Goal: Information Seeking & Learning: Learn about a topic

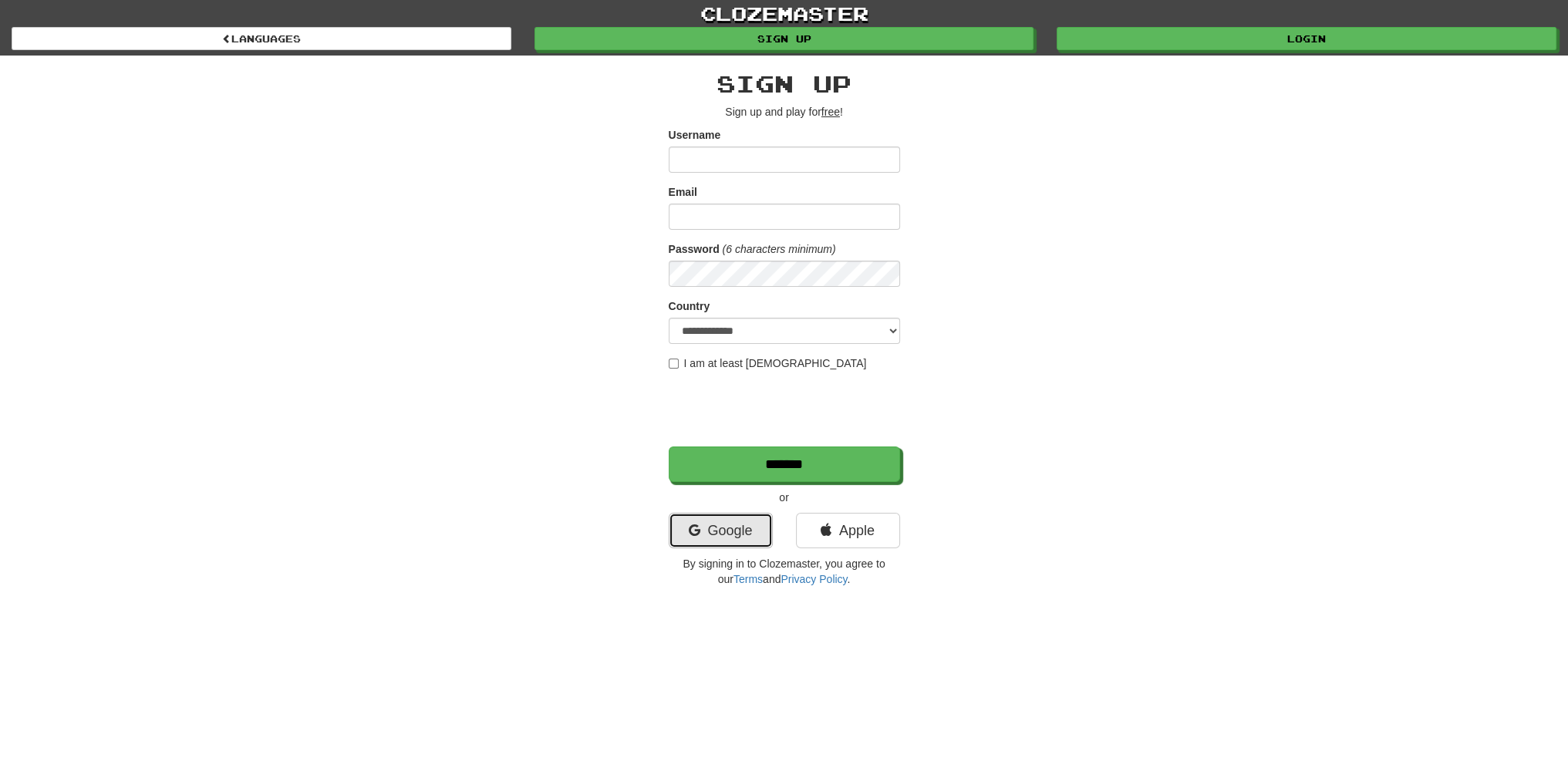
click at [716, 524] on link "Google" at bounding box center [720, 531] width 104 height 36
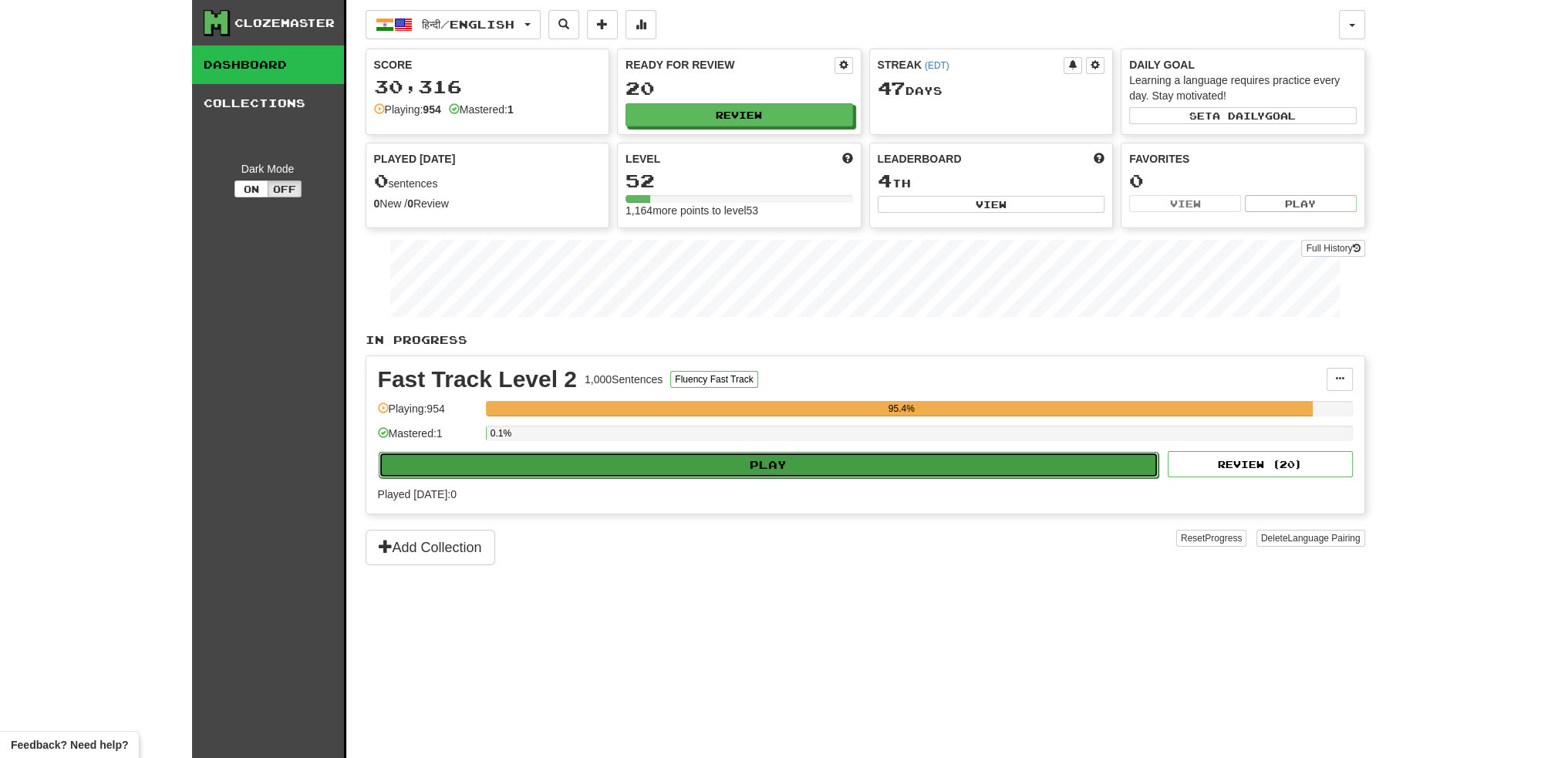
click at [758, 460] on button "Play" at bounding box center [768, 464] width 780 height 26
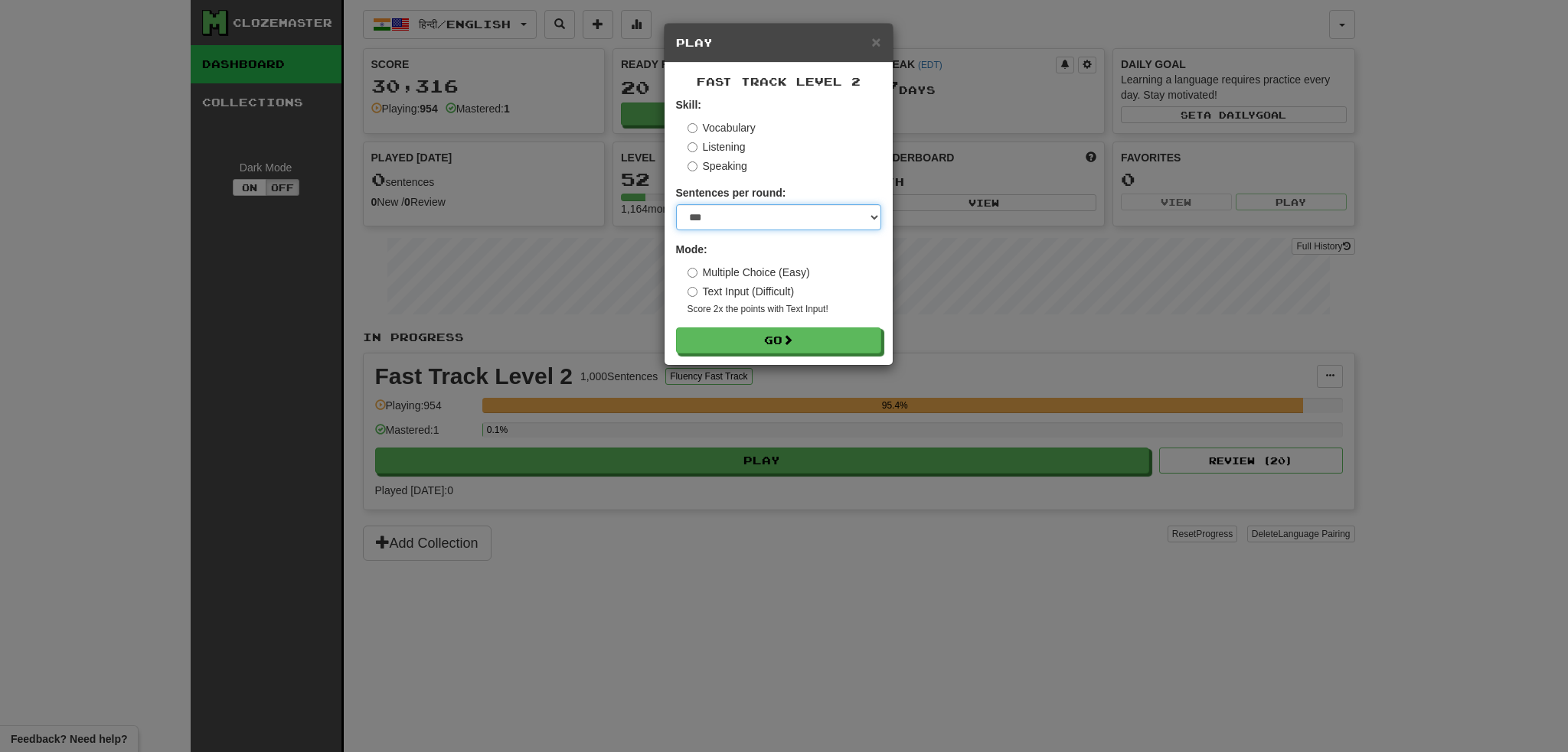
click at [873, 214] on select "* ** ** ** ** ** *** ********" at bounding box center [779, 217] width 206 height 26
select select "**"
click at [676, 205] on select "* ** ** ** ** ** *** ********" at bounding box center [779, 217] width 206 height 26
click at [761, 337] on button "Go" at bounding box center [780, 341] width 206 height 26
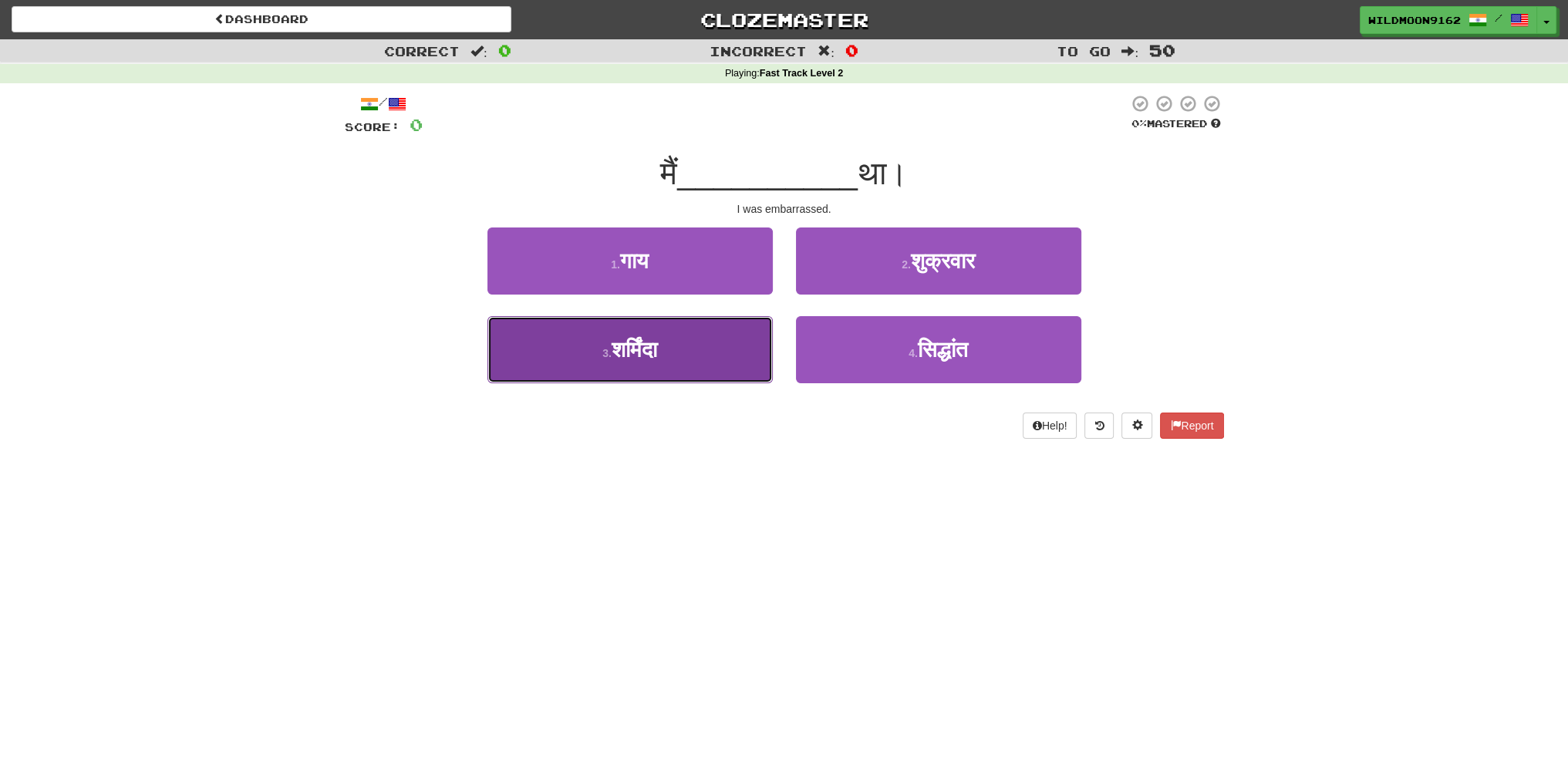
click at [677, 354] on button "3 . शर्मिंदा" at bounding box center [630, 349] width 286 height 67
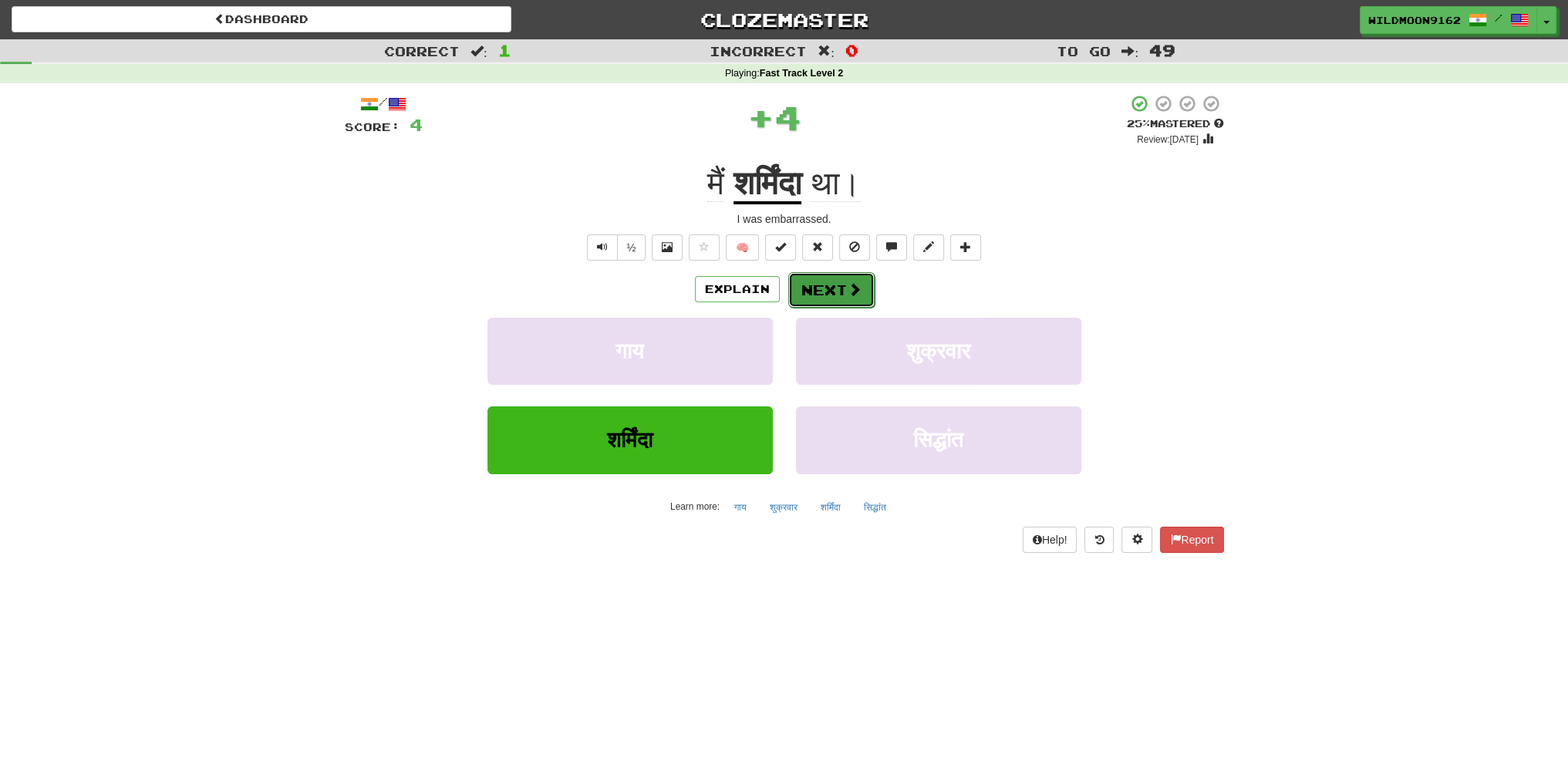
click at [814, 289] on button "Next" at bounding box center [831, 290] width 87 height 36
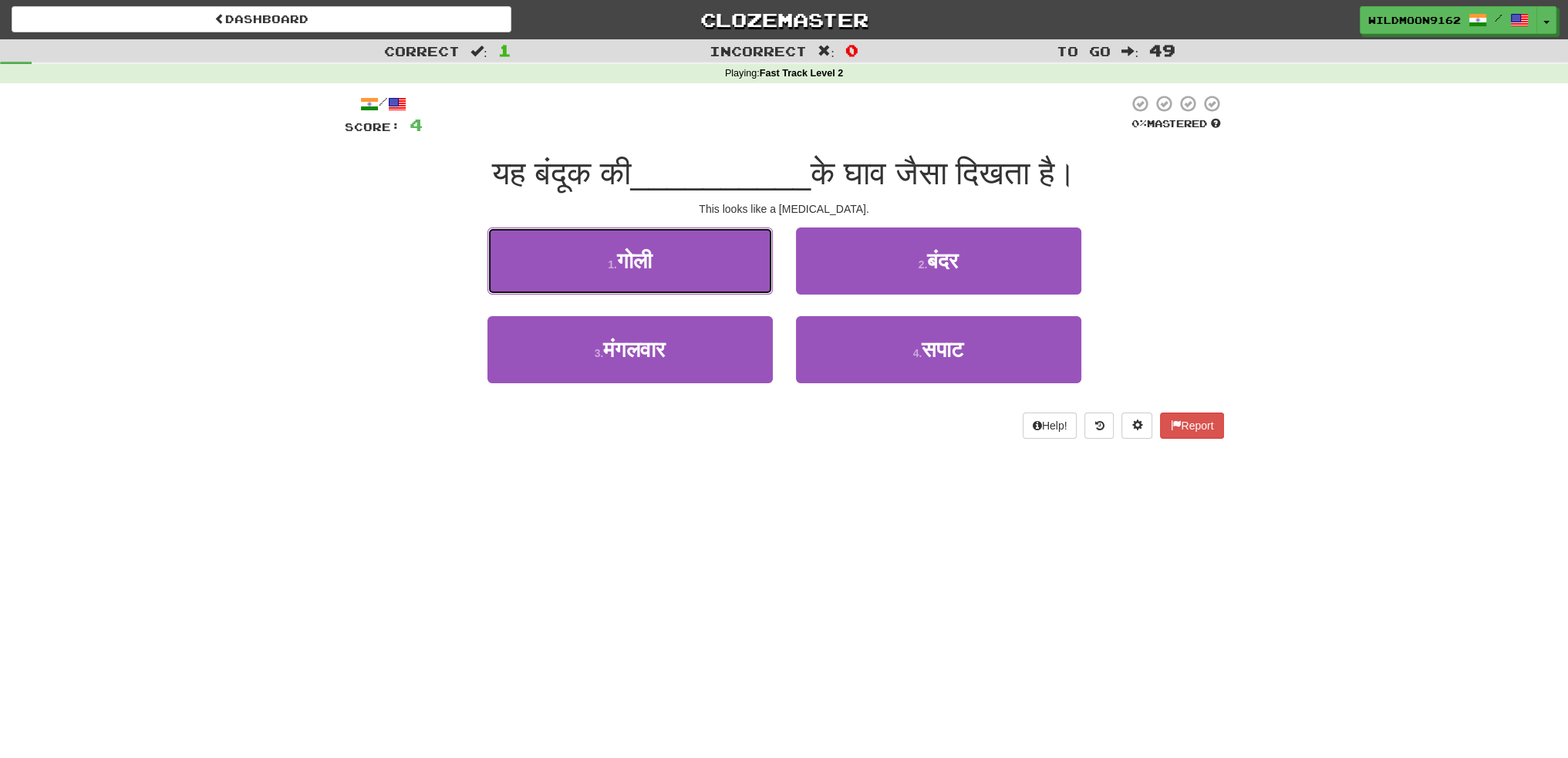
click at [678, 270] on button "1 . गोली" at bounding box center [630, 261] width 286 height 67
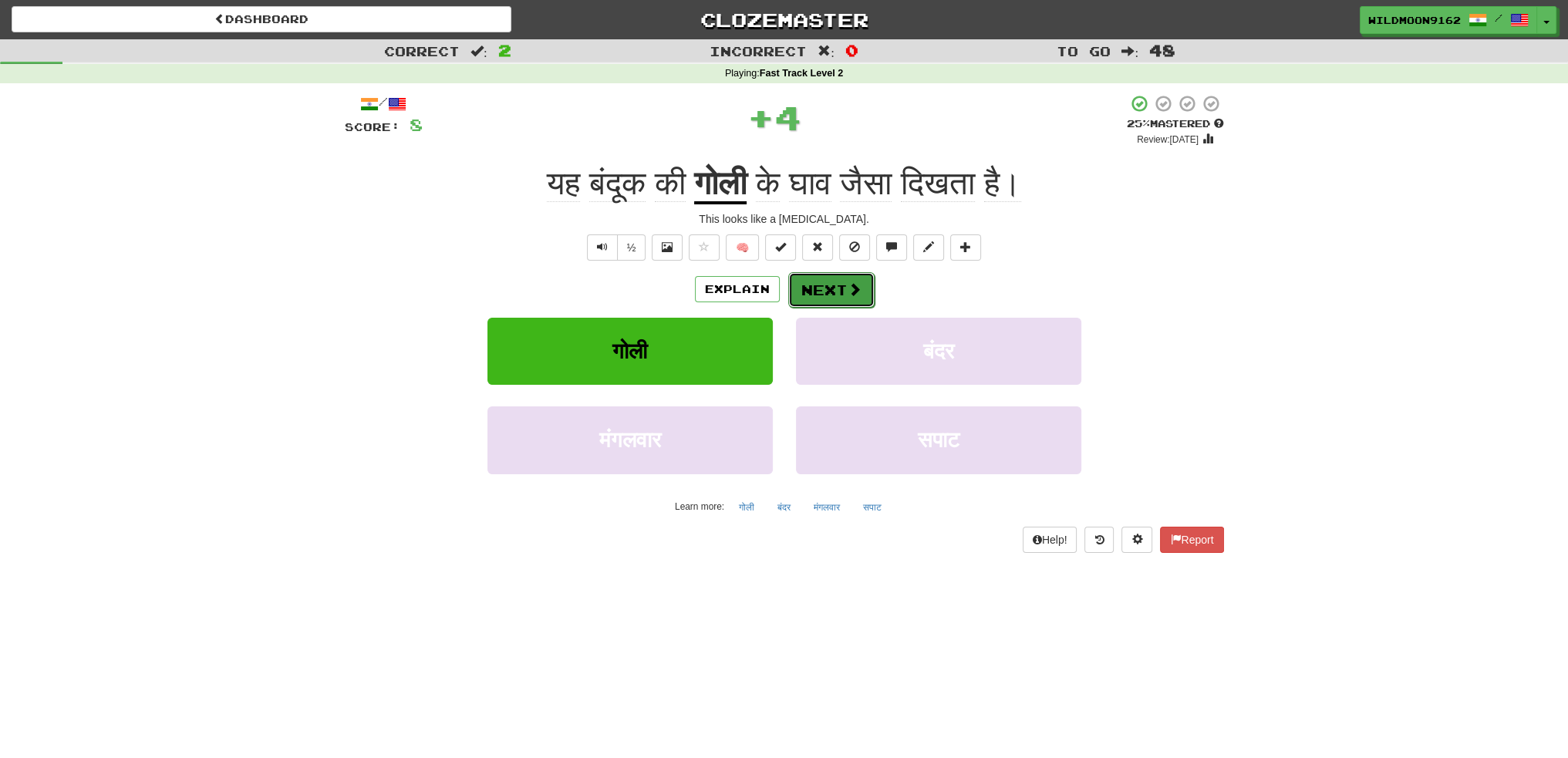
click at [815, 290] on button "Next" at bounding box center [831, 290] width 87 height 36
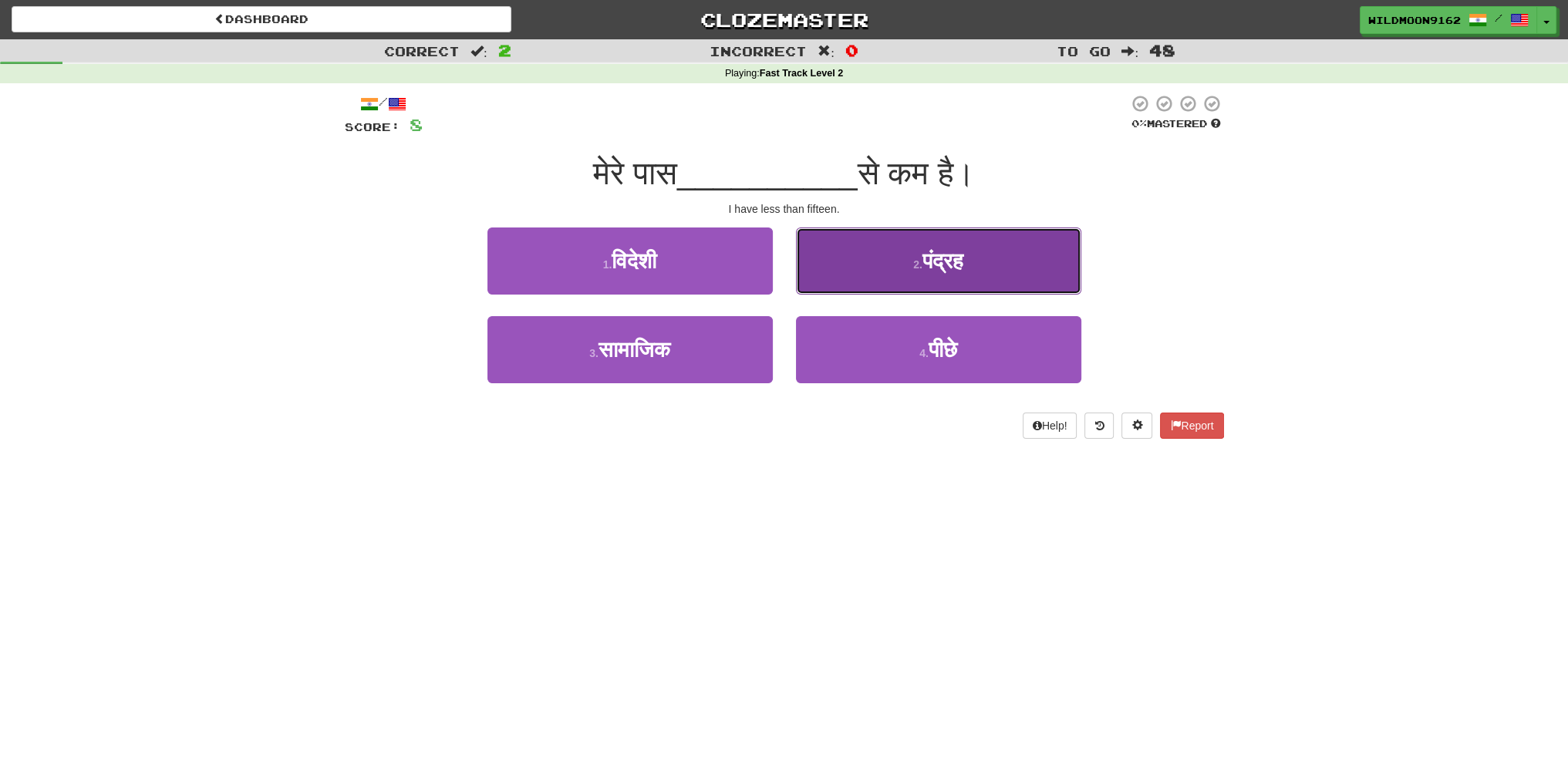
click at [919, 265] on small "2 ." at bounding box center [917, 264] width 9 height 12
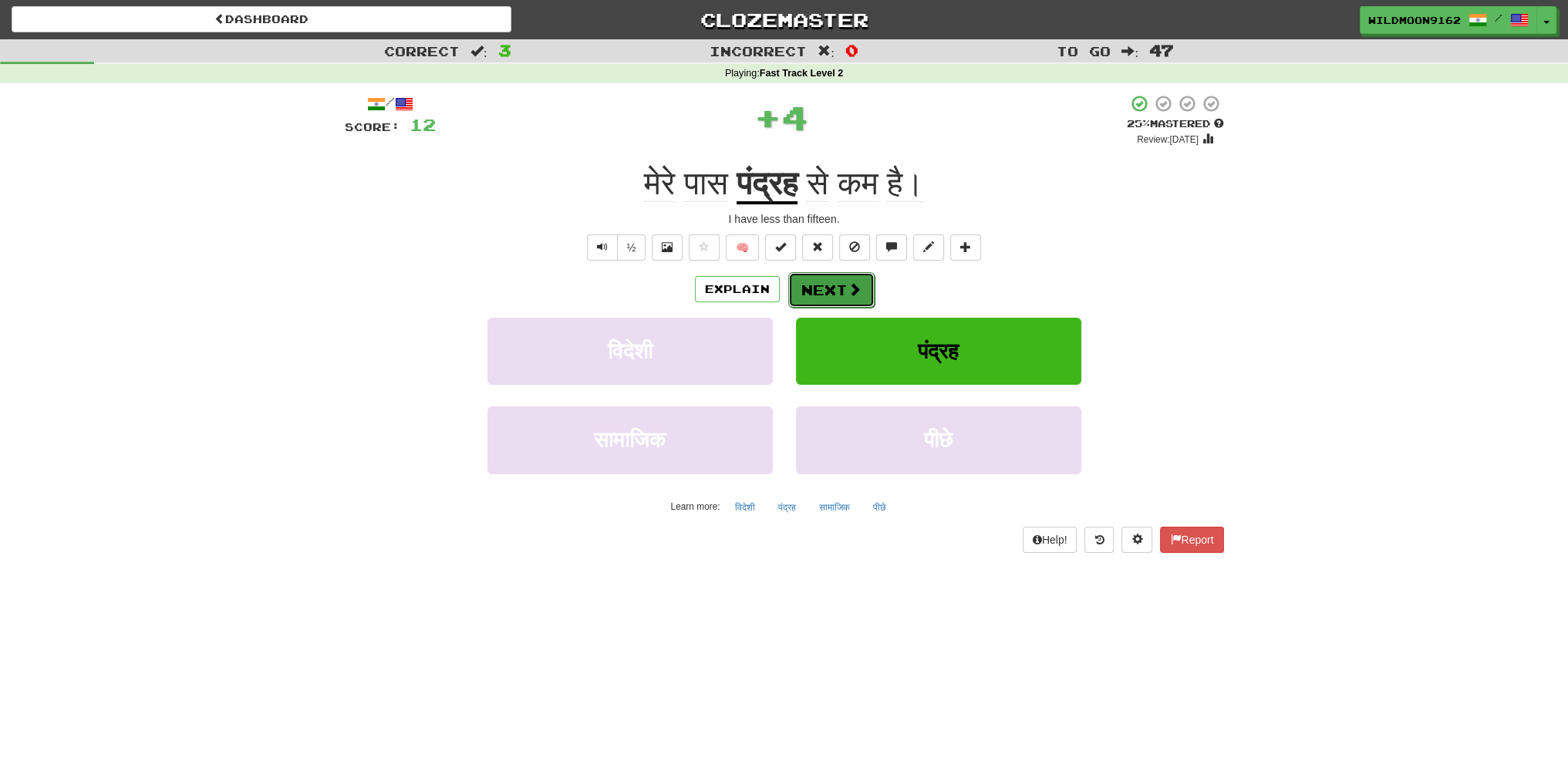
click at [803, 292] on button "Next" at bounding box center [831, 290] width 87 height 36
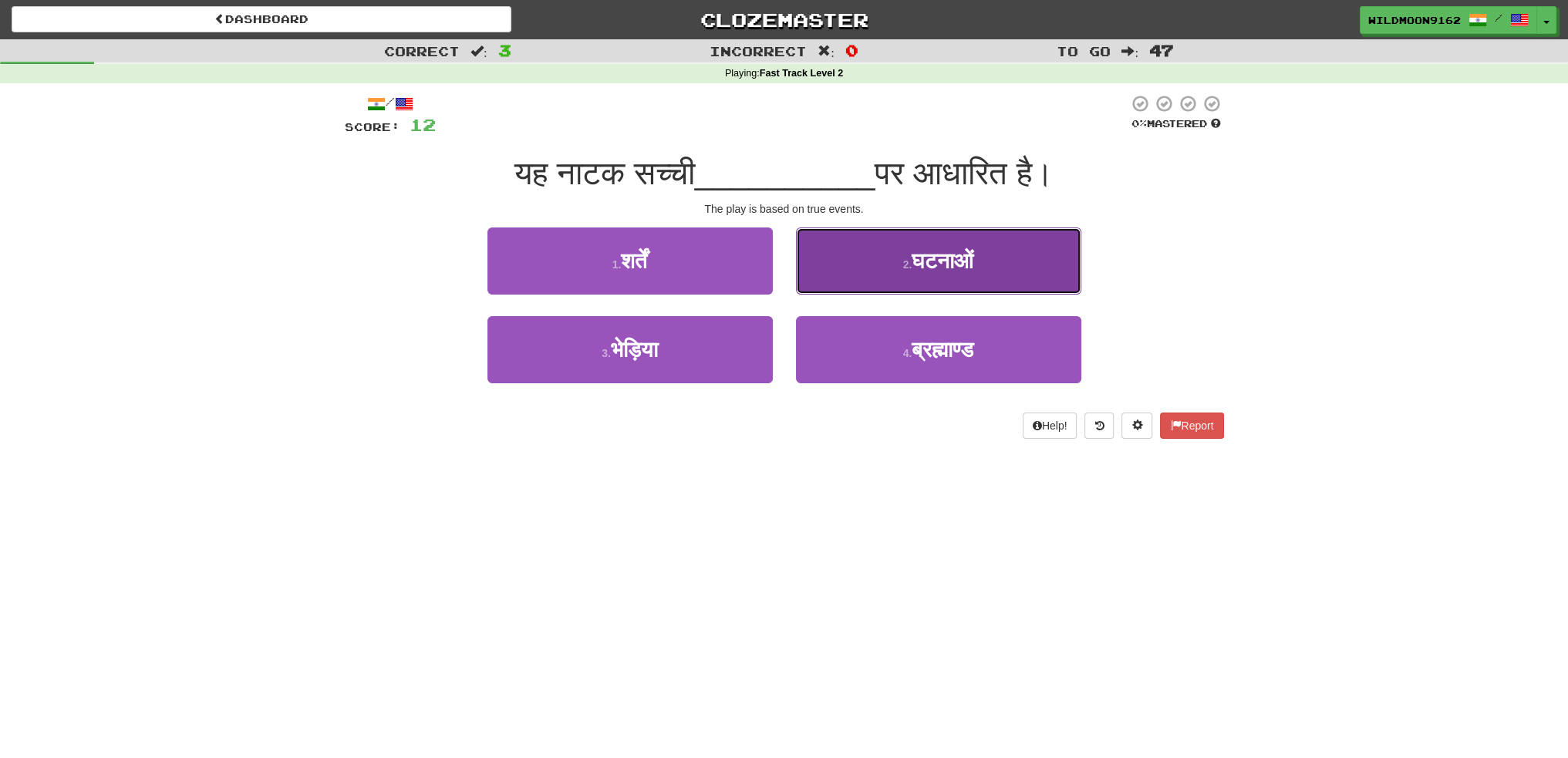
click at [945, 271] on span "घटनाओं" at bounding box center [942, 261] width 62 height 24
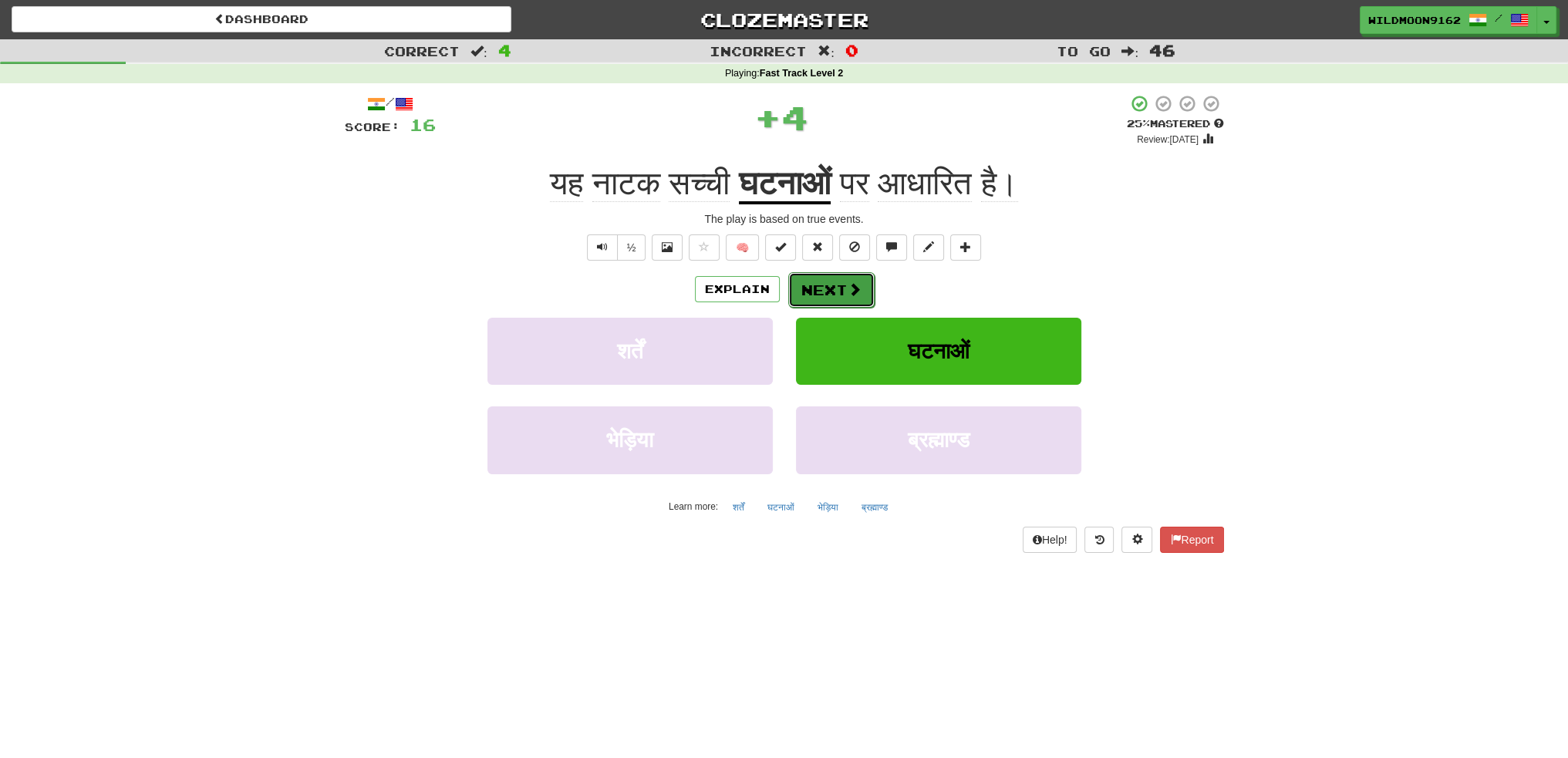
click at [848, 288] on span at bounding box center [855, 289] width 14 height 14
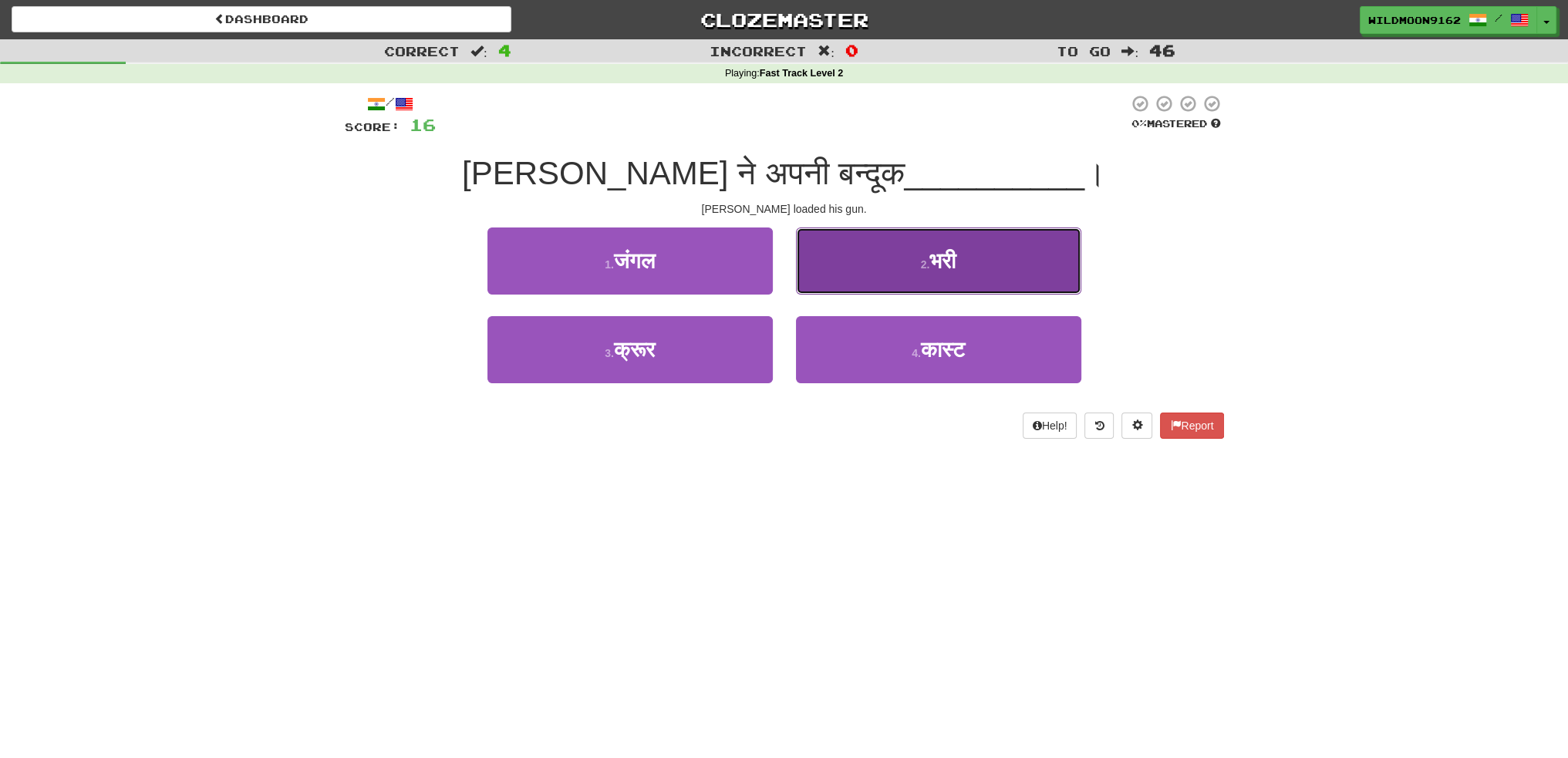
click at [962, 264] on button "2 . भरी" at bounding box center [939, 261] width 286 height 67
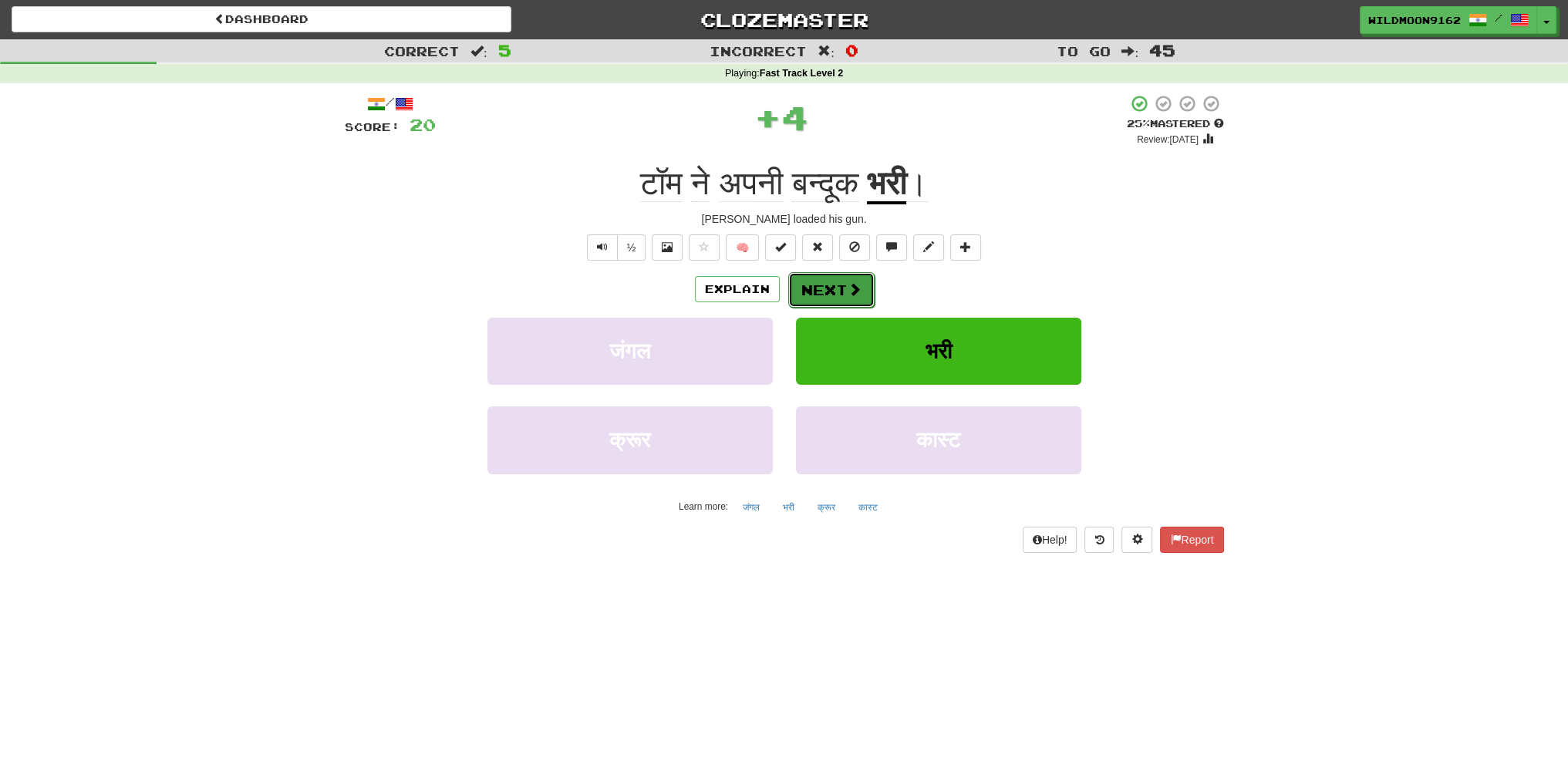
click at [823, 296] on button "Next" at bounding box center [831, 290] width 87 height 36
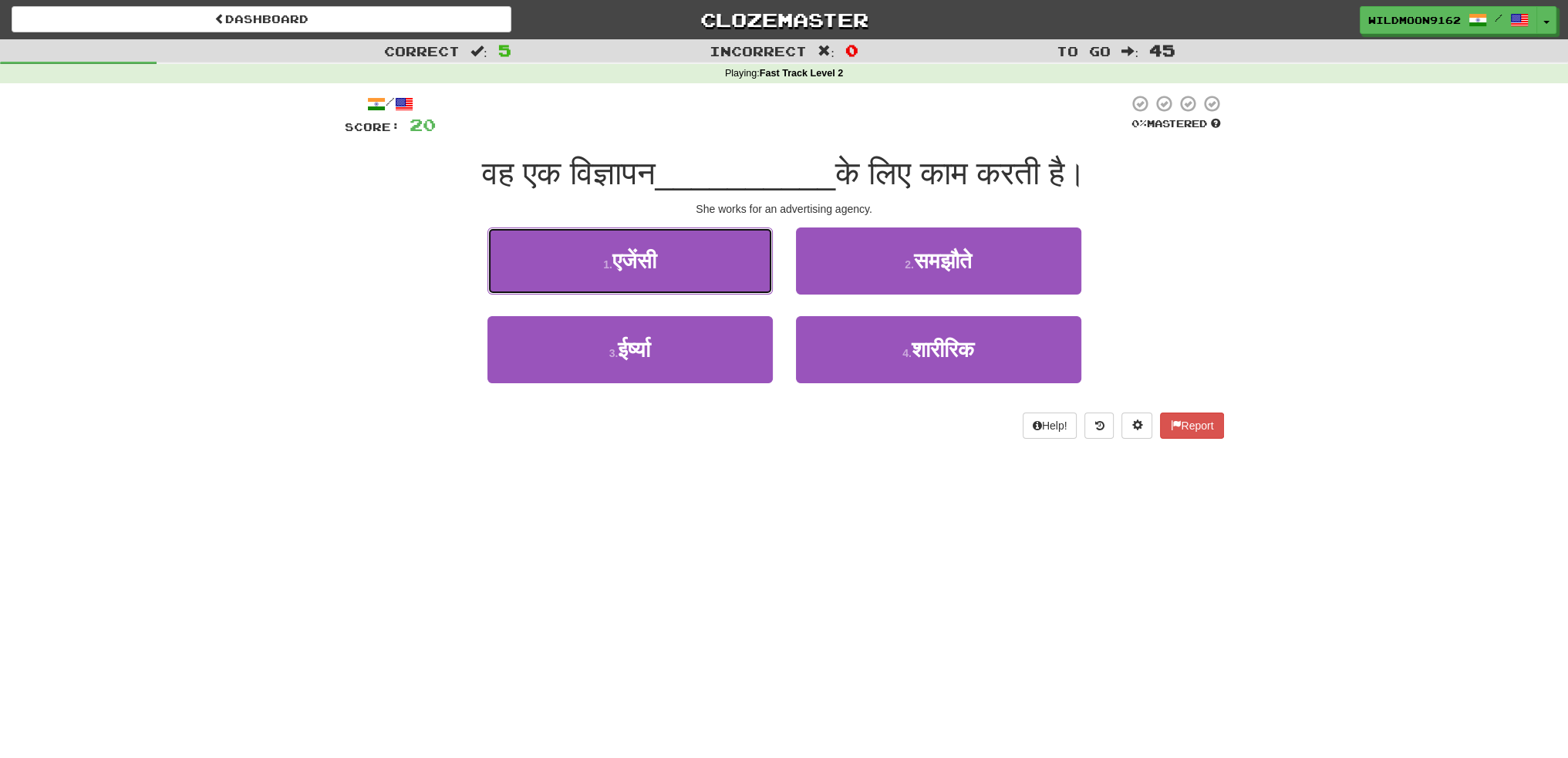
click at [656, 264] on span "एजेंसी" at bounding box center [634, 261] width 44 height 24
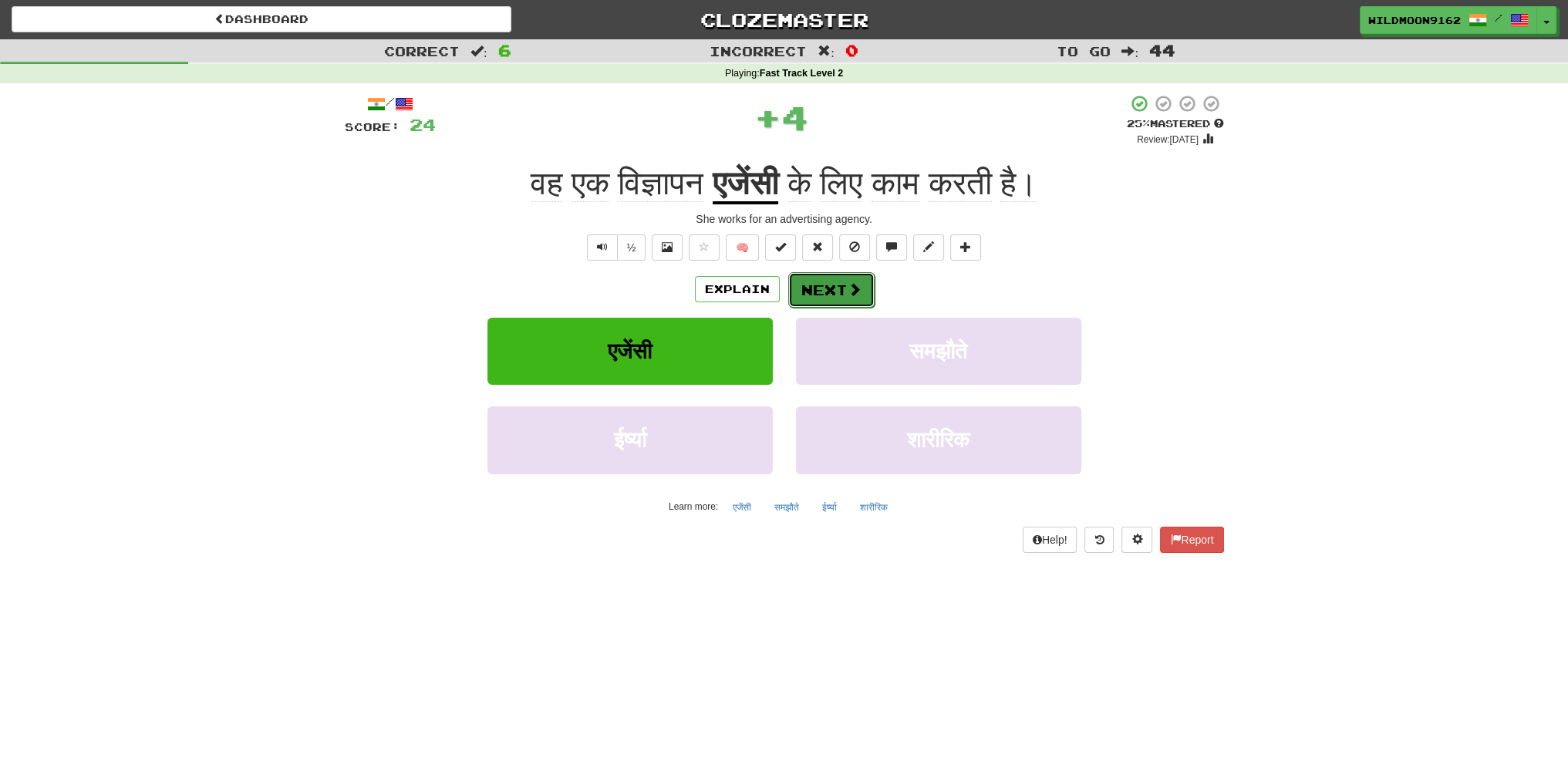
click at [854, 284] on span at bounding box center [855, 289] width 14 height 14
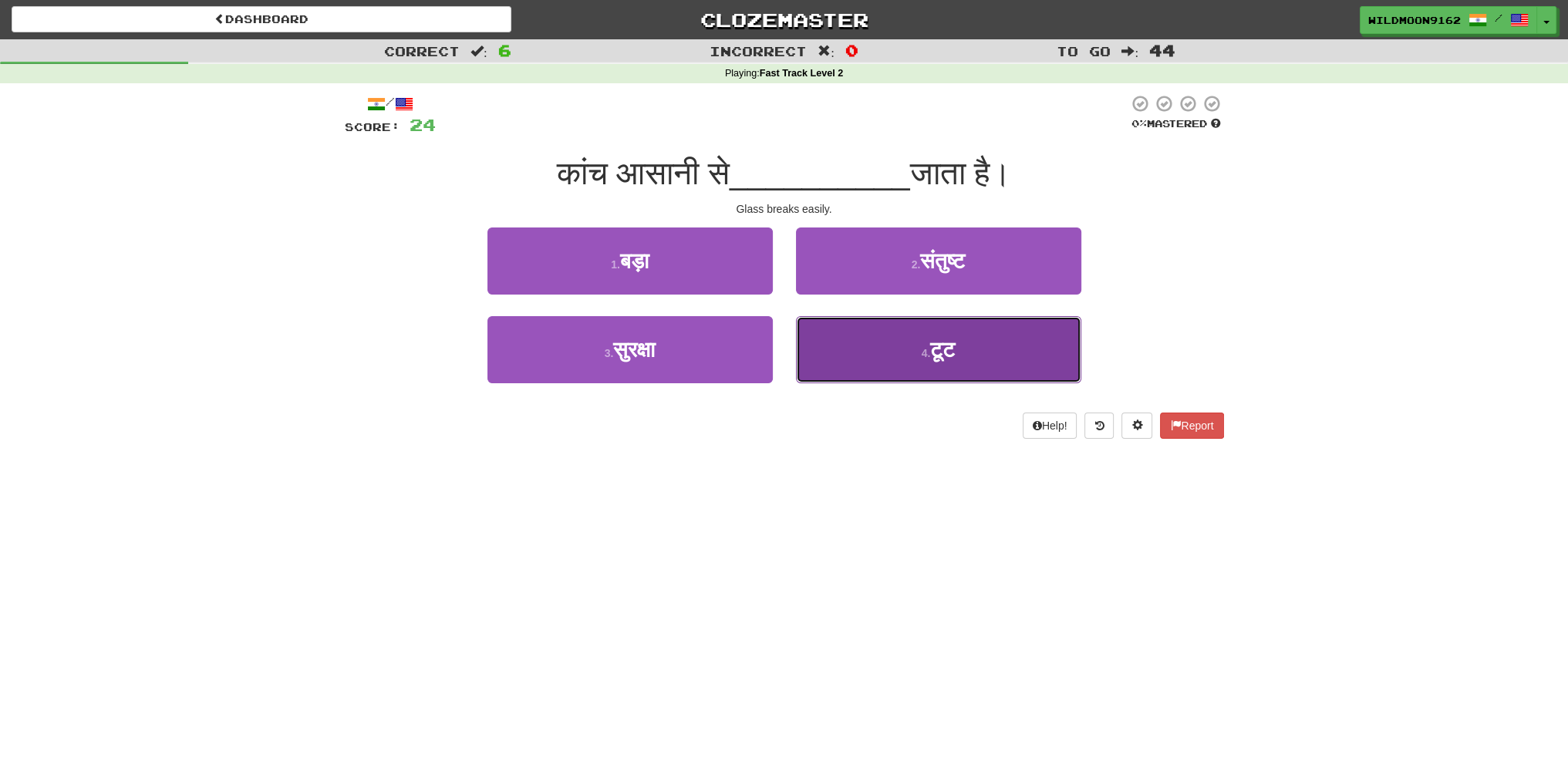
click at [917, 361] on button "4 . टूट" at bounding box center [939, 349] width 286 height 67
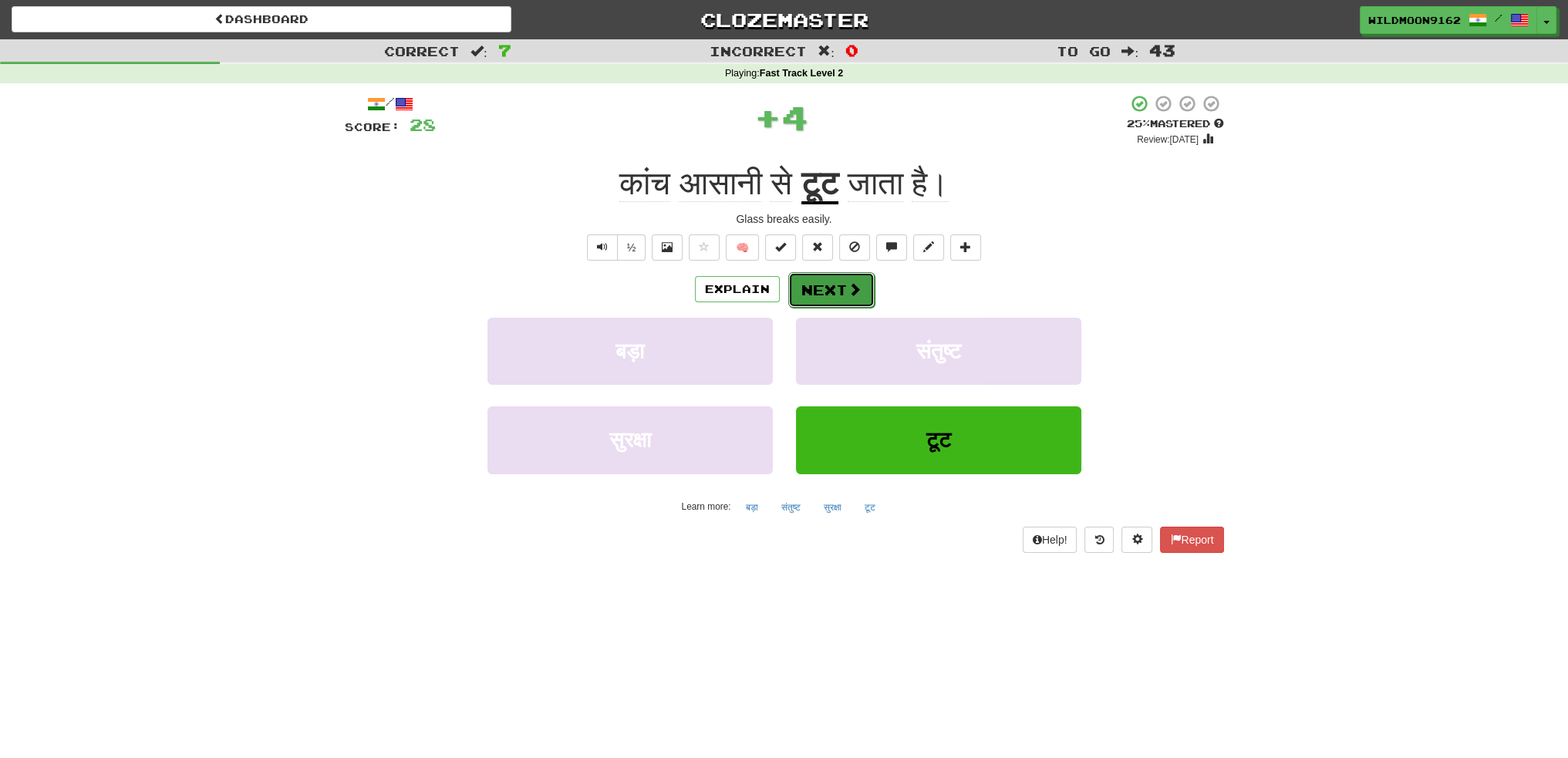
click at [825, 295] on button "Next" at bounding box center [831, 290] width 87 height 36
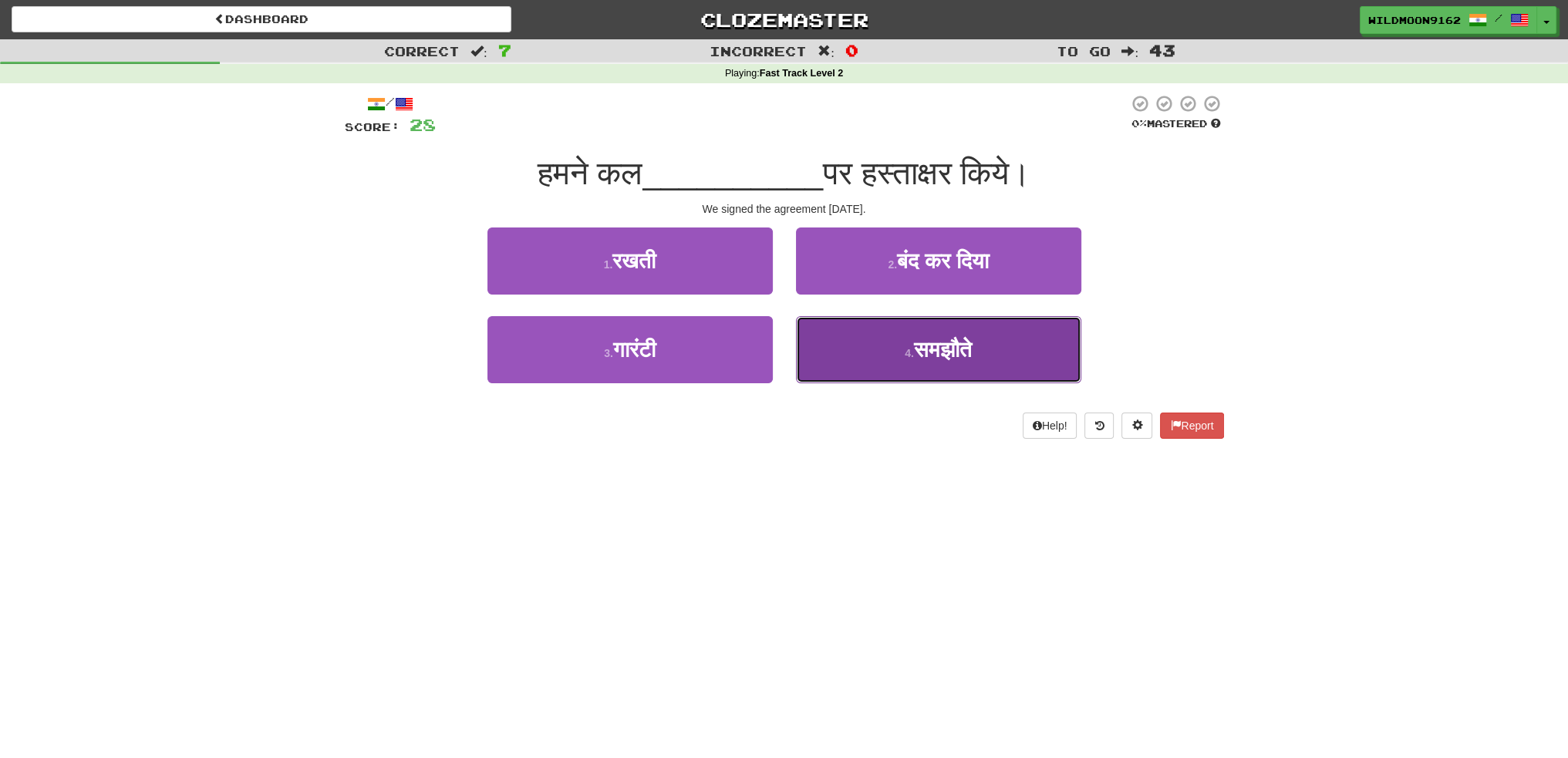
click at [901, 360] on button "4 . समझौते" at bounding box center [939, 349] width 286 height 67
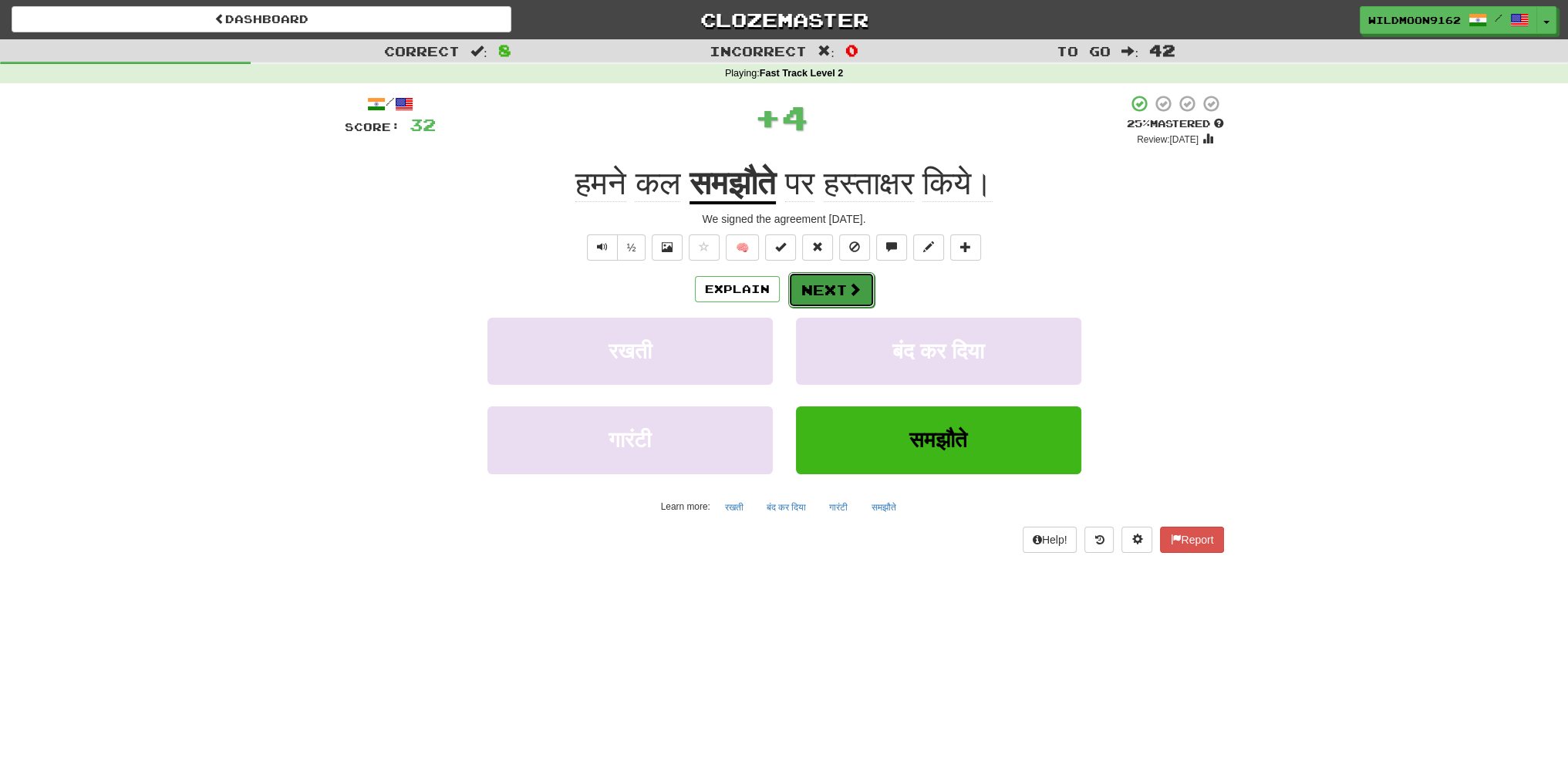
click at [830, 287] on button "Next" at bounding box center [831, 290] width 87 height 36
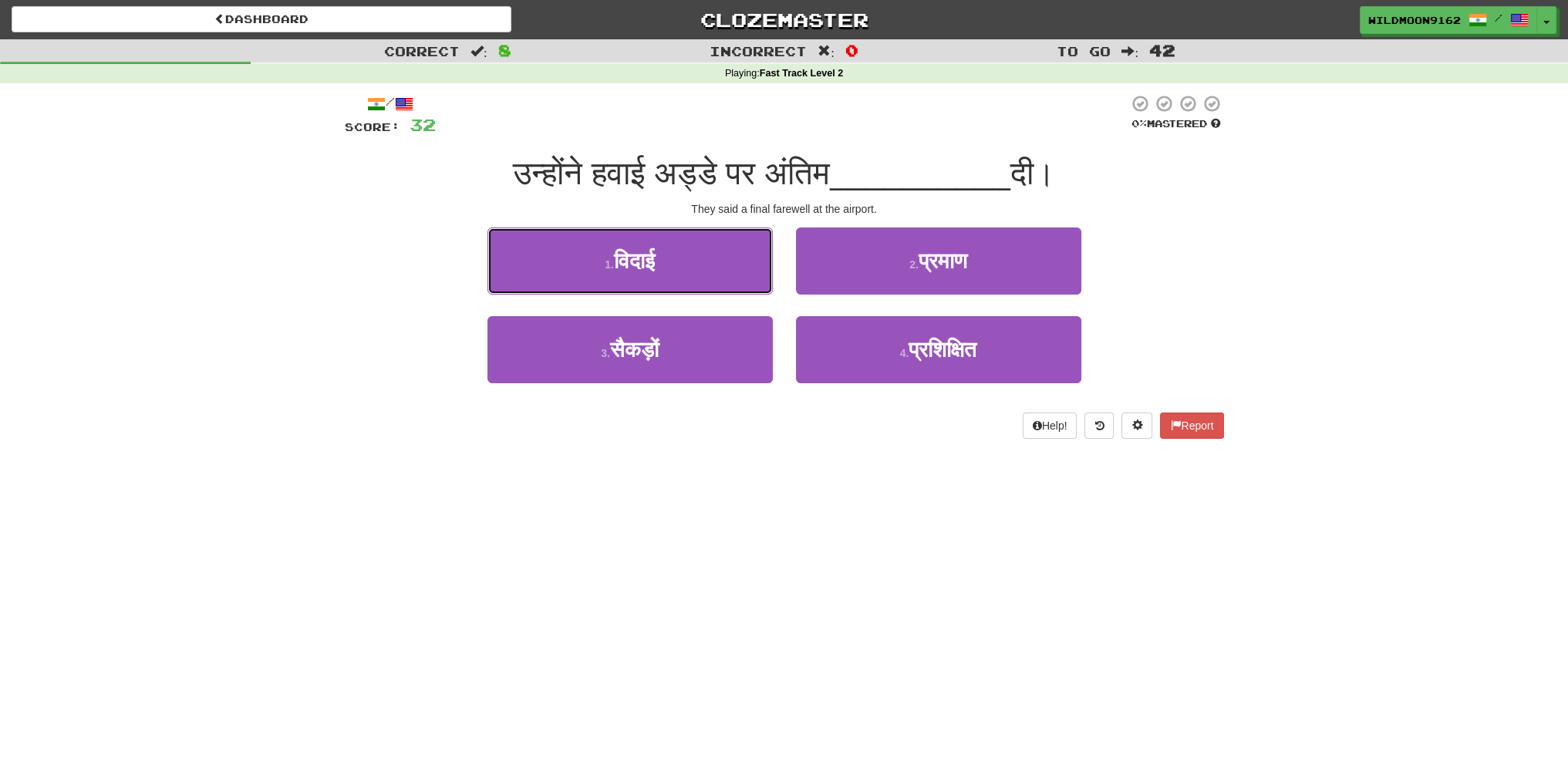
click at [655, 262] on span "विदाई" at bounding box center [635, 261] width 41 height 24
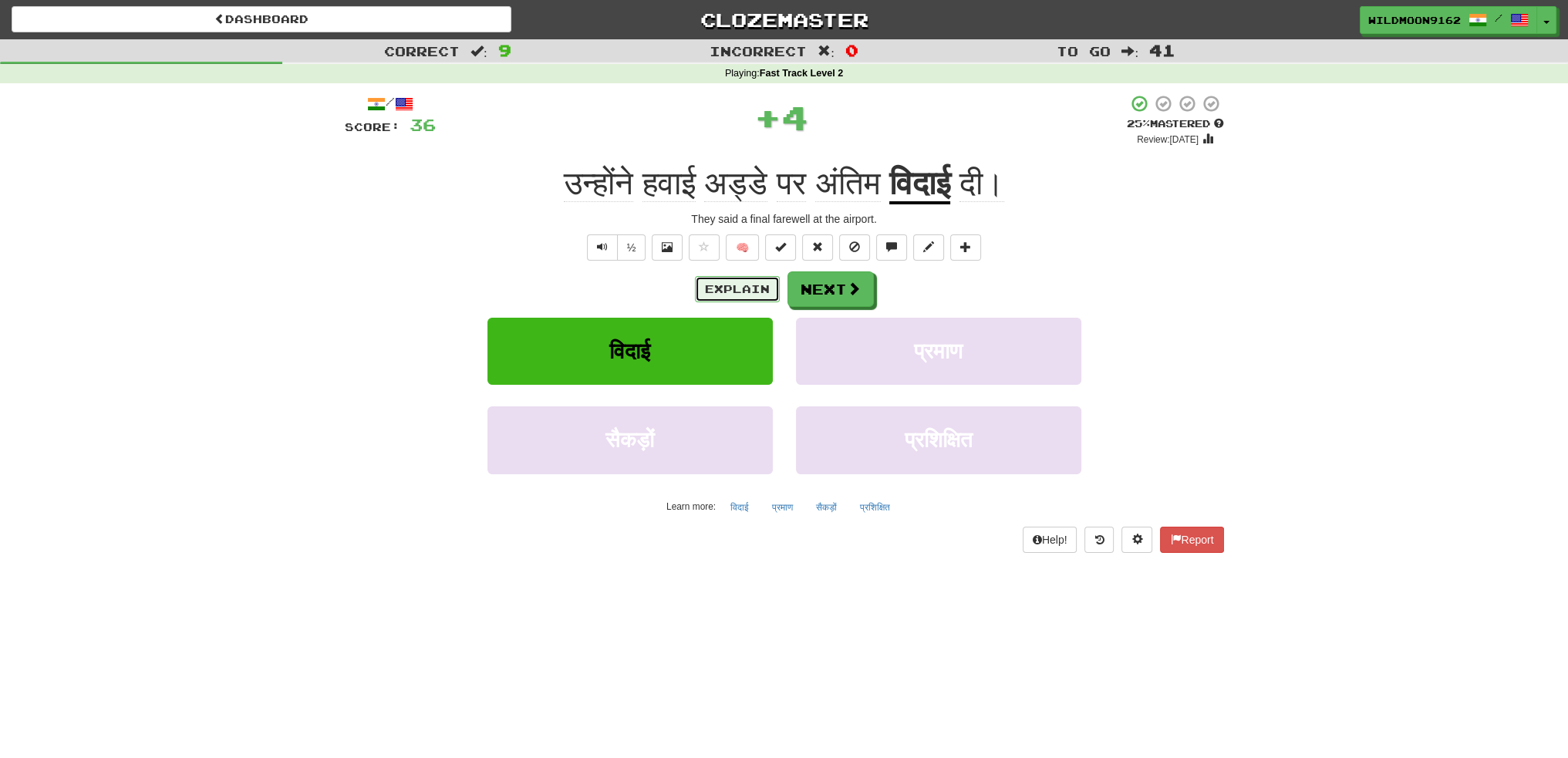
click at [731, 292] on button "Explain" at bounding box center [737, 288] width 85 height 26
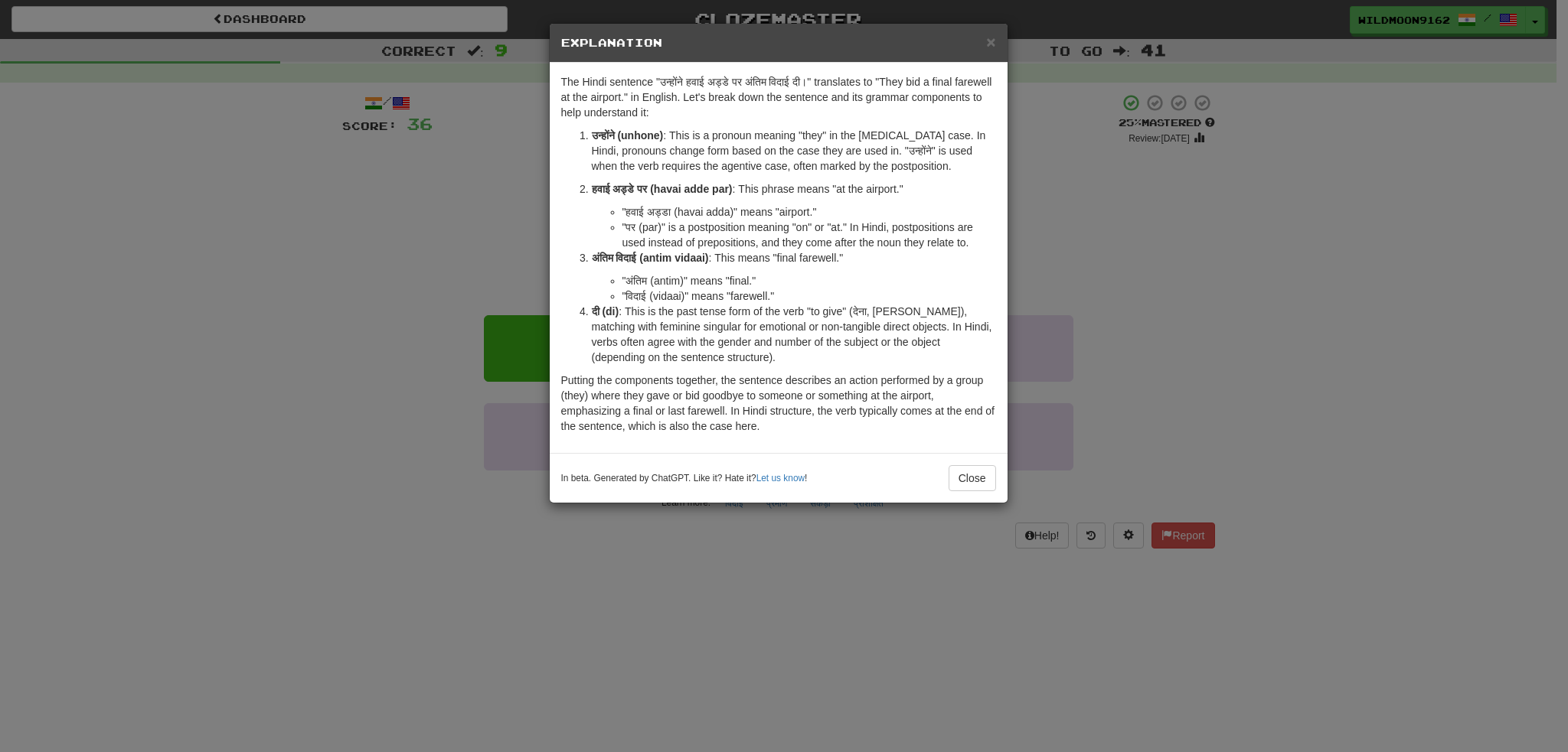
click at [667, 293] on li ""विदाई (vidaai)" means "farewell."" at bounding box center [810, 296] width 374 height 15
copy li "vidaai"
click at [628, 293] on li ""विदाई (vidaai)" means "farewell."" at bounding box center [810, 296] width 374 height 15
drag, startPoint x: 621, startPoint y: 293, endPoint x: 817, endPoint y: 295, distance: 196.0
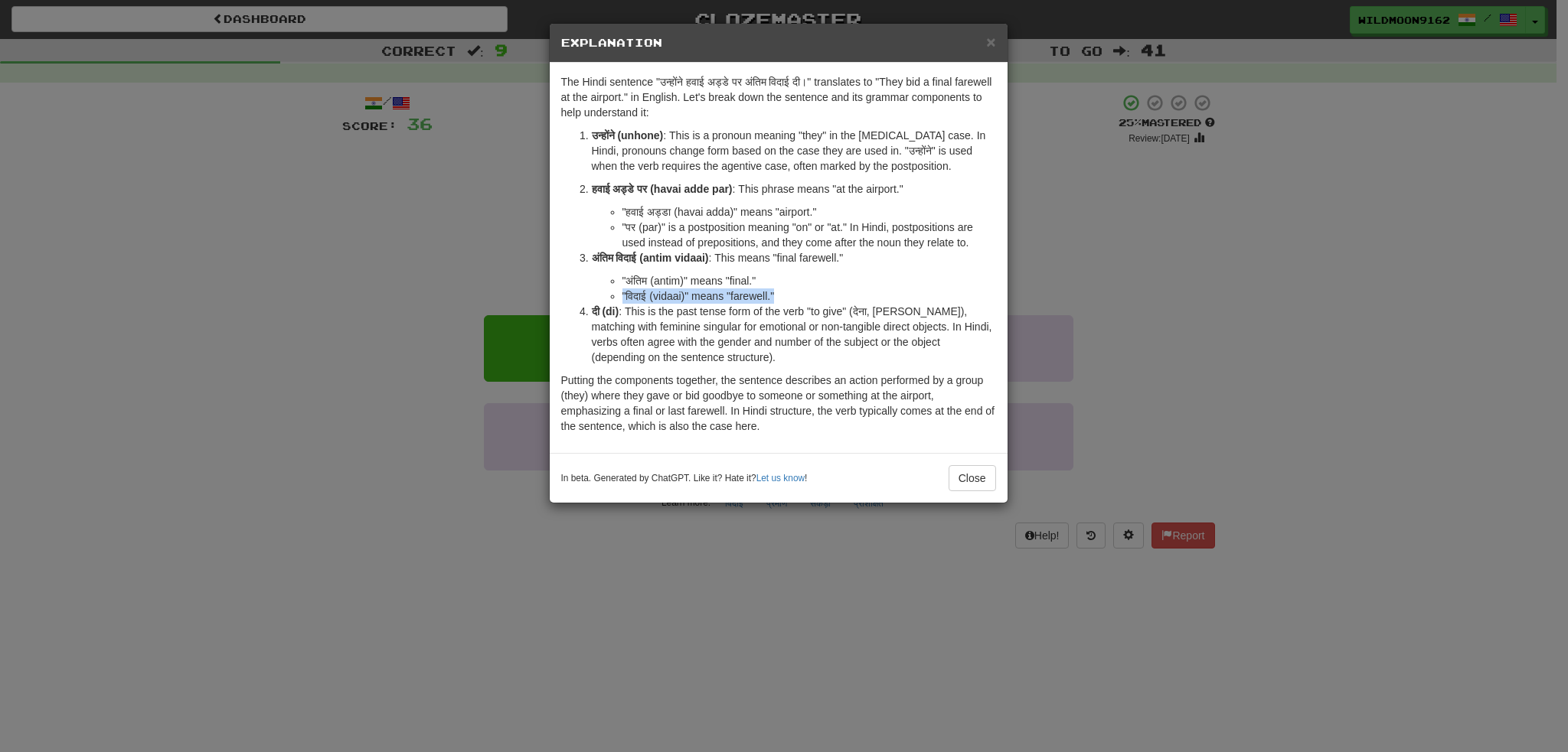
click at [817, 295] on ul ""अंतिम (antim)" means "final." "विदाई (vidaai)" means "farewell."" at bounding box center [794, 288] width 404 height 31
copy li ""विदाई (vidaai)" means "farewell.""
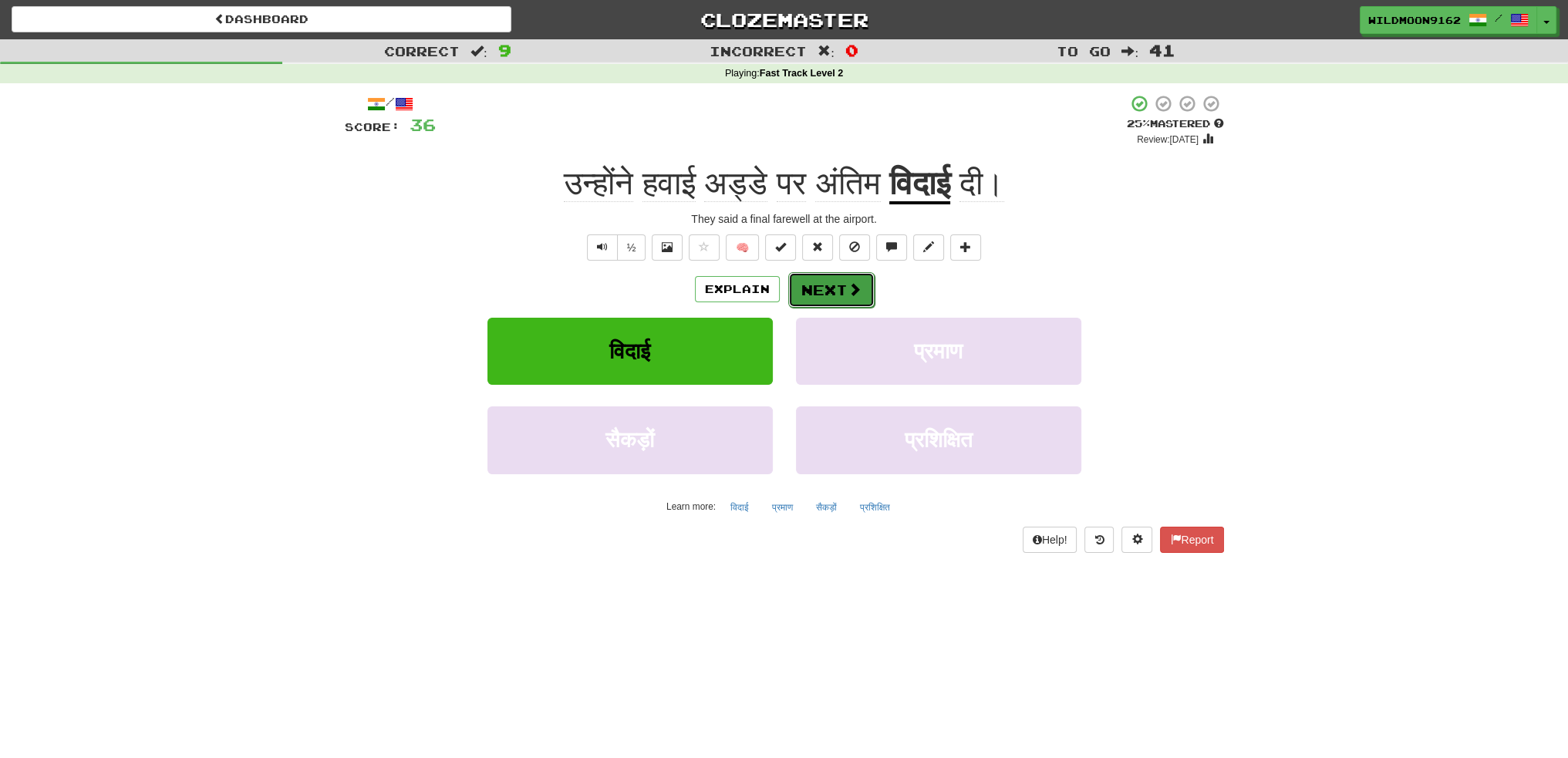
click at [817, 291] on button "Next" at bounding box center [831, 290] width 87 height 36
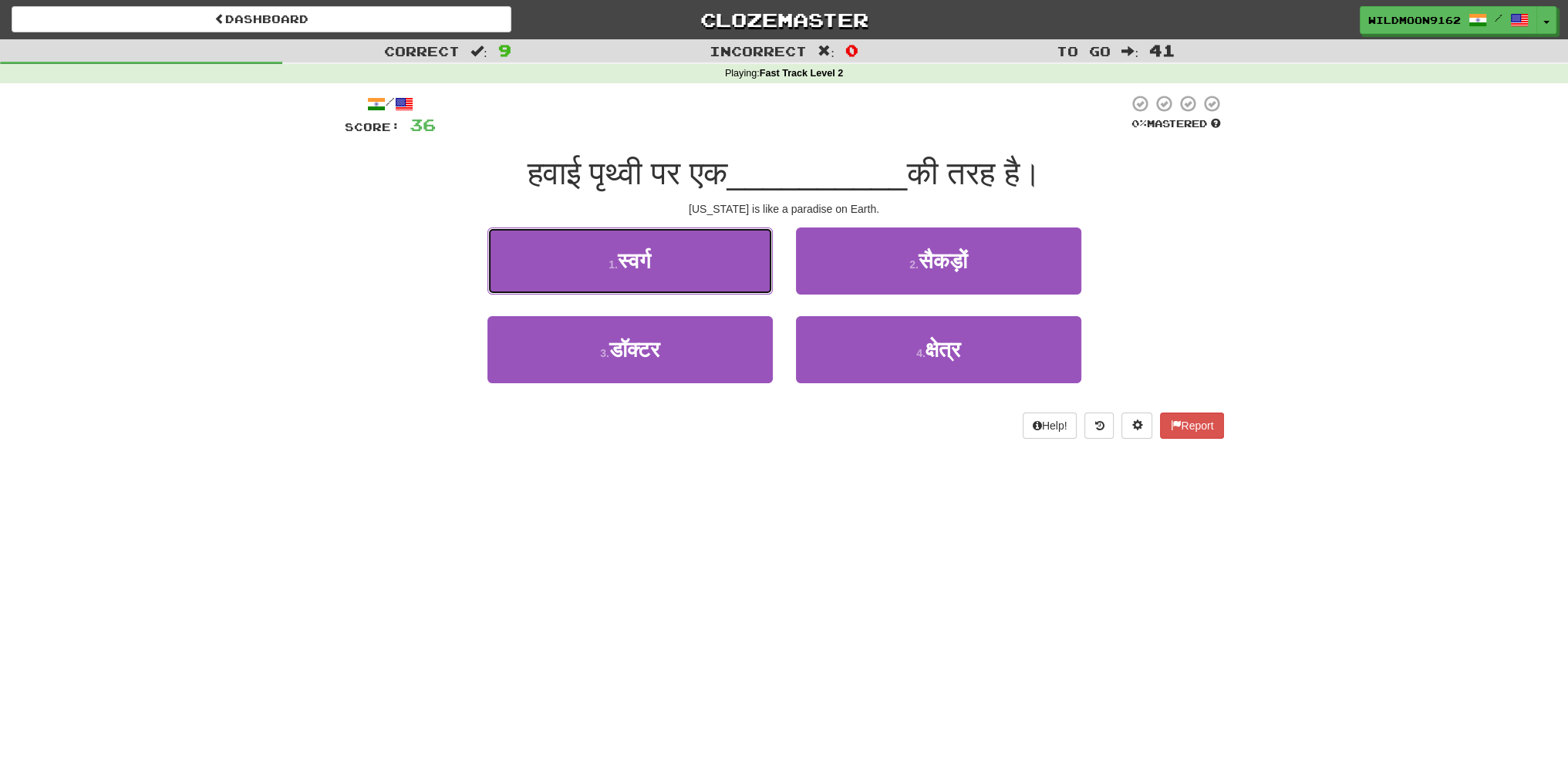
click at [722, 266] on button "1 . स्वर्ग" at bounding box center [630, 261] width 286 height 67
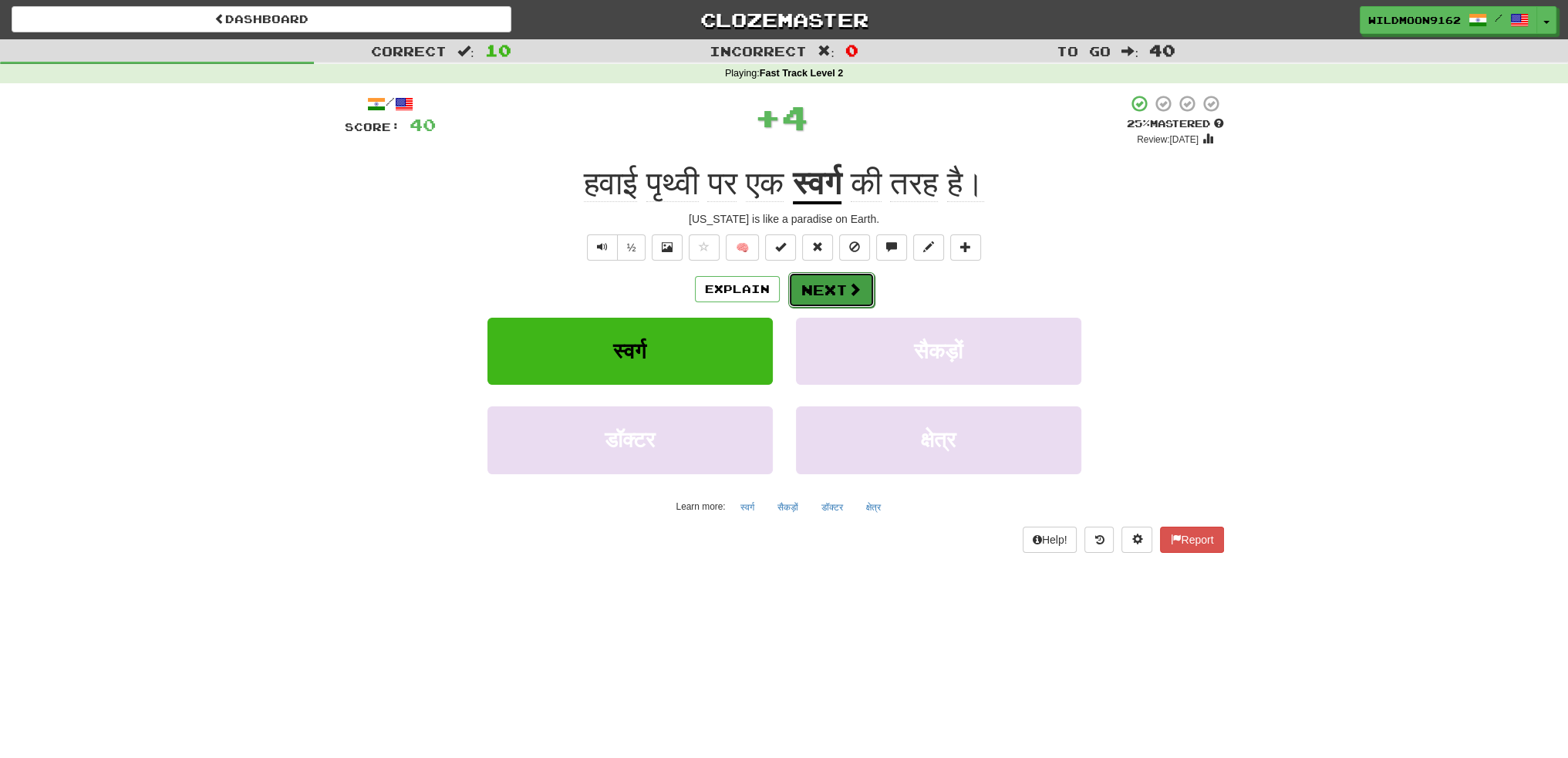
click at [842, 286] on button "Next" at bounding box center [831, 290] width 87 height 36
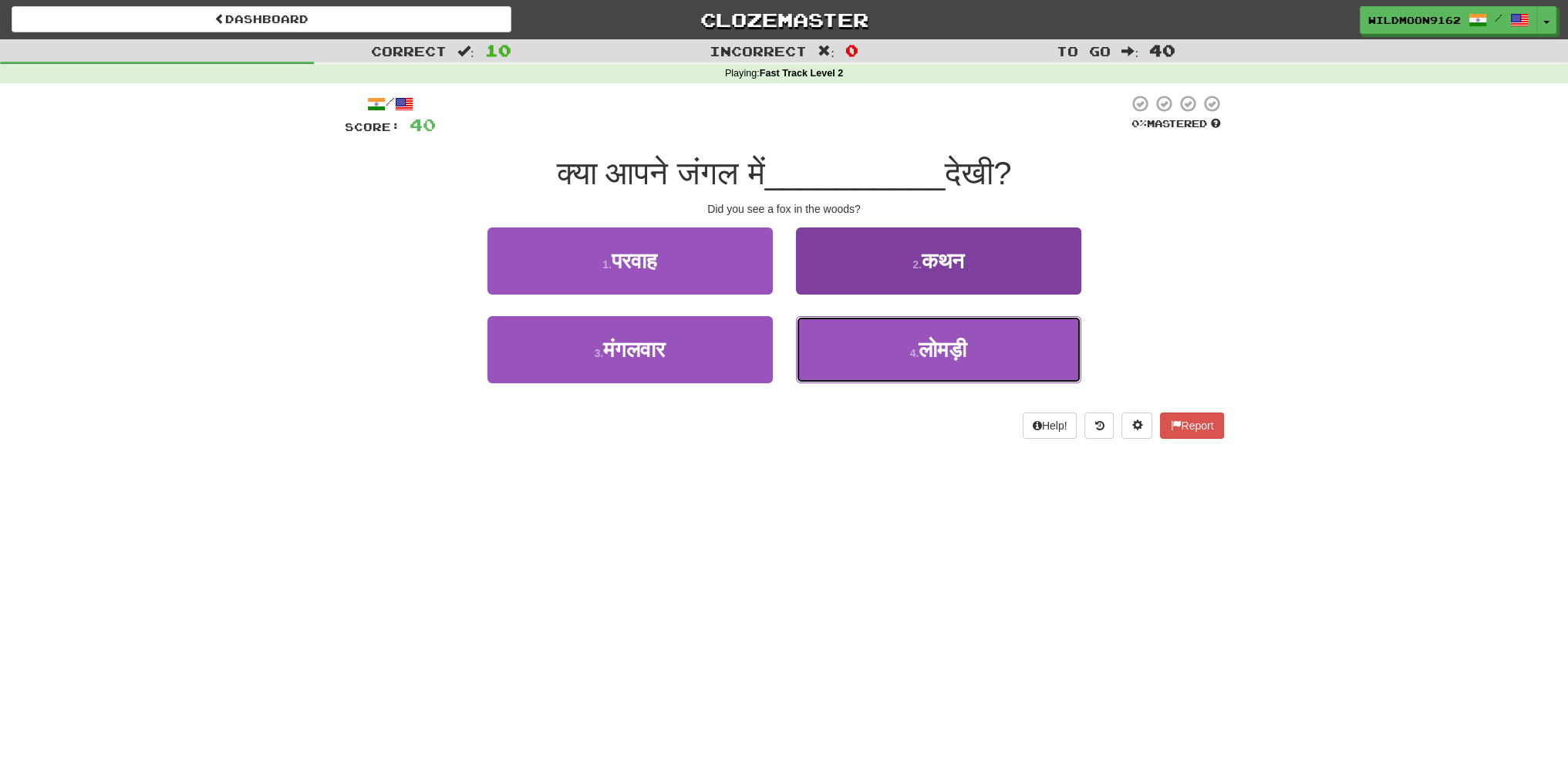
drag, startPoint x: 936, startPoint y: 356, endPoint x: 894, endPoint y: 323, distance: 53.4
click at [935, 356] on span "लोमड़ी" at bounding box center [942, 349] width 48 height 24
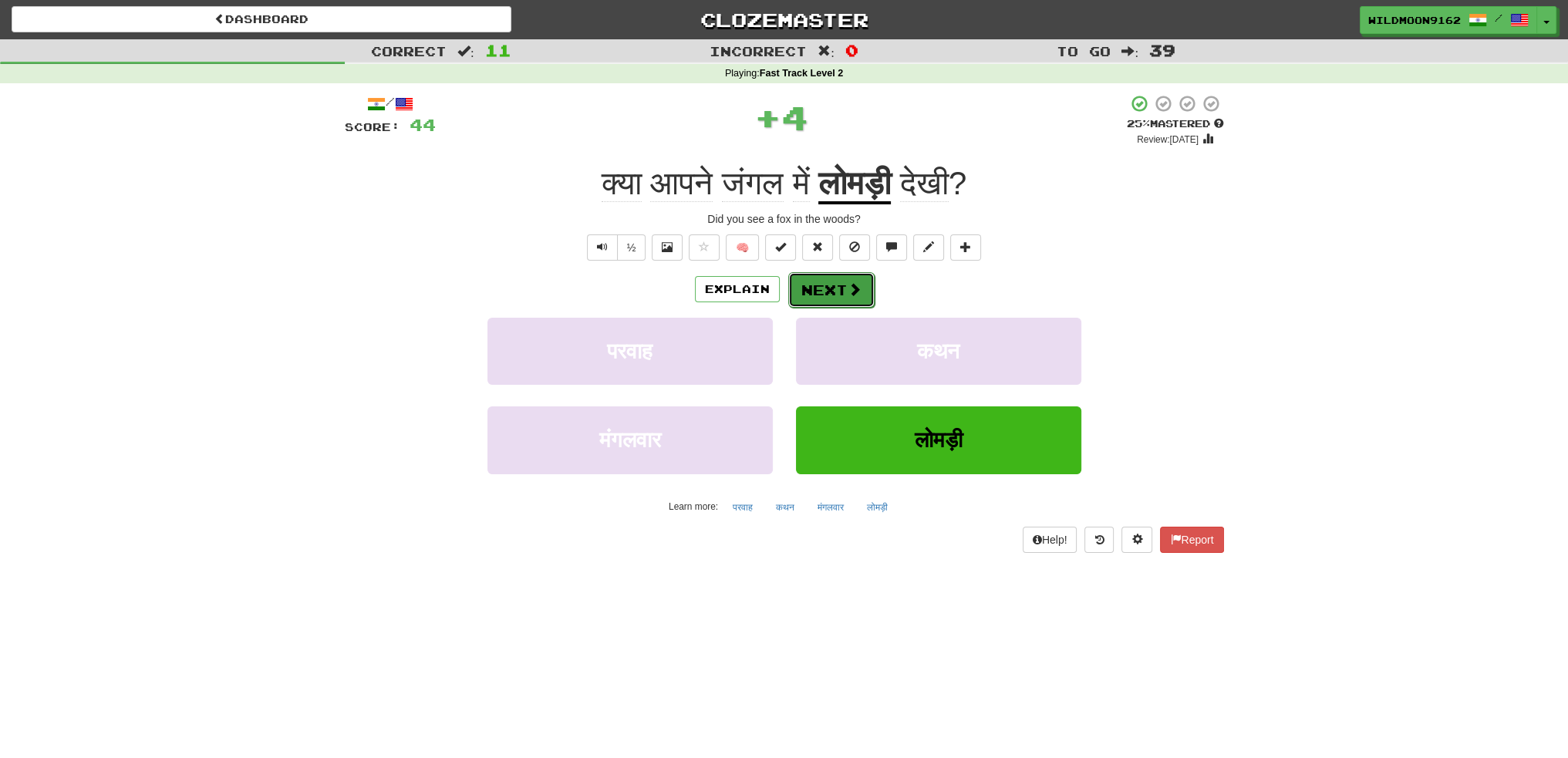
click at [862, 288] on button "Next" at bounding box center [831, 290] width 87 height 36
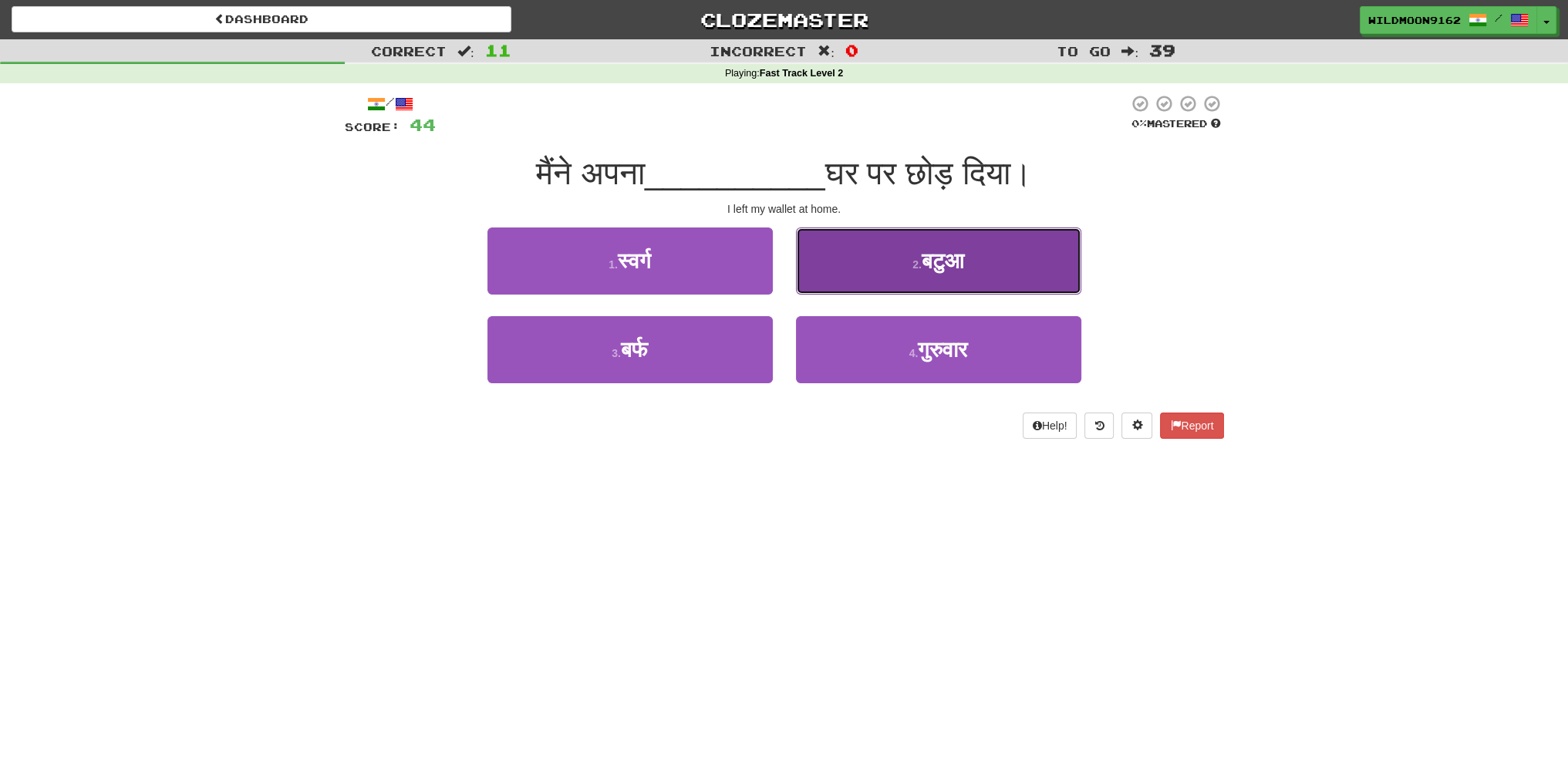
click at [963, 256] on span "बटुआ" at bounding box center [943, 261] width 43 height 24
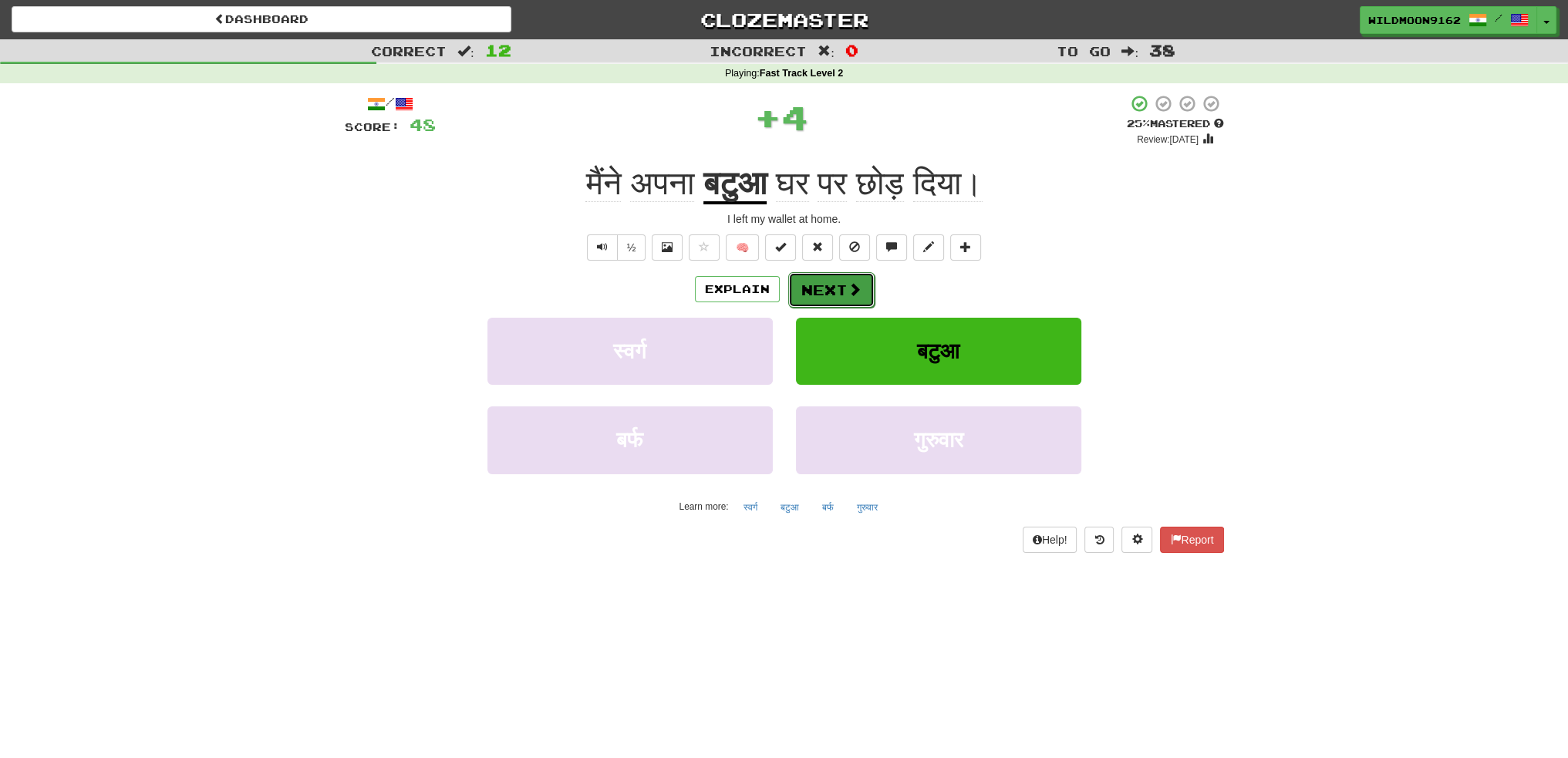
click at [841, 287] on button "Next" at bounding box center [831, 290] width 87 height 36
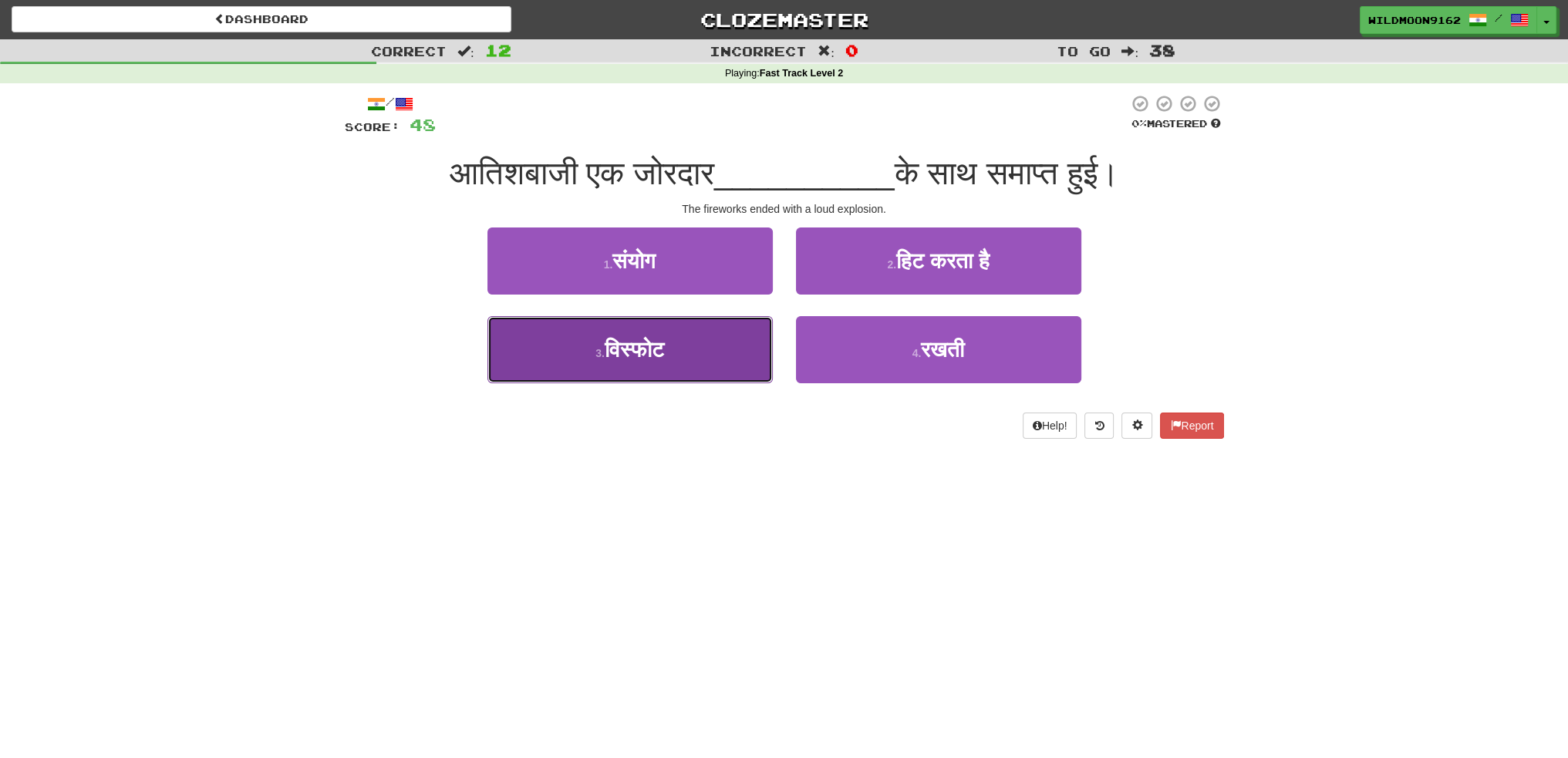
click at [692, 361] on button "3 . विस्फोट" at bounding box center [630, 349] width 286 height 67
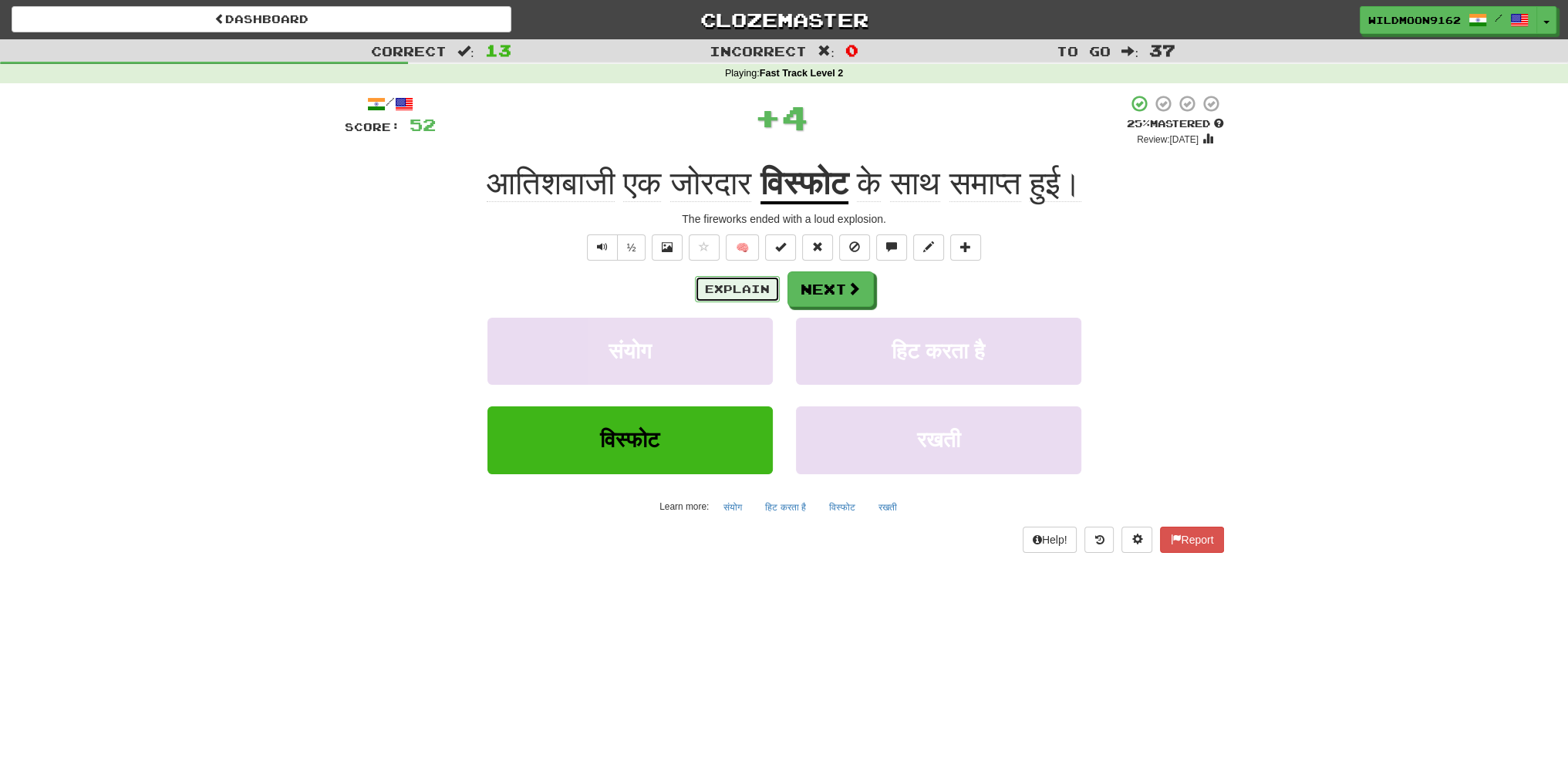
click at [731, 287] on button "Explain" at bounding box center [737, 288] width 85 height 26
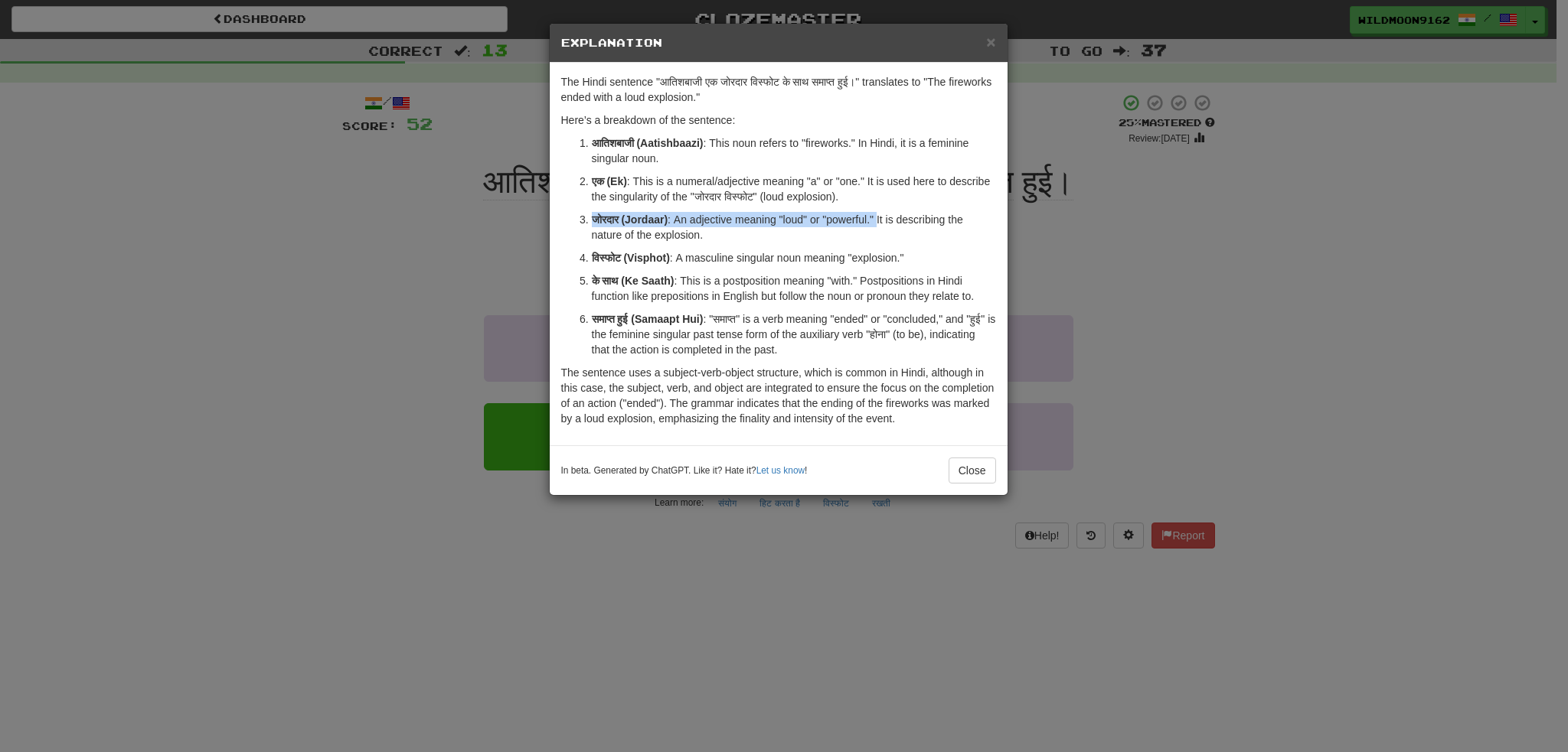
drag, startPoint x: 588, startPoint y: 219, endPoint x: 881, endPoint y: 219, distance: 293.0
click at [881, 219] on li "जोरदार (Jordaar) : An adjective meaning "loud" or "powerful." It is describing …" at bounding box center [794, 227] width 404 height 31
copy p "जोरदार (Jordaar) : An adjective meaning "loud" or "powerful.""
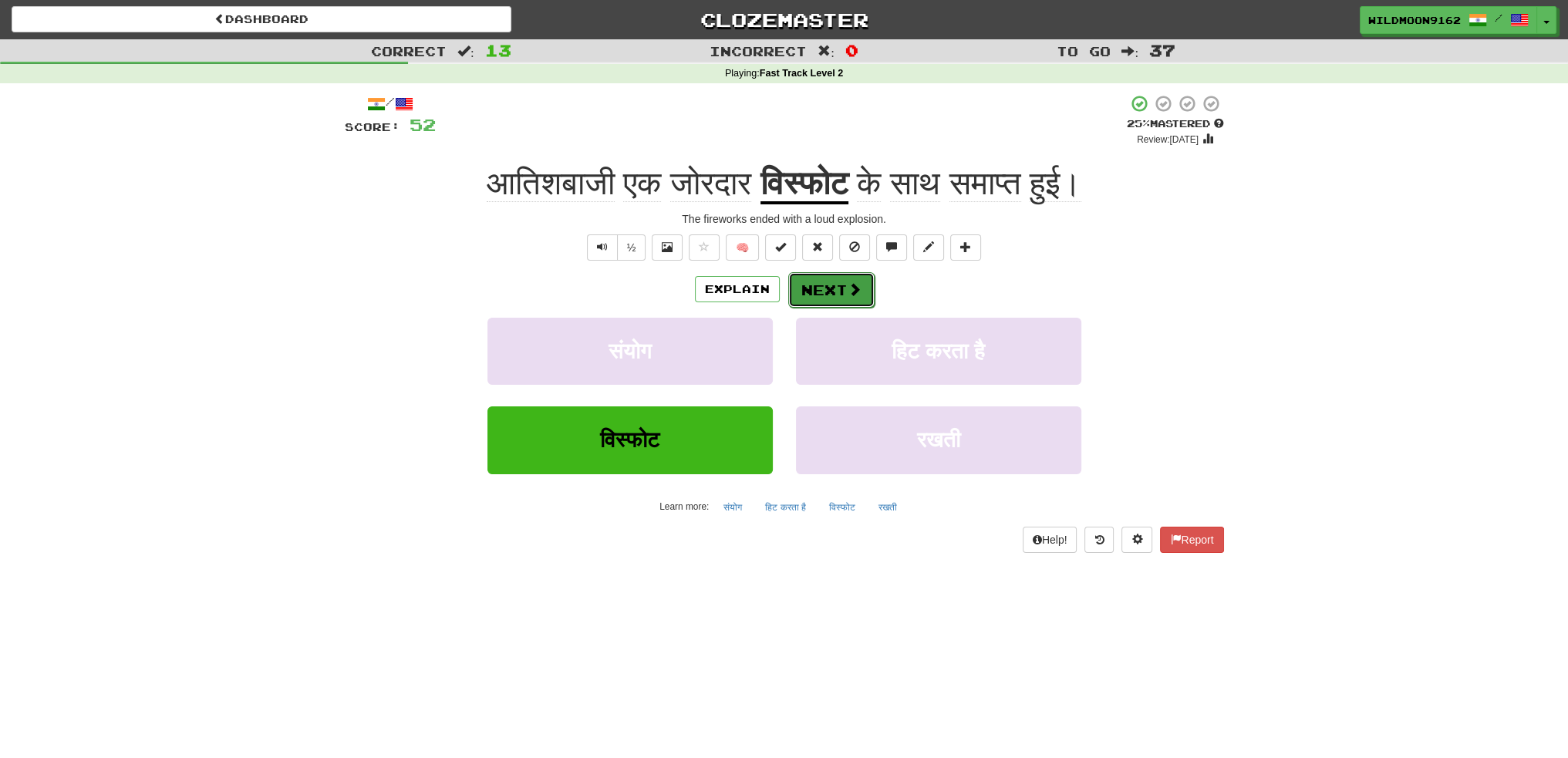
click at [820, 287] on button "Next" at bounding box center [831, 290] width 87 height 36
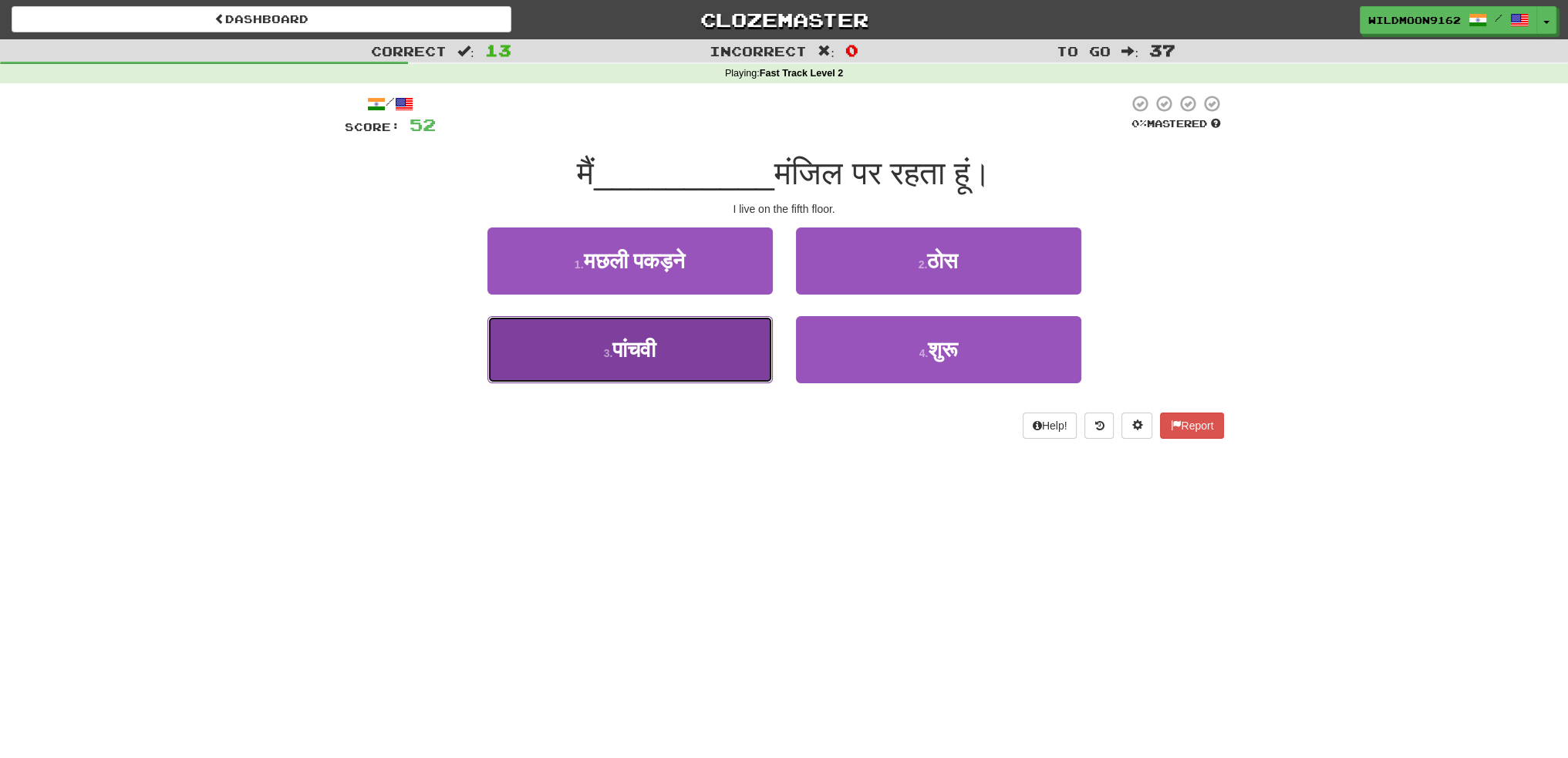
click at [672, 354] on button "3 . पांचवी" at bounding box center [630, 349] width 286 height 67
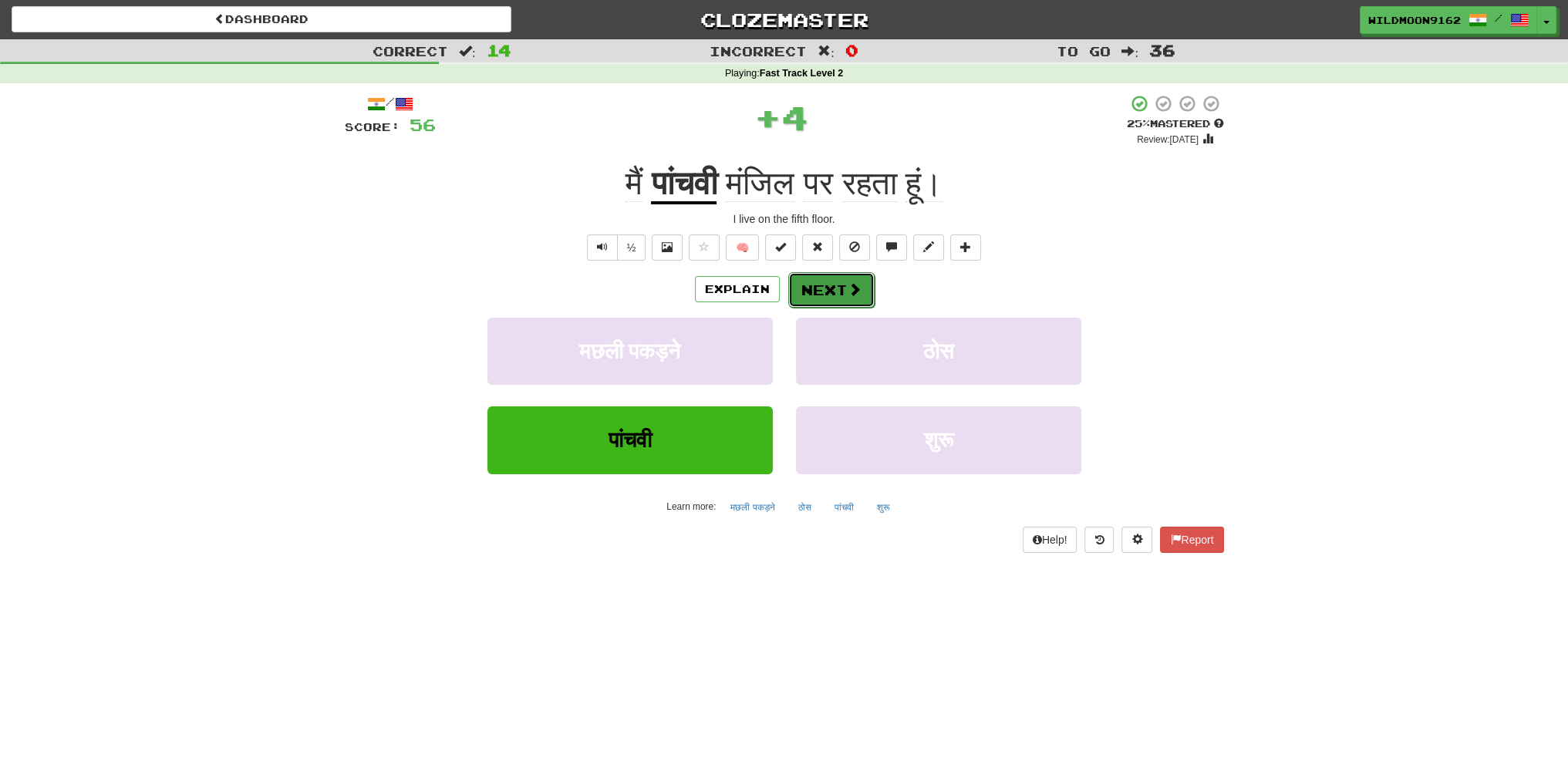
click at [817, 296] on button "Next" at bounding box center [831, 290] width 87 height 36
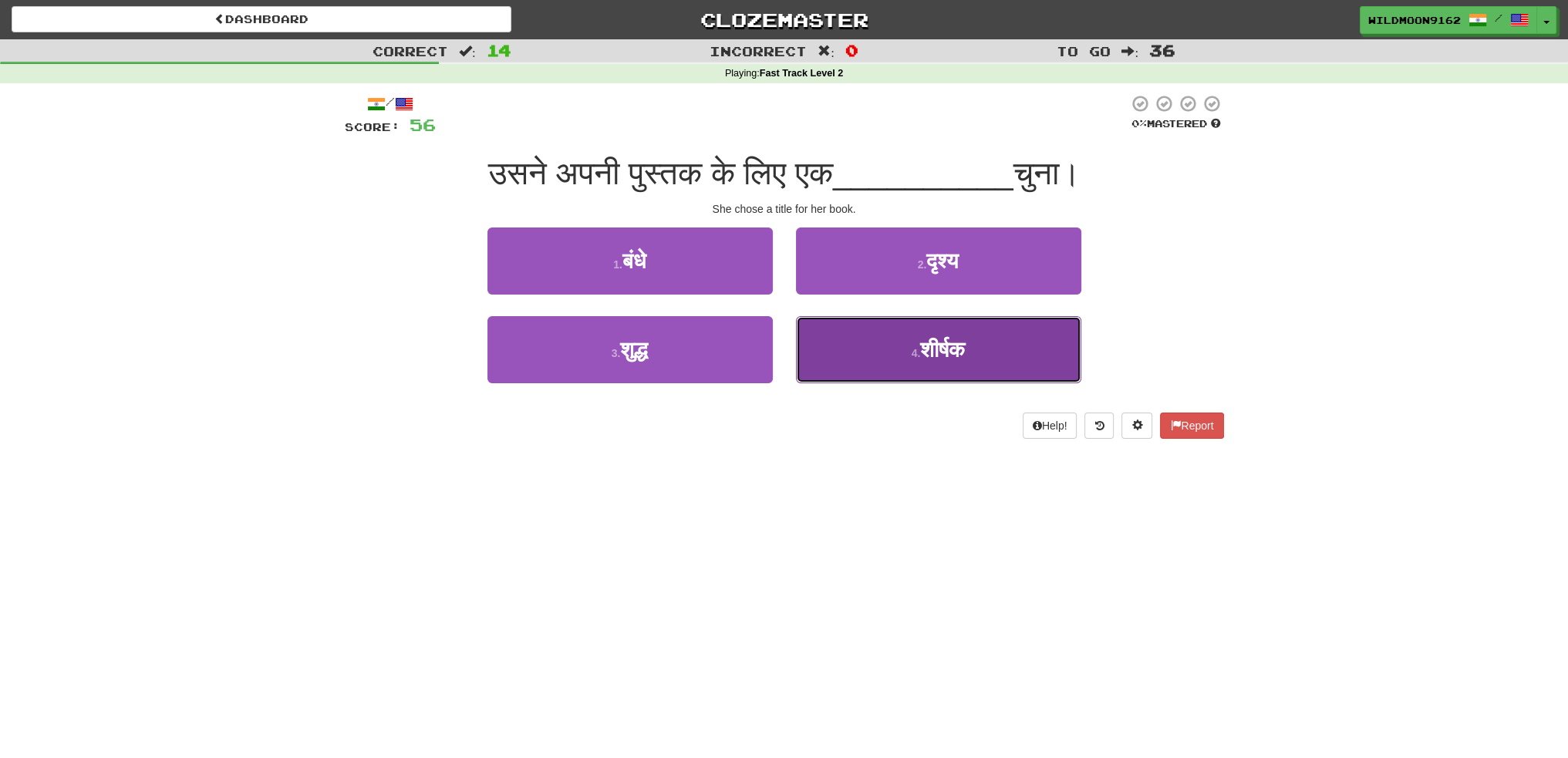
click at [939, 352] on span "शीर्षक" at bounding box center [942, 349] width 45 height 24
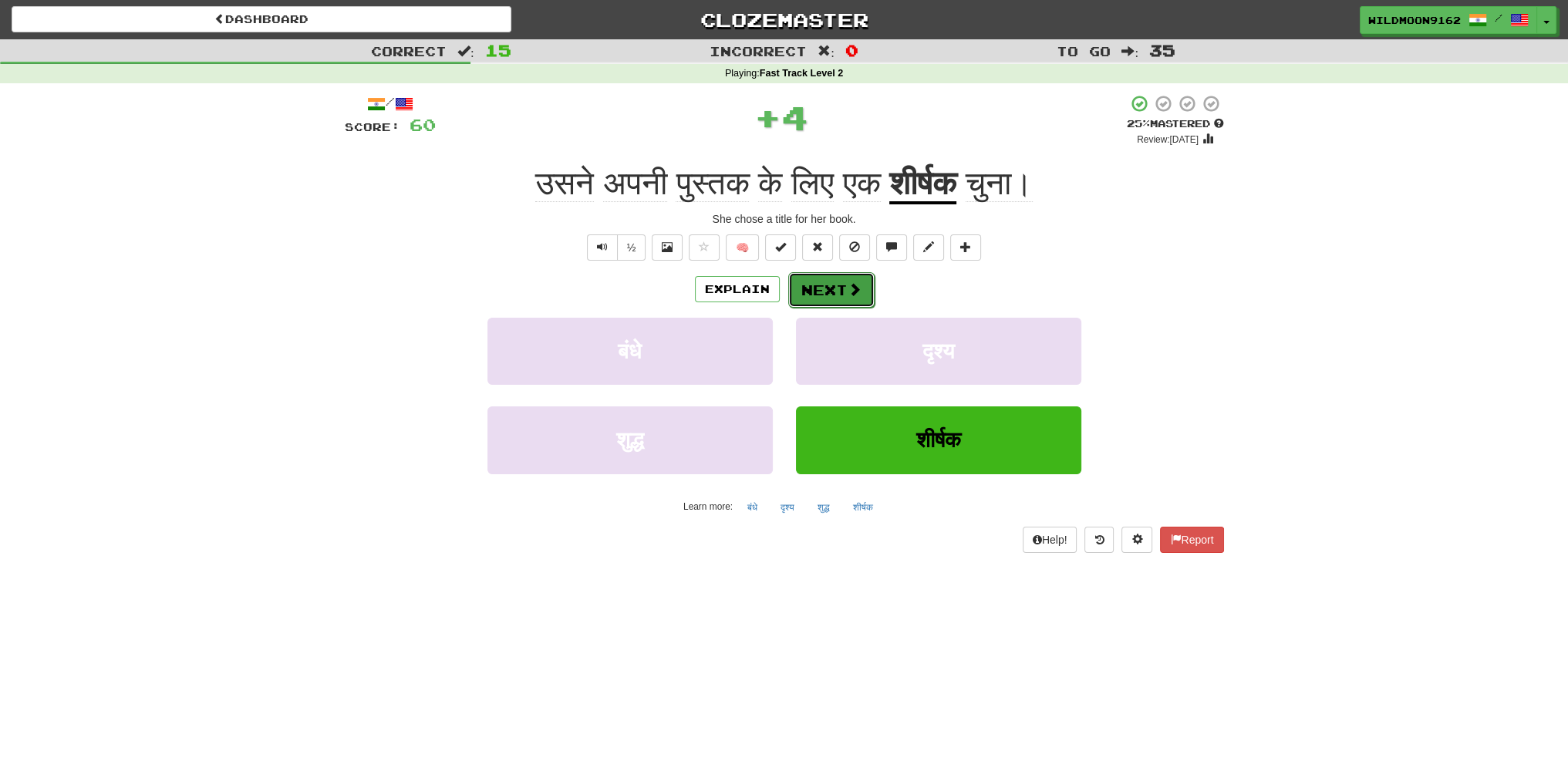
click at [839, 286] on button "Next" at bounding box center [831, 290] width 87 height 36
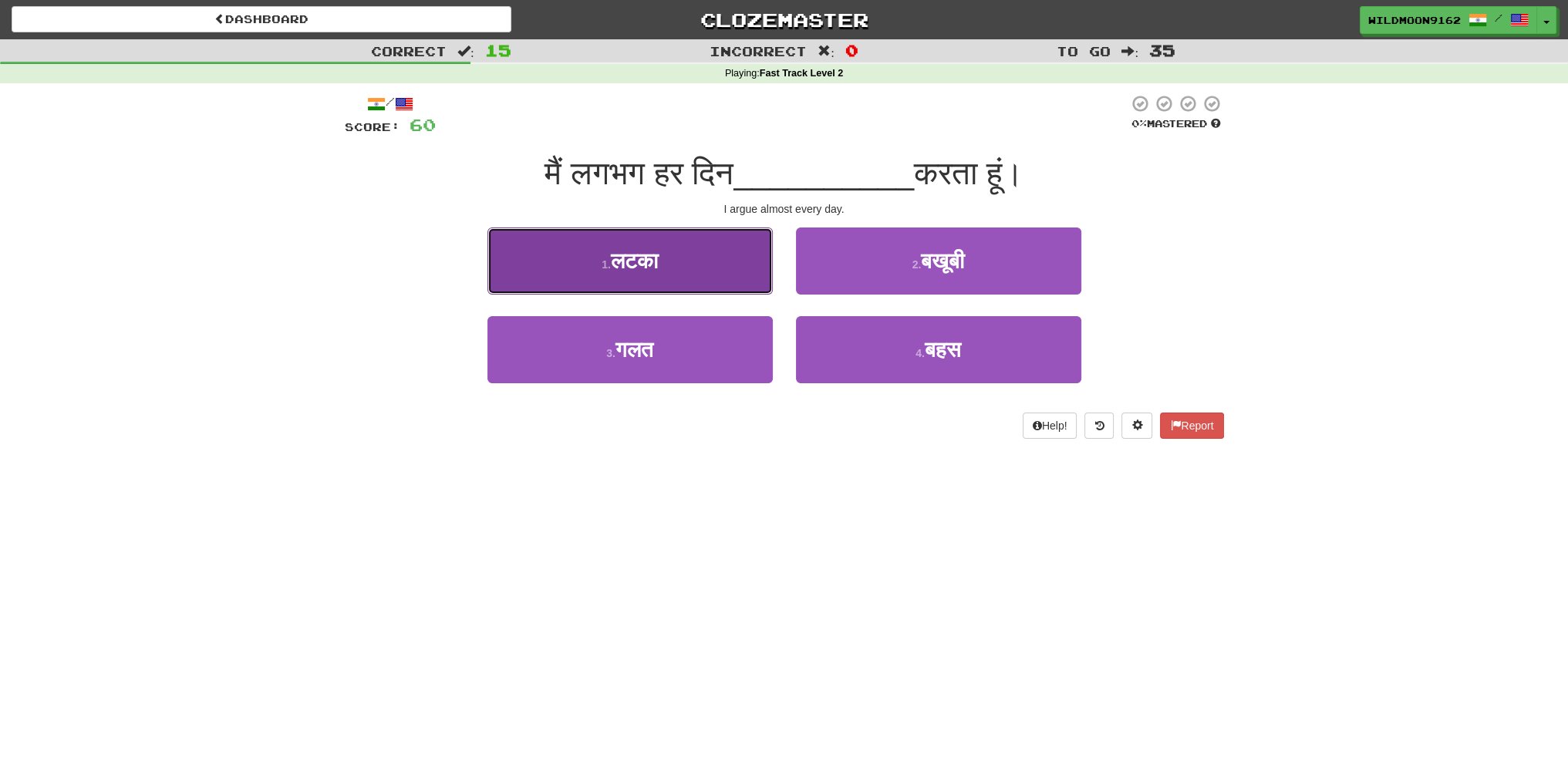
click at [648, 260] on span "लटका" at bounding box center [634, 261] width 47 height 24
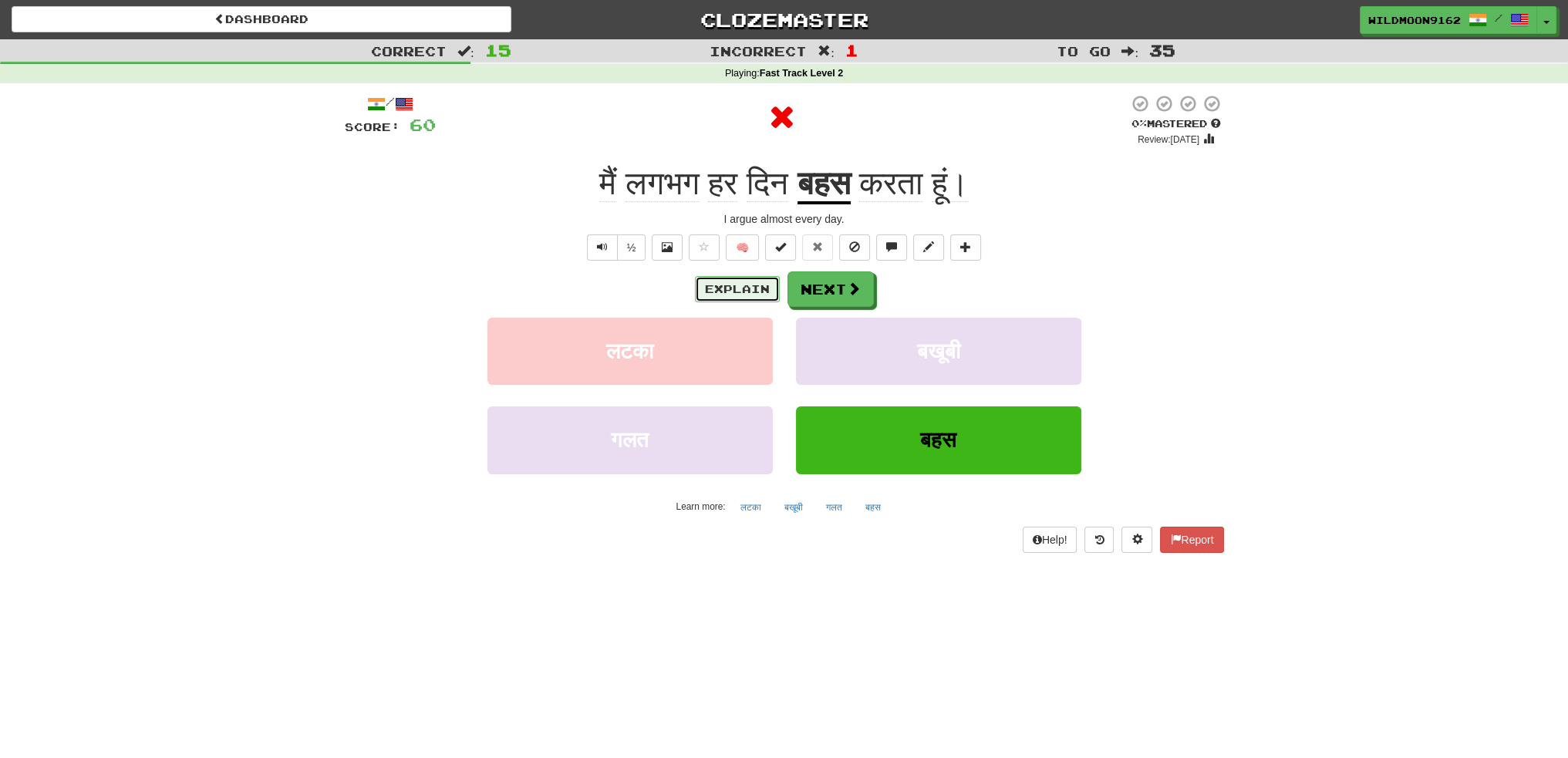
click at [734, 286] on button "Explain" at bounding box center [737, 288] width 85 height 26
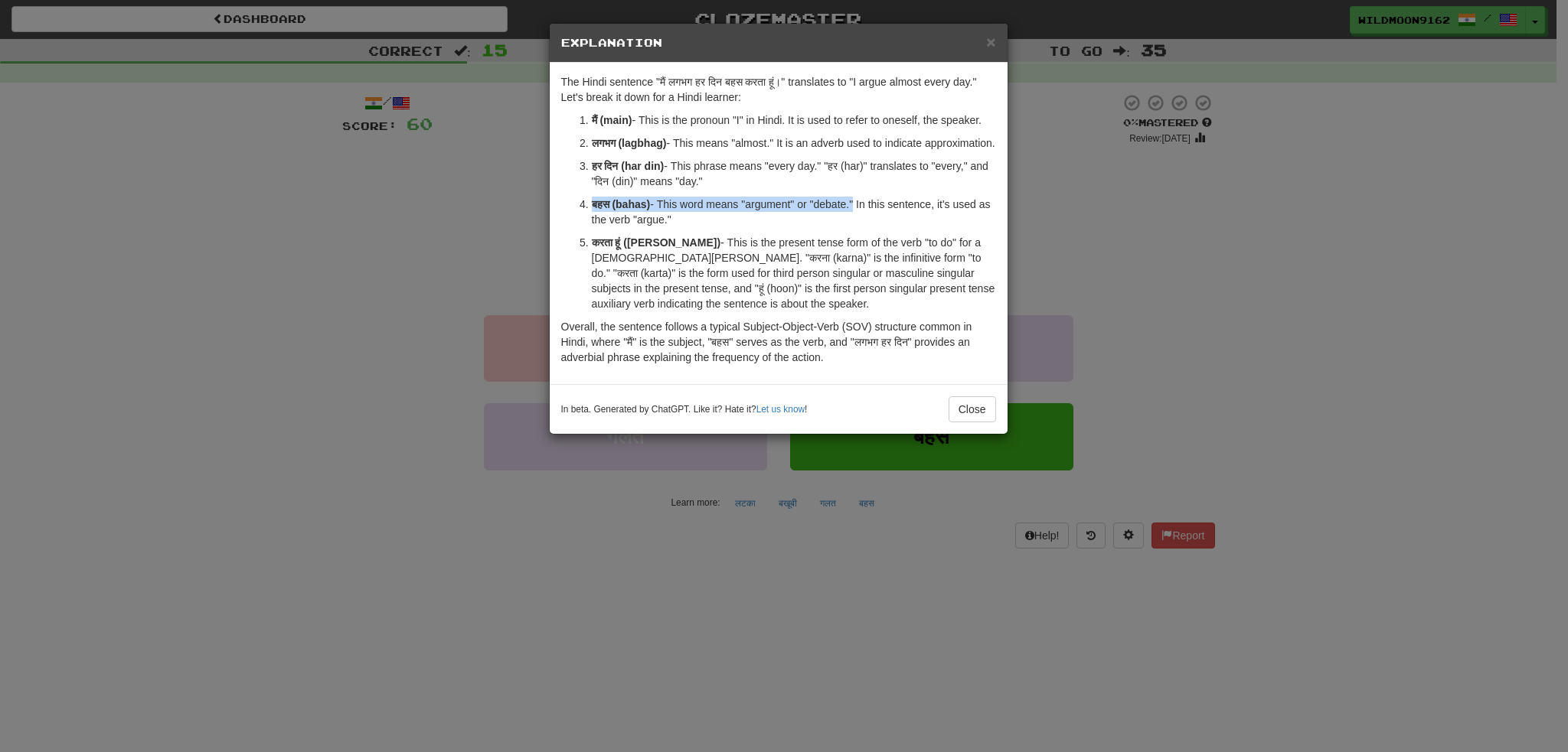
drag, startPoint x: 591, startPoint y: 220, endPoint x: 858, endPoint y: 213, distance: 267.1
click at [858, 213] on p "बहस (bahas) - This word means "argument" or "debate." In this sentence, it's us…" at bounding box center [794, 212] width 404 height 31
copy p "बहस (bahas) - This word means "argument" or "debate."
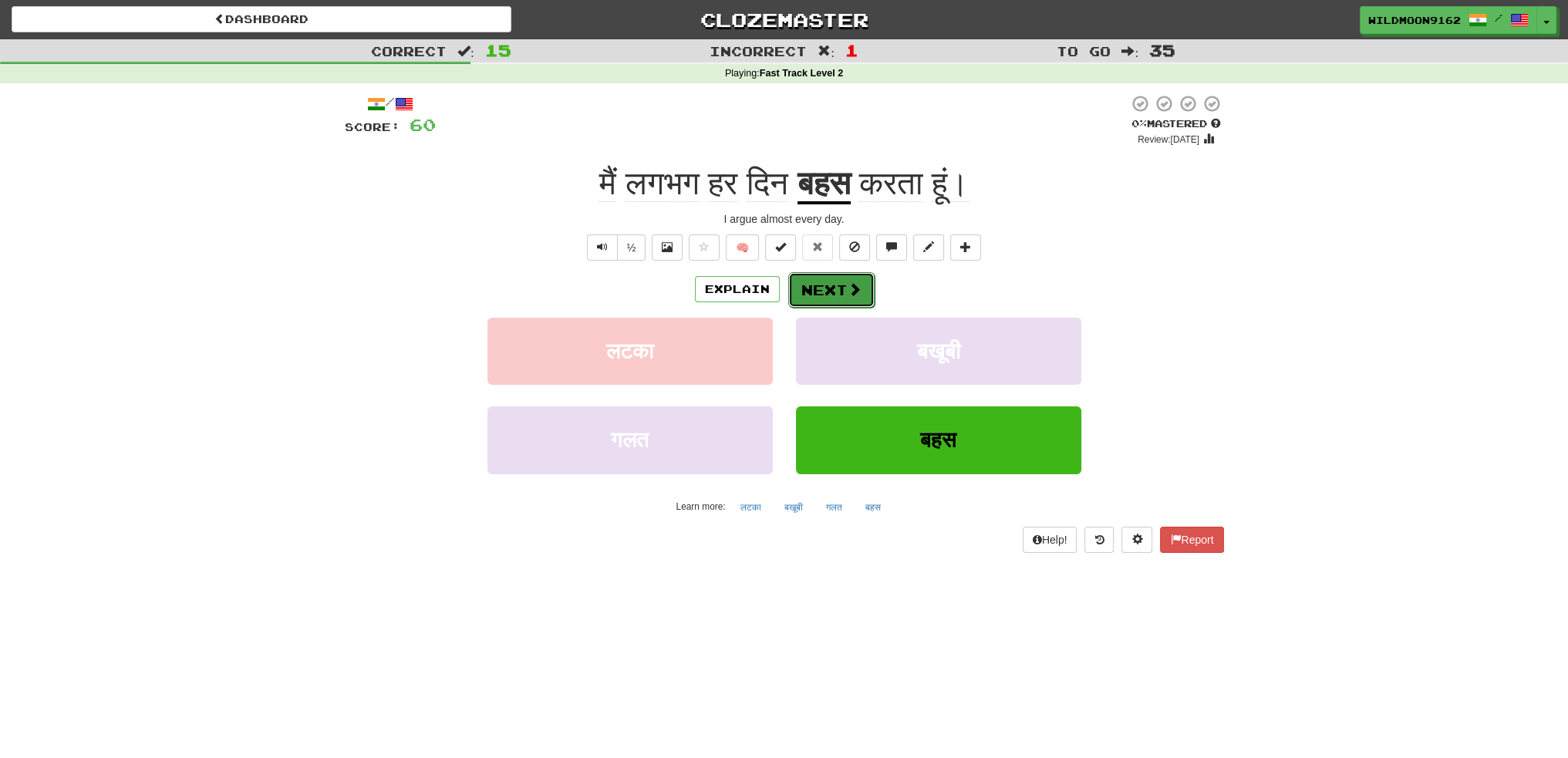
click at [836, 287] on button "Next" at bounding box center [831, 290] width 87 height 36
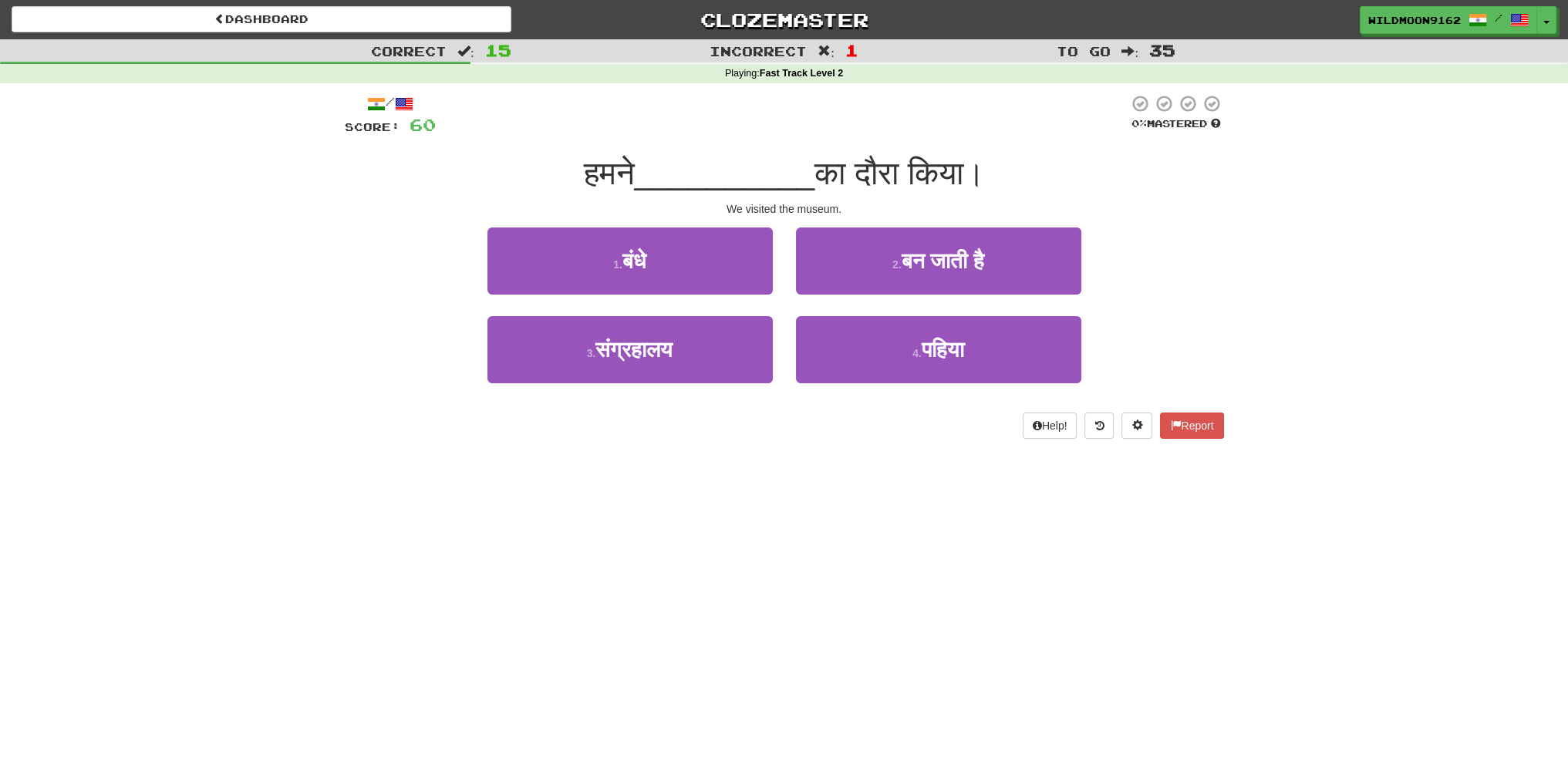
click at [318, 427] on div "Correct : 15 Incorrect : 1 To go : 35 Playing : Fast Track Level 2 / Score: 60 …" at bounding box center [784, 250] width 1568 height 421
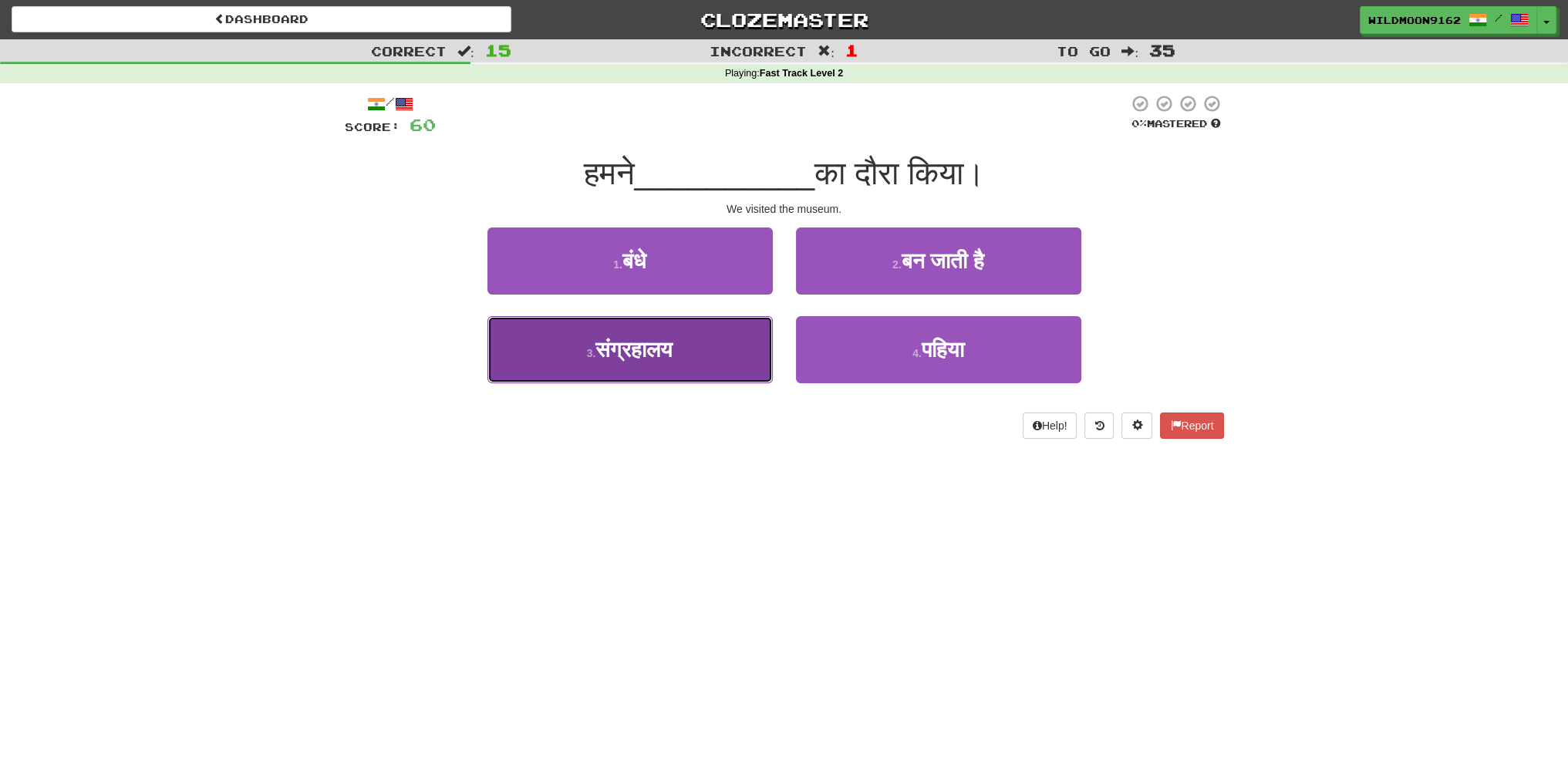
click at [620, 354] on span "संग्रहालय" at bounding box center [634, 349] width 77 height 24
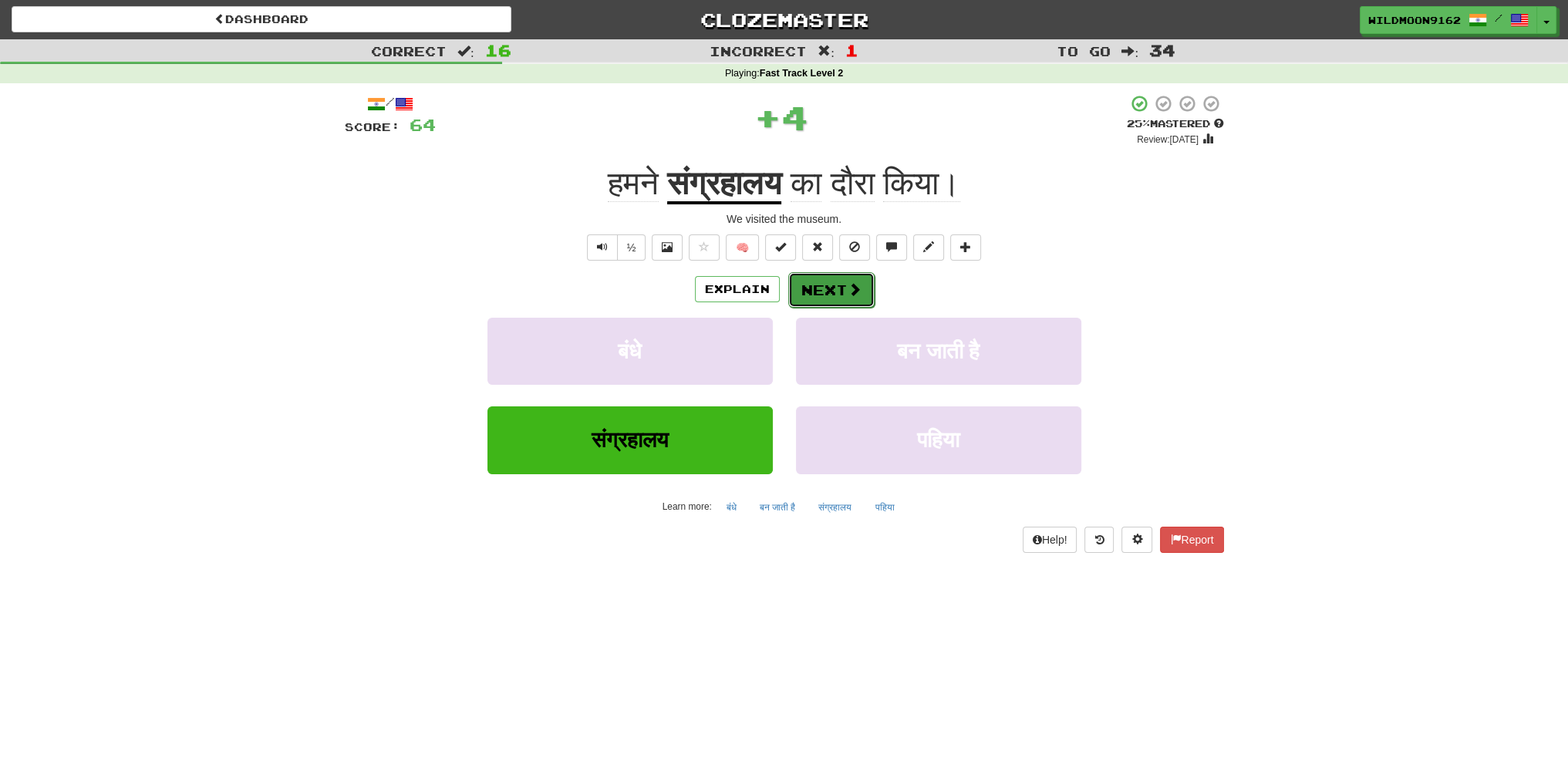
click at [850, 288] on span at bounding box center [855, 289] width 14 height 14
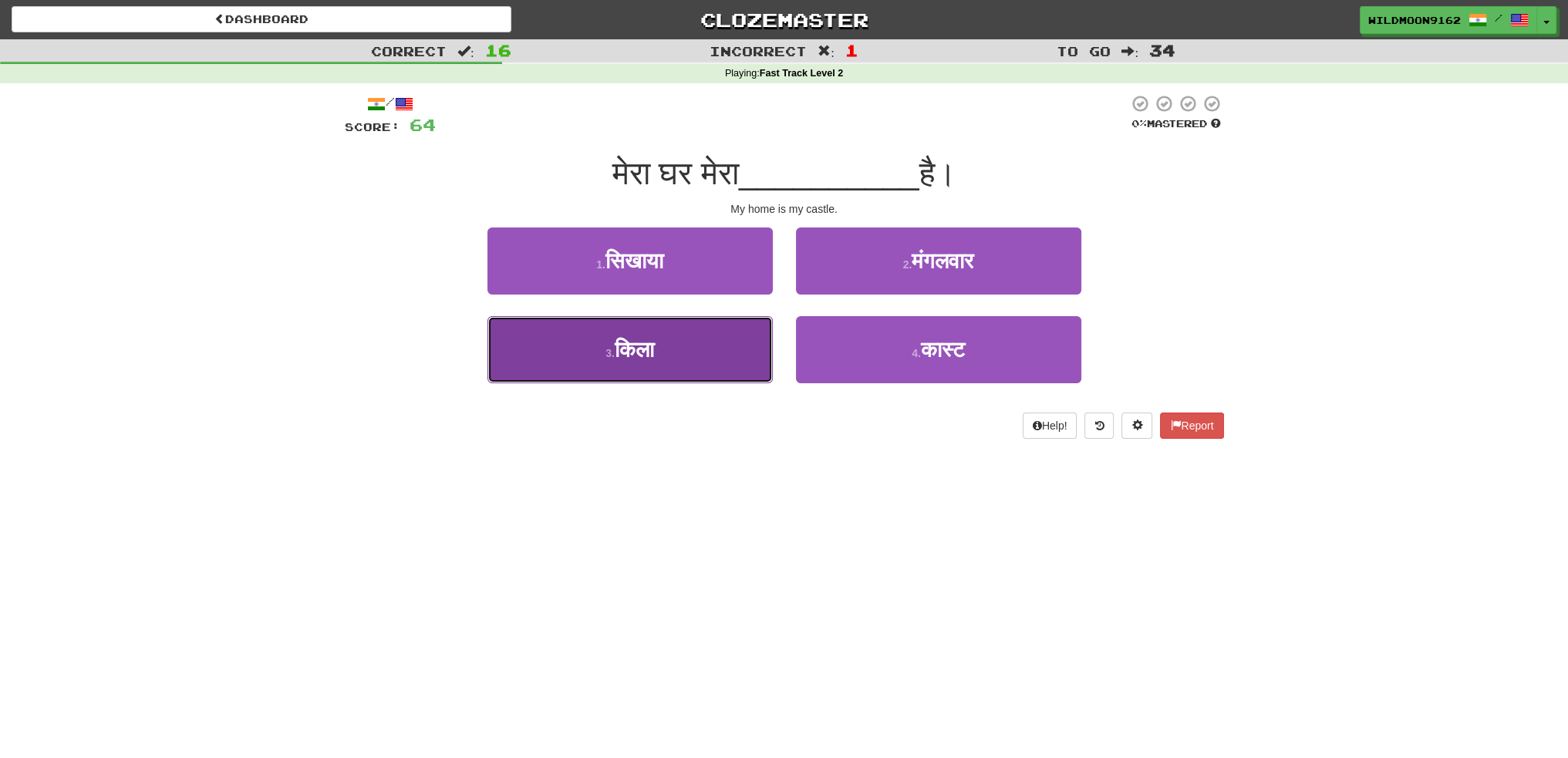
click at [672, 354] on button "3 . किला" at bounding box center [630, 349] width 286 height 67
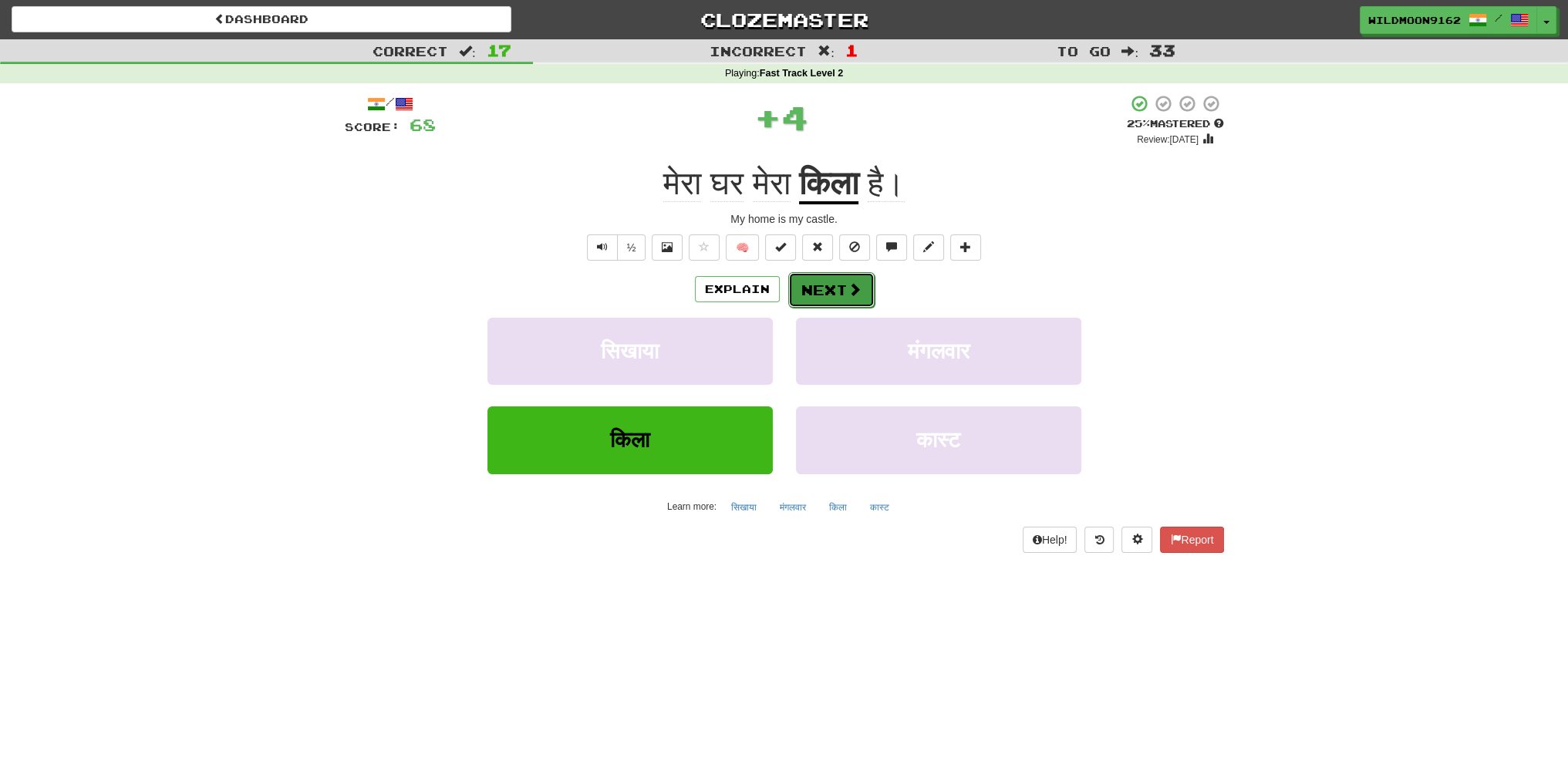
click at [817, 298] on button "Next" at bounding box center [831, 290] width 87 height 36
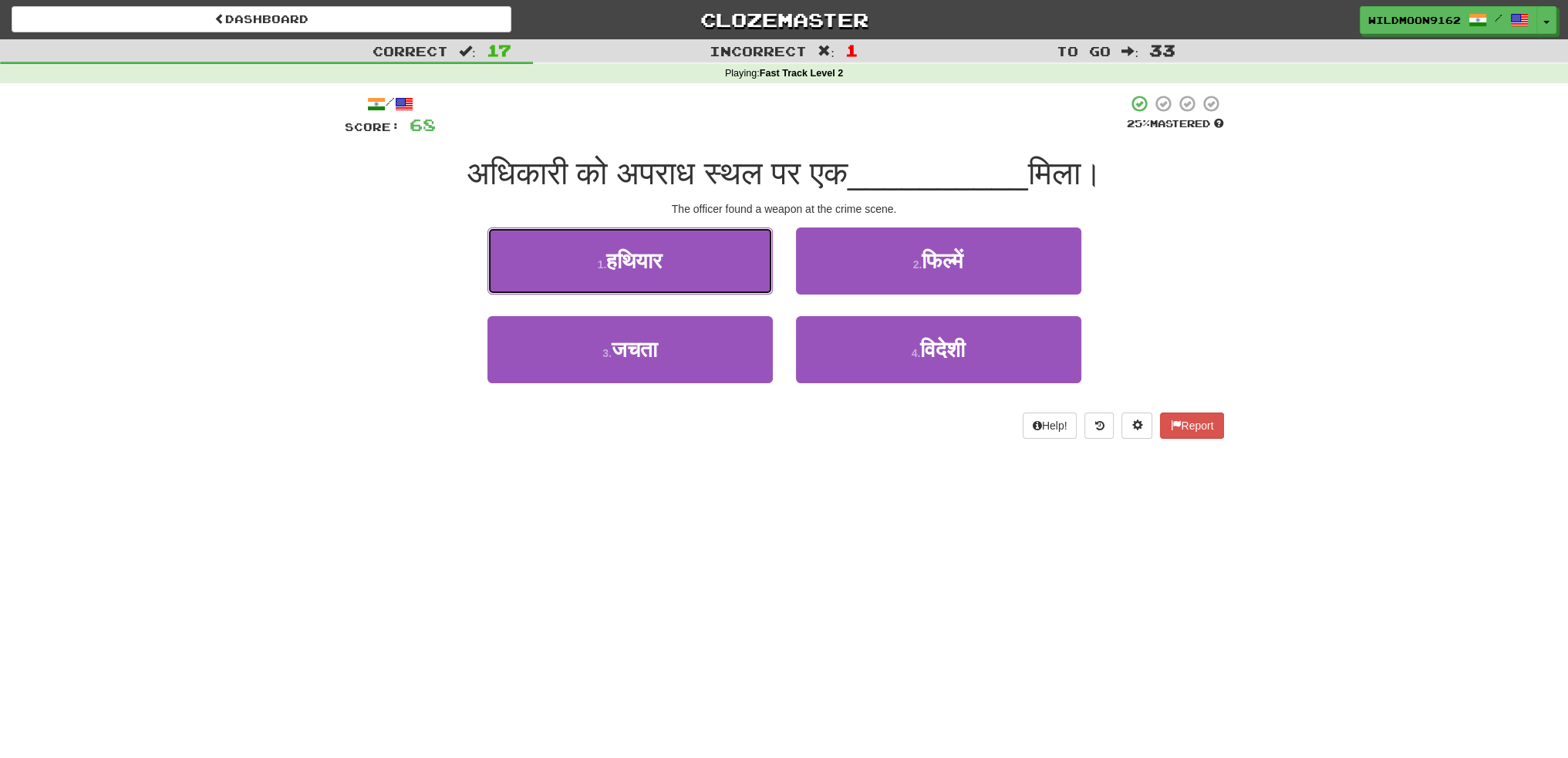
drag, startPoint x: 691, startPoint y: 271, endPoint x: 707, endPoint y: 270, distance: 16.0
click at [691, 271] on button "1 . हथियार" at bounding box center [630, 261] width 286 height 67
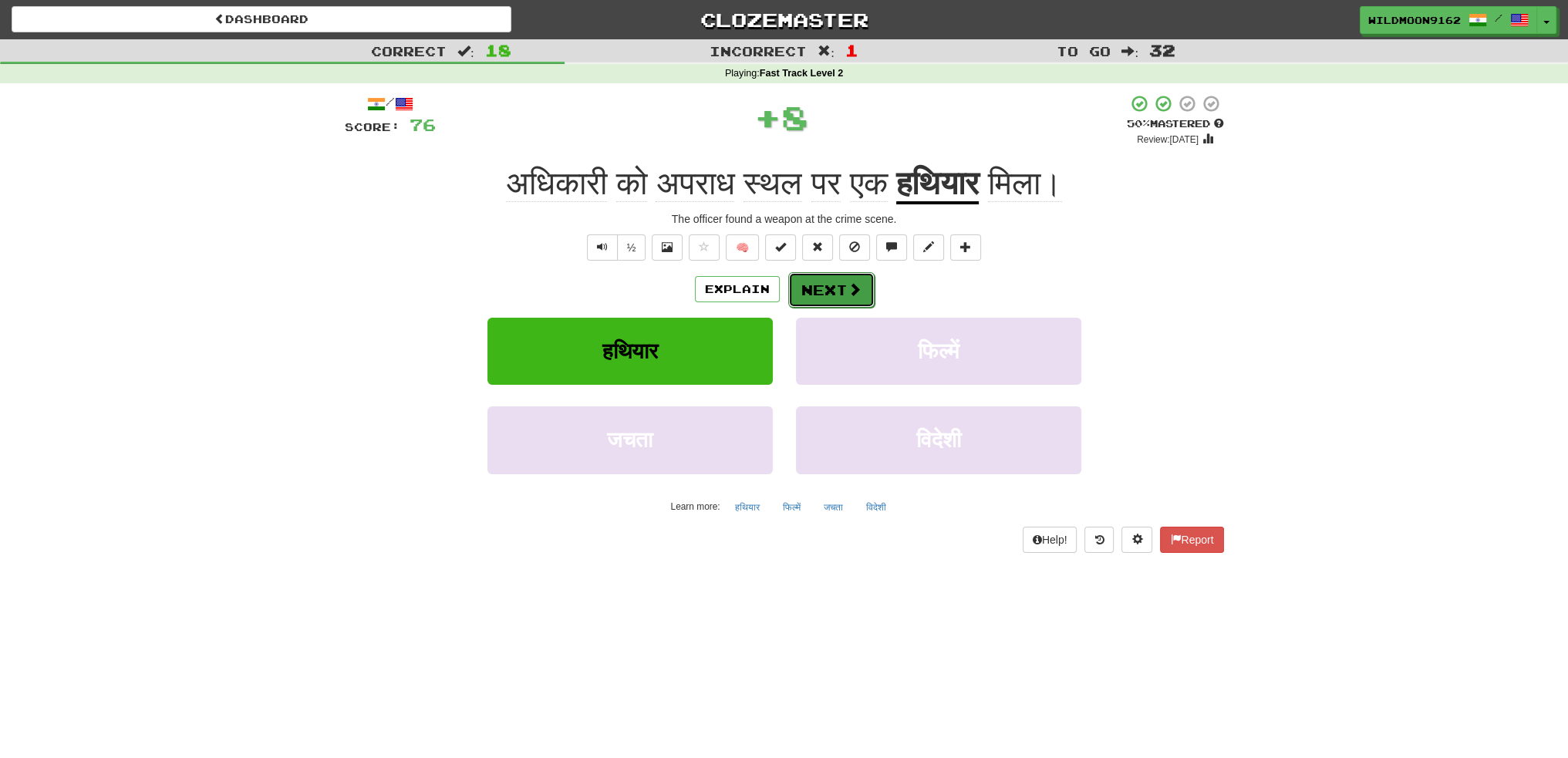
click at [817, 287] on button "Next" at bounding box center [831, 290] width 87 height 36
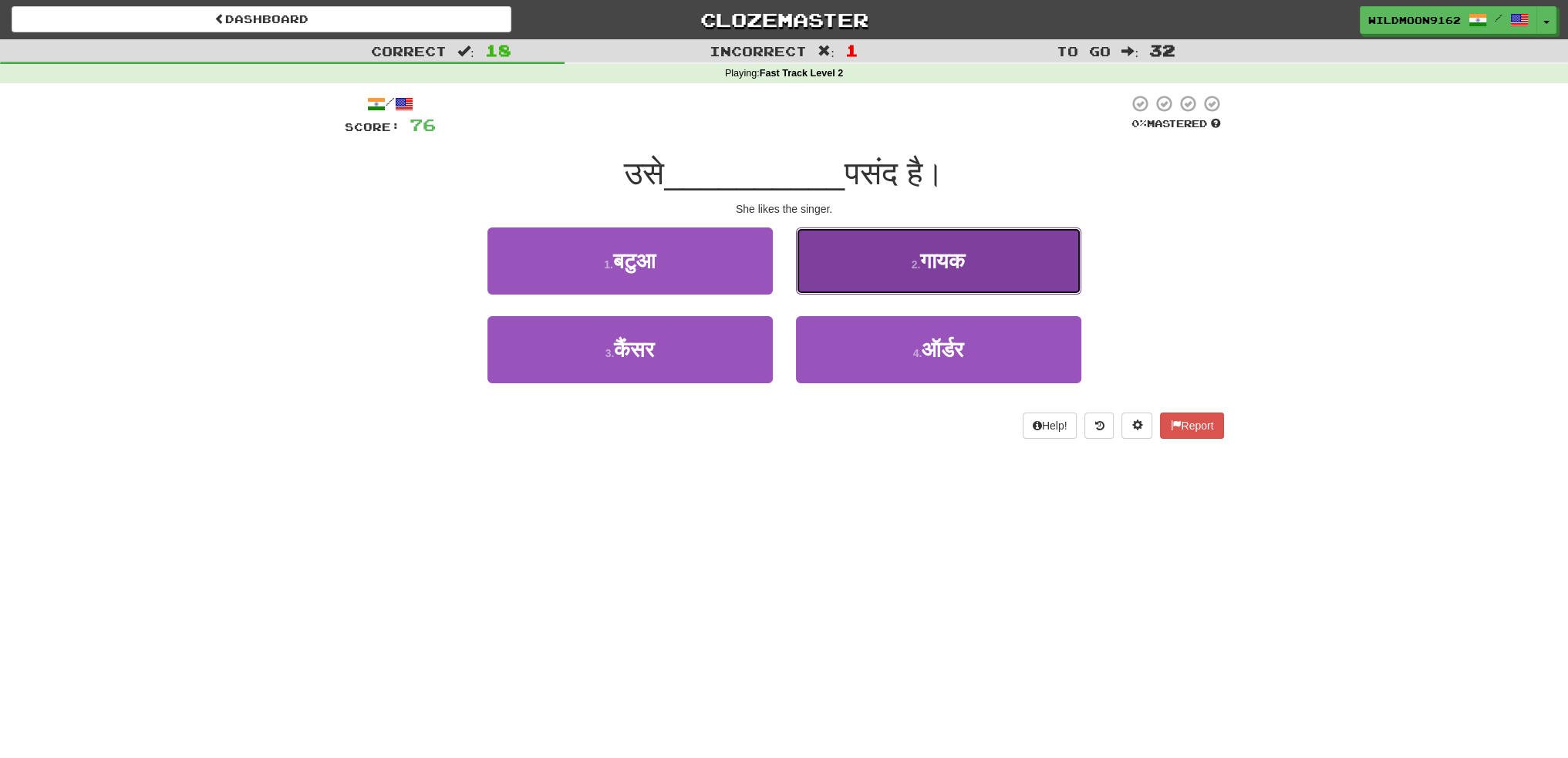
click at [925, 259] on span "गायक" at bounding box center [942, 261] width 45 height 24
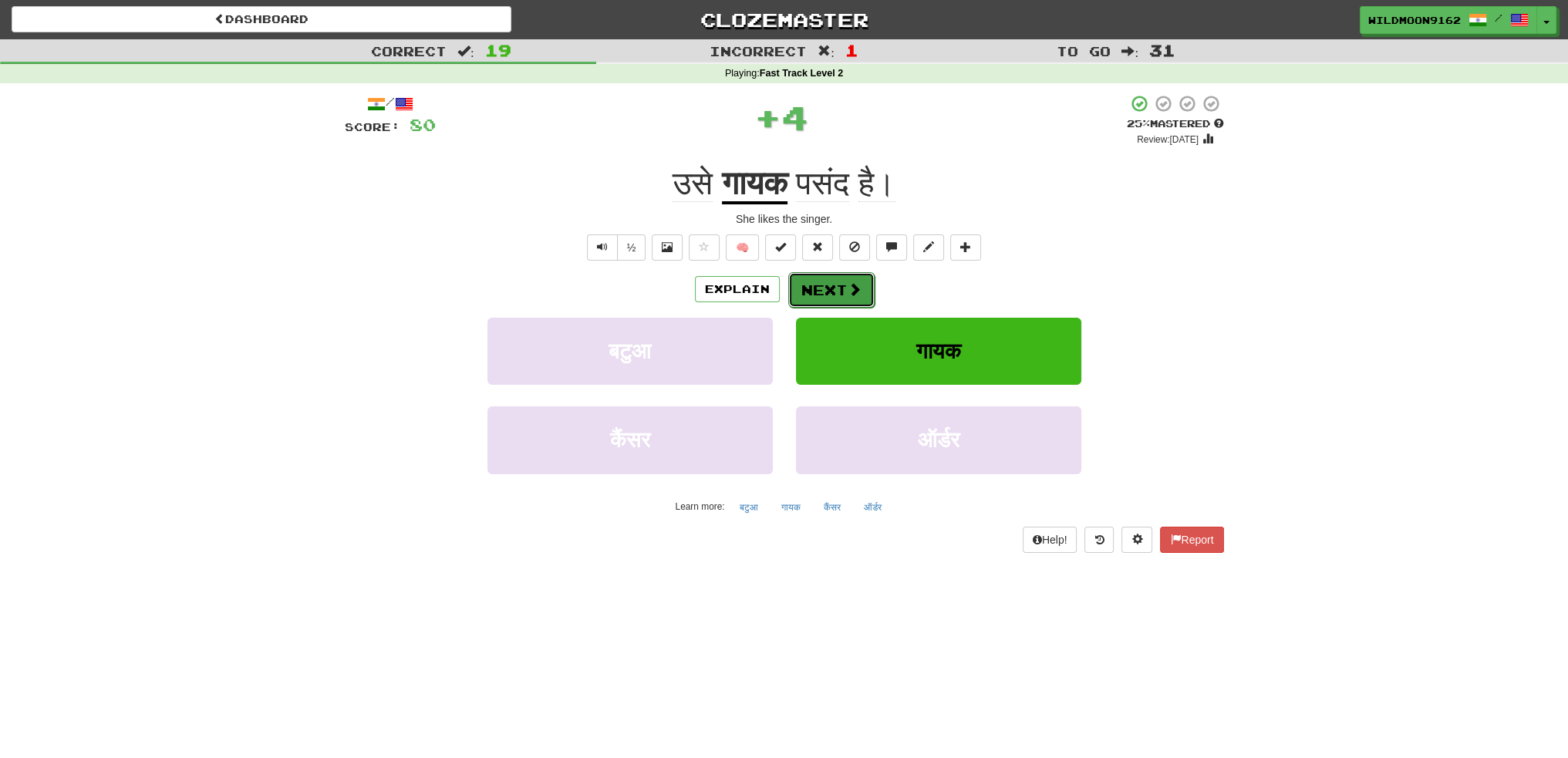
click at [836, 284] on button "Next" at bounding box center [831, 290] width 87 height 36
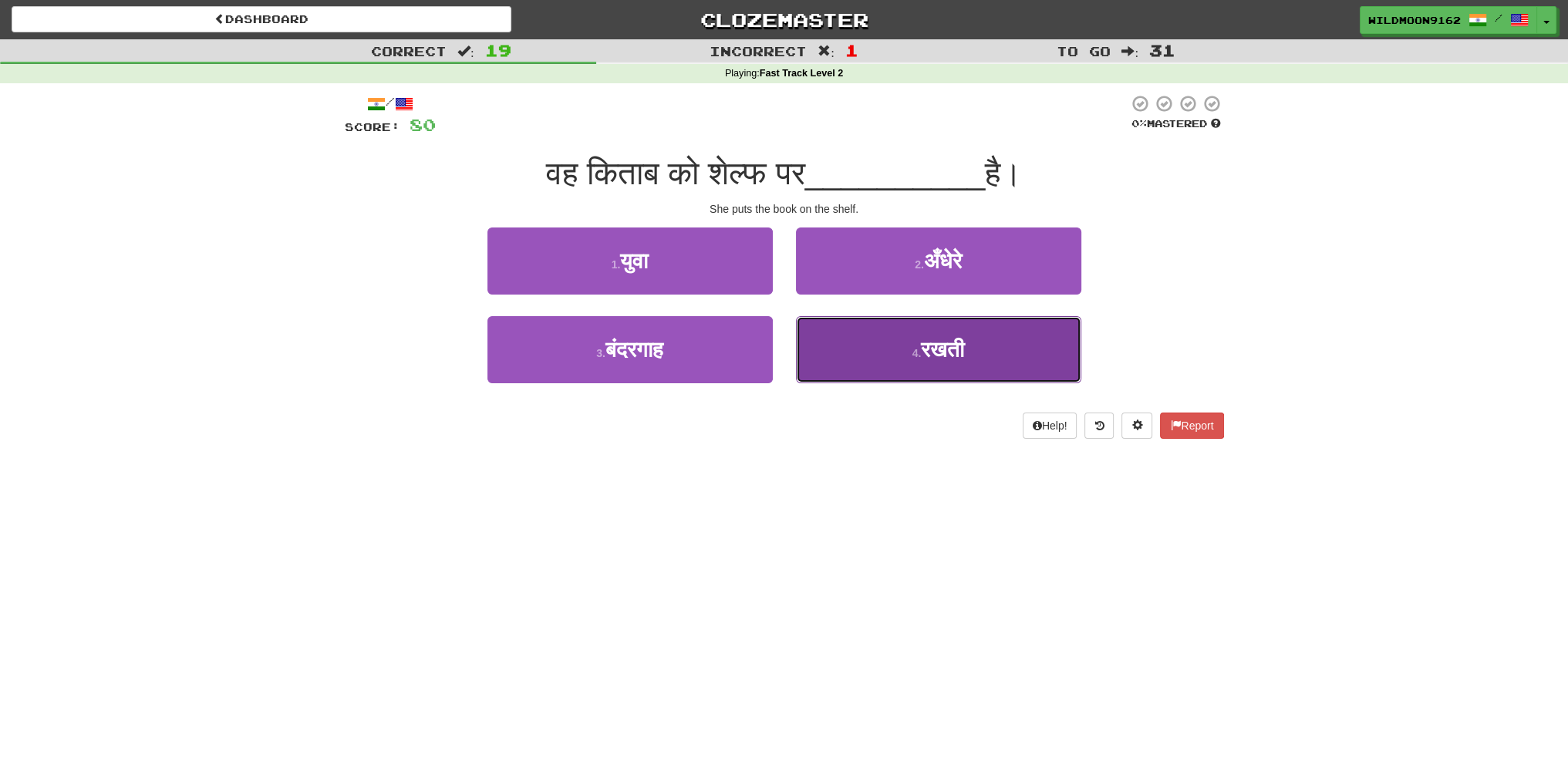
click at [907, 344] on button "4 . रखती" at bounding box center [939, 349] width 286 height 67
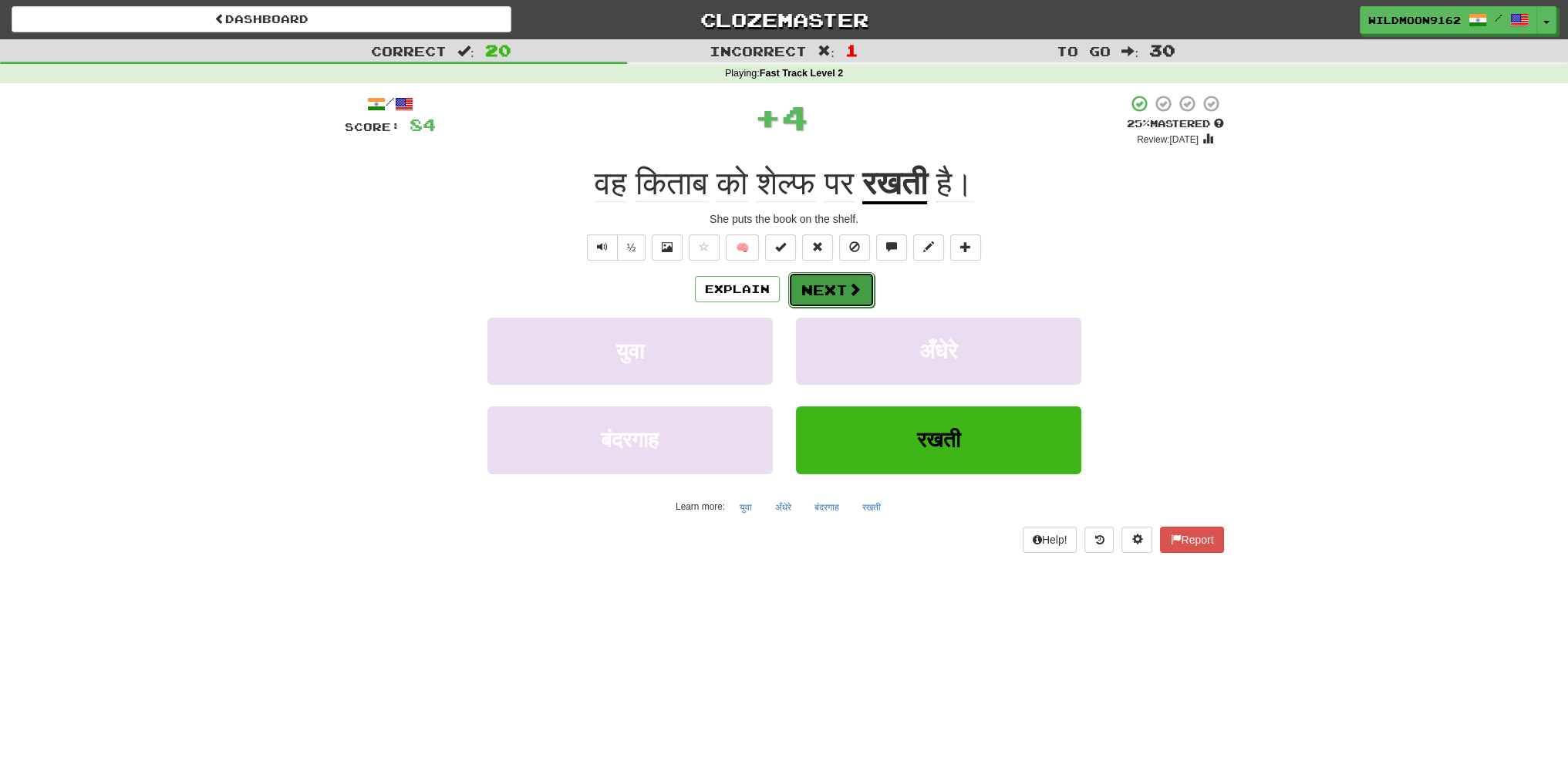
click at [842, 291] on button "Next" at bounding box center [831, 290] width 87 height 36
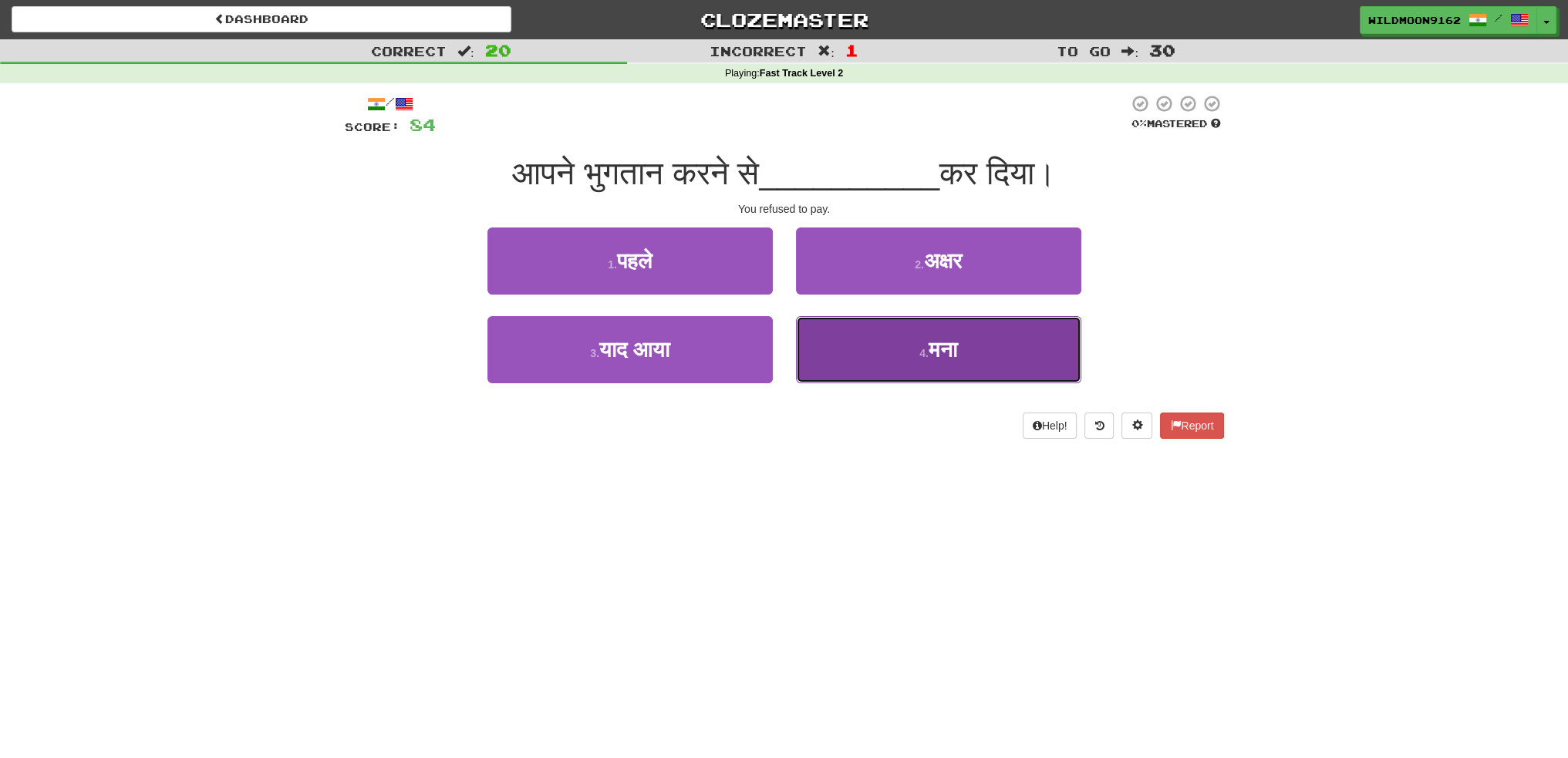
click at [929, 351] on span "मना" at bounding box center [942, 349] width 29 height 24
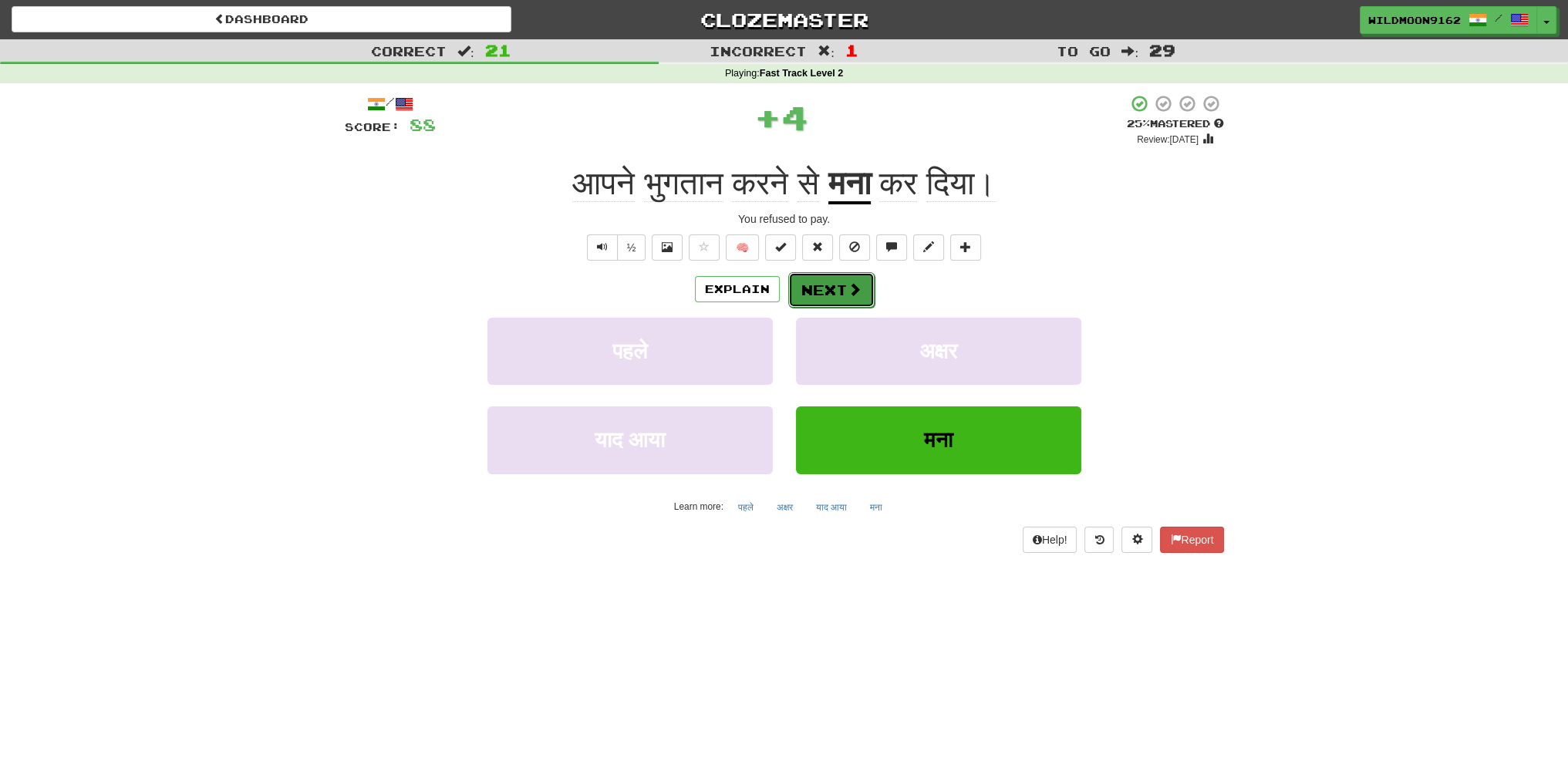
click at [839, 287] on button "Next" at bounding box center [831, 290] width 87 height 36
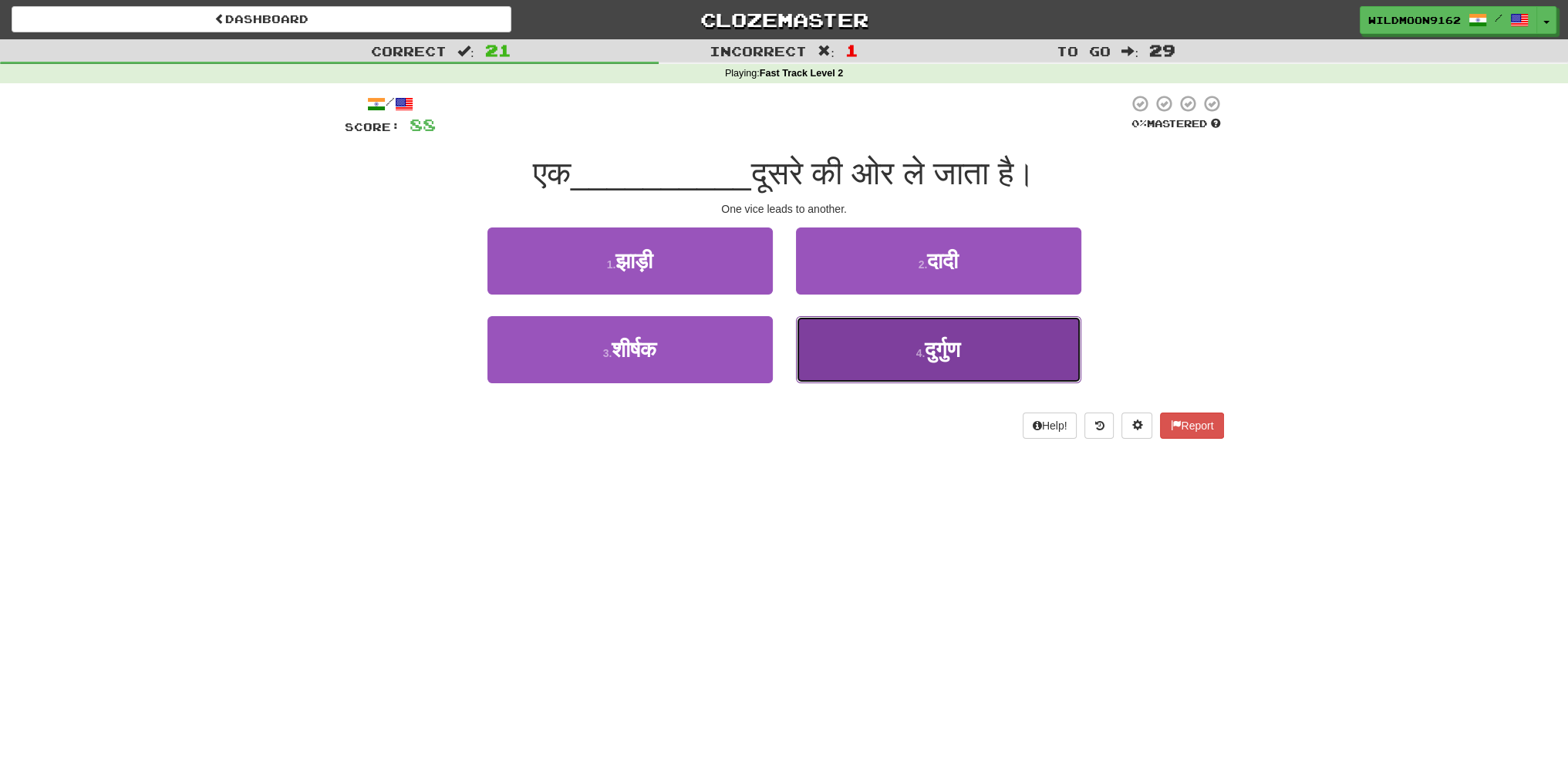
click at [917, 351] on small "4 ." at bounding box center [921, 354] width 9 height 12
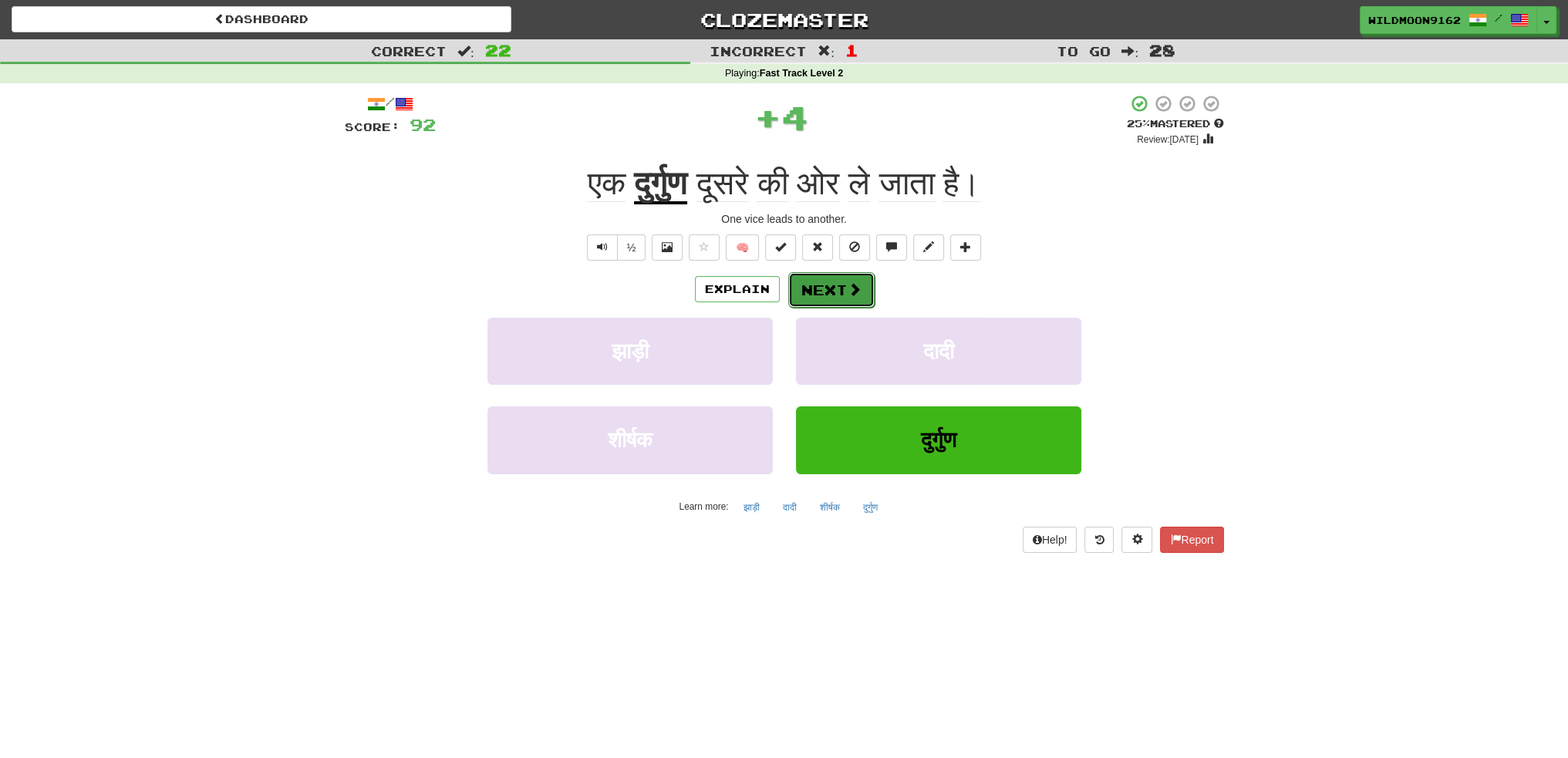
click at [821, 281] on button "Next" at bounding box center [831, 290] width 87 height 36
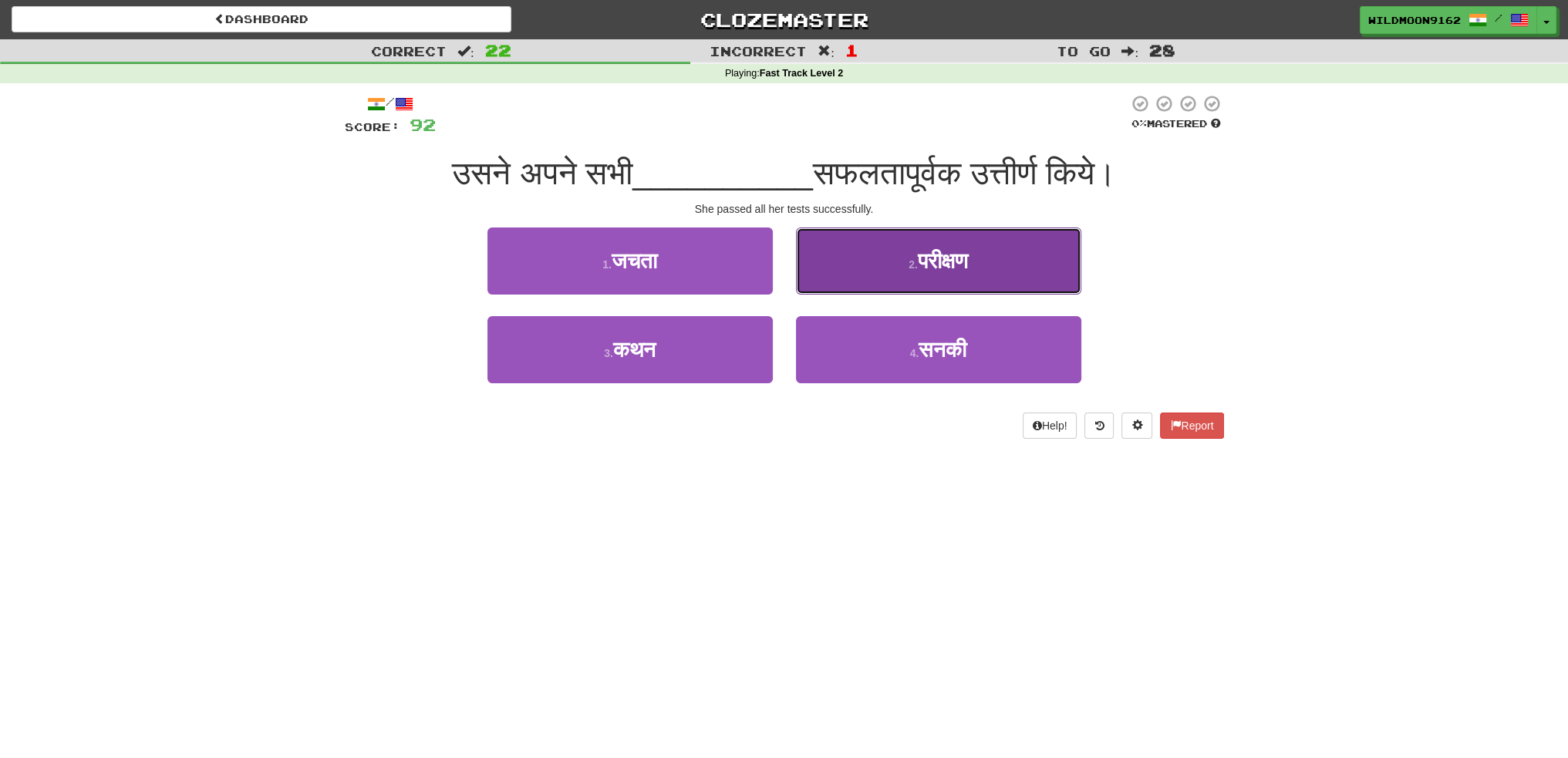
click at [920, 261] on span "परीक्षण" at bounding box center [942, 261] width 50 height 24
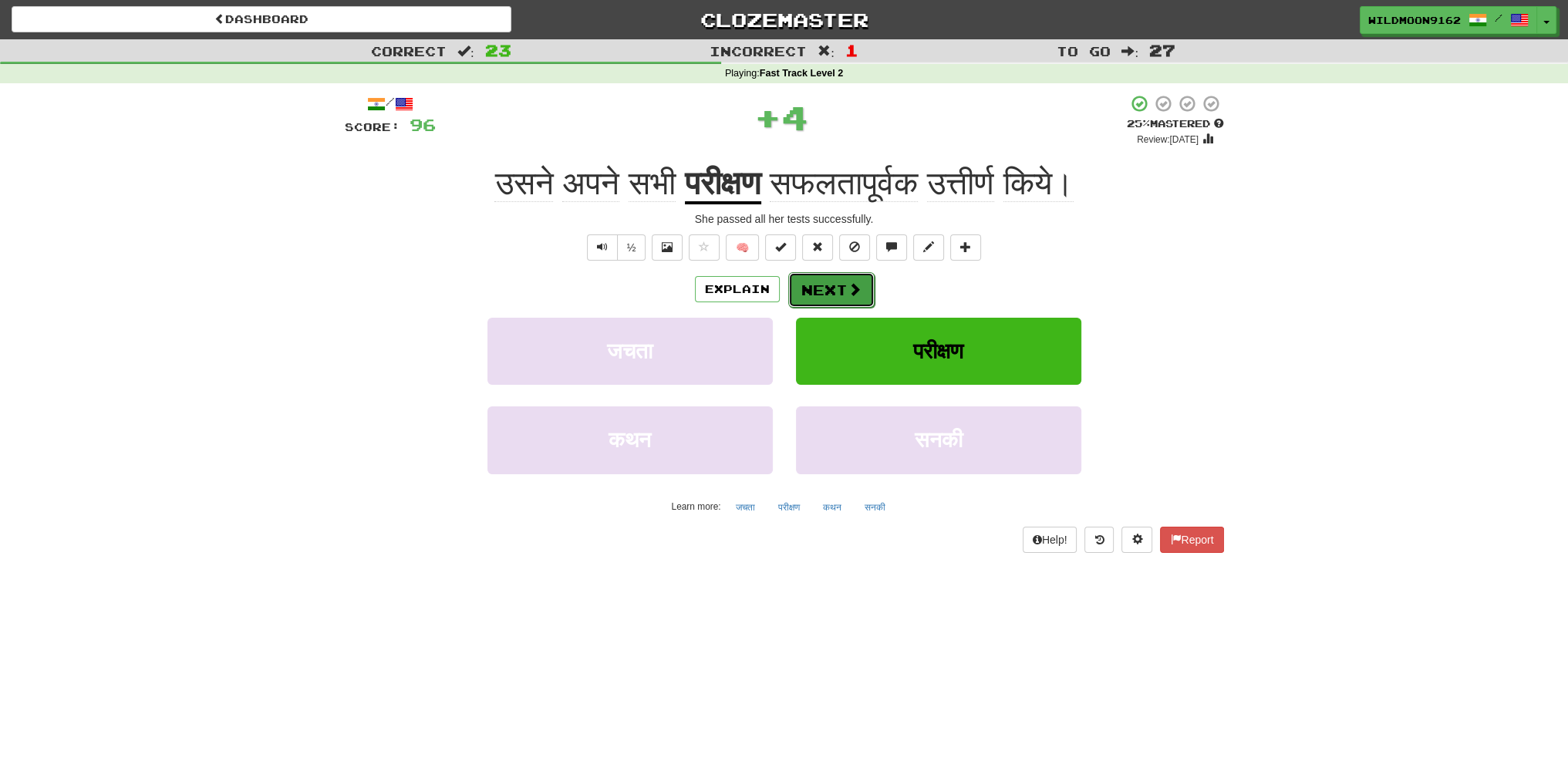
click at [848, 292] on span at bounding box center [855, 289] width 14 height 14
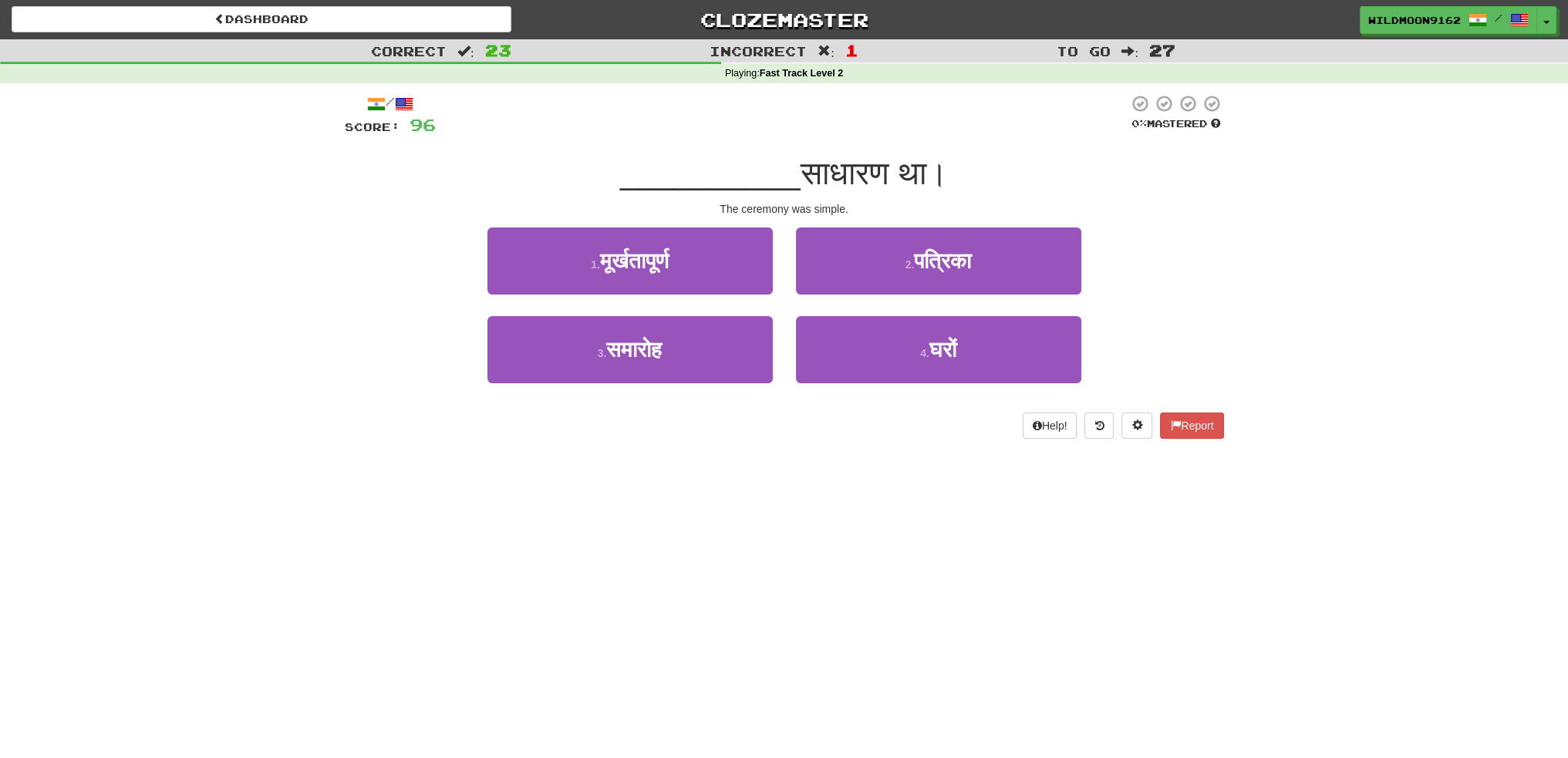
click at [275, 391] on div "Correct : 23 Incorrect : 1 To go : 27 Playing : Fast Track Level 2 / Score: 96 …" at bounding box center [784, 250] width 1568 height 421
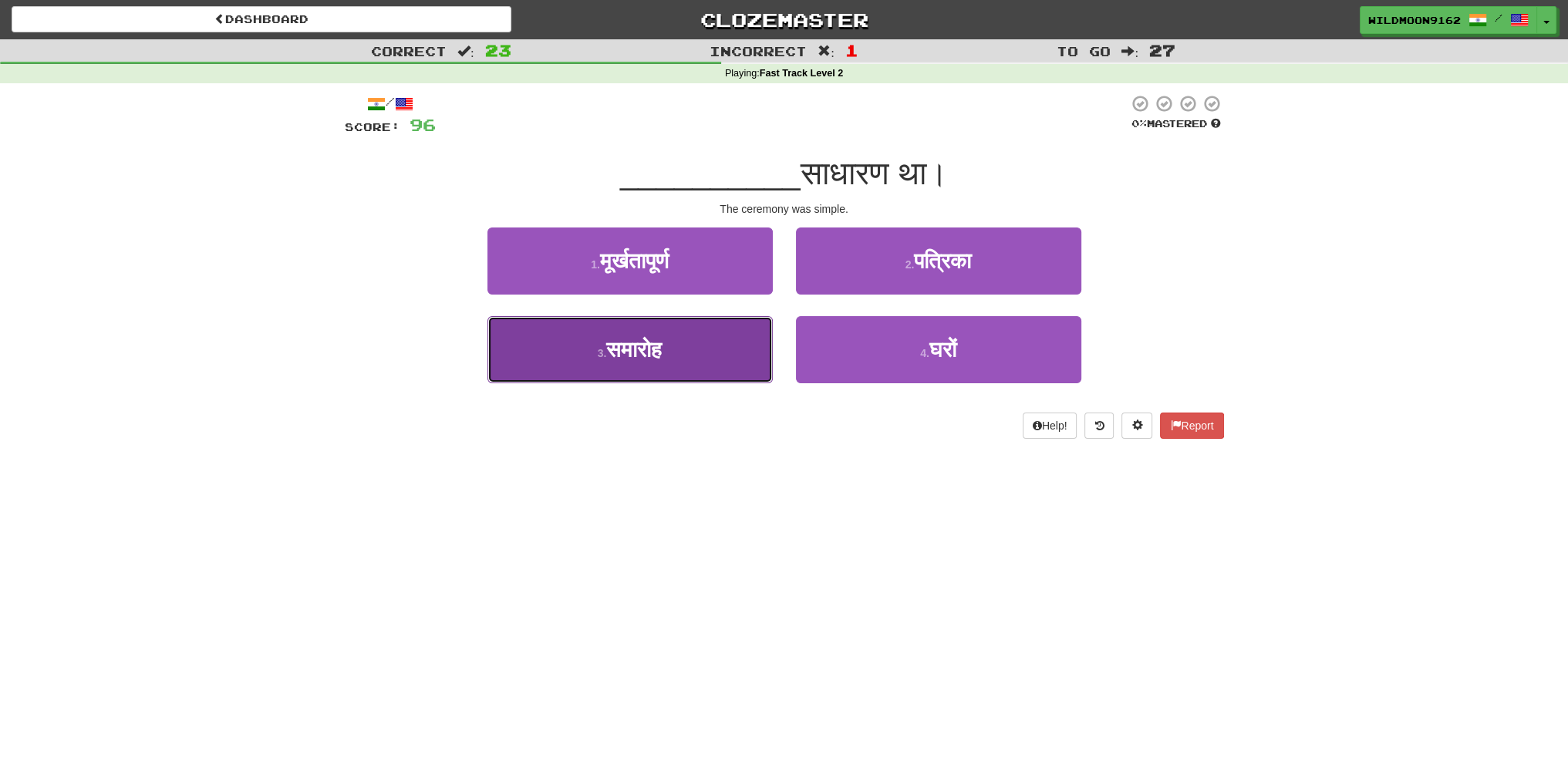
click at [694, 354] on button "3 . समारोह" at bounding box center [630, 349] width 286 height 67
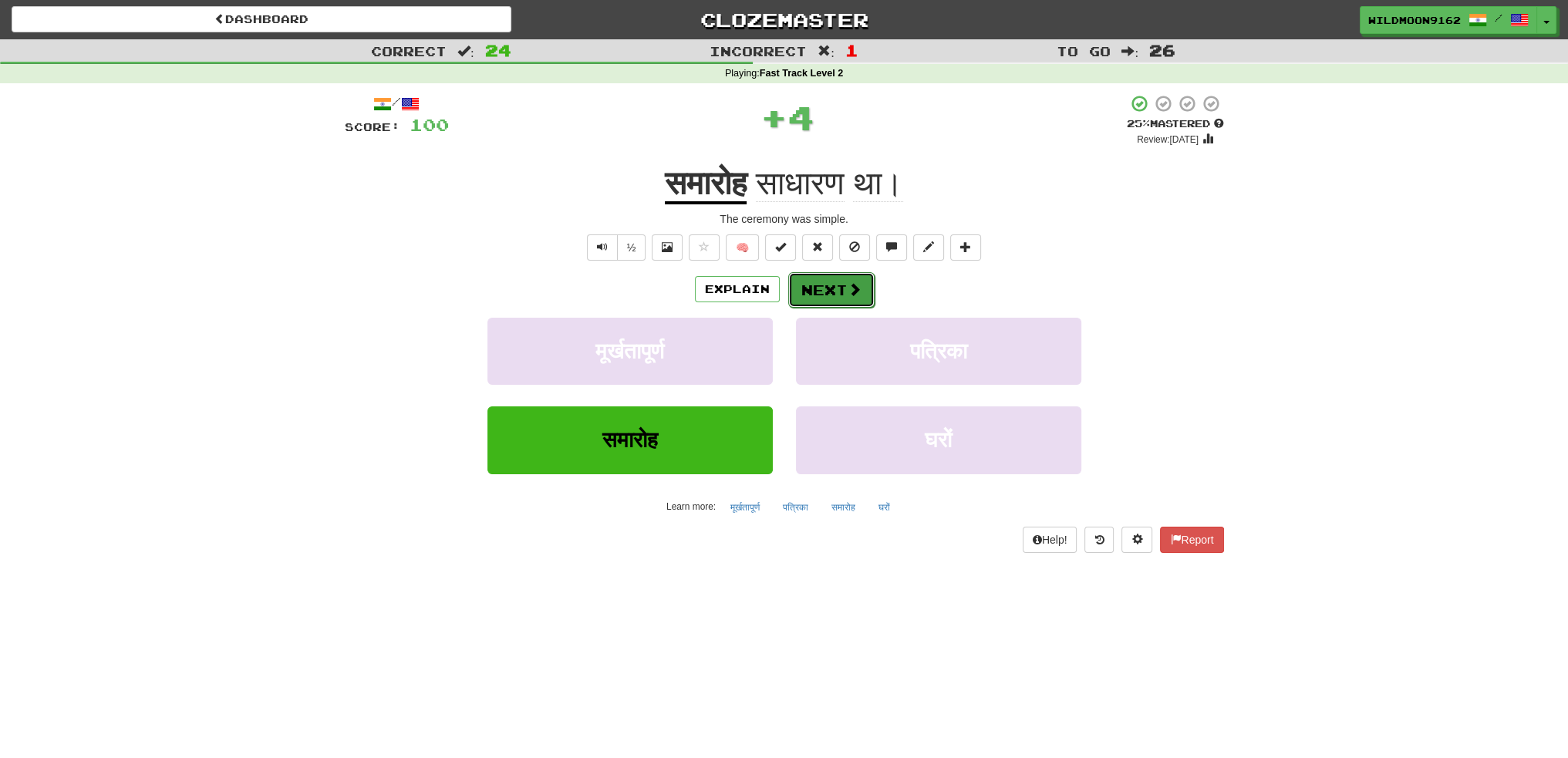
click at [823, 292] on button "Next" at bounding box center [831, 290] width 87 height 36
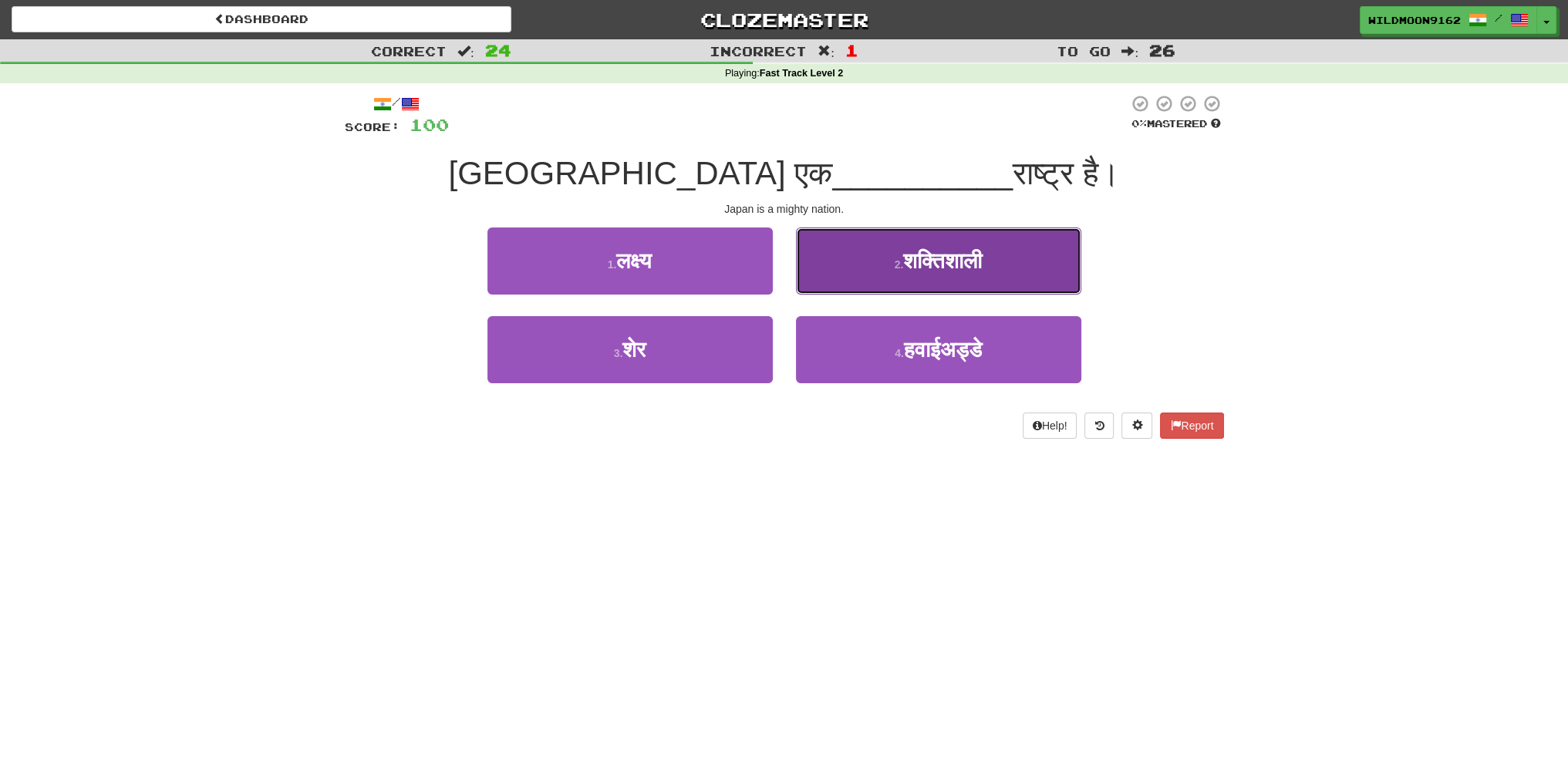
click at [871, 265] on button "2 . शक्तिशाली" at bounding box center [939, 261] width 286 height 67
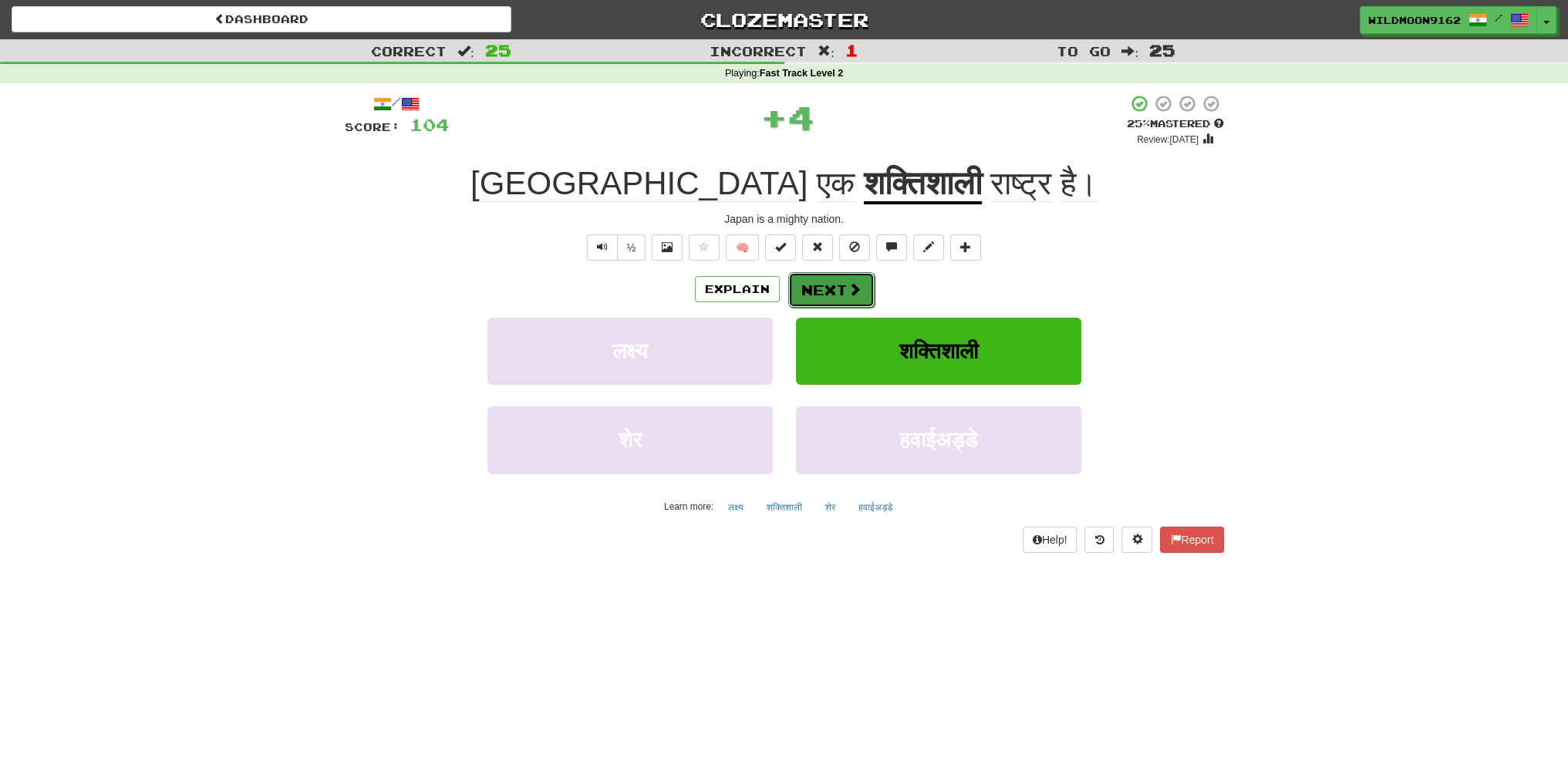
click at [822, 289] on button "Next" at bounding box center [831, 290] width 87 height 36
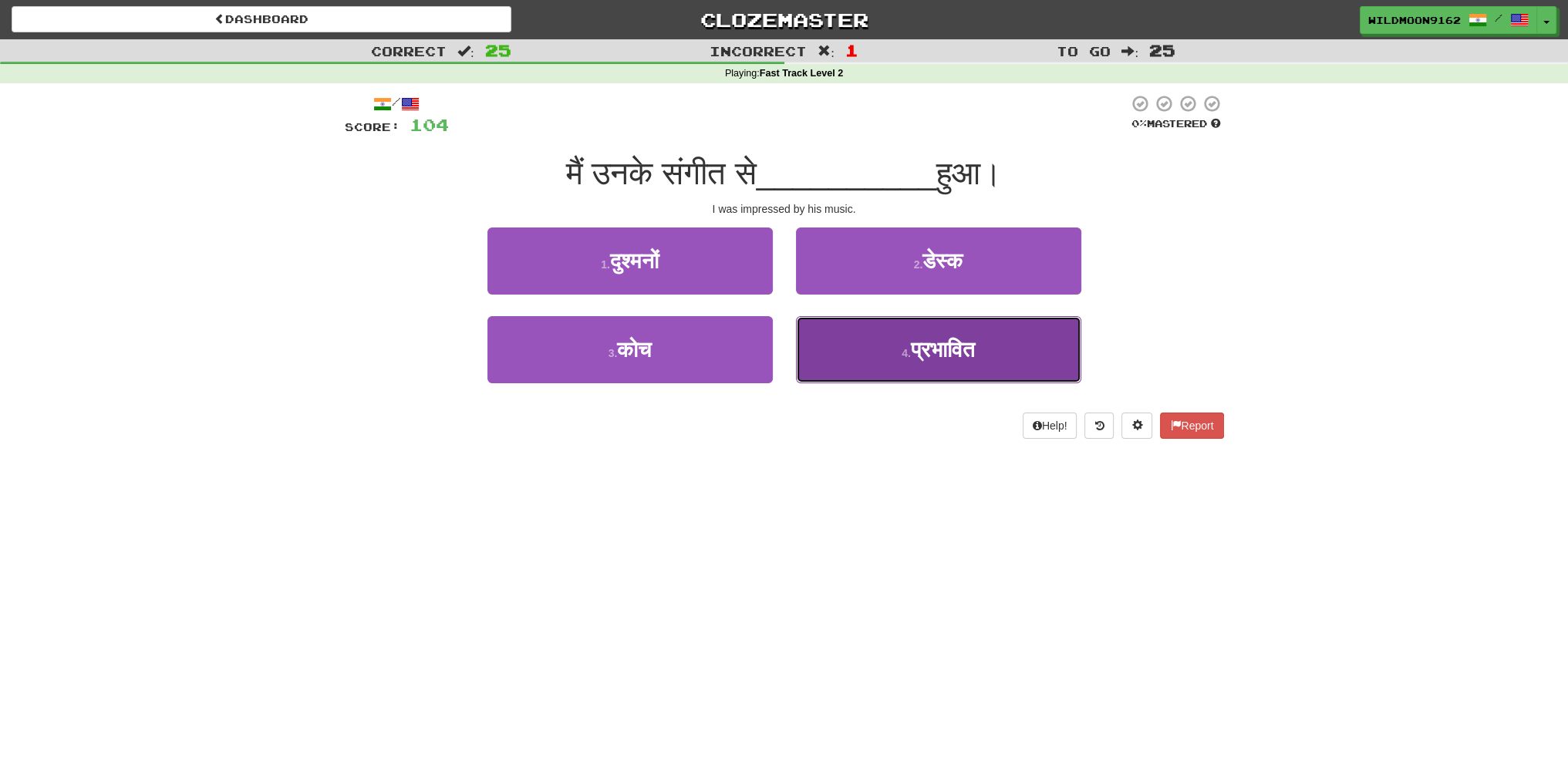
click at [915, 361] on button "4 . प्रभावित" at bounding box center [939, 349] width 286 height 67
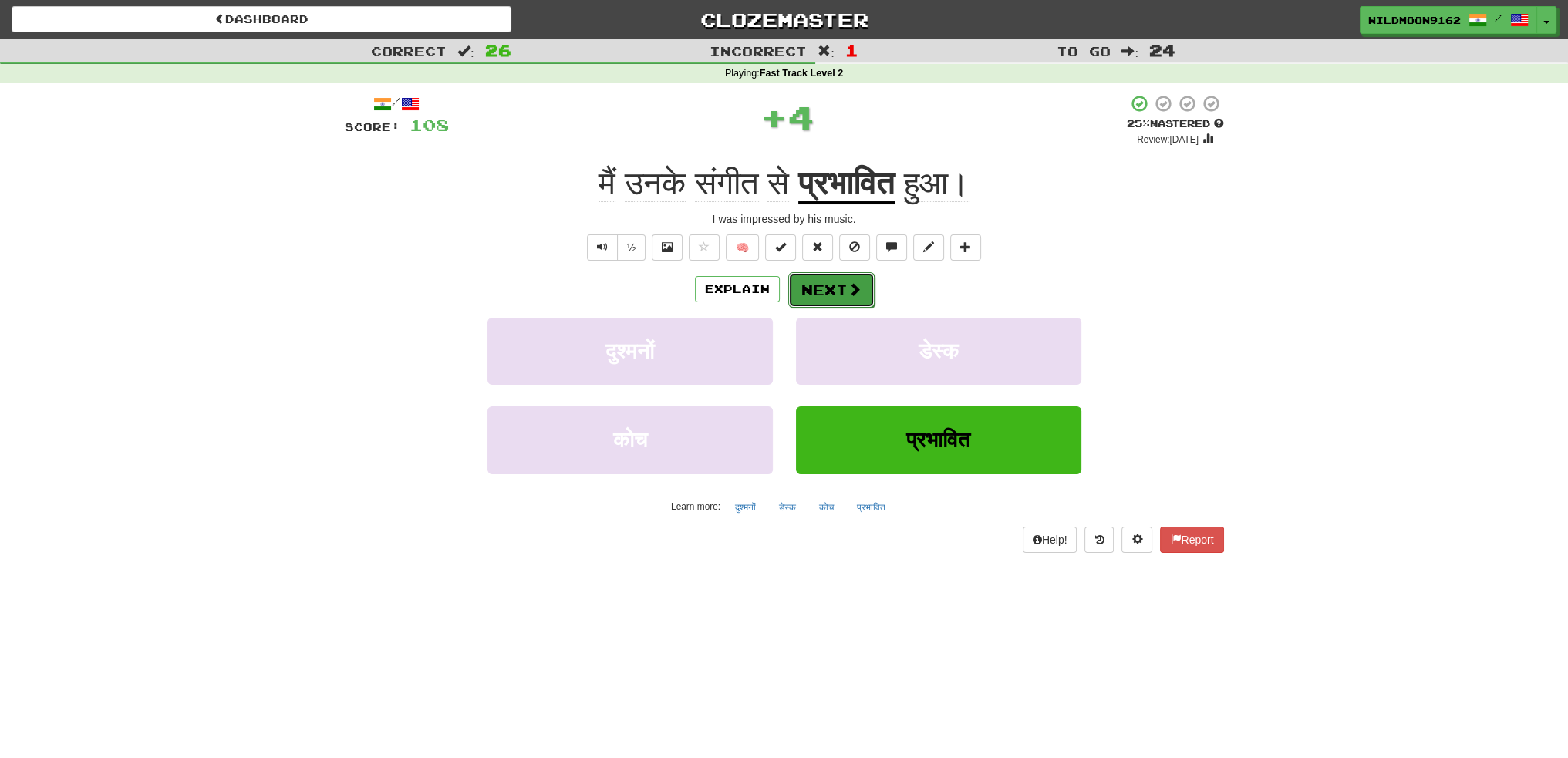
click at [828, 291] on button "Next" at bounding box center [831, 290] width 87 height 36
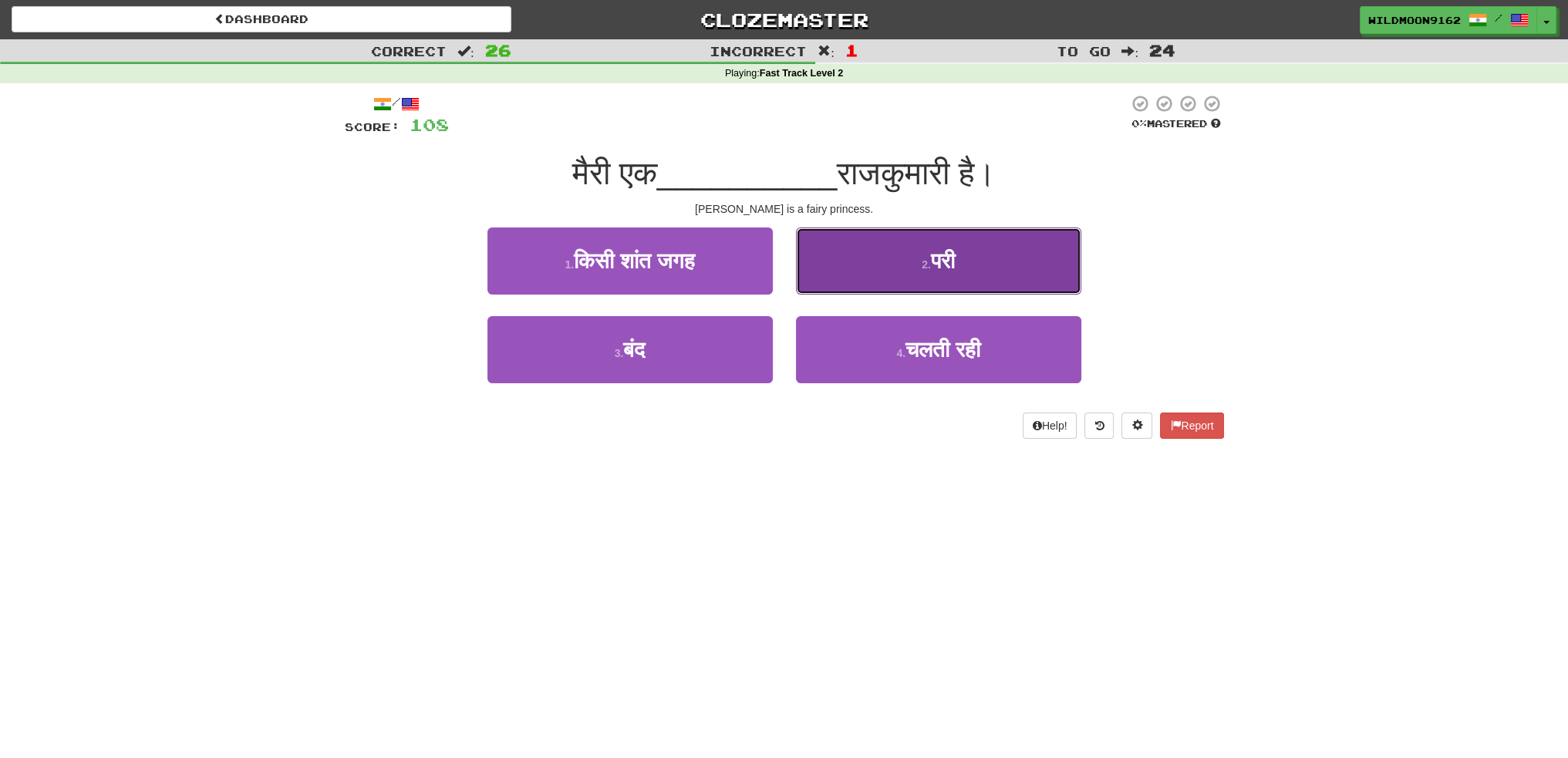
click at [995, 269] on button "2 . परी" at bounding box center [939, 261] width 286 height 67
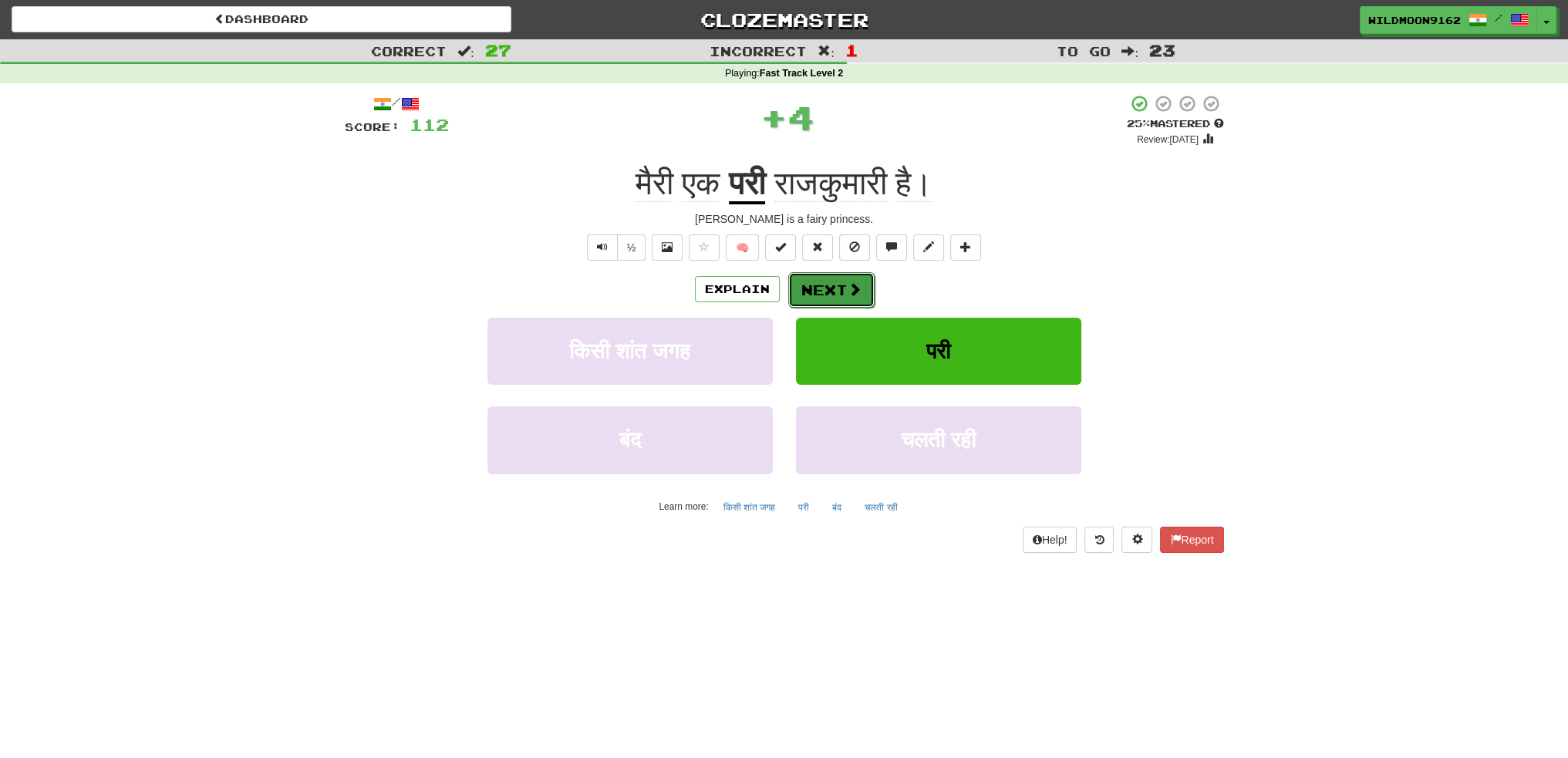
click at [820, 286] on button "Next" at bounding box center [831, 290] width 87 height 36
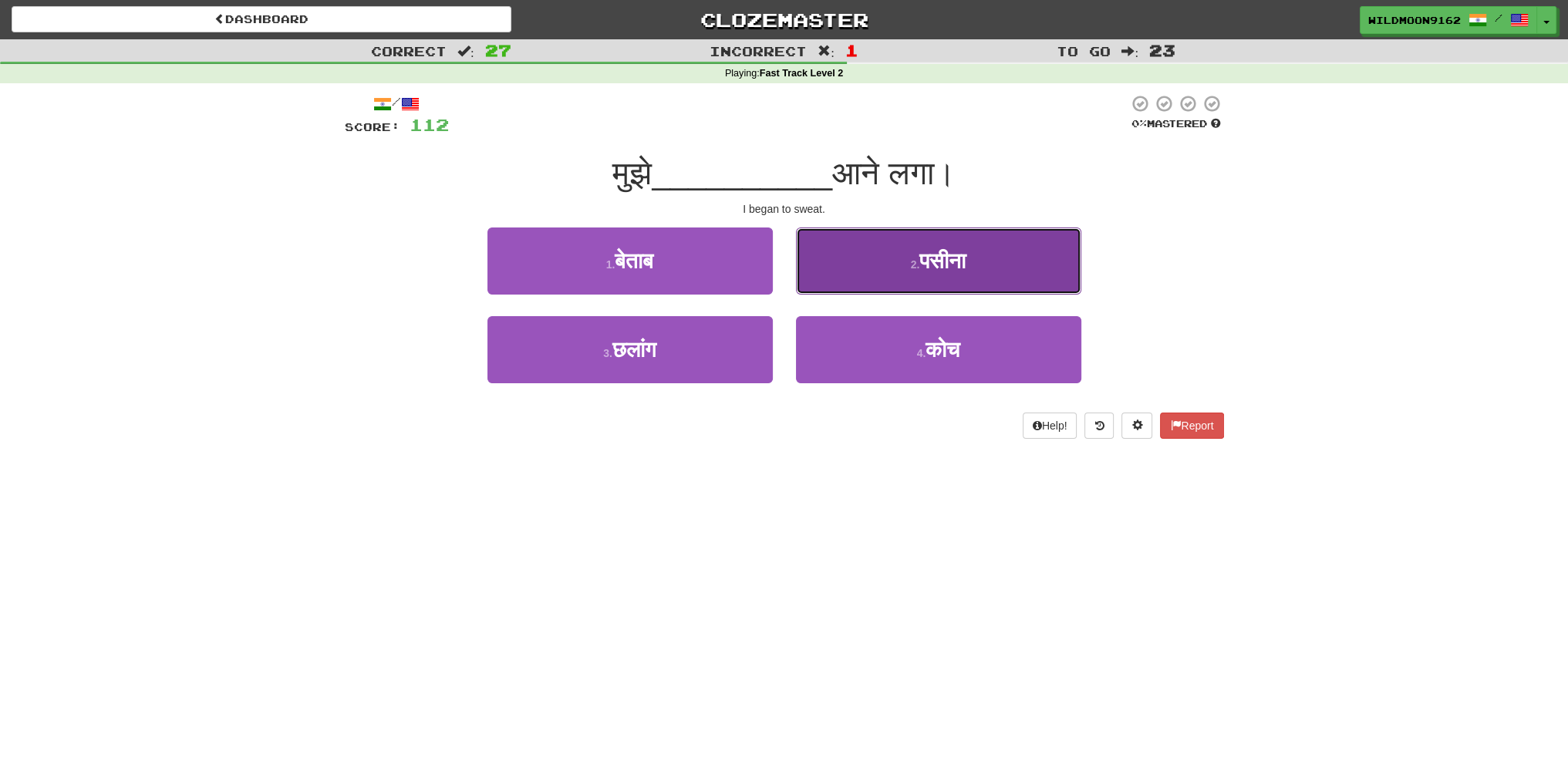
click at [925, 262] on span "पसीना" at bounding box center [942, 261] width 46 height 24
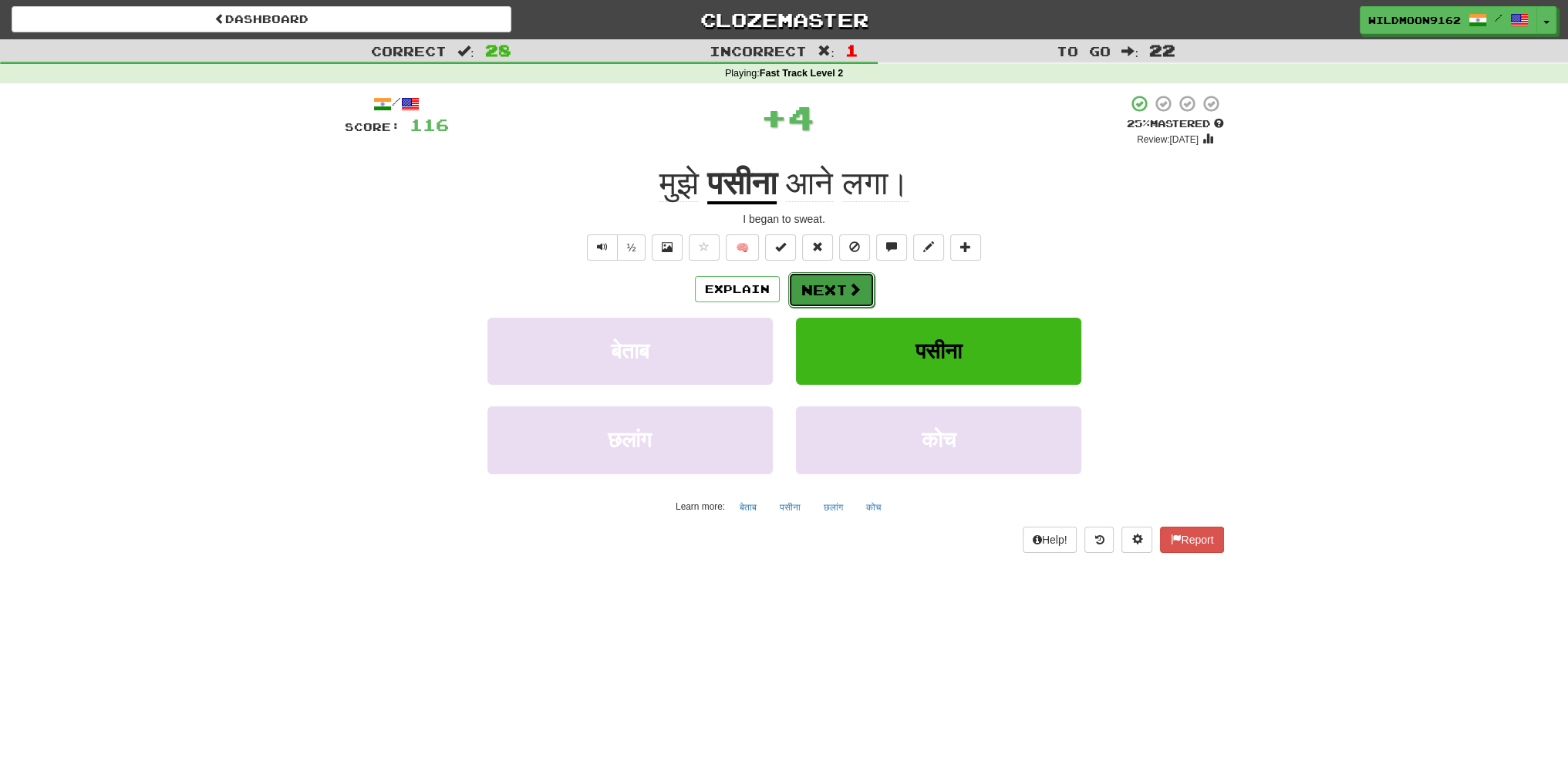
click at [833, 289] on button "Next" at bounding box center [831, 290] width 87 height 36
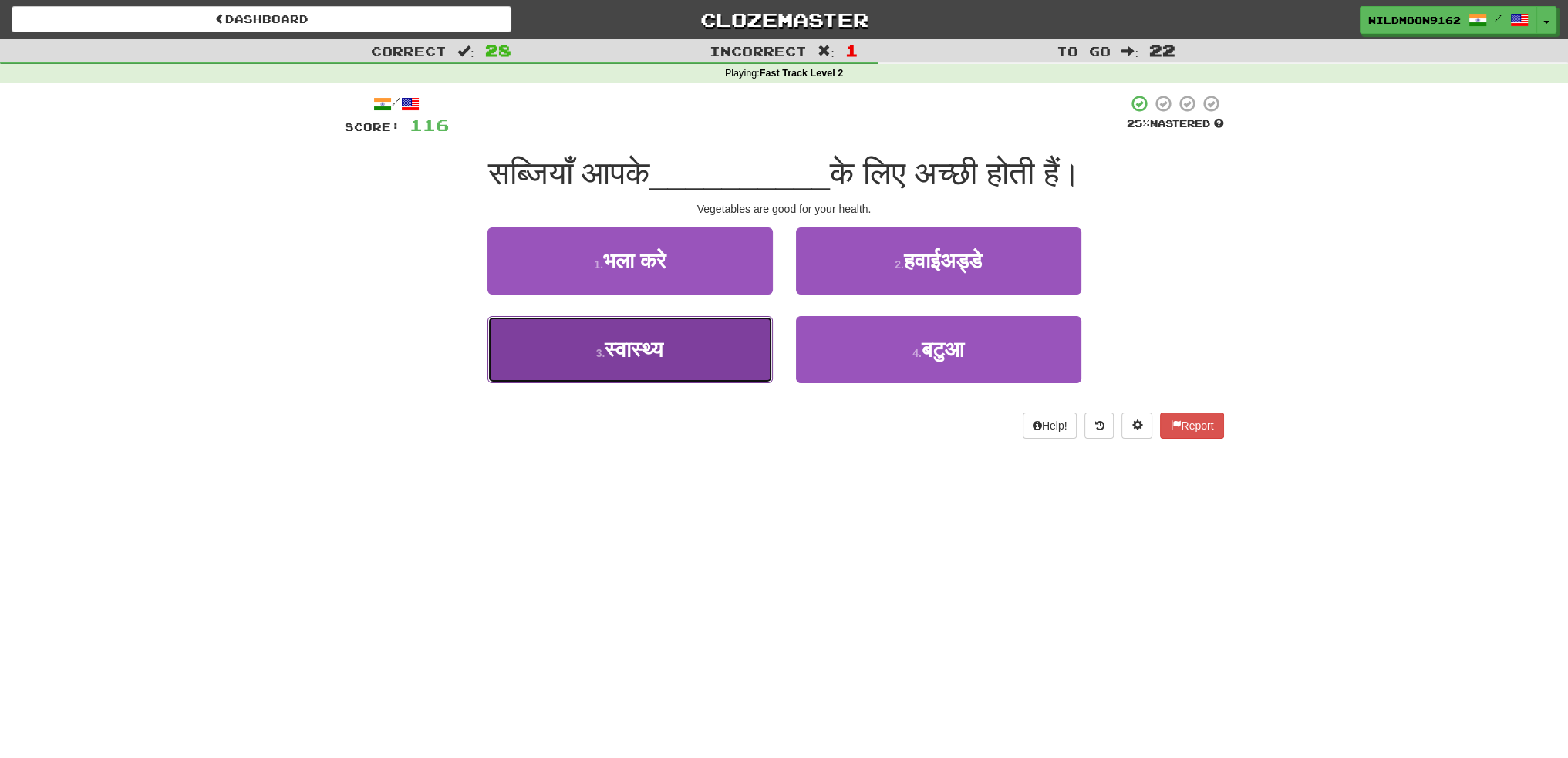
drag, startPoint x: 678, startPoint y: 349, endPoint x: 731, endPoint y: 332, distance: 55.7
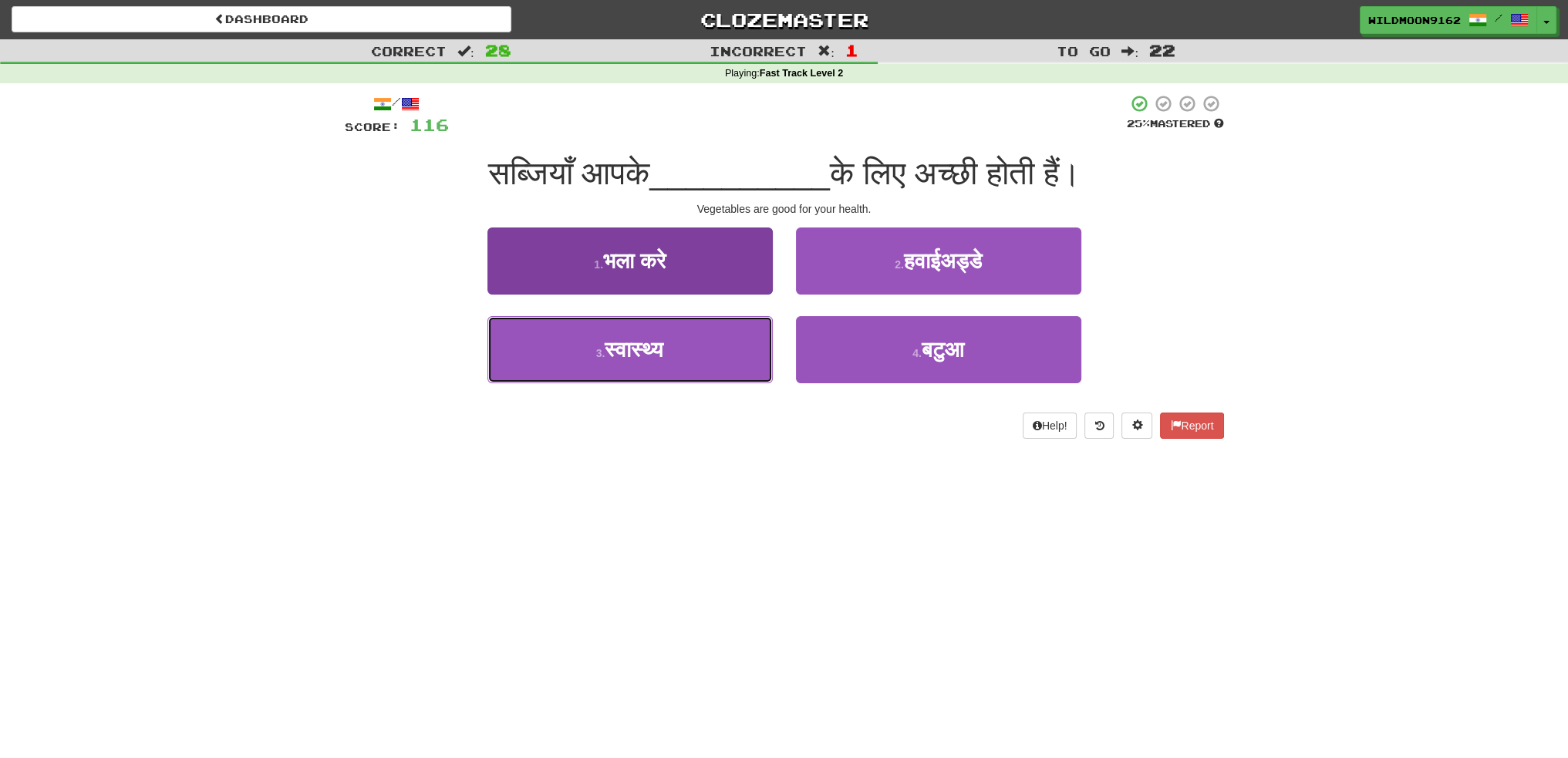
click at [678, 349] on button "3 . स्वास्थ्य" at bounding box center [630, 349] width 286 height 67
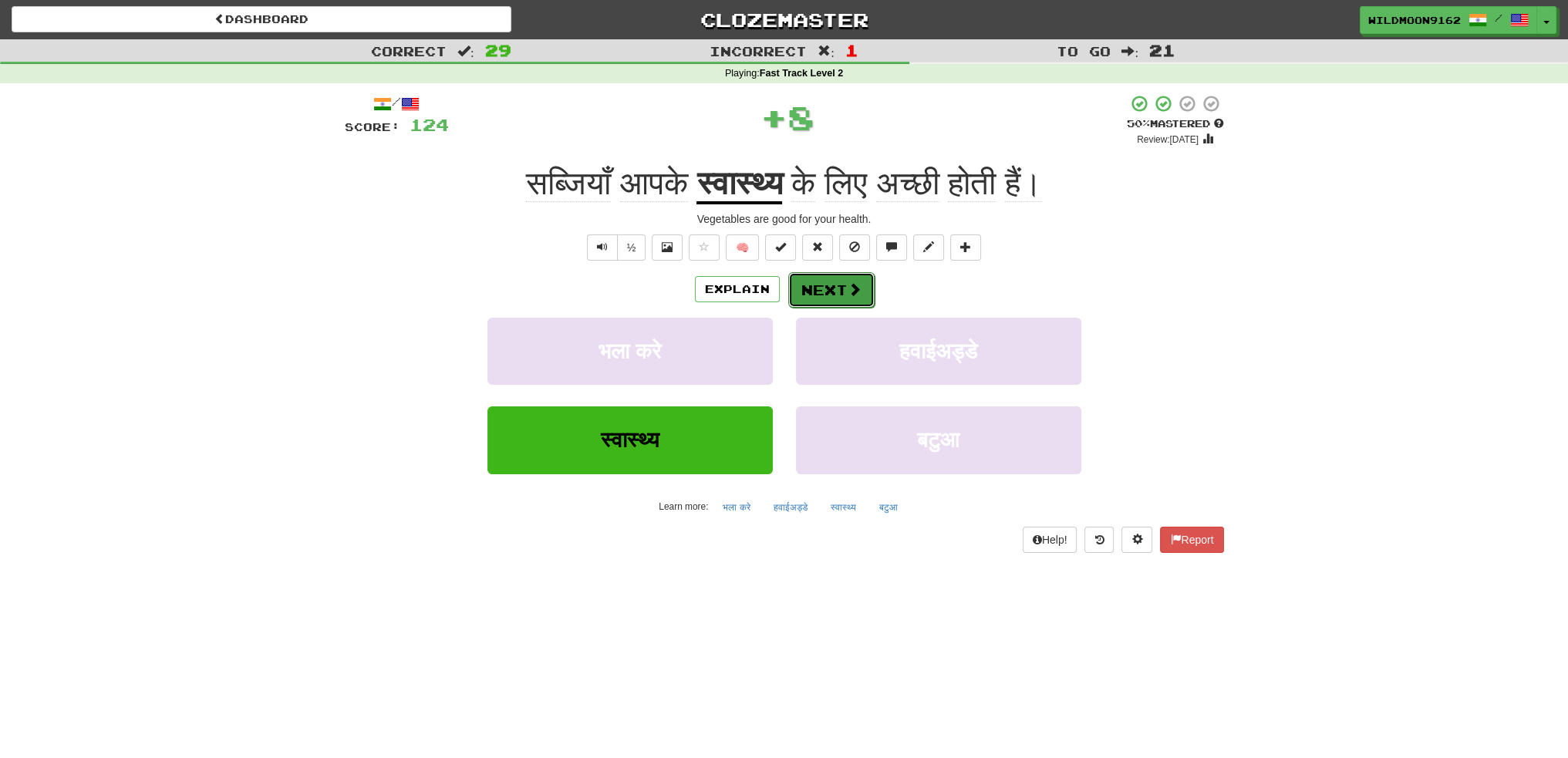
click at [825, 290] on button "Next" at bounding box center [831, 290] width 87 height 36
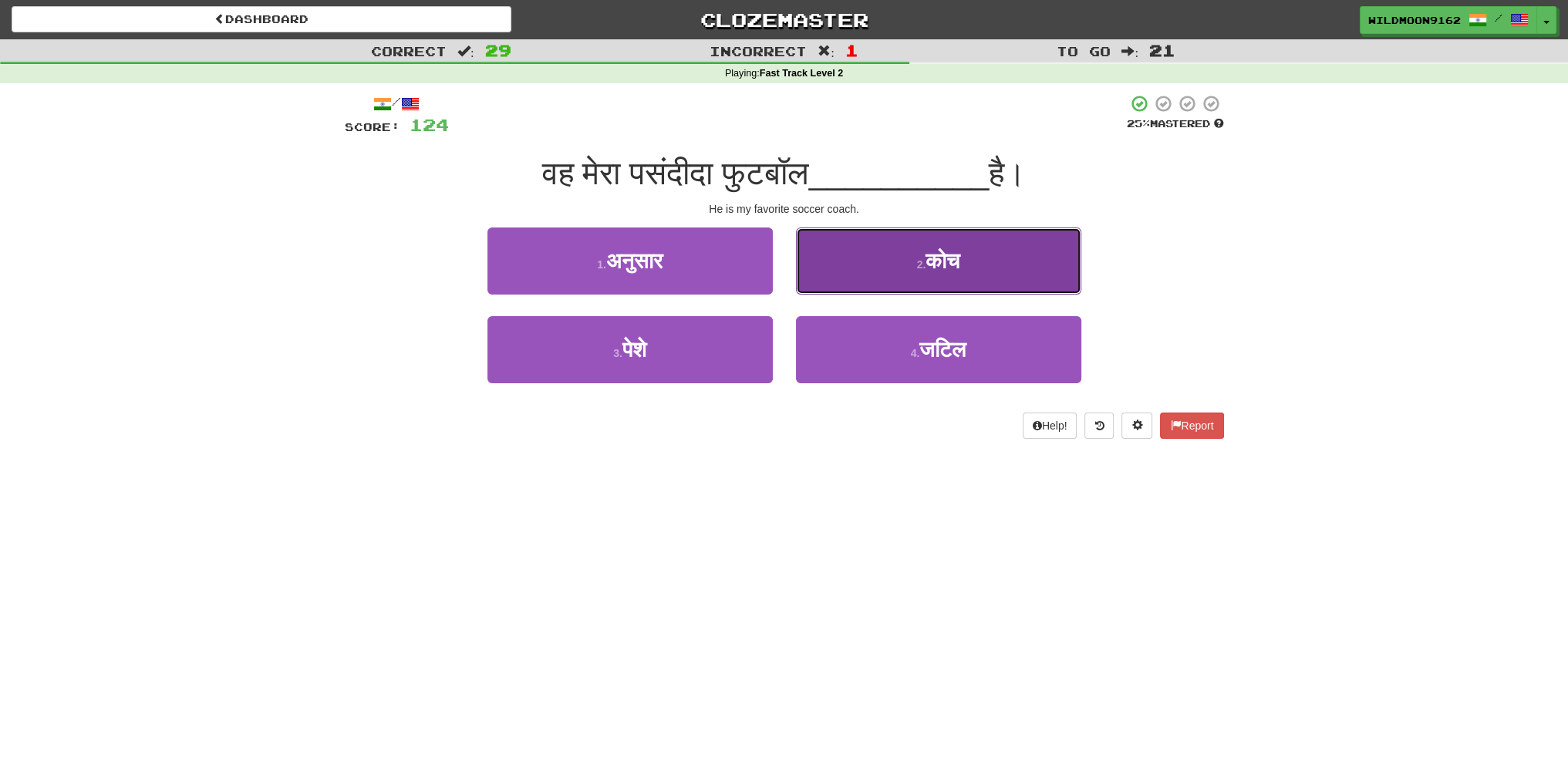
click at [917, 261] on small "2 ." at bounding box center [921, 264] width 9 height 12
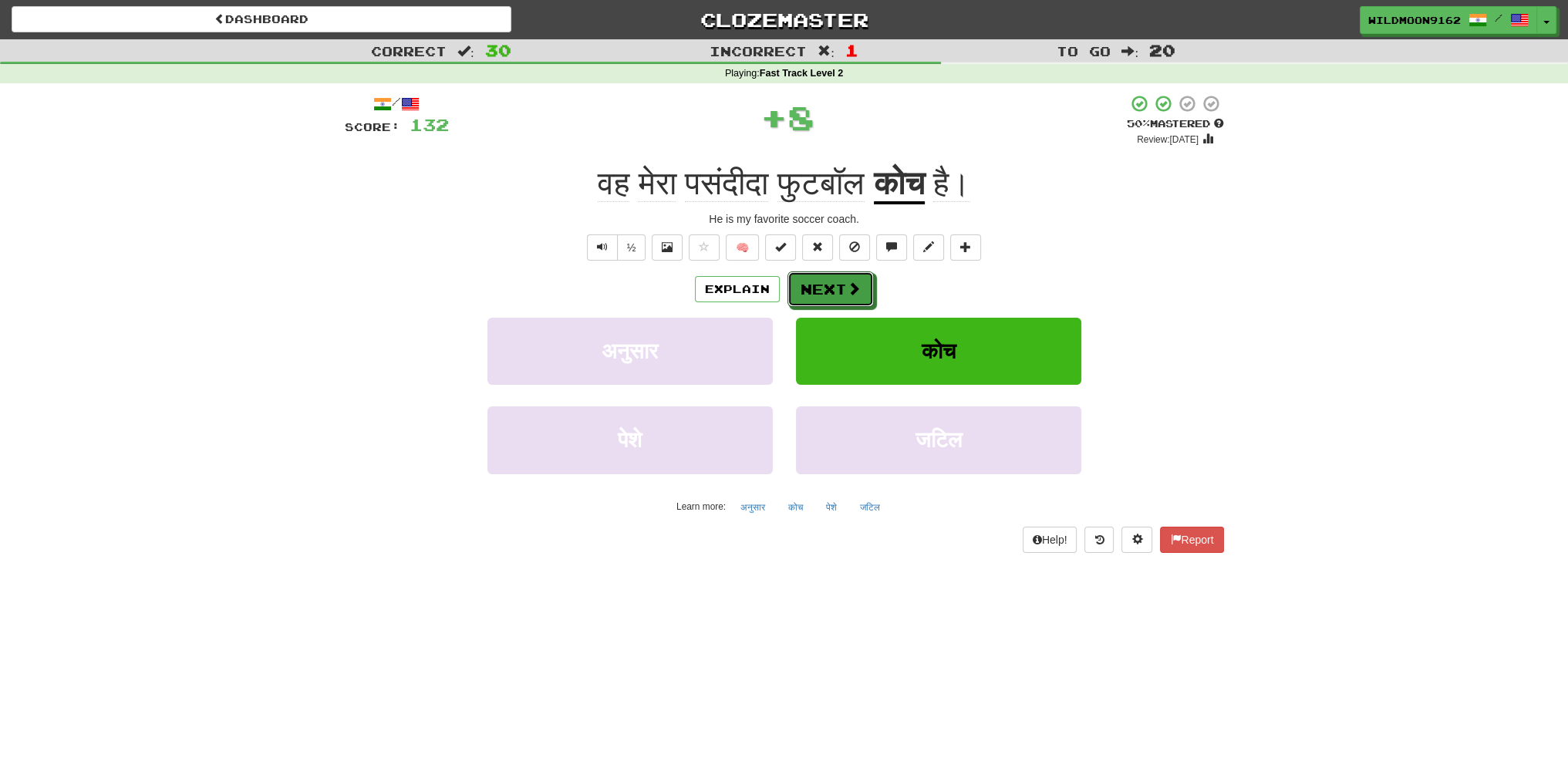
drag, startPoint x: 816, startPoint y: 292, endPoint x: 818, endPoint y: 415, distance: 123.0
click at [817, 293] on button "Next" at bounding box center [830, 289] width 87 height 36
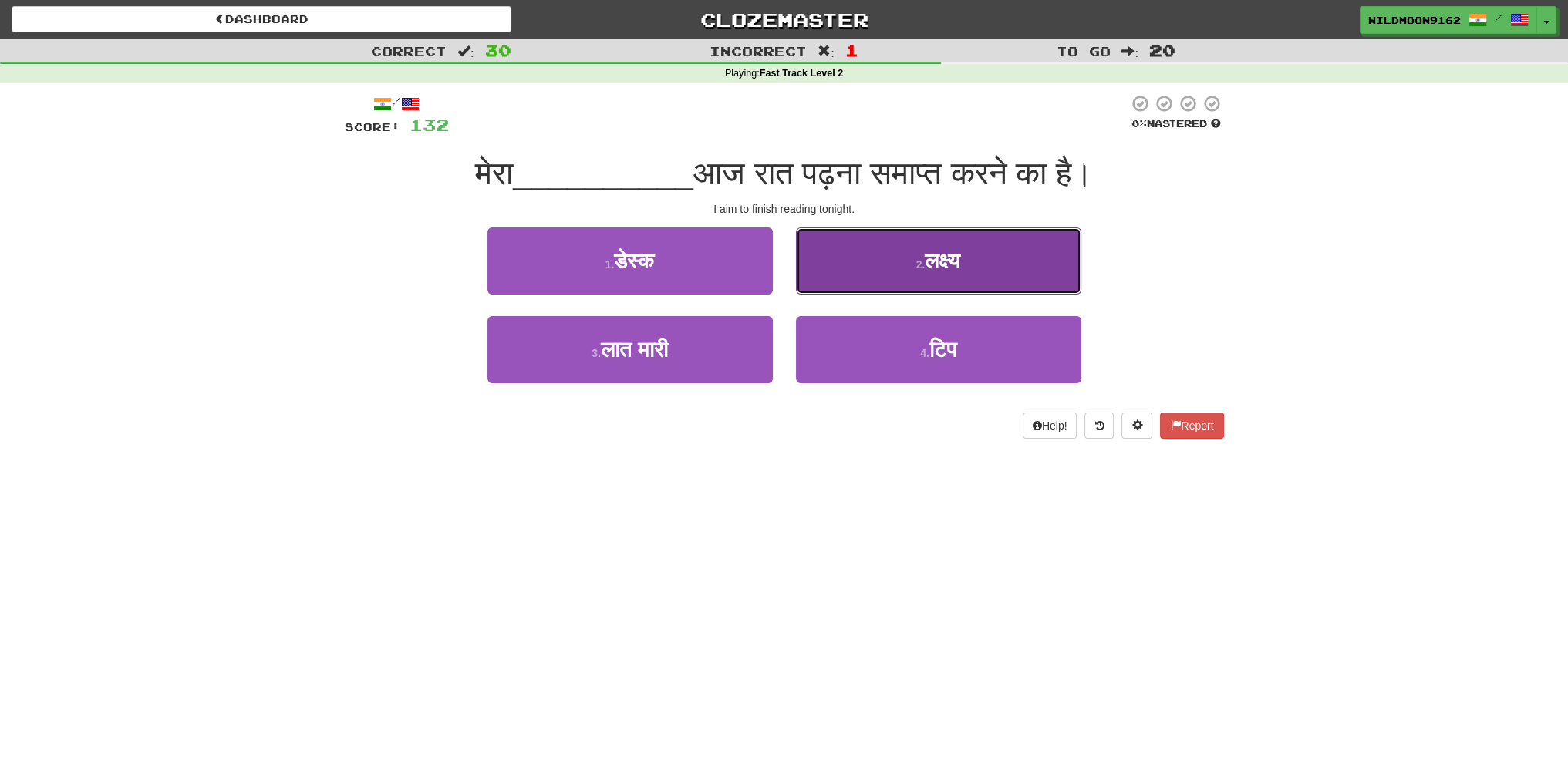
click at [1000, 265] on button "2 . लक्ष्य" at bounding box center [939, 261] width 286 height 67
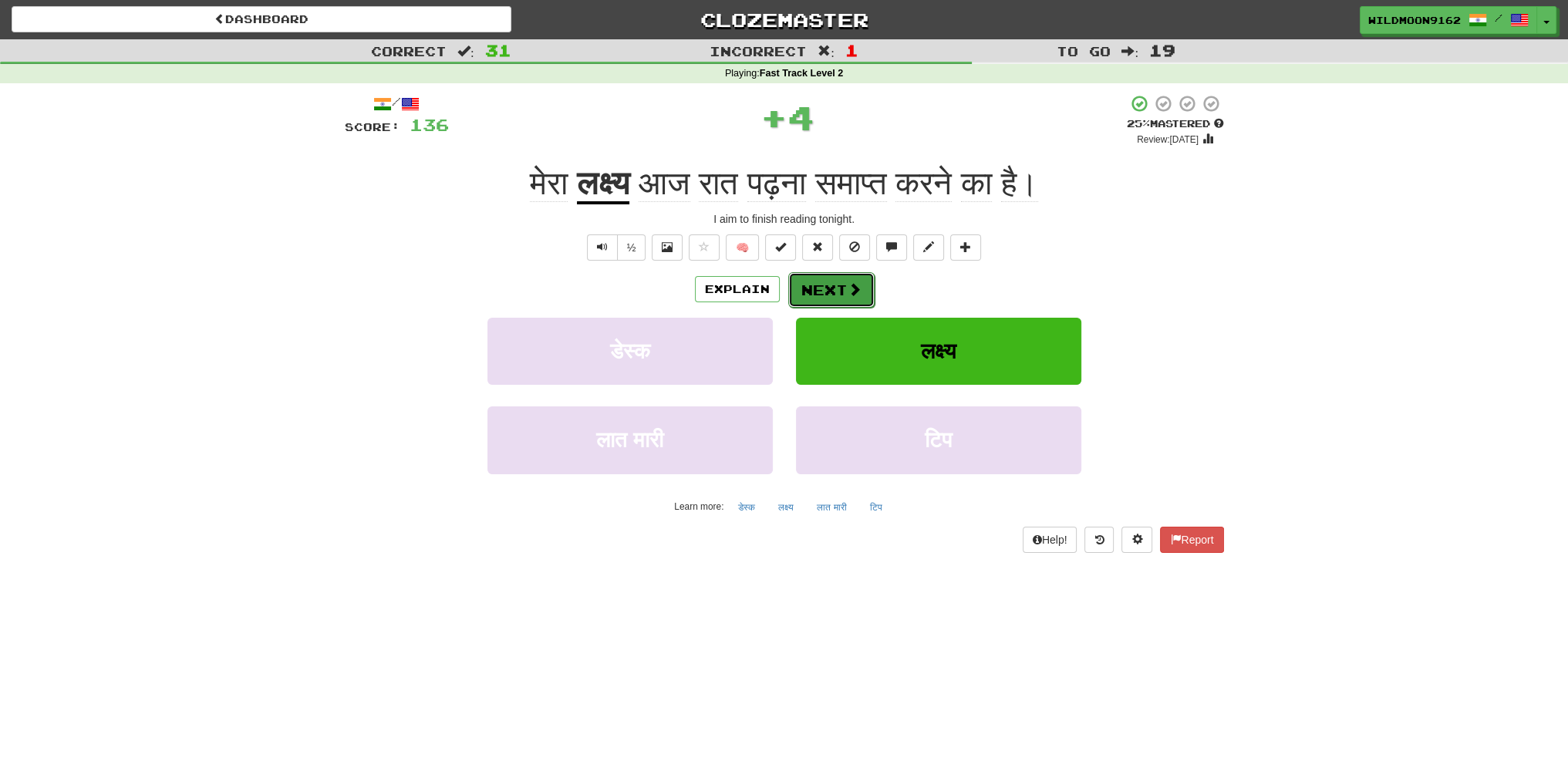
click at [838, 289] on button "Next" at bounding box center [831, 290] width 87 height 36
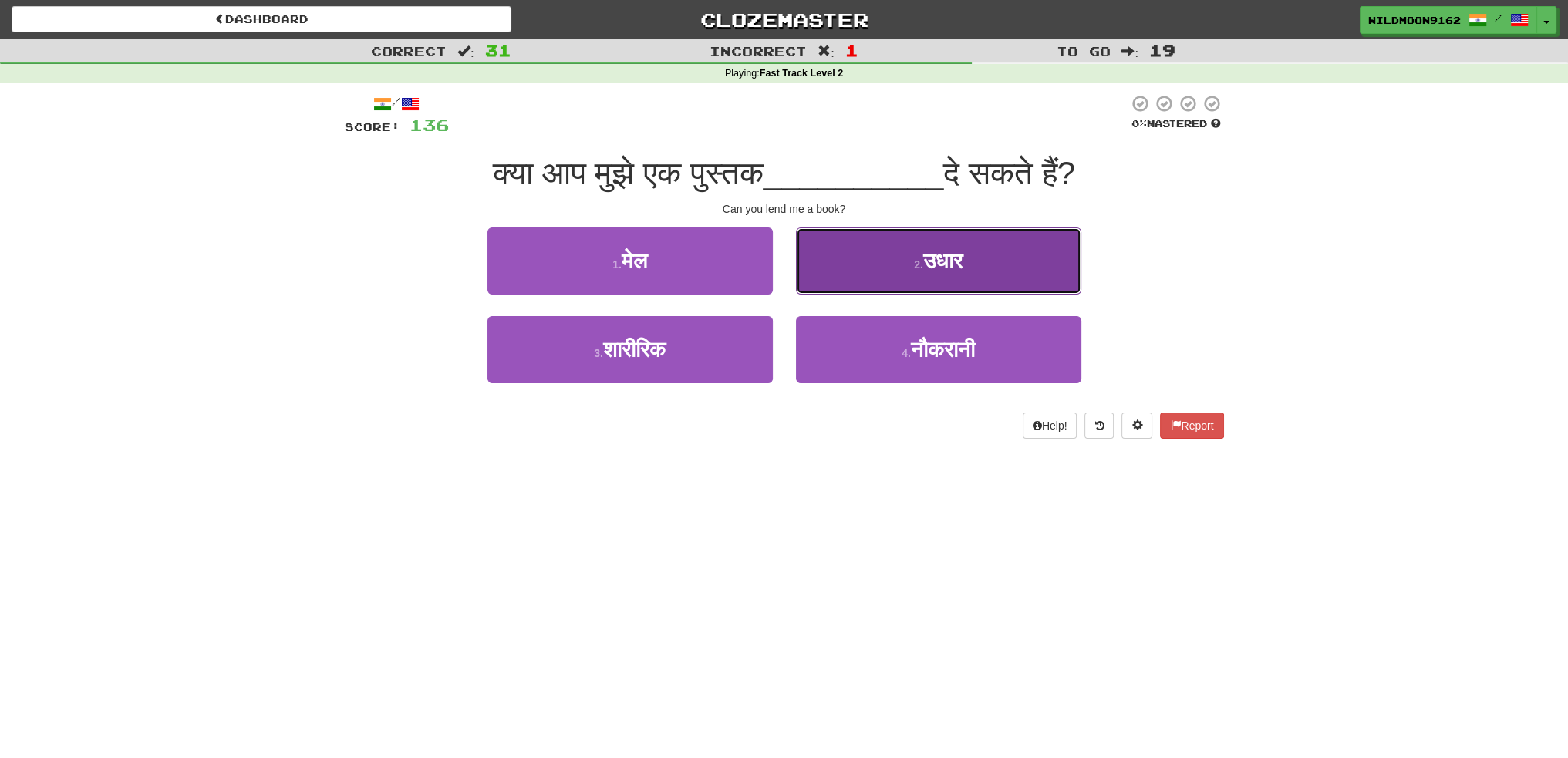
click at [969, 270] on button "2 . उधार" at bounding box center [939, 261] width 286 height 67
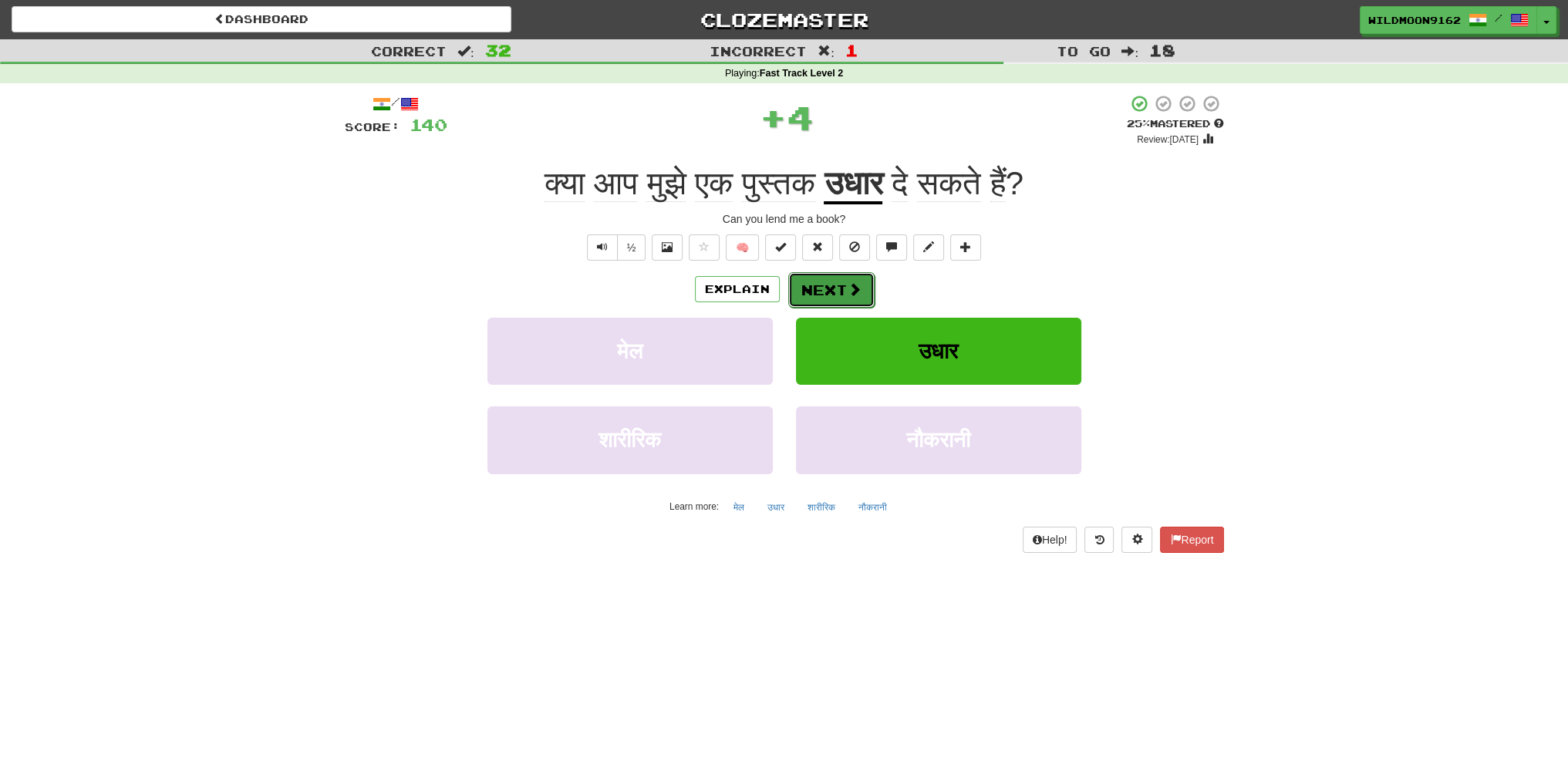
click at [824, 290] on button "Next" at bounding box center [831, 290] width 87 height 36
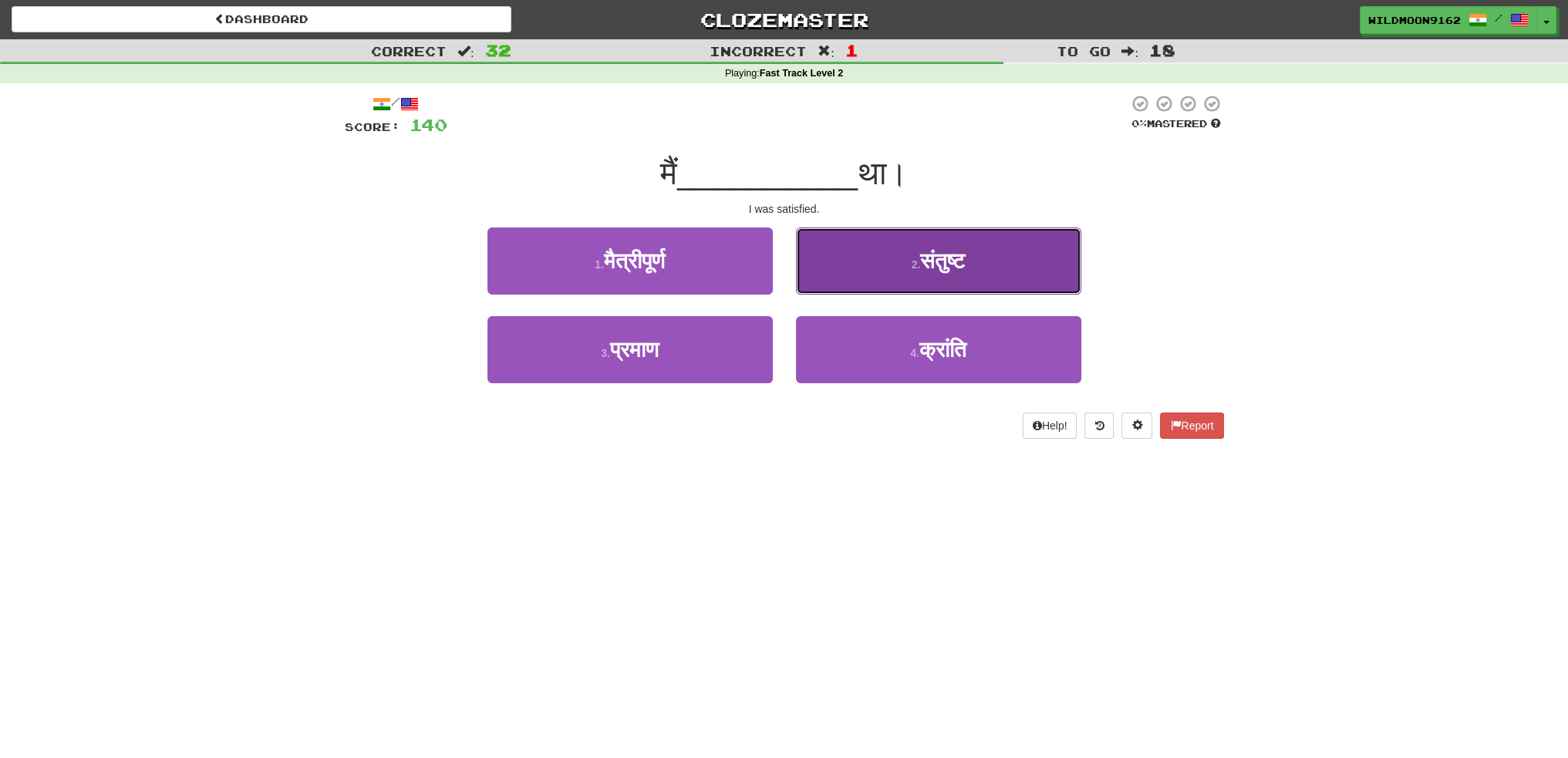
click at [932, 262] on span "संतुष्ट" at bounding box center [942, 261] width 45 height 24
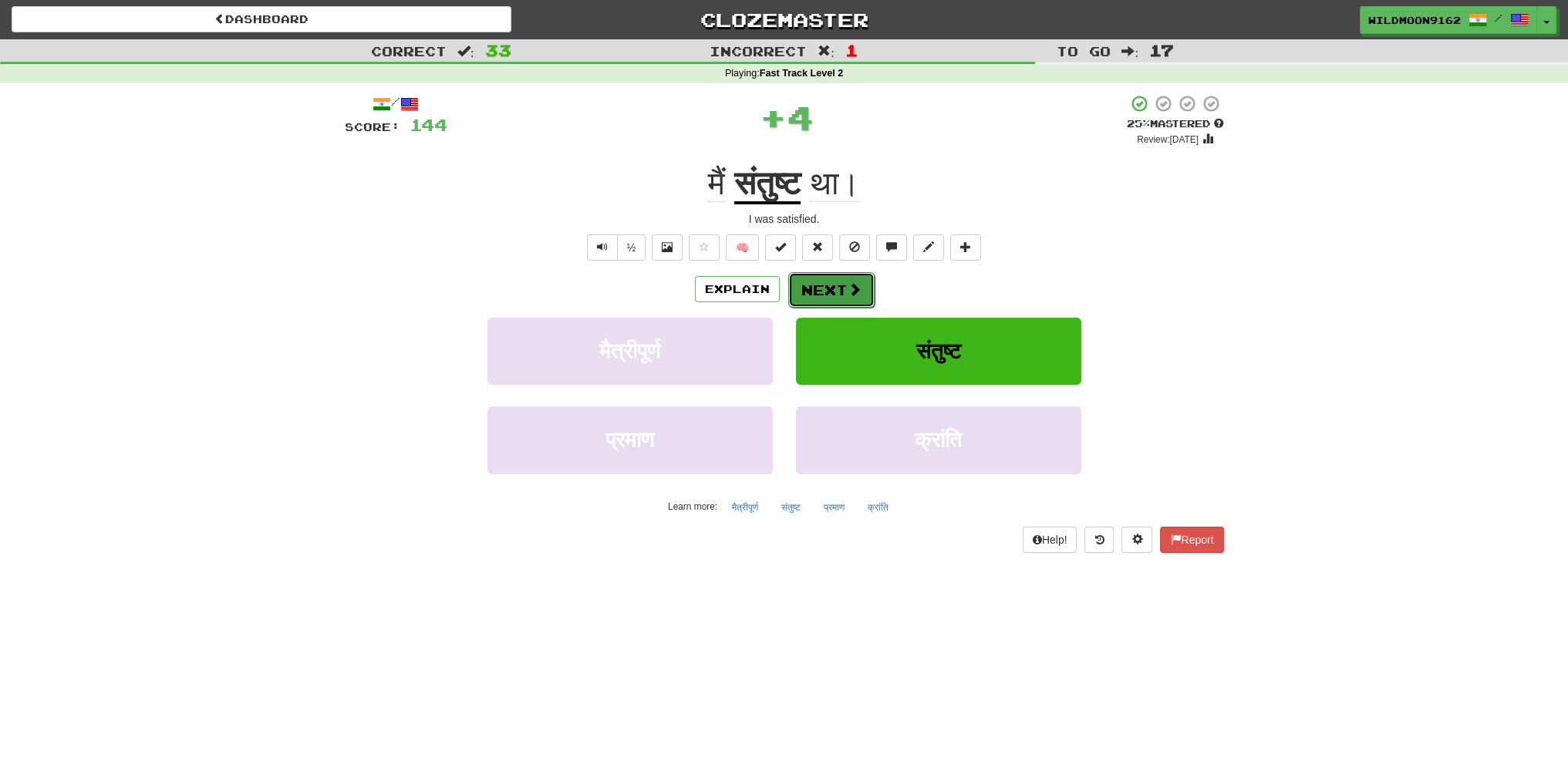
click at [824, 294] on button "Next" at bounding box center [831, 290] width 87 height 36
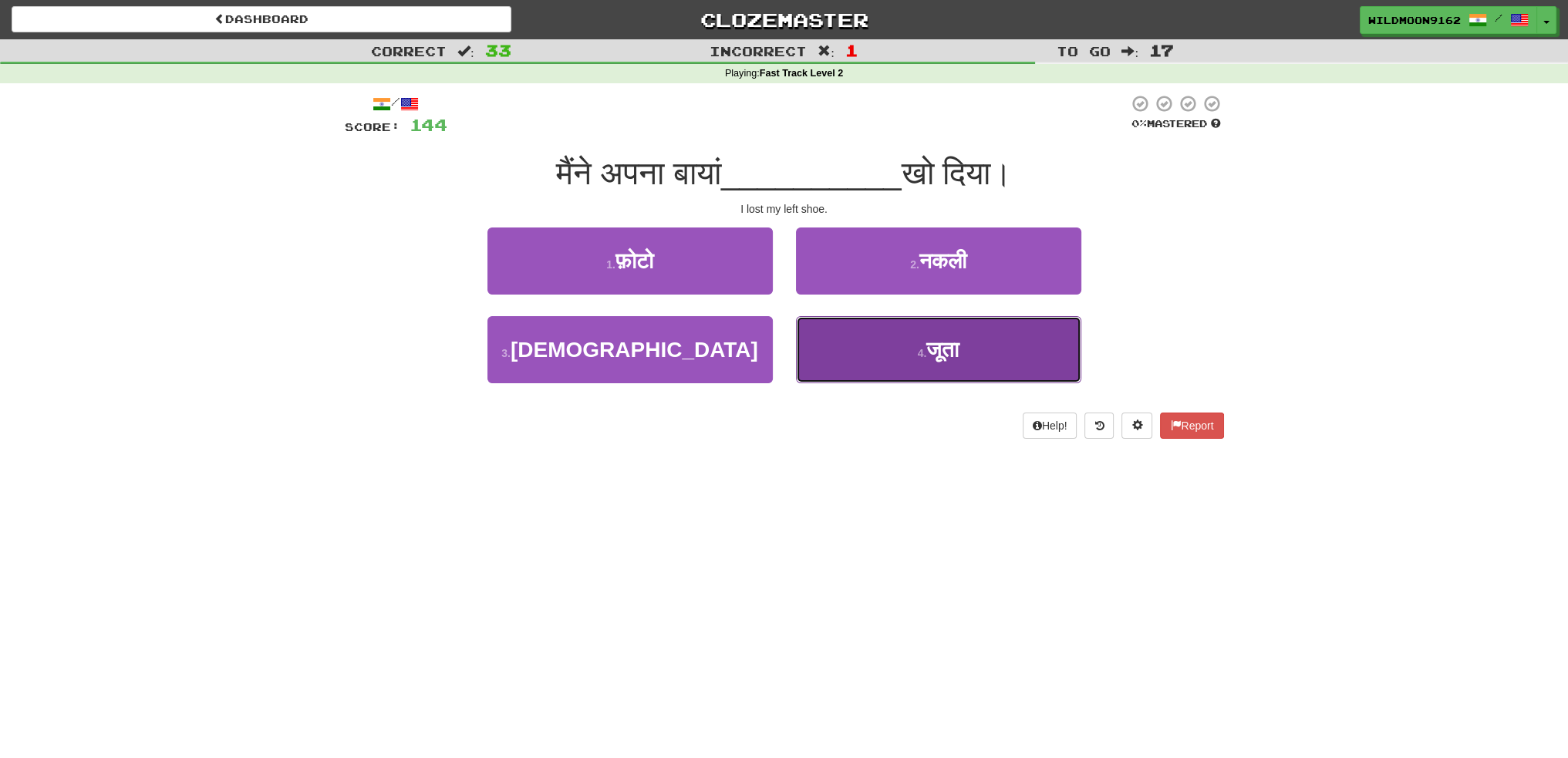
click at [917, 351] on small "4 ." at bounding box center [922, 354] width 9 height 12
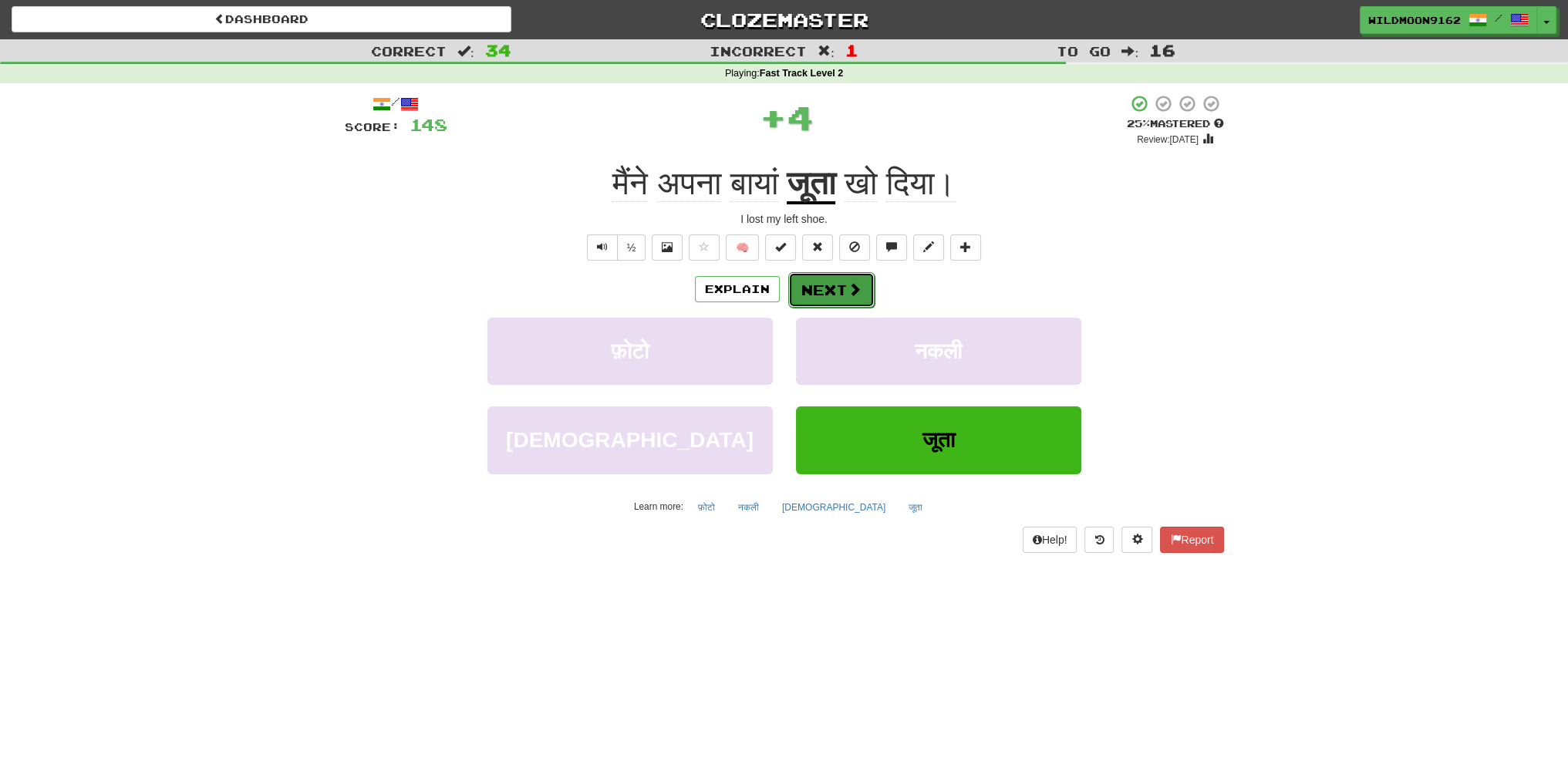
click at [825, 289] on button "Next" at bounding box center [831, 290] width 87 height 36
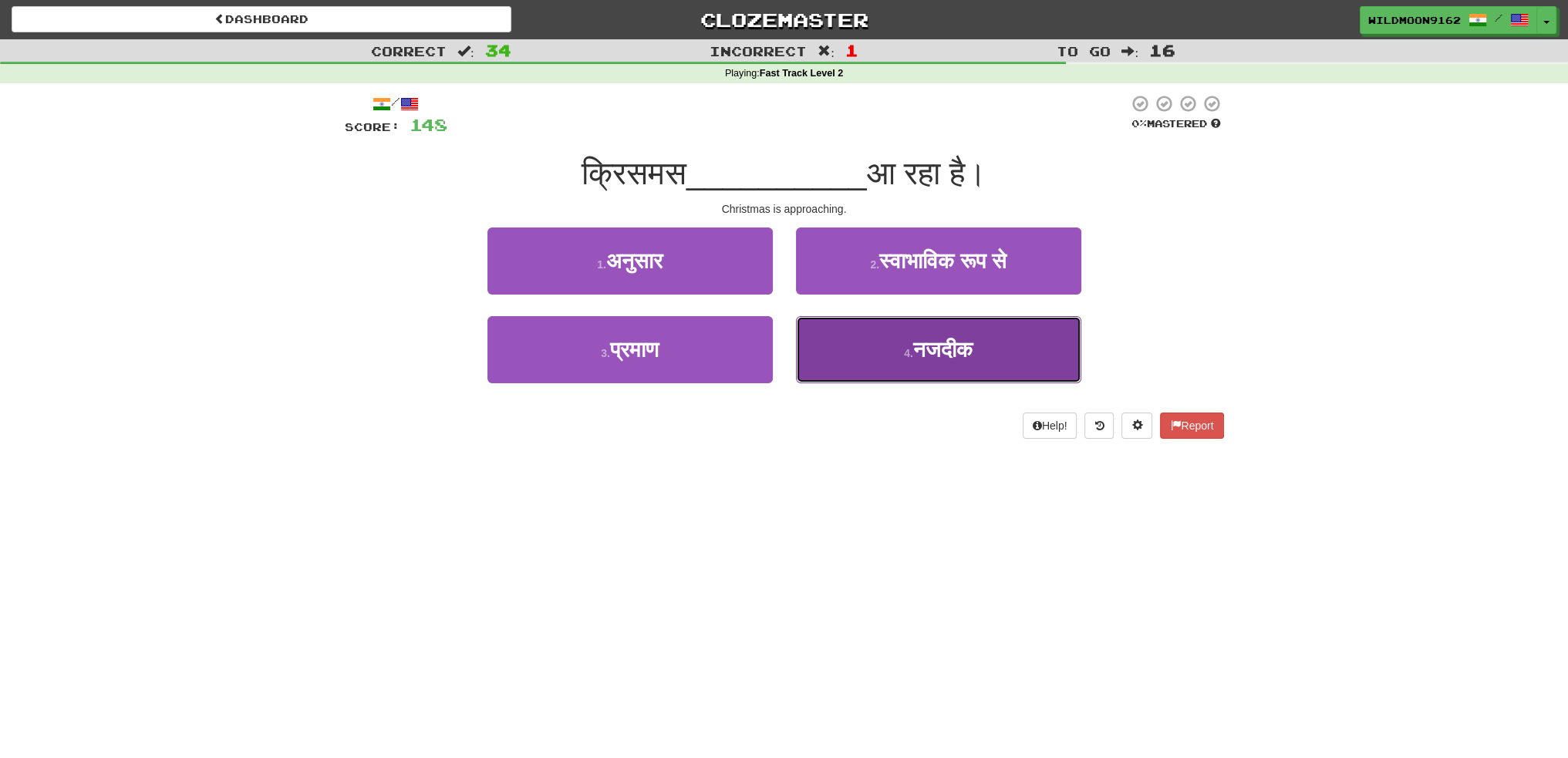
click at [904, 356] on small "4 ." at bounding box center [908, 354] width 9 height 12
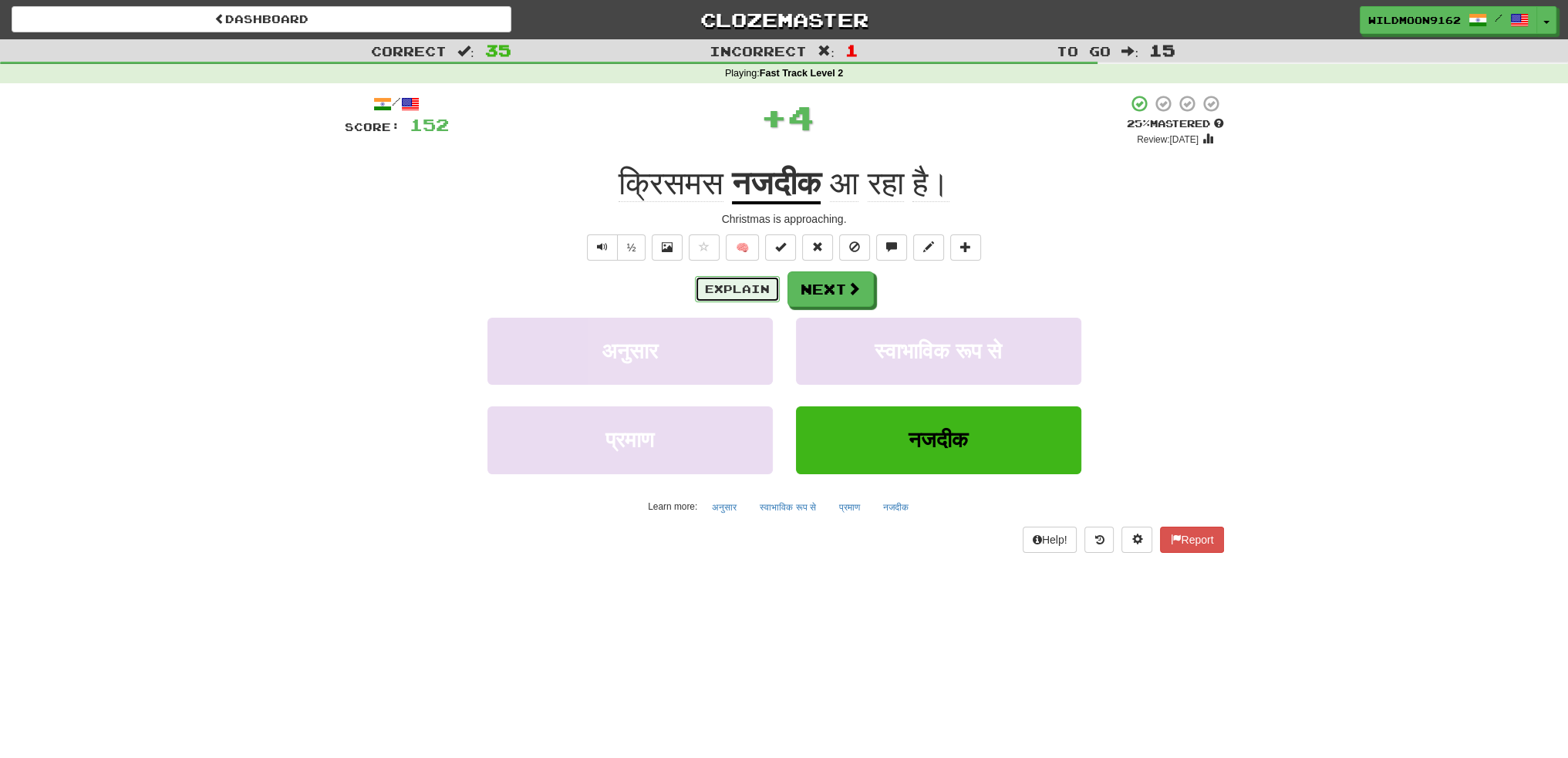
click at [742, 291] on button "Explain" at bounding box center [737, 288] width 85 height 26
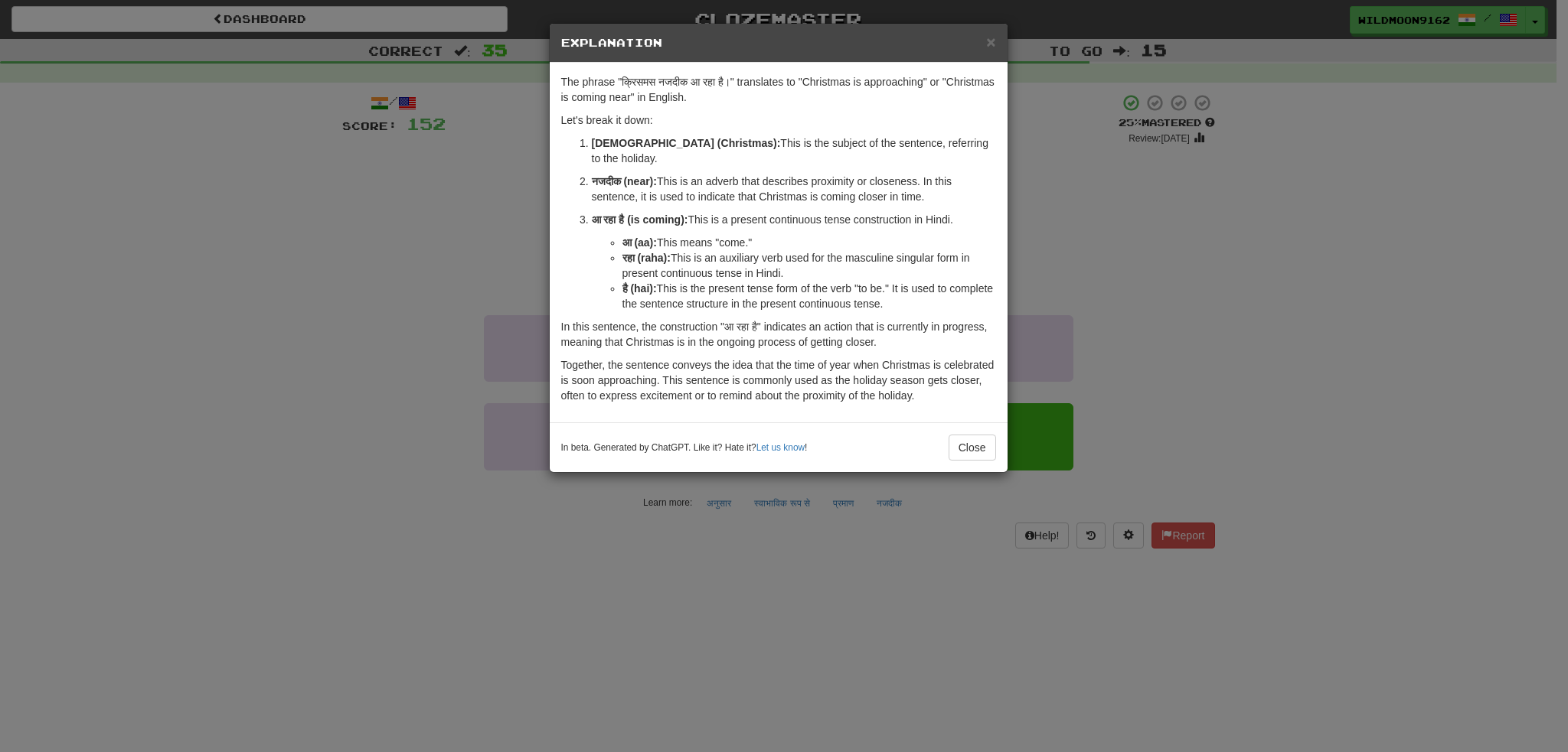
click at [609, 175] on strong "नजदीक (near):" at bounding box center [624, 182] width 65 height 12
copy strong "नजदीक"
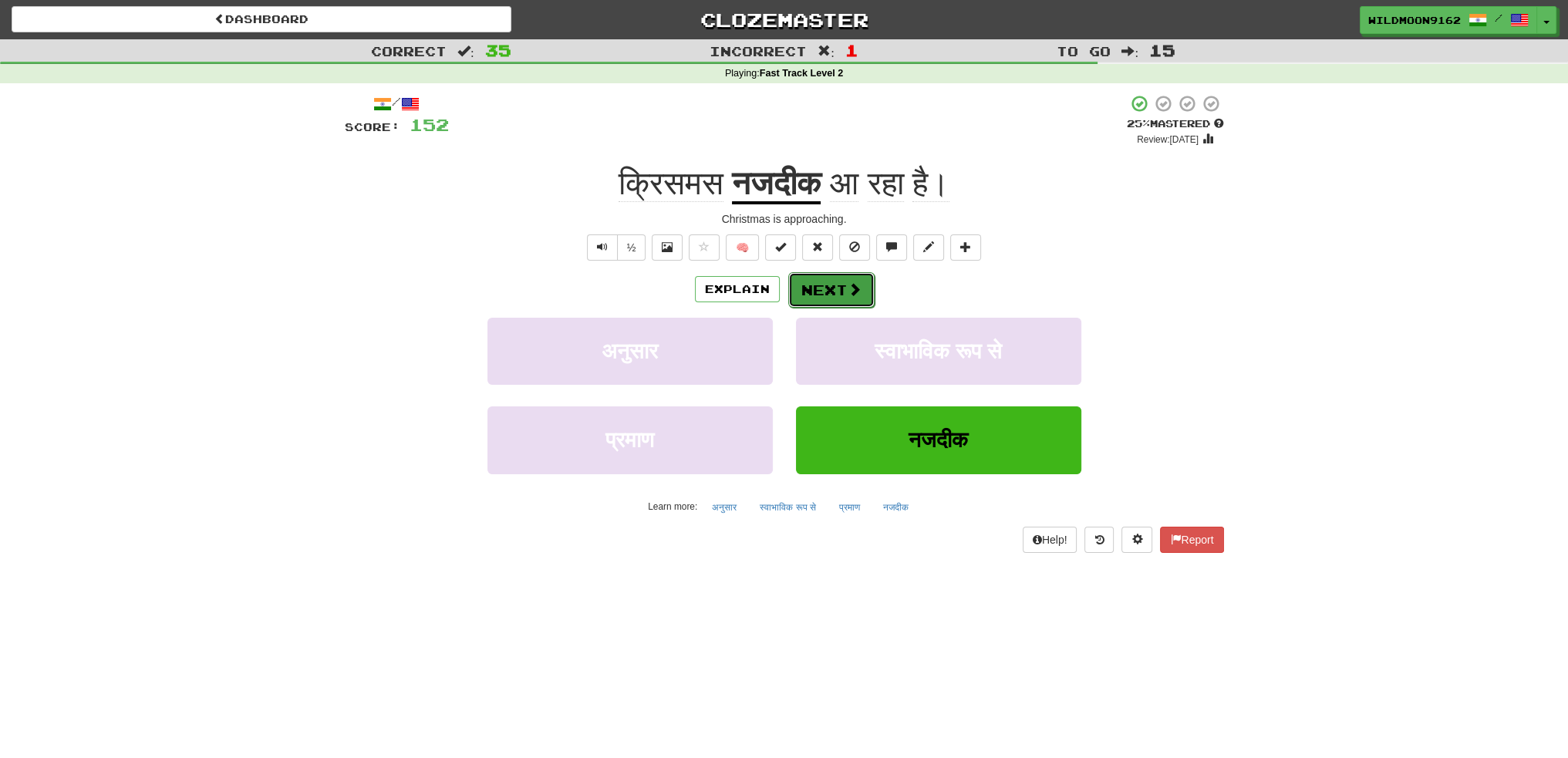
click at [833, 287] on button "Next" at bounding box center [831, 290] width 87 height 36
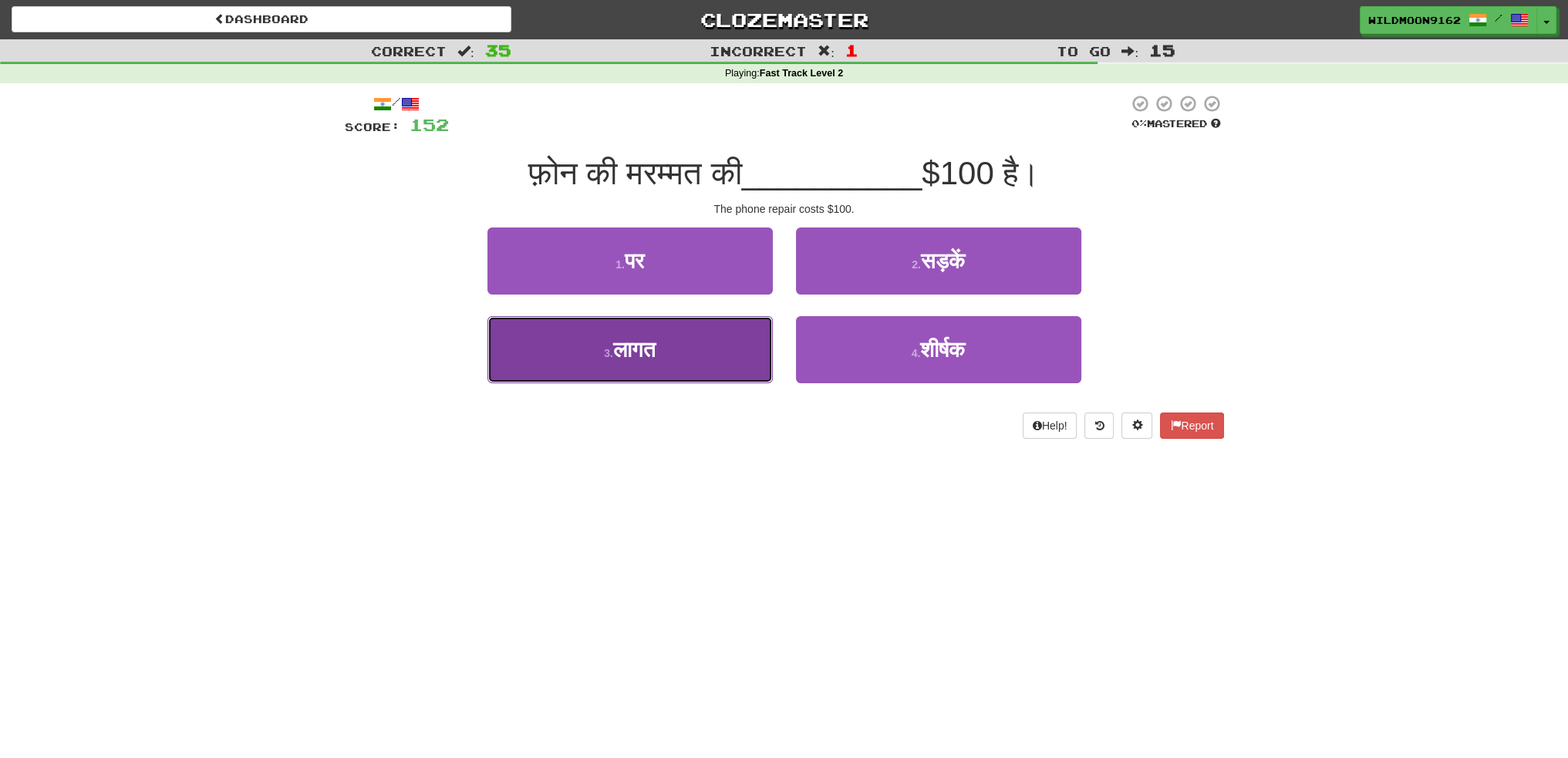
click at [722, 362] on button "3 . लागत" at bounding box center [630, 349] width 286 height 67
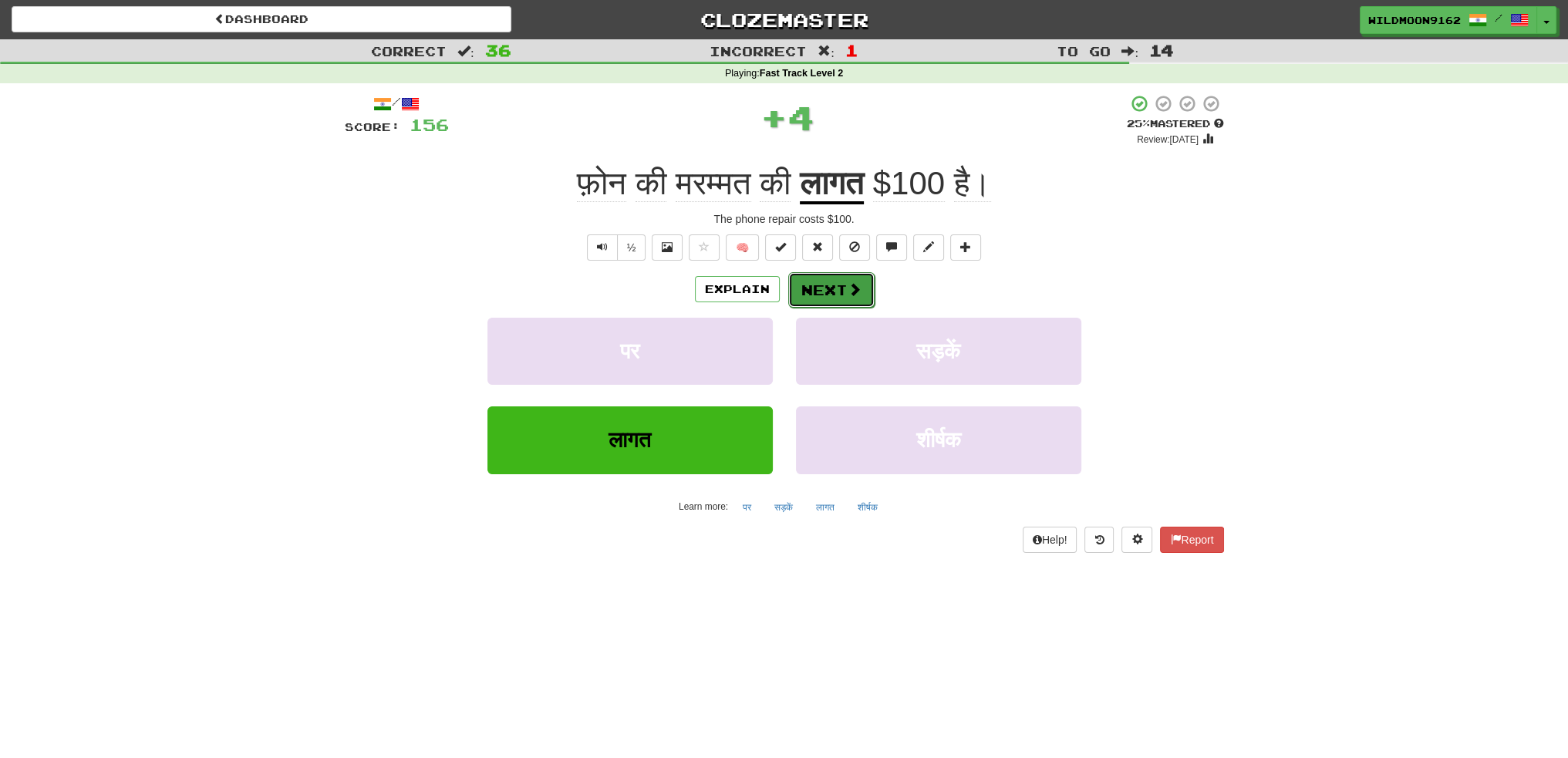
click at [838, 287] on button "Next" at bounding box center [831, 290] width 87 height 36
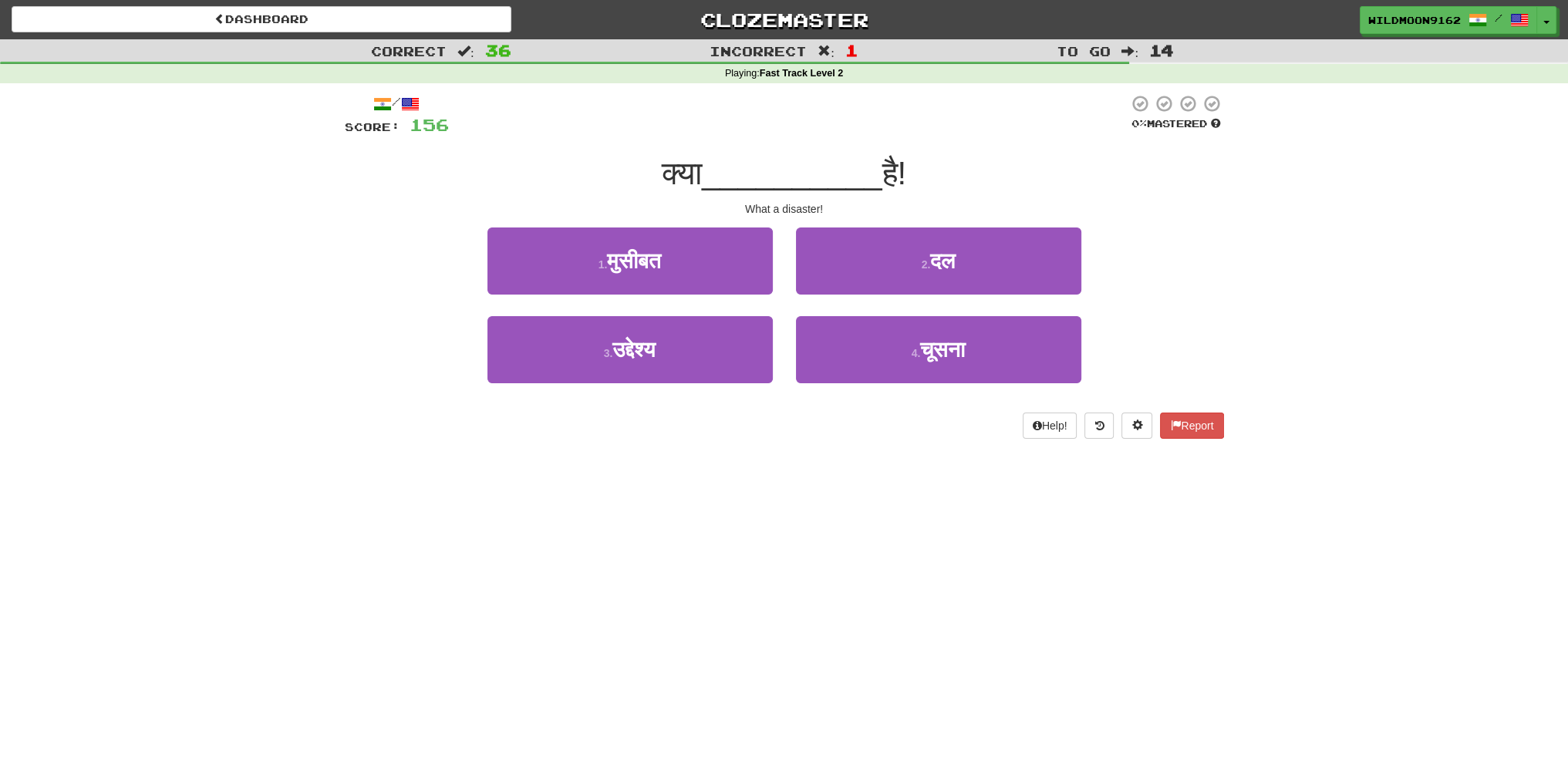
click at [314, 298] on div "Correct : 36 Incorrect : 1 To go : 14 Playing : Fast Track Level 2 / Score: 156…" at bounding box center [784, 250] width 1568 height 421
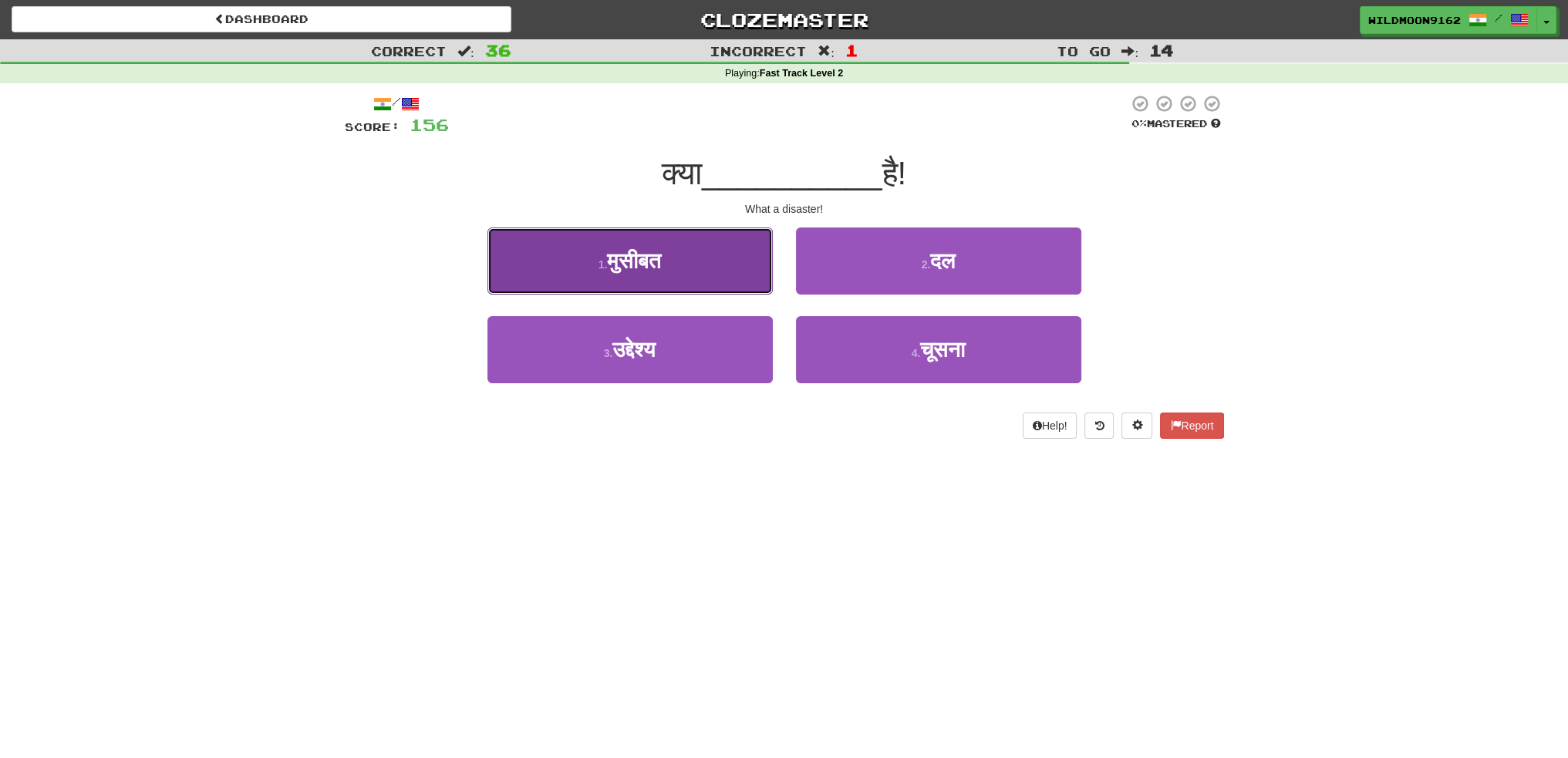
click at [661, 259] on span "मुसीबत" at bounding box center [634, 261] width 54 height 24
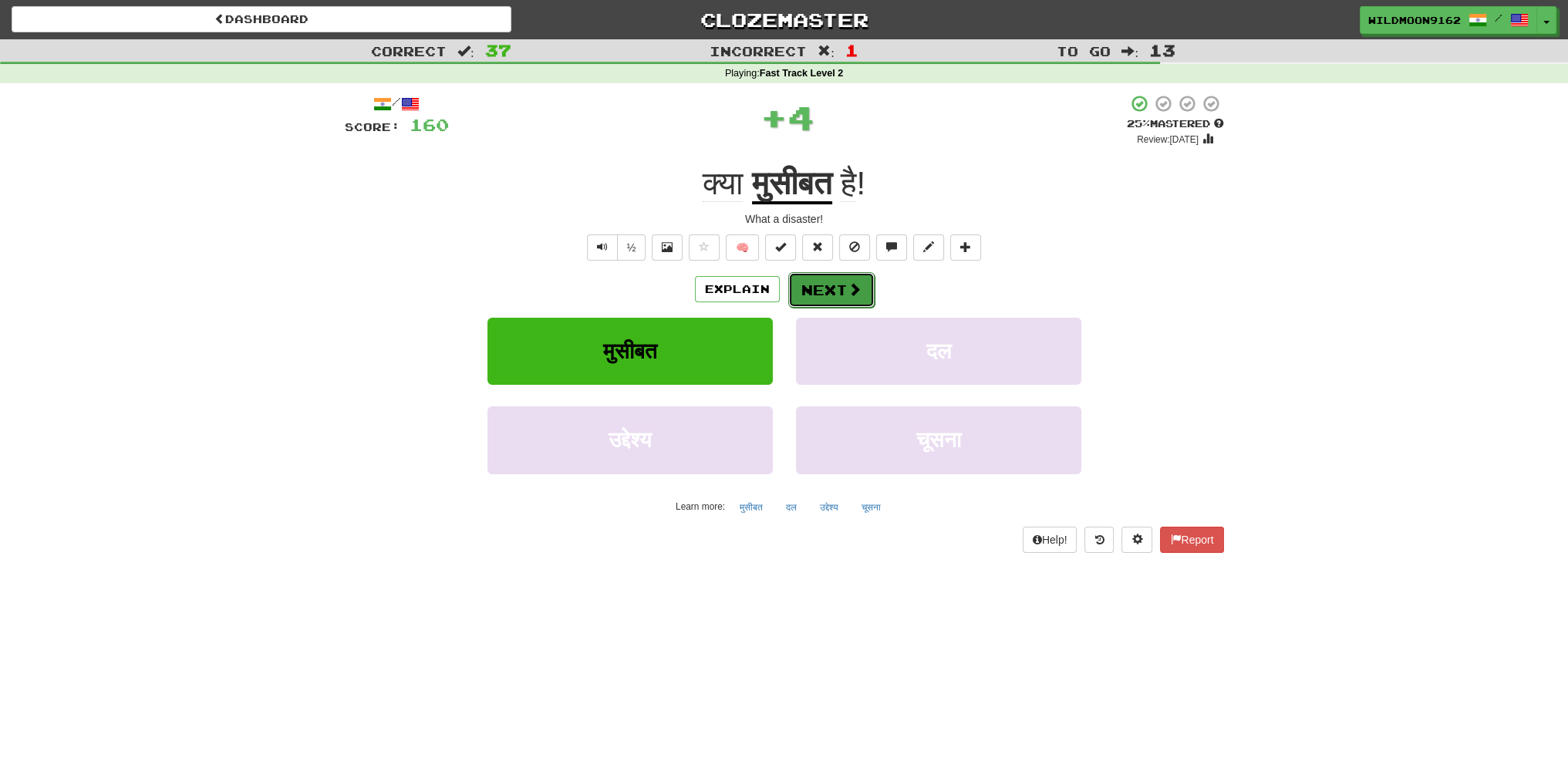
click at [859, 289] on span at bounding box center [855, 289] width 14 height 14
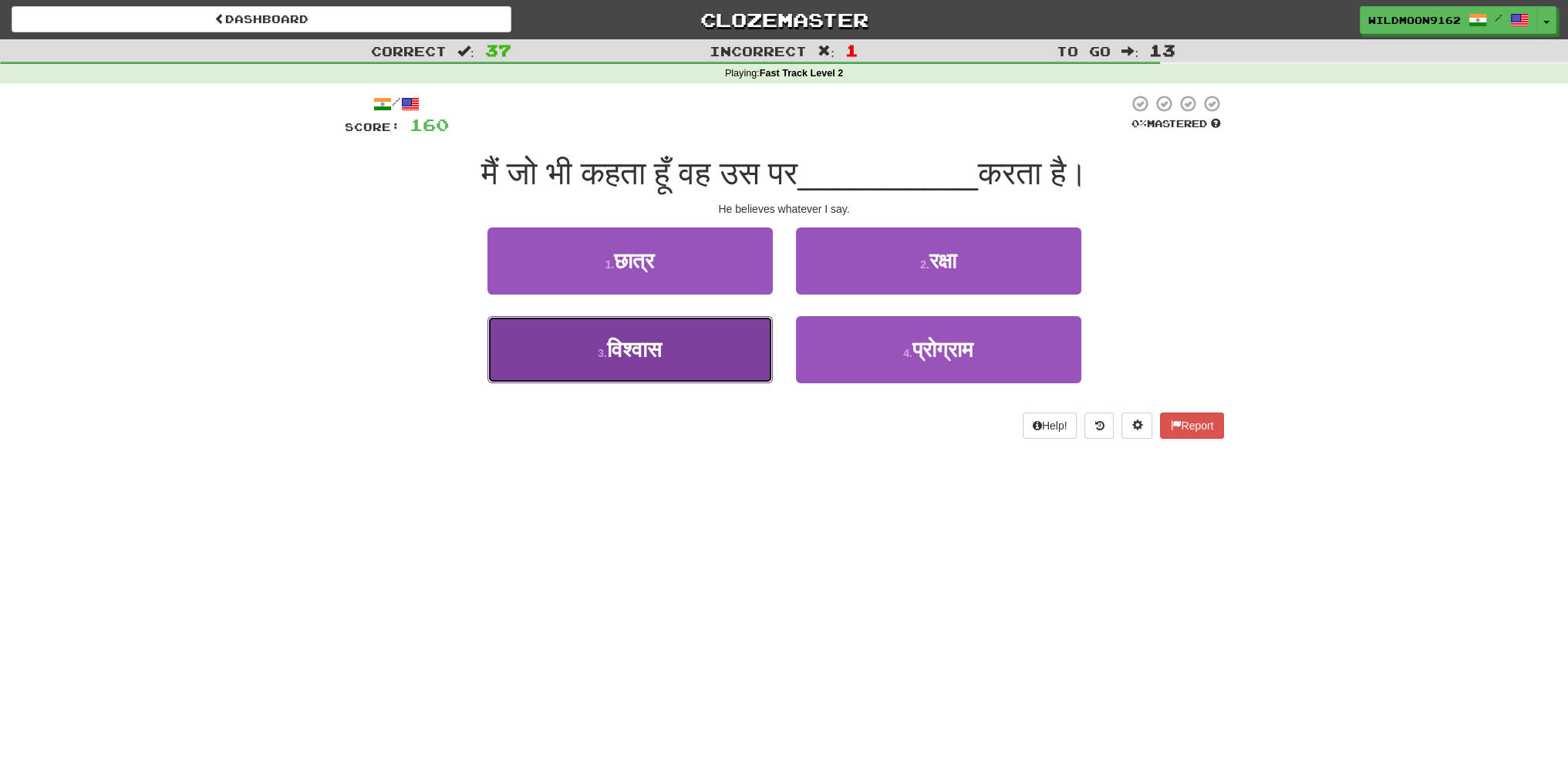
click at [644, 352] on span "विश्वास" at bounding box center [634, 349] width 54 height 24
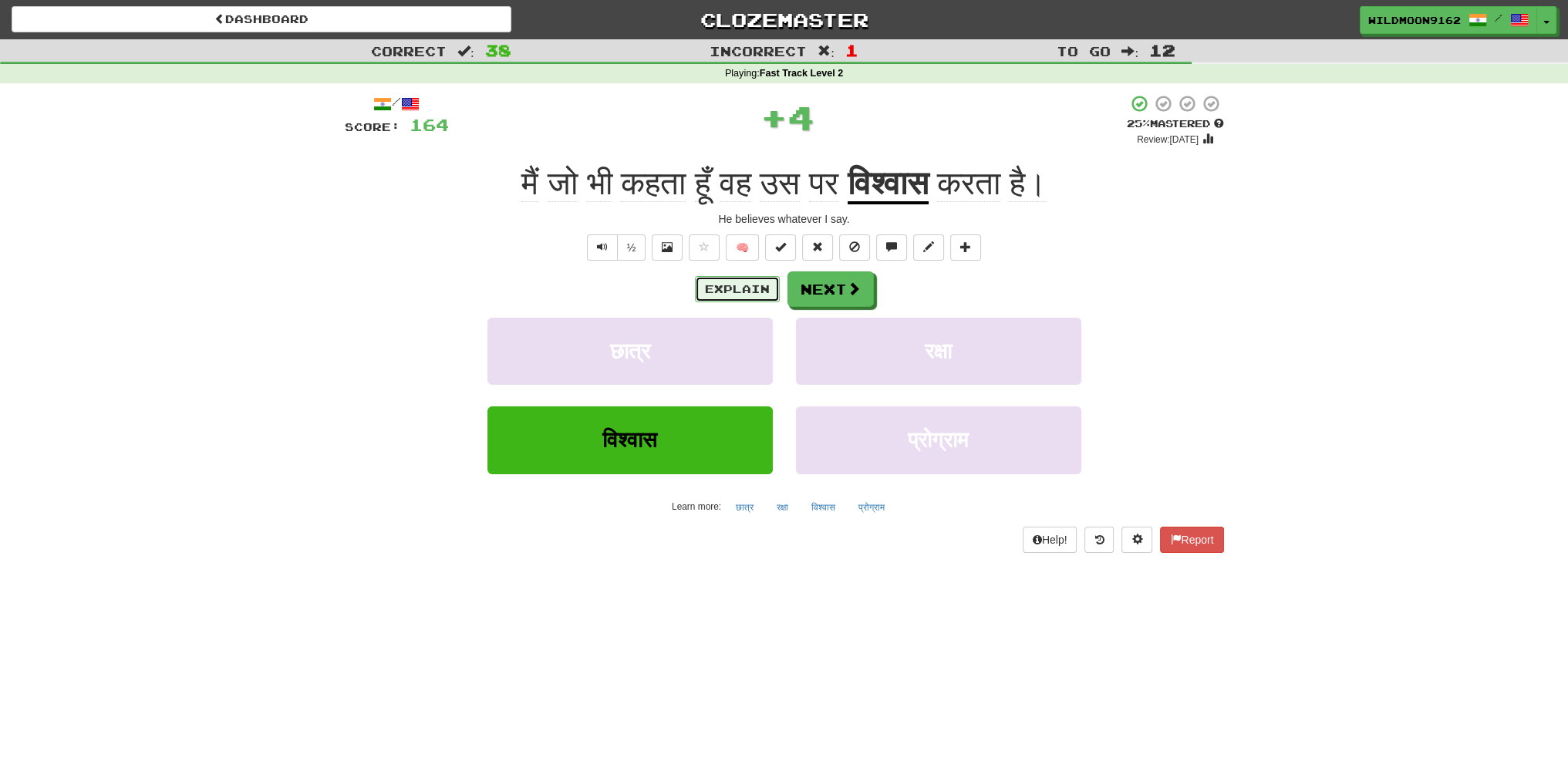
click at [716, 292] on button "Explain" at bounding box center [737, 288] width 85 height 26
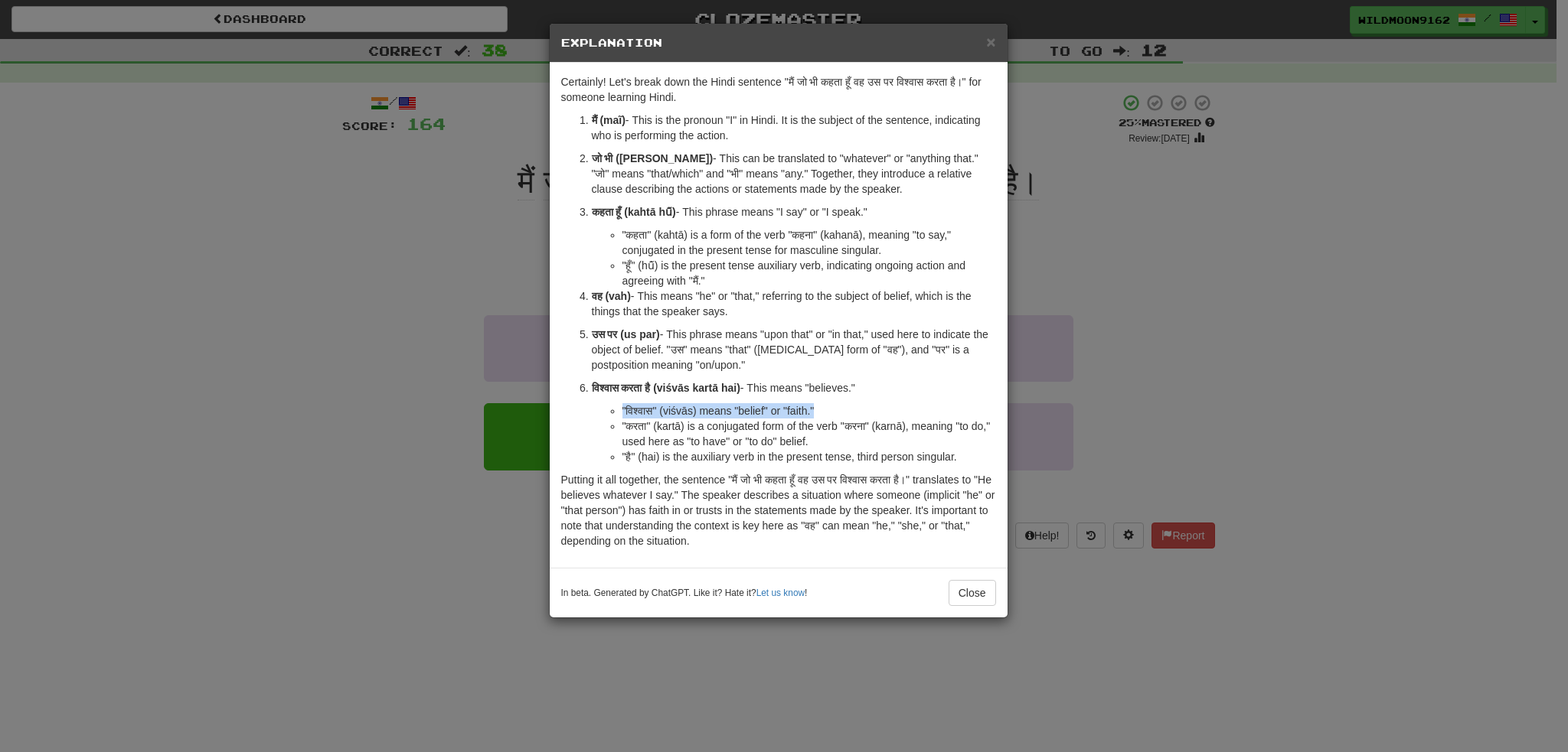
drag, startPoint x: 623, startPoint y: 408, endPoint x: 867, endPoint y: 407, distance: 244.0
click at [867, 407] on li ""विश्वास" (viśvās) means "belief" or "faith."" at bounding box center [810, 410] width 374 height 15
copy li ""विश्वास" (viśvās) means "belief" or "faith.""
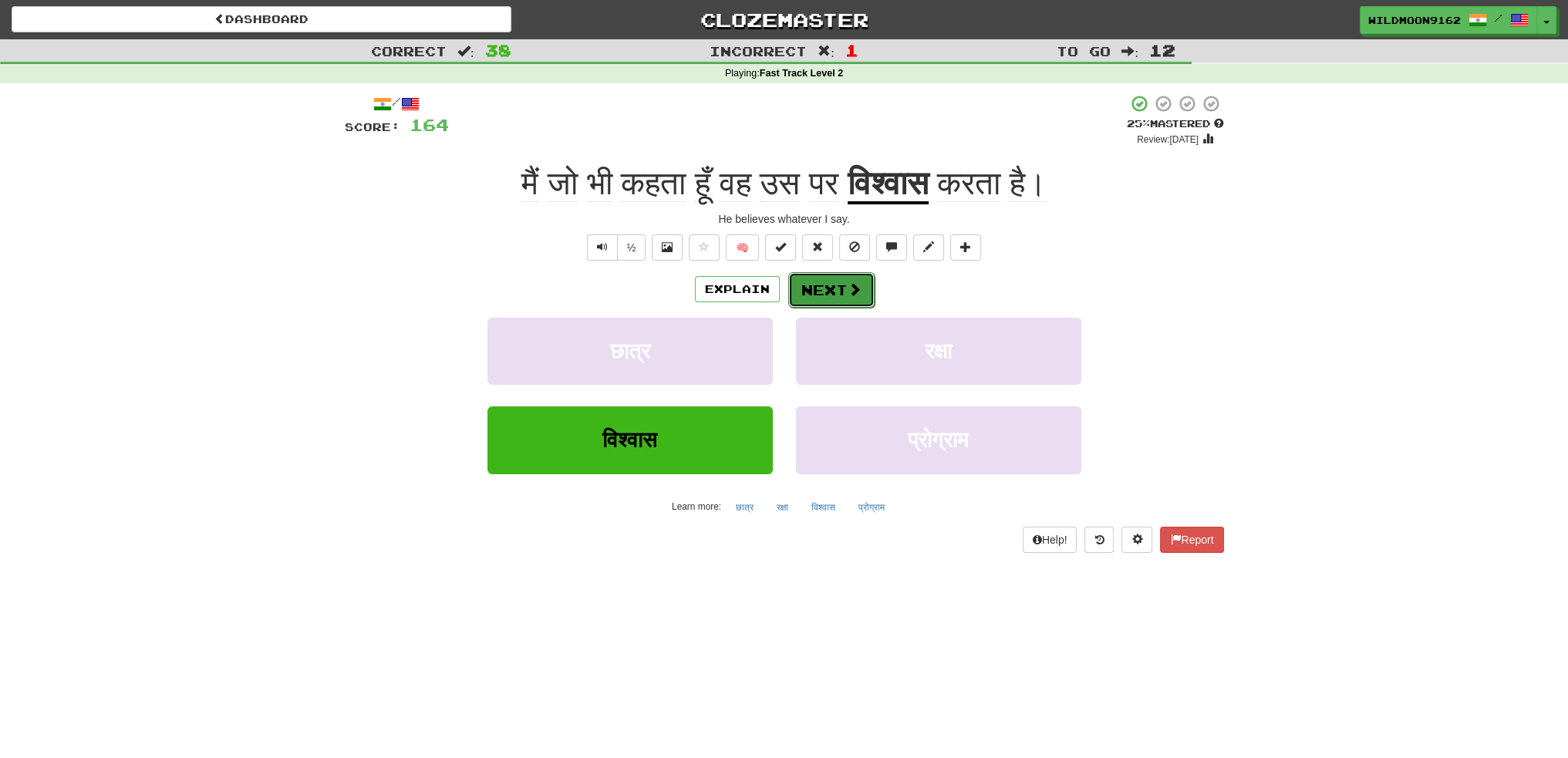
click at [837, 287] on button "Next" at bounding box center [831, 290] width 87 height 36
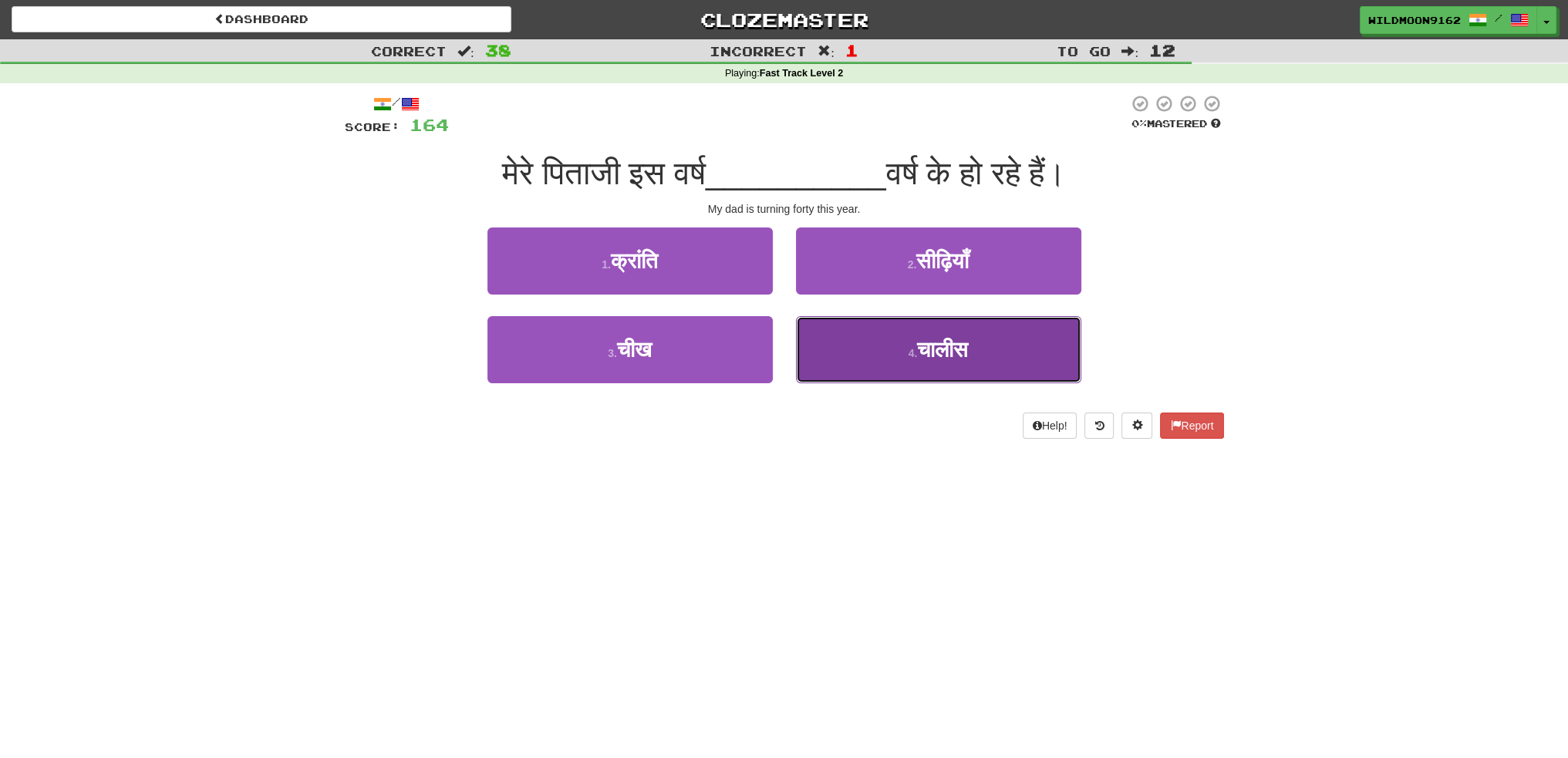
click at [953, 346] on span "चालीस" at bounding box center [942, 349] width 51 height 24
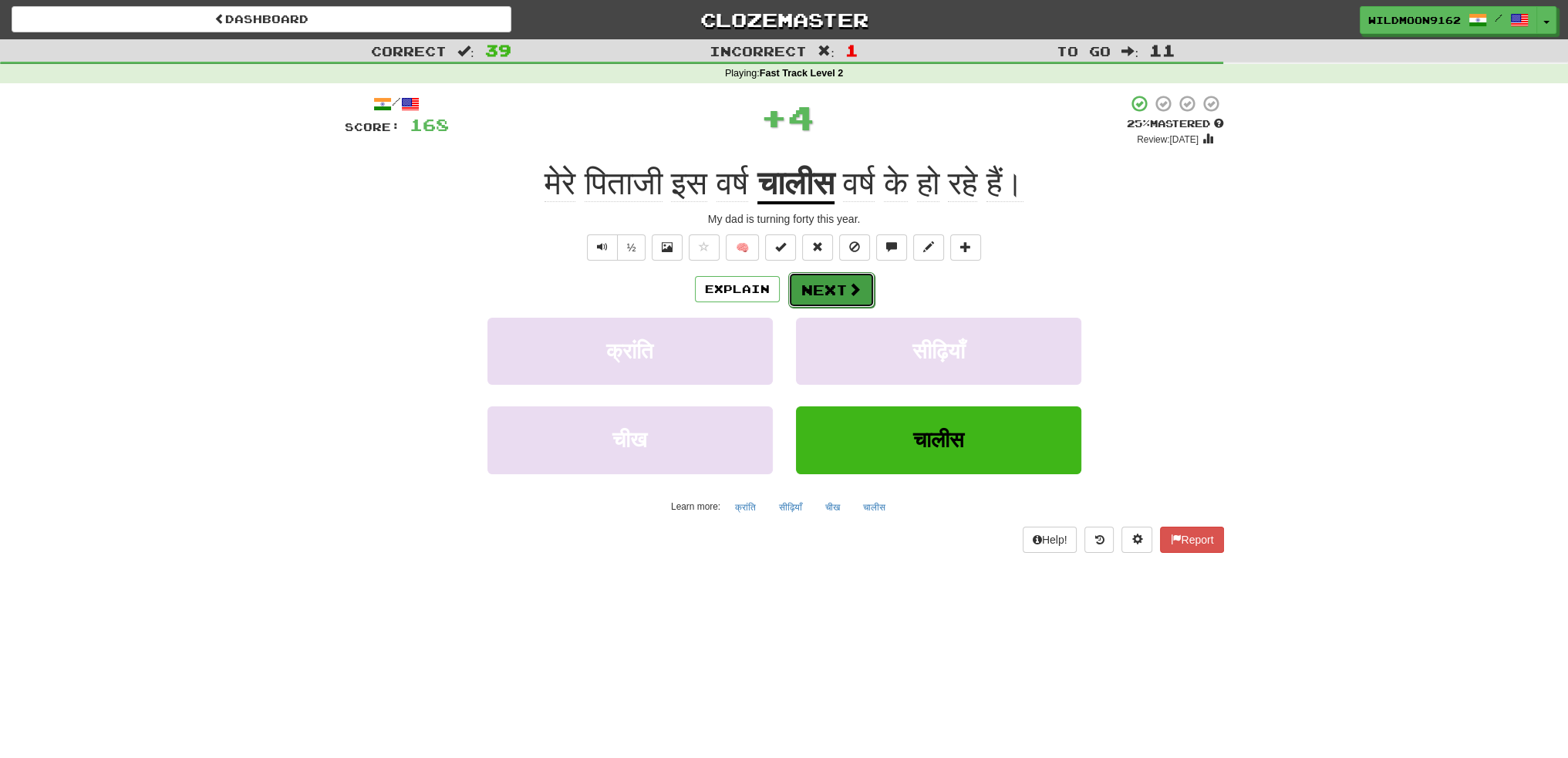
click at [842, 287] on button "Next" at bounding box center [831, 290] width 87 height 36
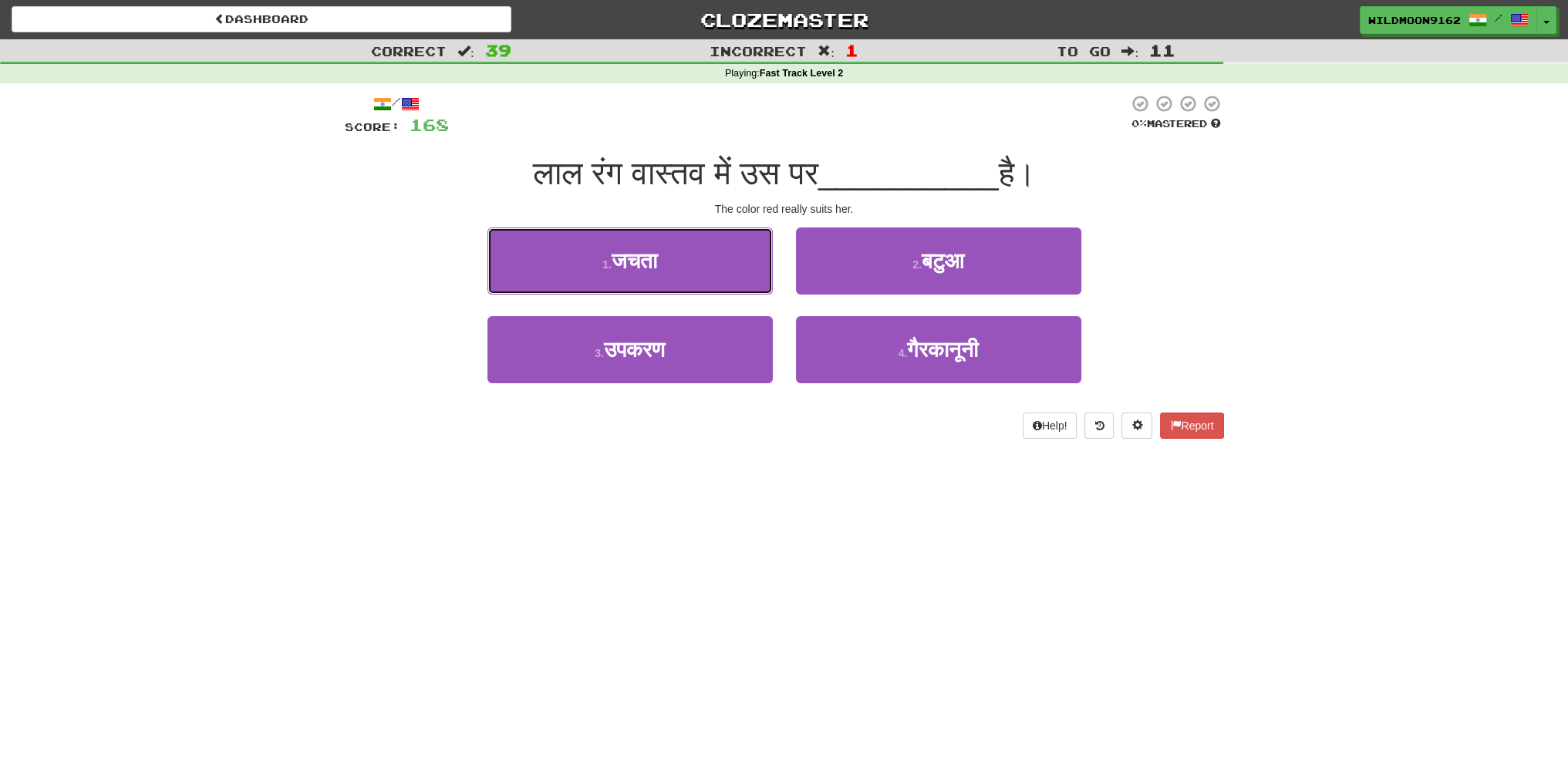
drag, startPoint x: 660, startPoint y: 264, endPoint x: 672, endPoint y: 270, distance: 13.4
click at [663, 266] on button "1 . जचता" at bounding box center [630, 261] width 286 height 67
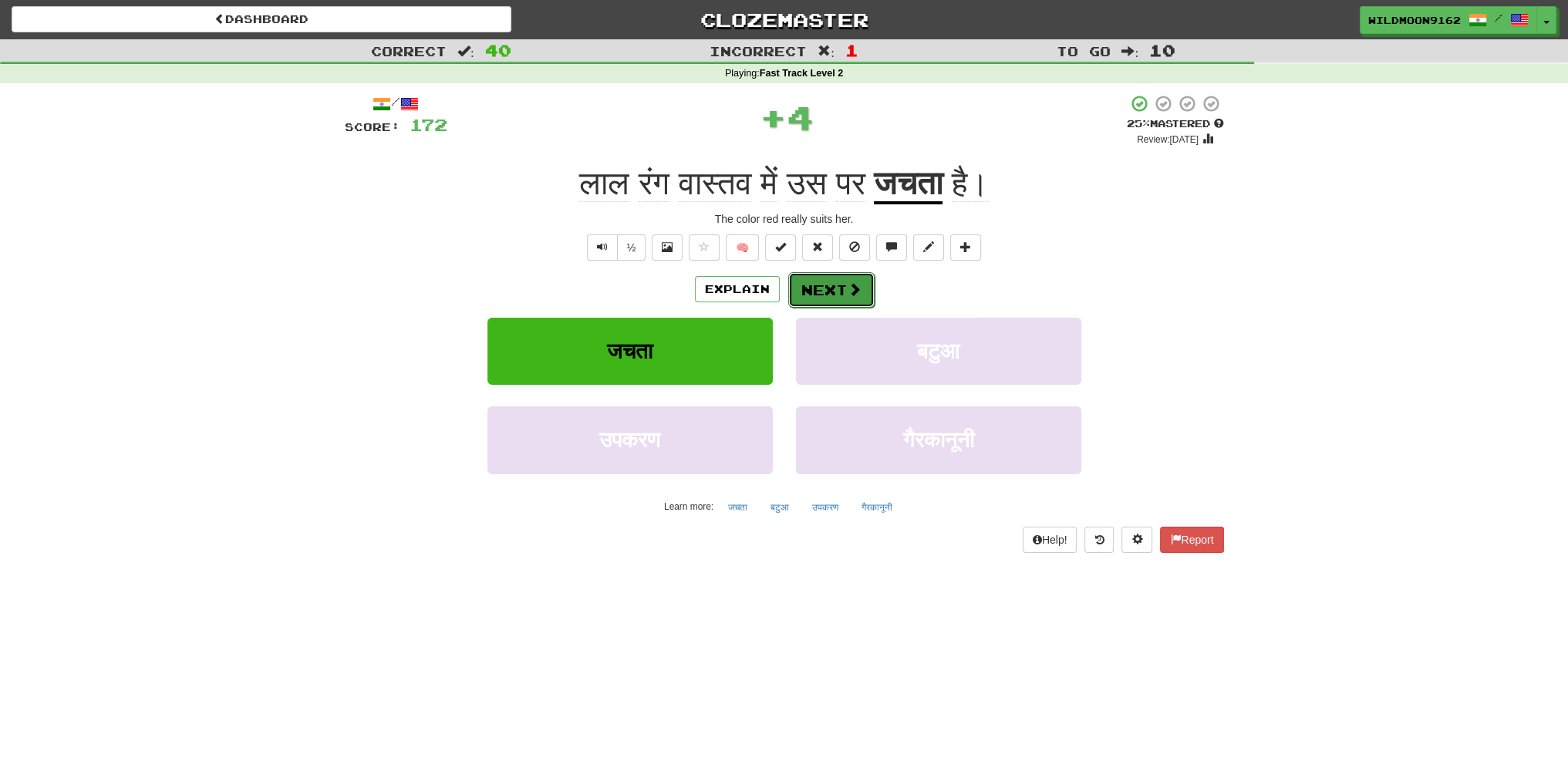
click at [807, 292] on button "Next" at bounding box center [831, 290] width 87 height 36
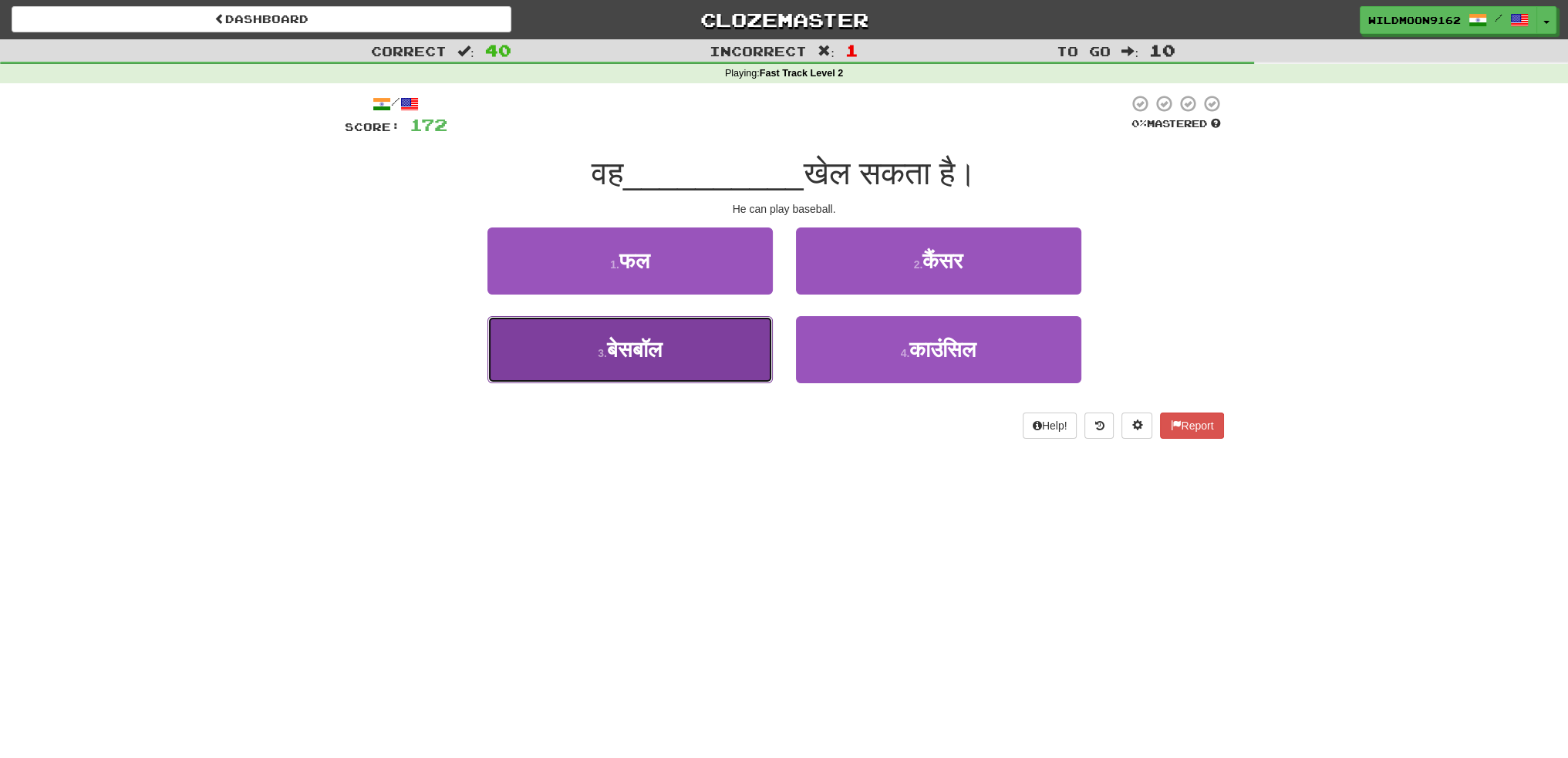
click at [672, 352] on button "3 . बेसबॉल" at bounding box center [630, 349] width 286 height 67
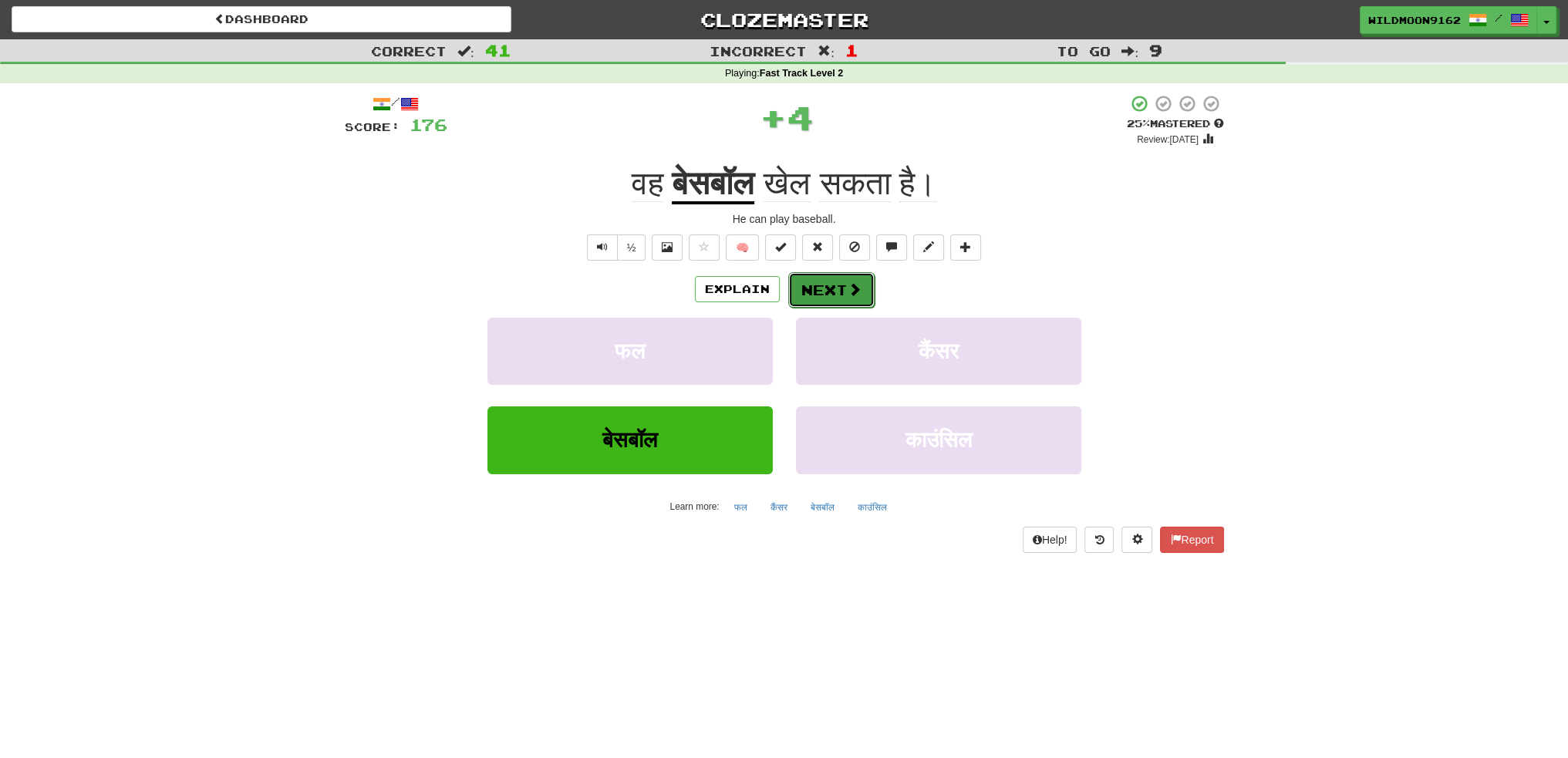
click at [817, 287] on button "Next" at bounding box center [831, 290] width 87 height 36
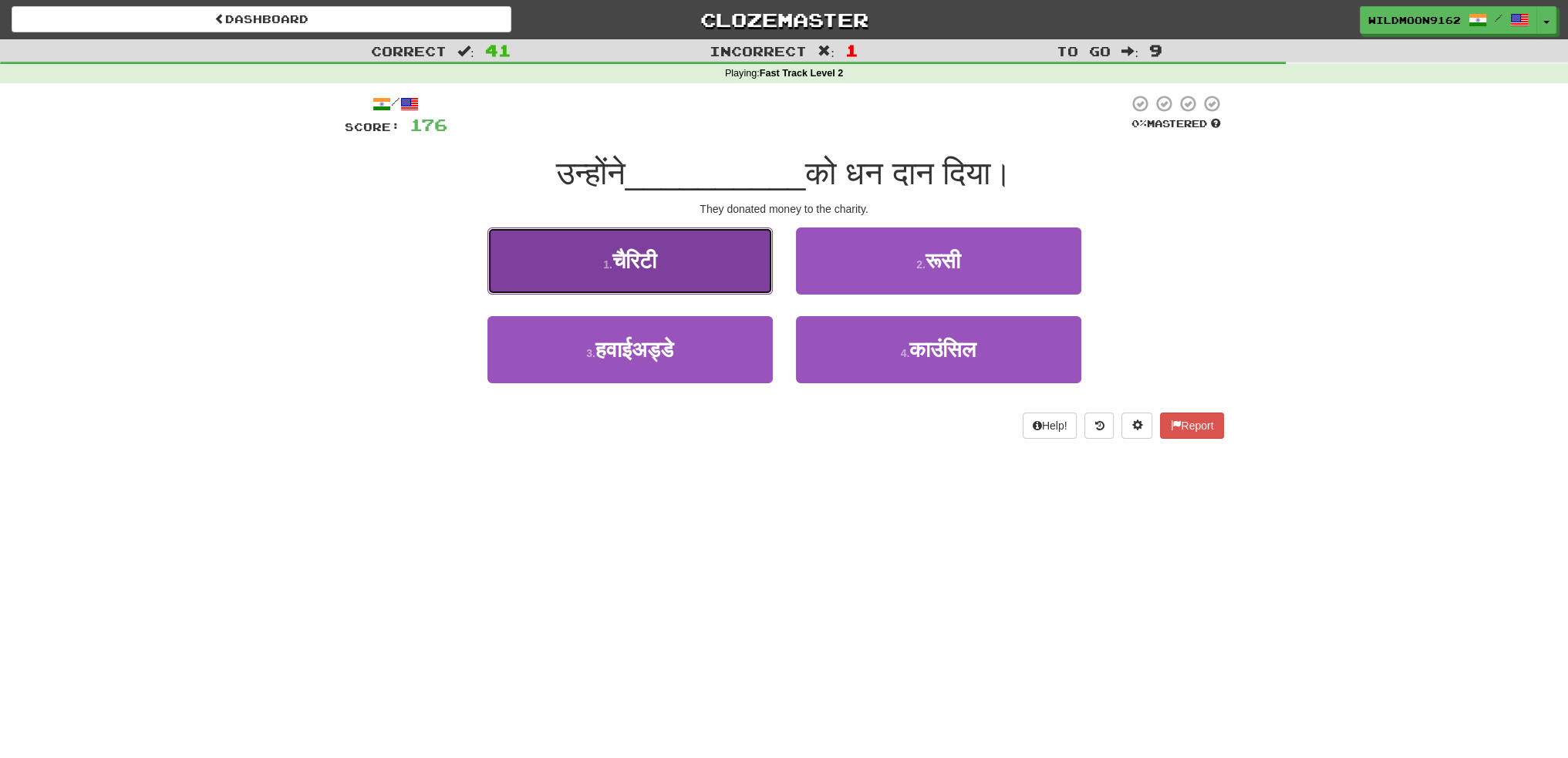
click at [682, 270] on button "1 . चैरिटी" at bounding box center [630, 261] width 286 height 67
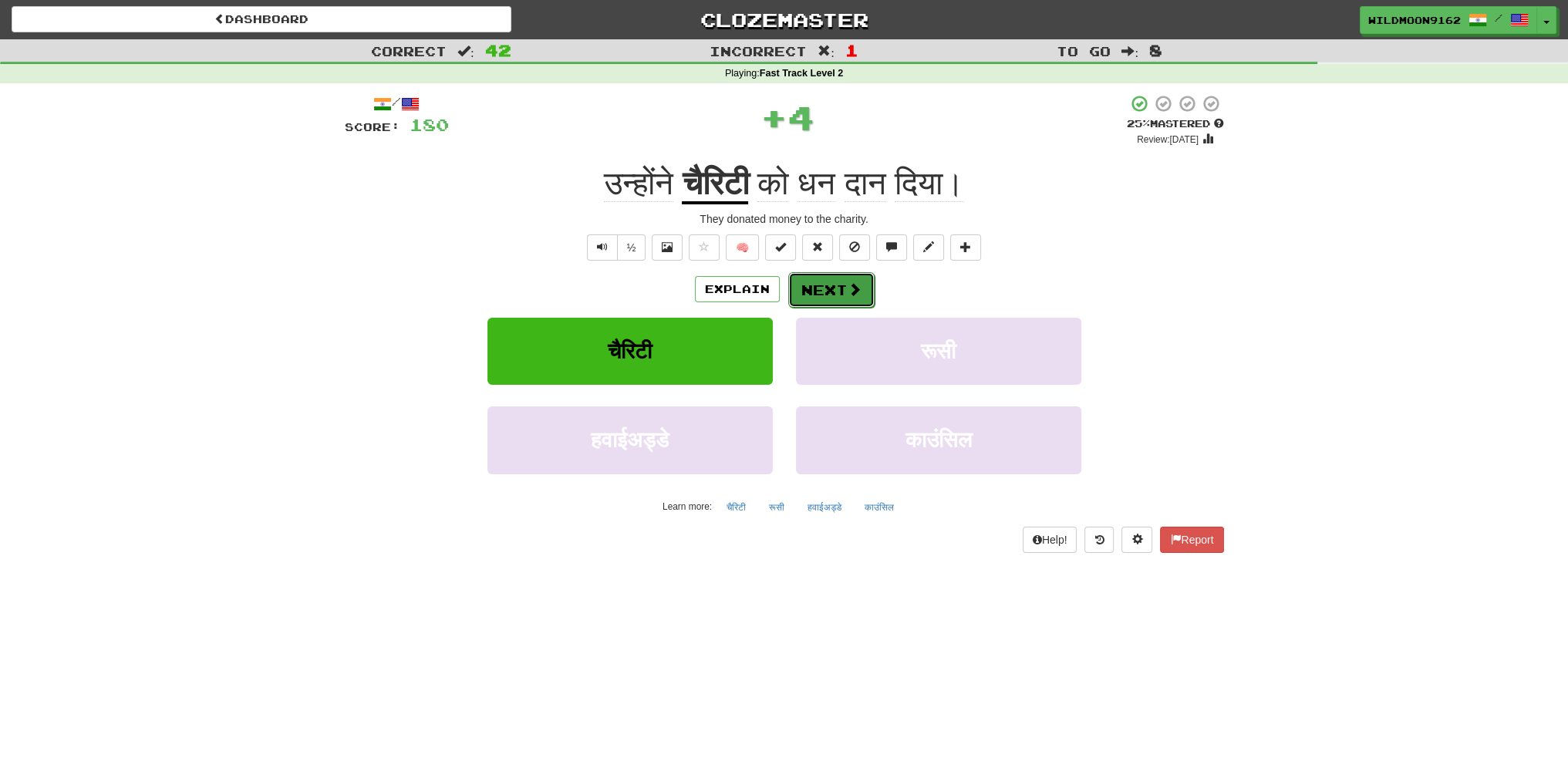
click at [827, 292] on button "Next" at bounding box center [831, 290] width 87 height 36
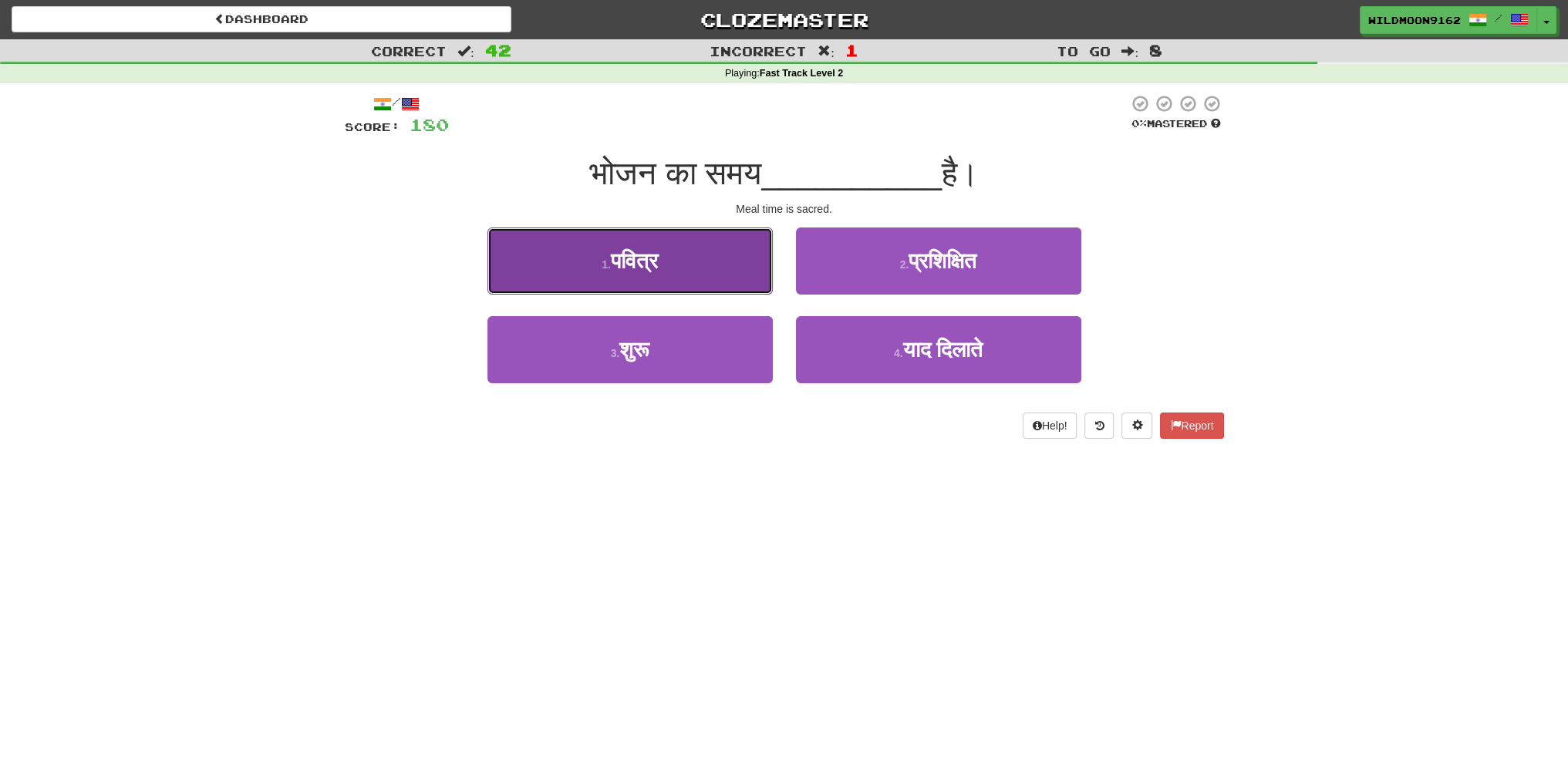
click at [689, 262] on button "1 . पवित्र" at bounding box center [630, 261] width 286 height 67
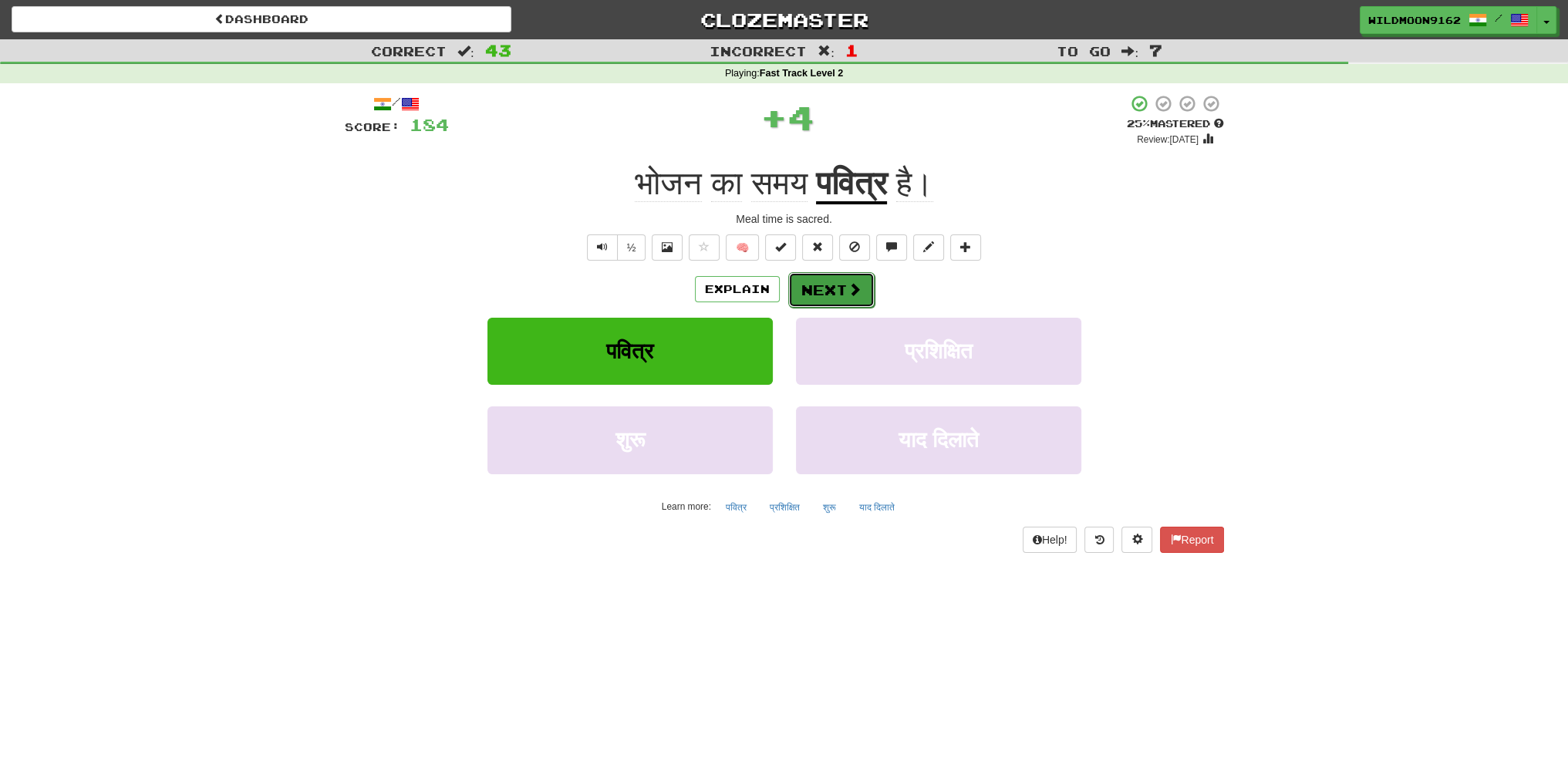
click at [831, 297] on button "Next" at bounding box center [831, 290] width 87 height 36
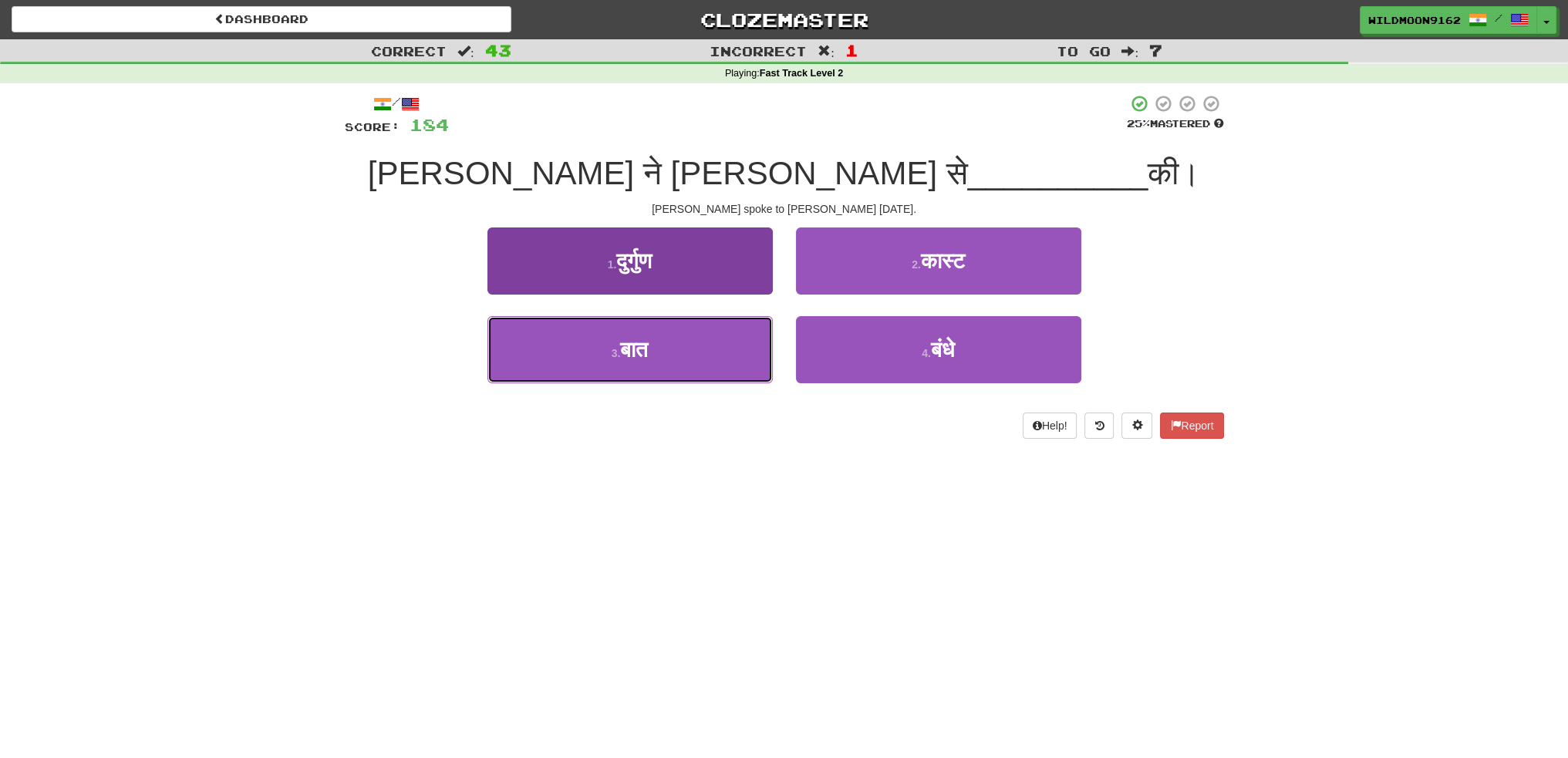
click at [694, 355] on button "3 . बात" at bounding box center [630, 349] width 286 height 67
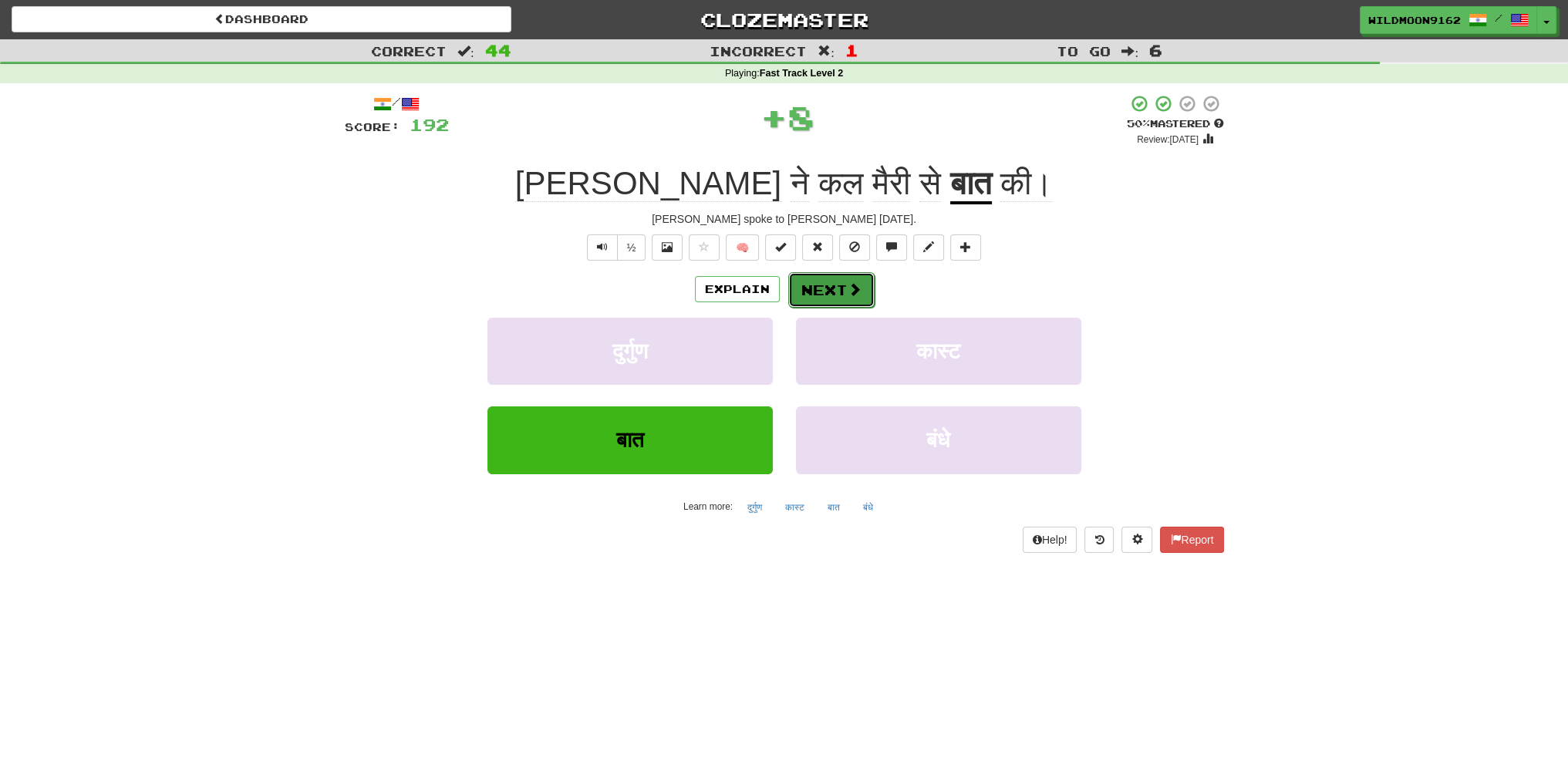
click at [842, 291] on button "Next" at bounding box center [831, 290] width 87 height 36
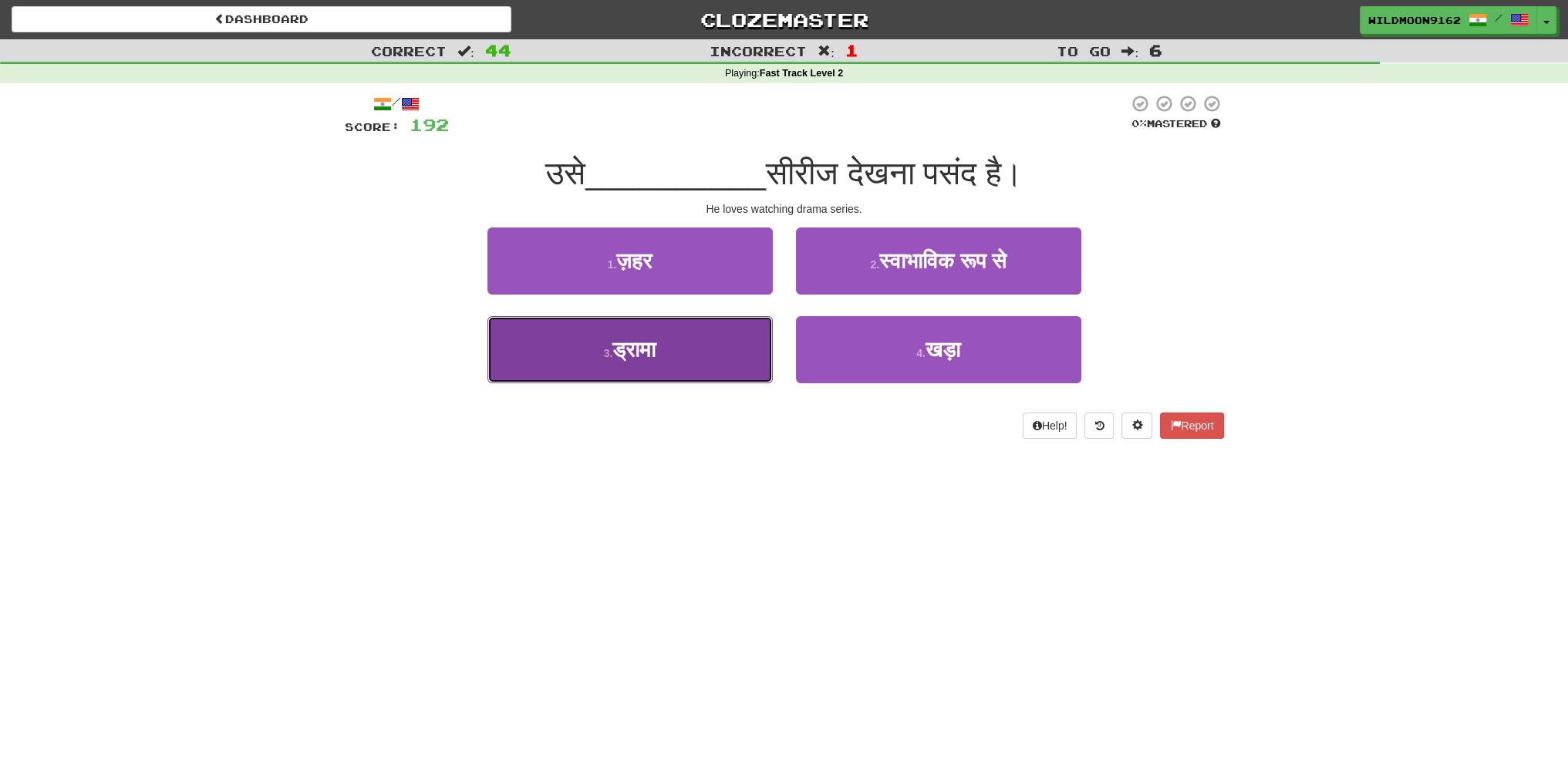
click at [676, 354] on button "3 . ड्रामा" at bounding box center [630, 349] width 286 height 67
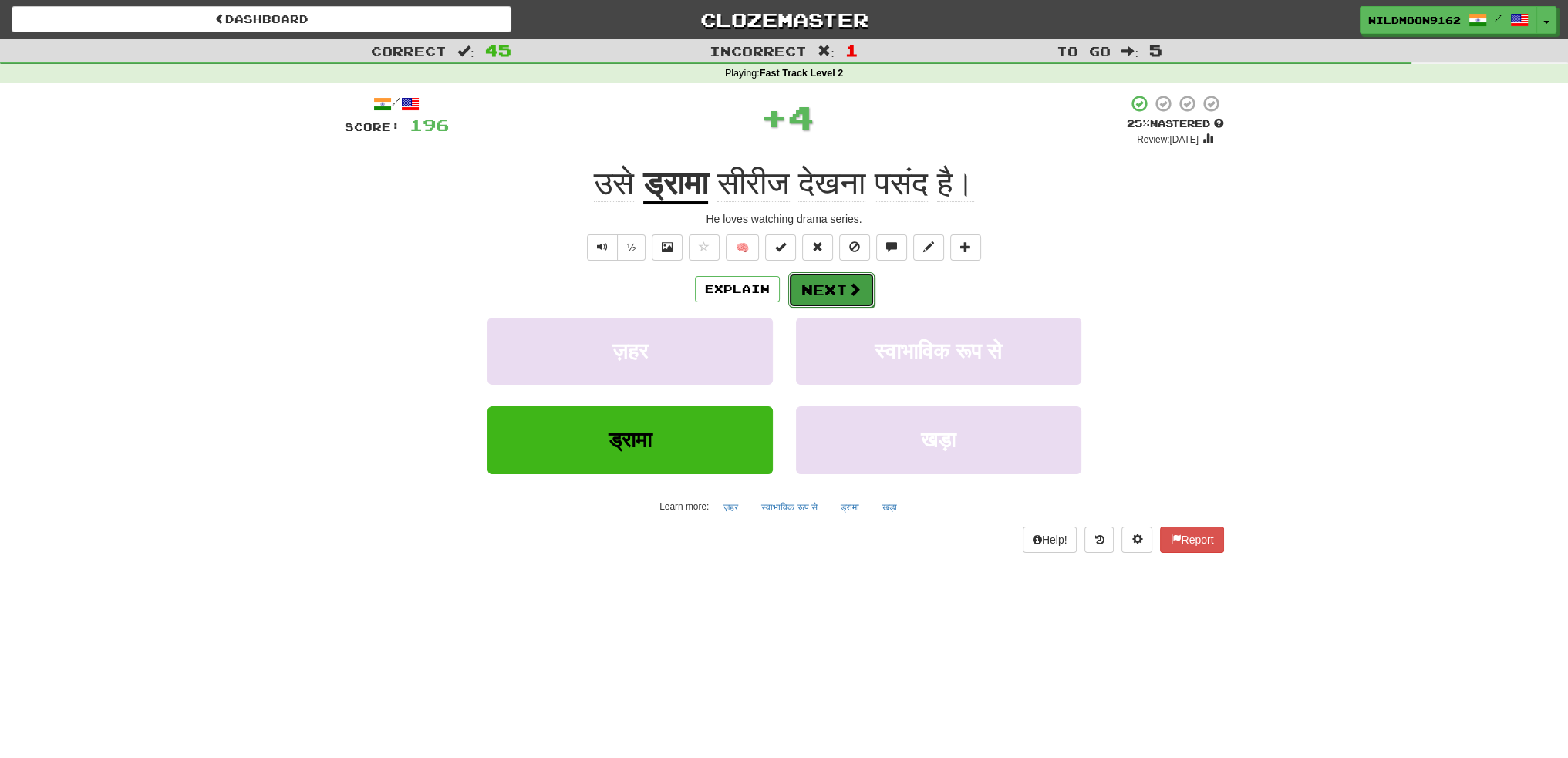
click at [836, 291] on button "Next" at bounding box center [831, 290] width 87 height 36
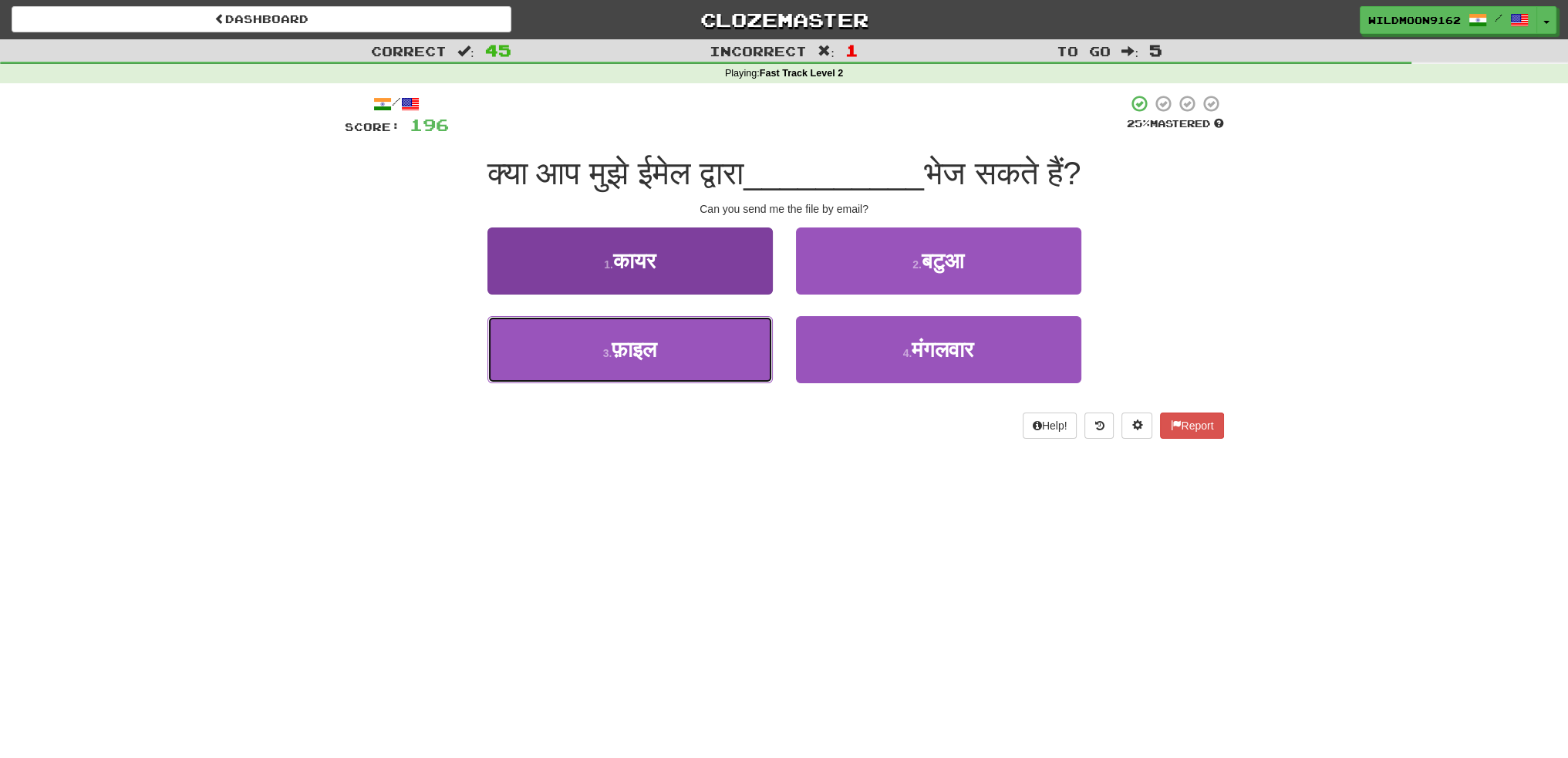
drag, startPoint x: 682, startPoint y: 347, endPoint x: 707, endPoint y: 327, distance: 32.0
click at [682, 347] on button "3 . फ़ाइल" at bounding box center [630, 349] width 286 height 67
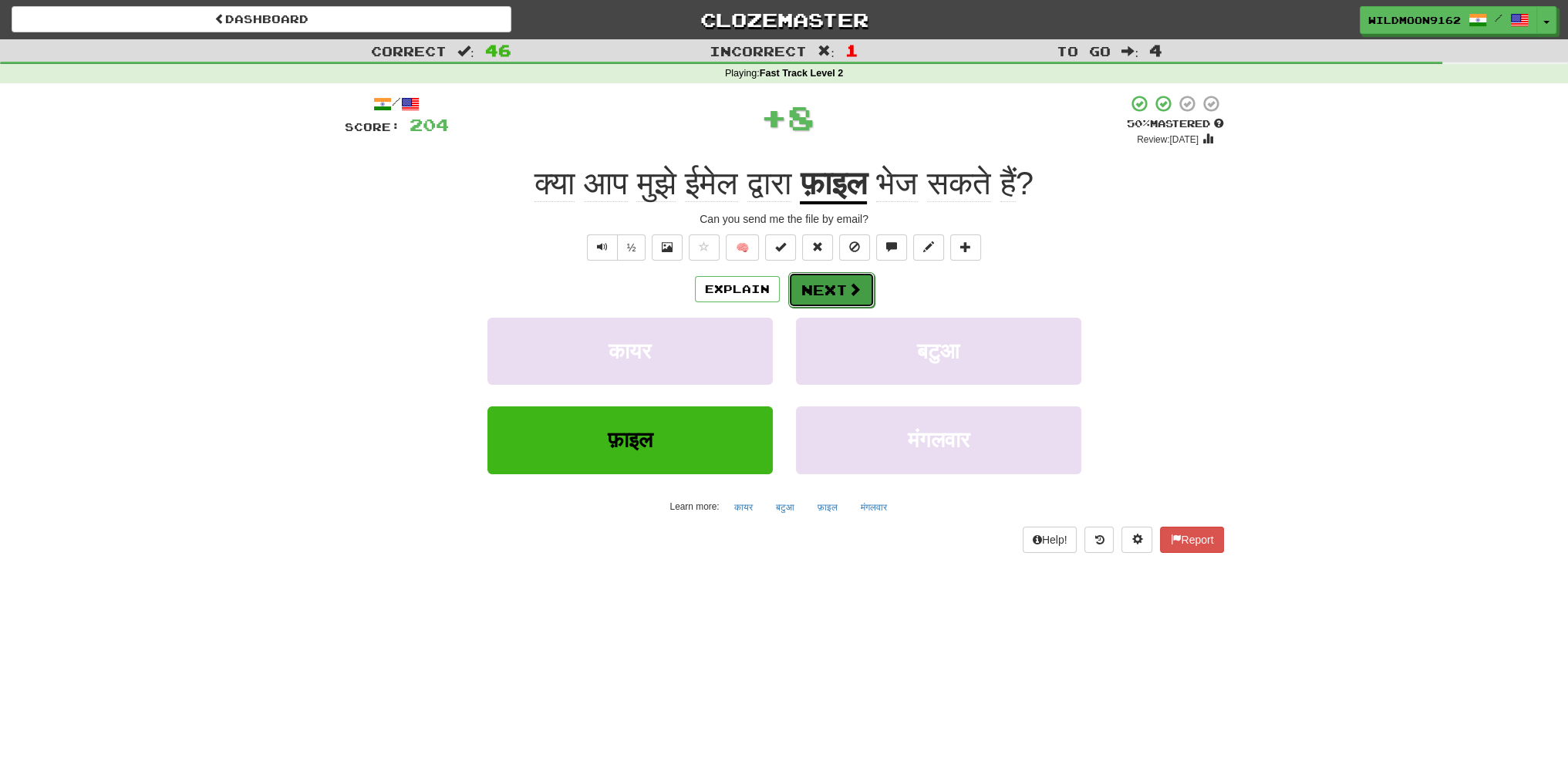
click at [809, 292] on button "Next" at bounding box center [831, 290] width 87 height 36
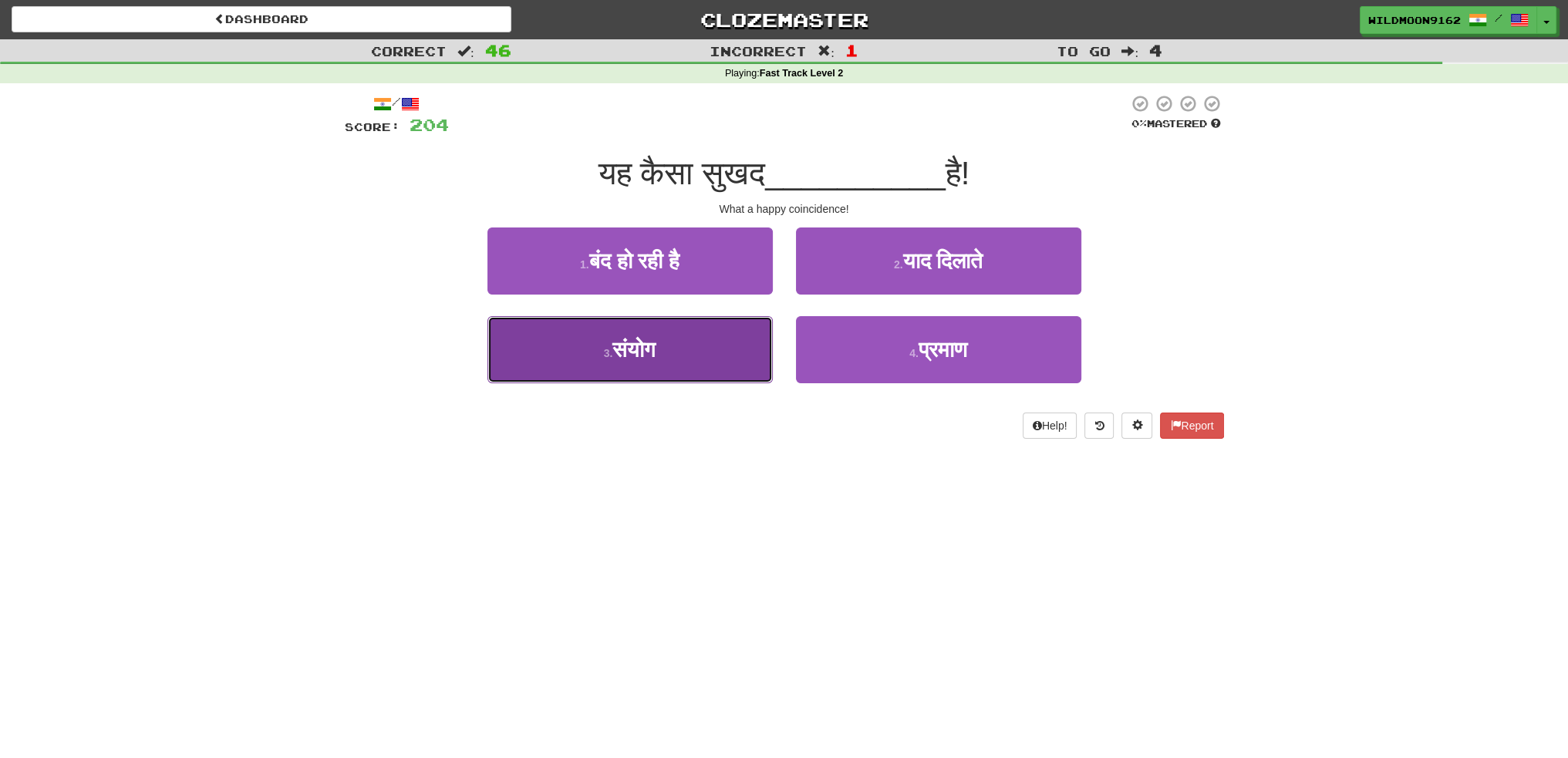
click at [701, 346] on button "3 . संयोग" at bounding box center [630, 349] width 286 height 67
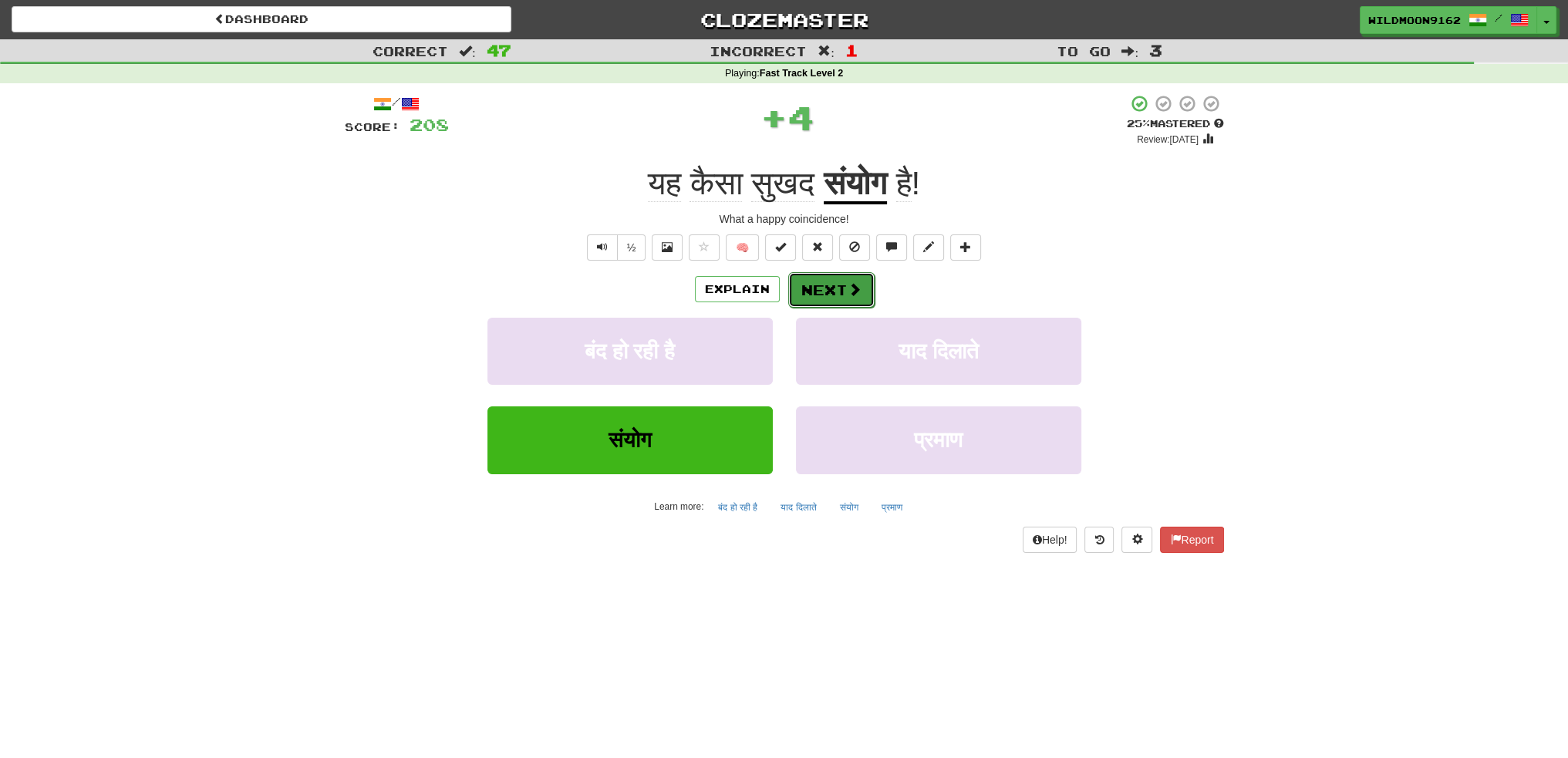
click at [825, 287] on button "Next" at bounding box center [831, 290] width 87 height 36
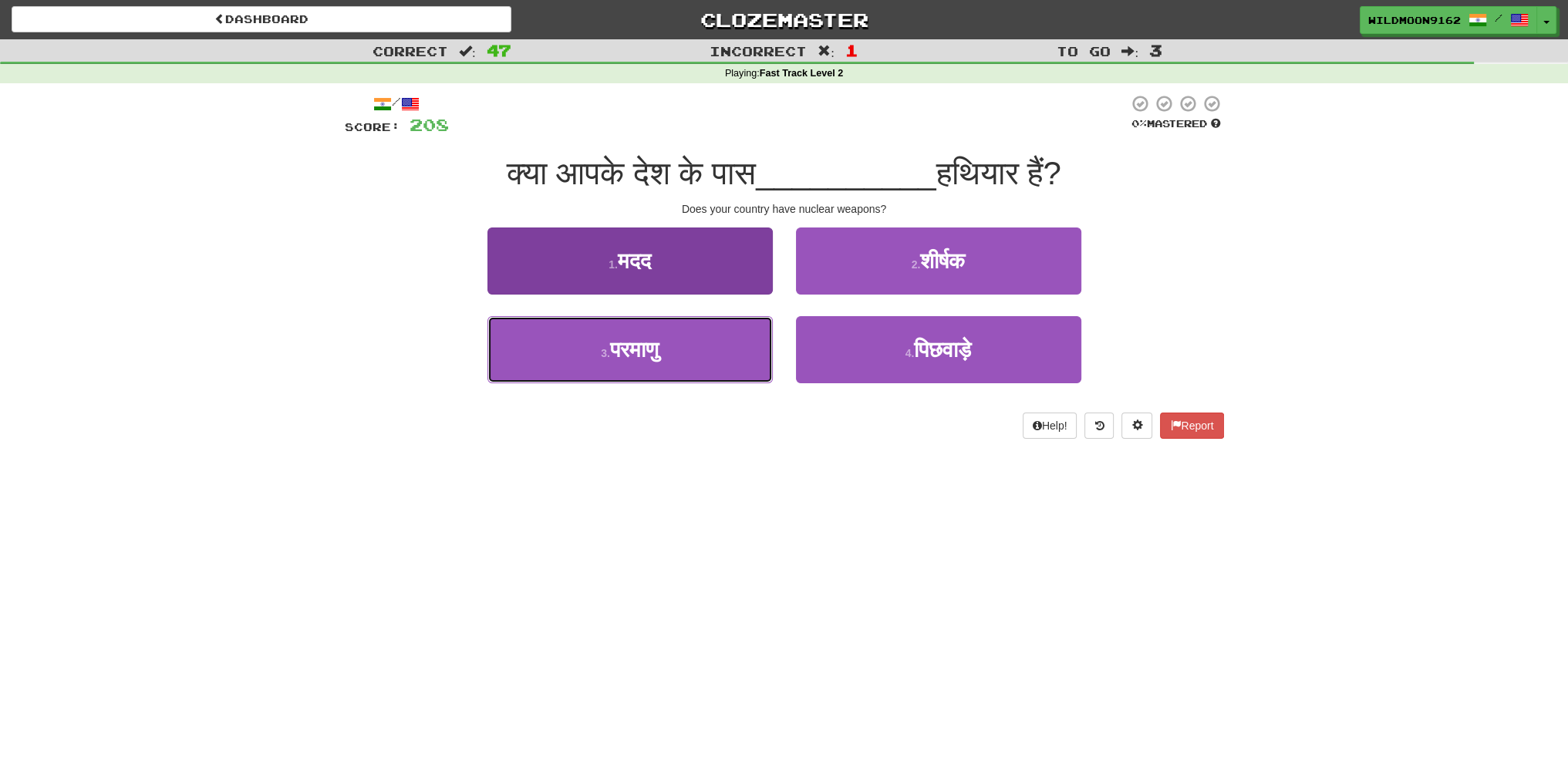
drag, startPoint x: 626, startPoint y: 358, endPoint x: 677, endPoint y: 346, distance: 52.4
click at [626, 358] on span "परमाणु" at bounding box center [634, 349] width 48 height 24
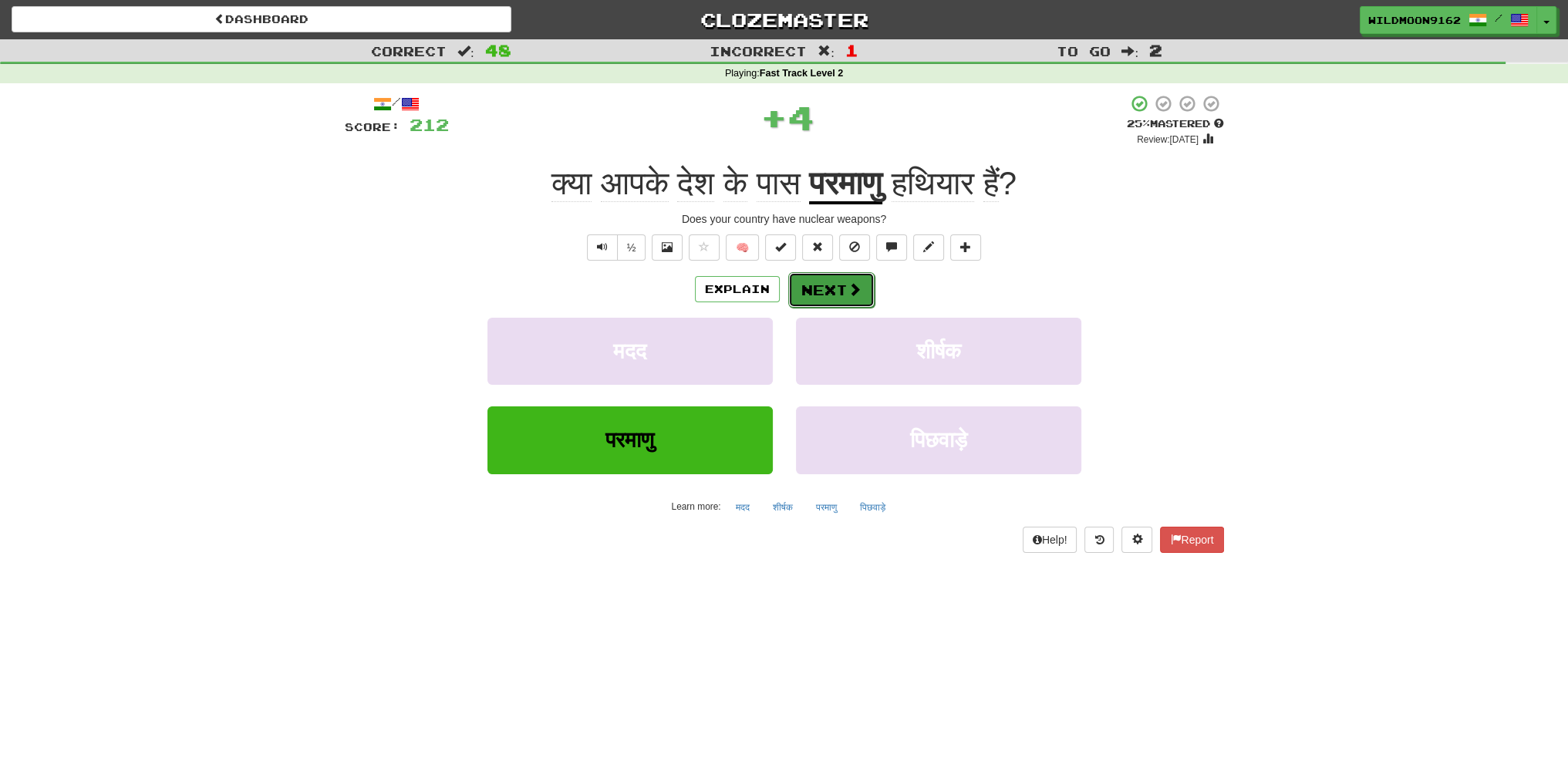
click at [809, 292] on button "Next" at bounding box center [831, 290] width 87 height 36
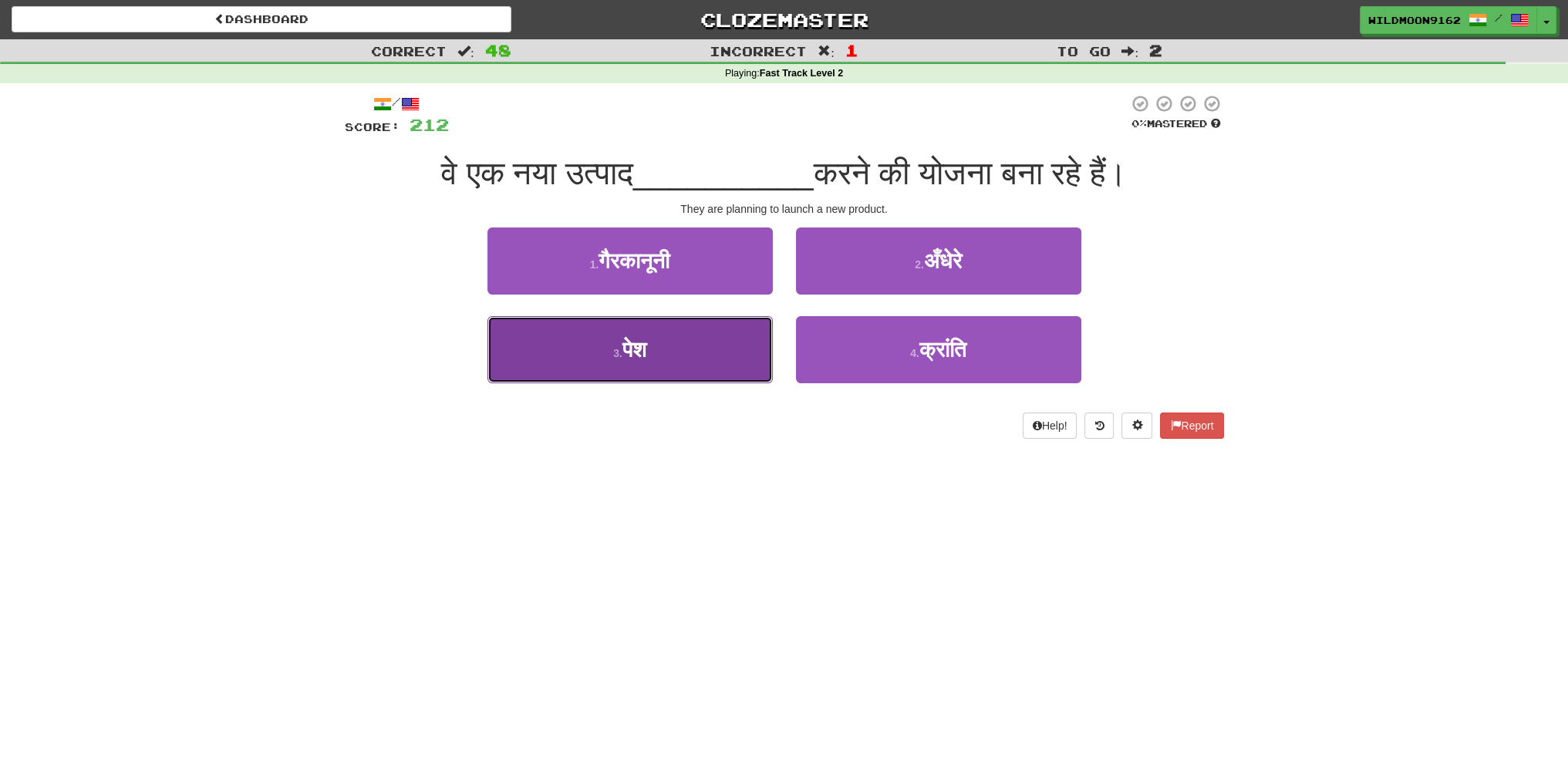
click at [693, 354] on button "3 . पेश" at bounding box center [630, 349] width 286 height 67
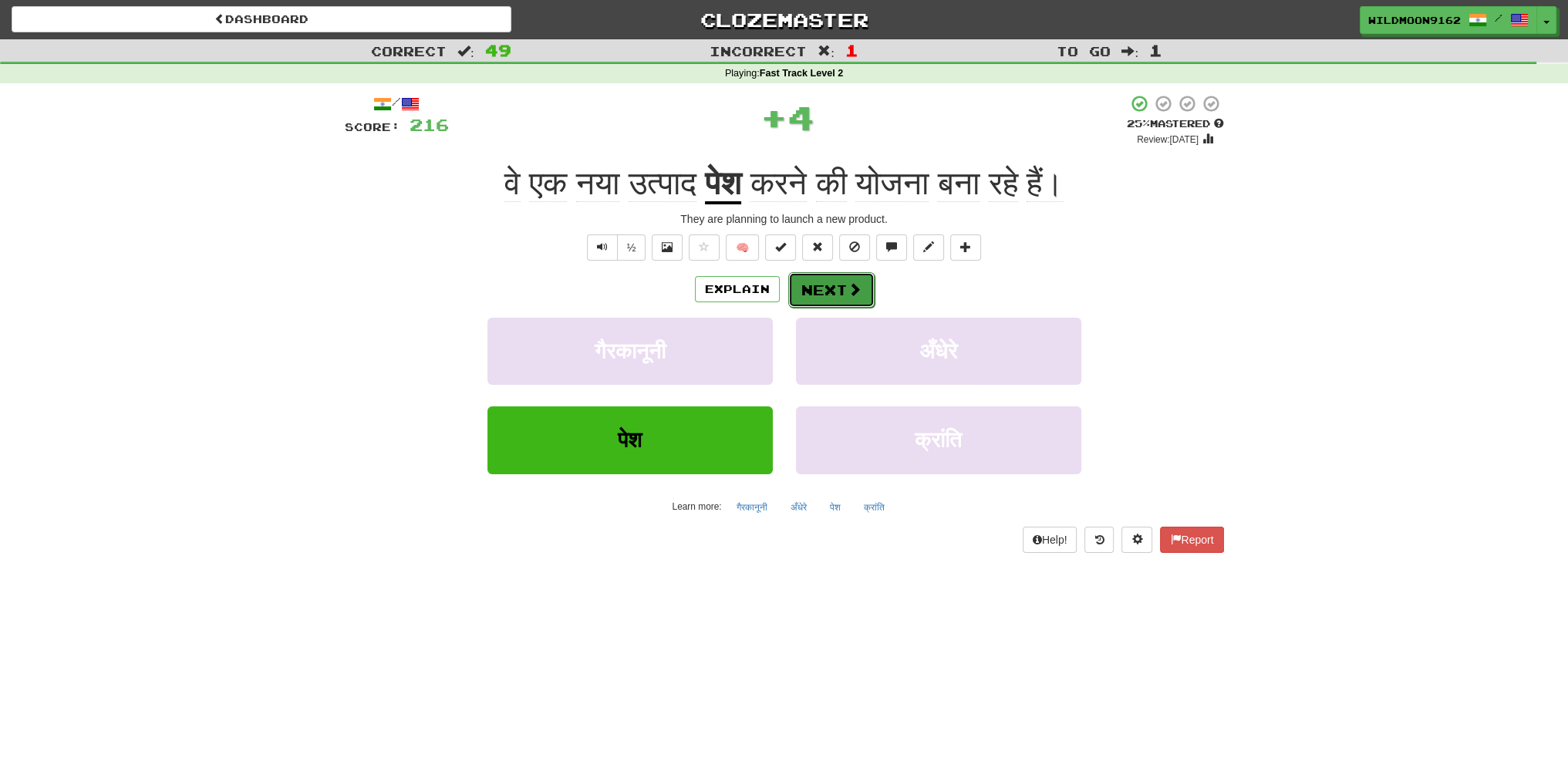
click at [854, 292] on span at bounding box center [855, 289] width 14 height 14
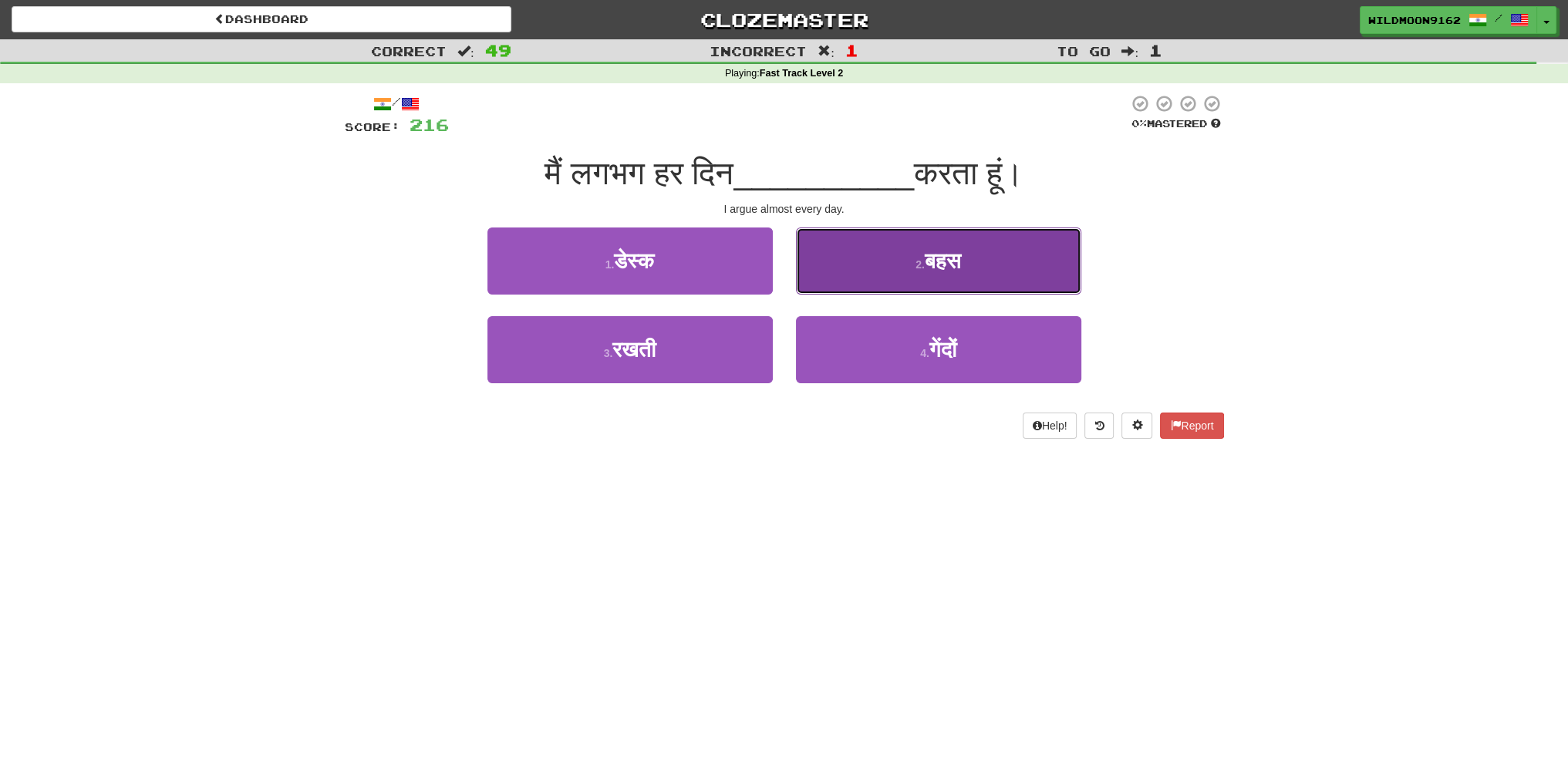
click at [935, 260] on span "बहस" at bounding box center [942, 261] width 37 height 24
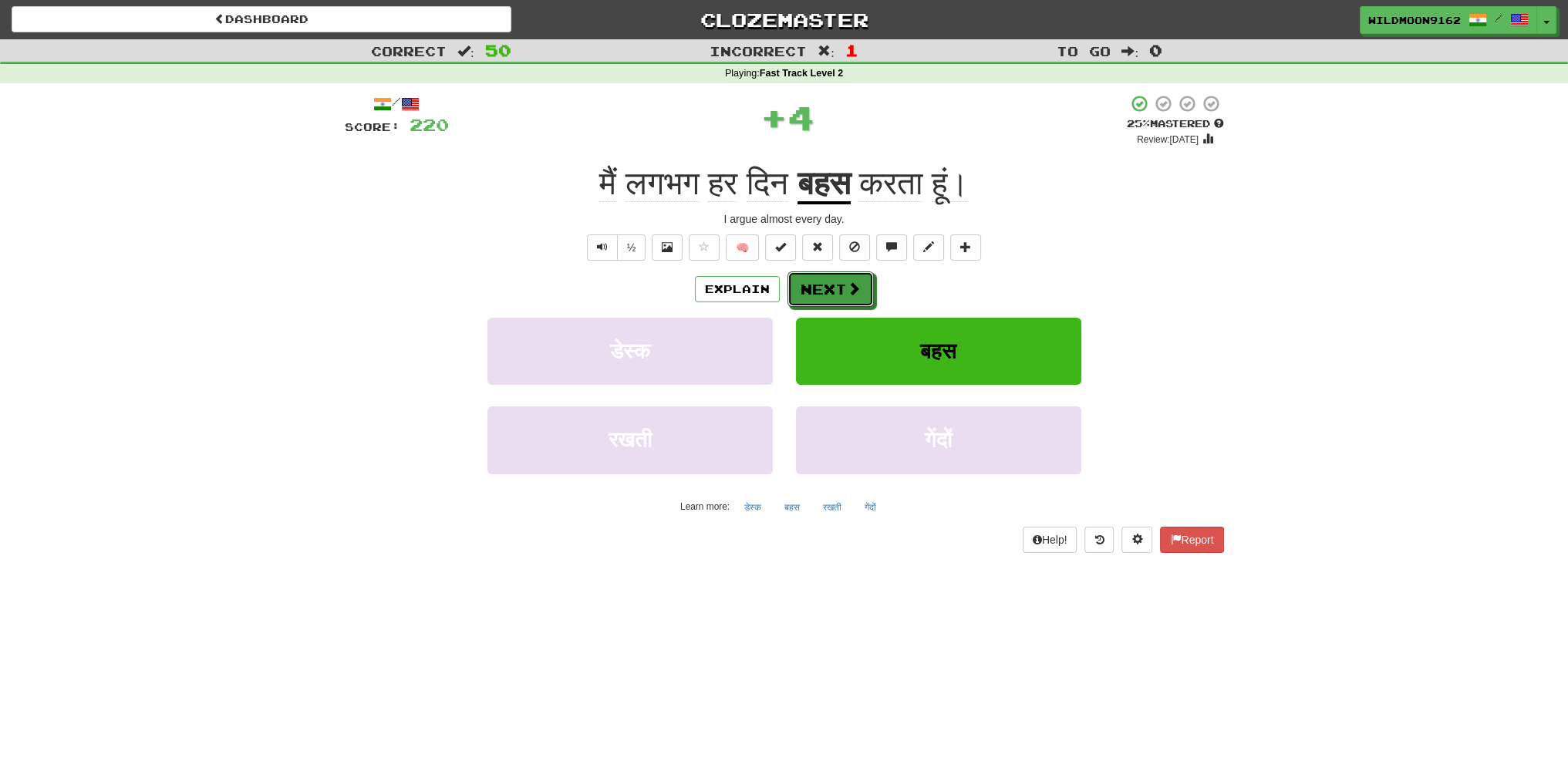
drag, startPoint x: 831, startPoint y: 294, endPoint x: 828, endPoint y: 307, distance: 13.3
click at [831, 294] on button "Next" at bounding box center [830, 289] width 87 height 36
